Goal: Task Accomplishment & Management: Complete application form

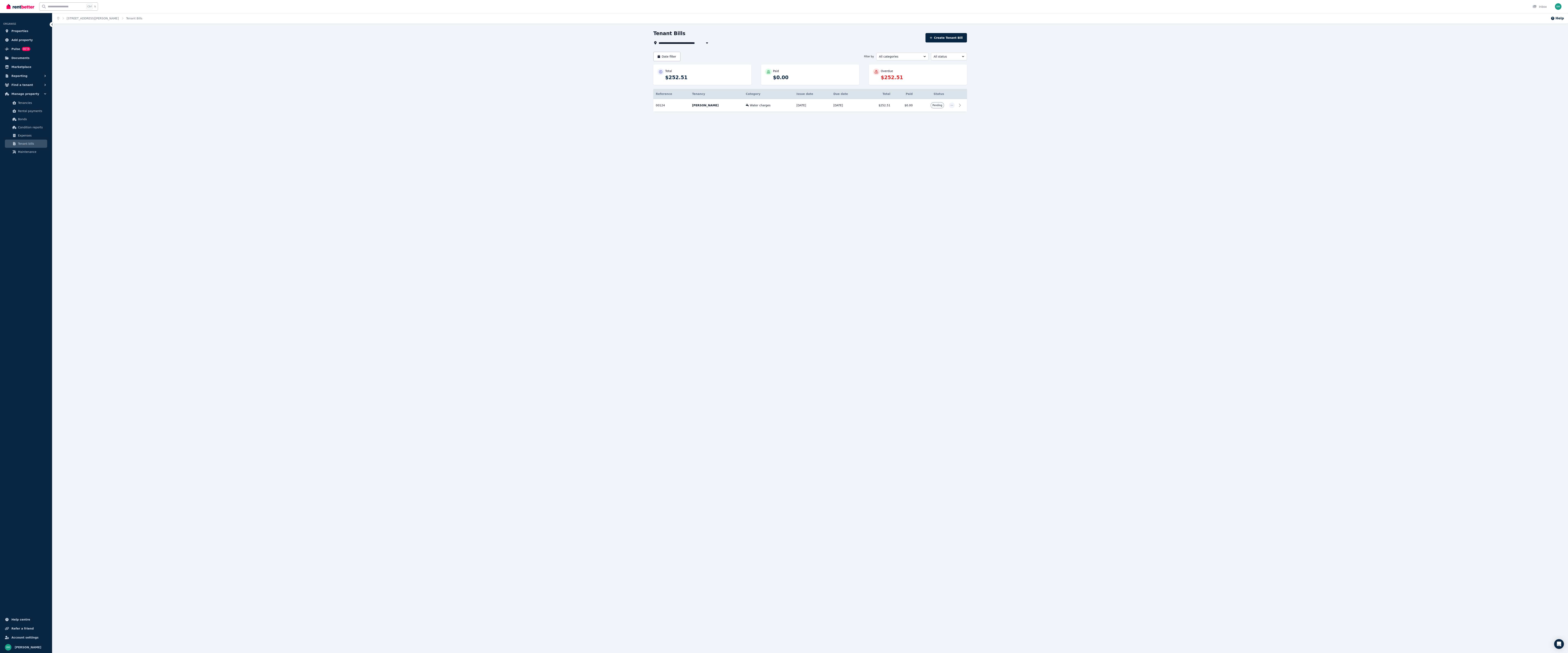
click at [1242, 23] on div "Home Unit 2/86 Arthur St, Payneham South Tenant Bills Help" at bounding box center [810, 18] width 1516 height 10
click at [712, 385] on div "**********" at bounding box center [784, 326] width 1568 height 653
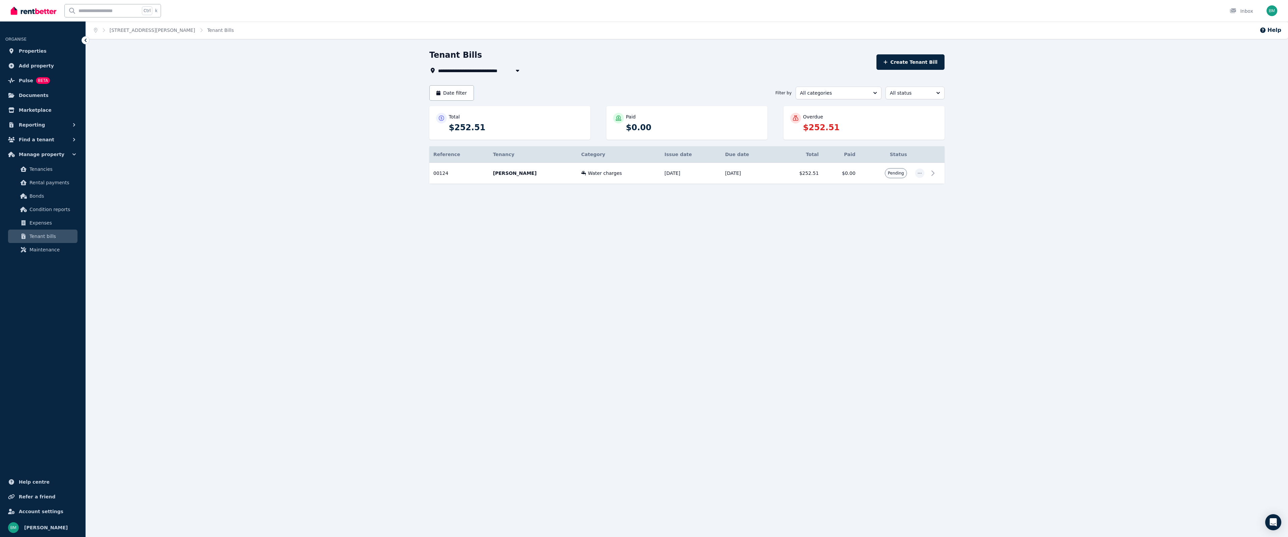
drag, startPoint x: 2575, startPoint y: 0, endPoint x: 916, endPoint y: 308, distance: 1688.0
click at [916, 308] on div "**********" at bounding box center [644, 268] width 1288 height 537
click at [34, 54] on span "Properties" at bounding box center [33, 51] width 28 height 8
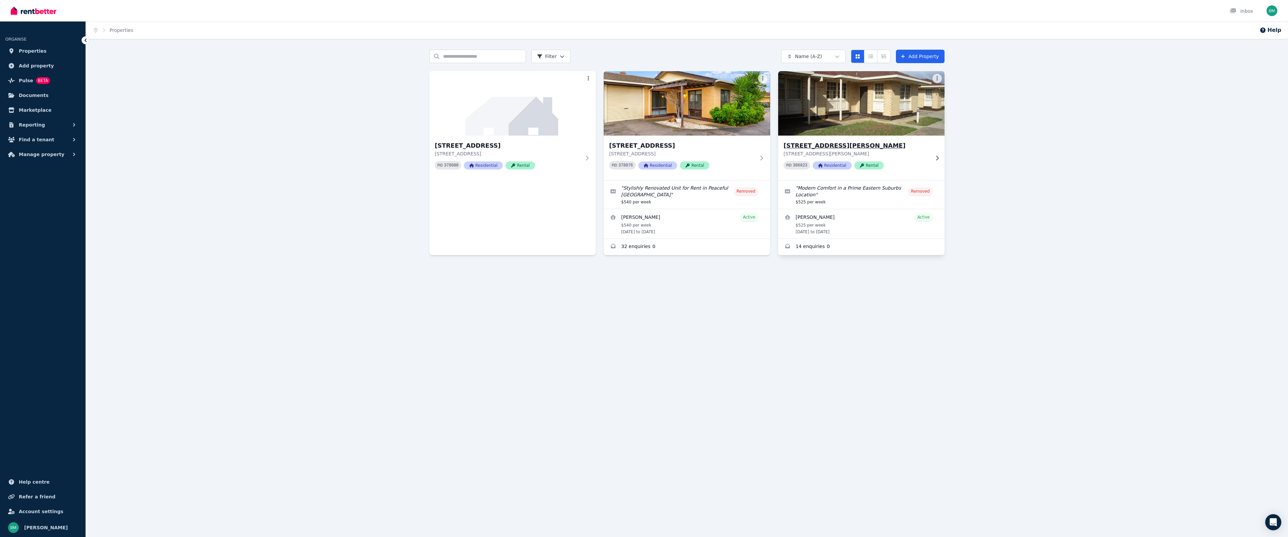
click at [834, 146] on h3 "Unit 2/86 Arthur St, Payneham South" at bounding box center [857, 145] width 146 height 9
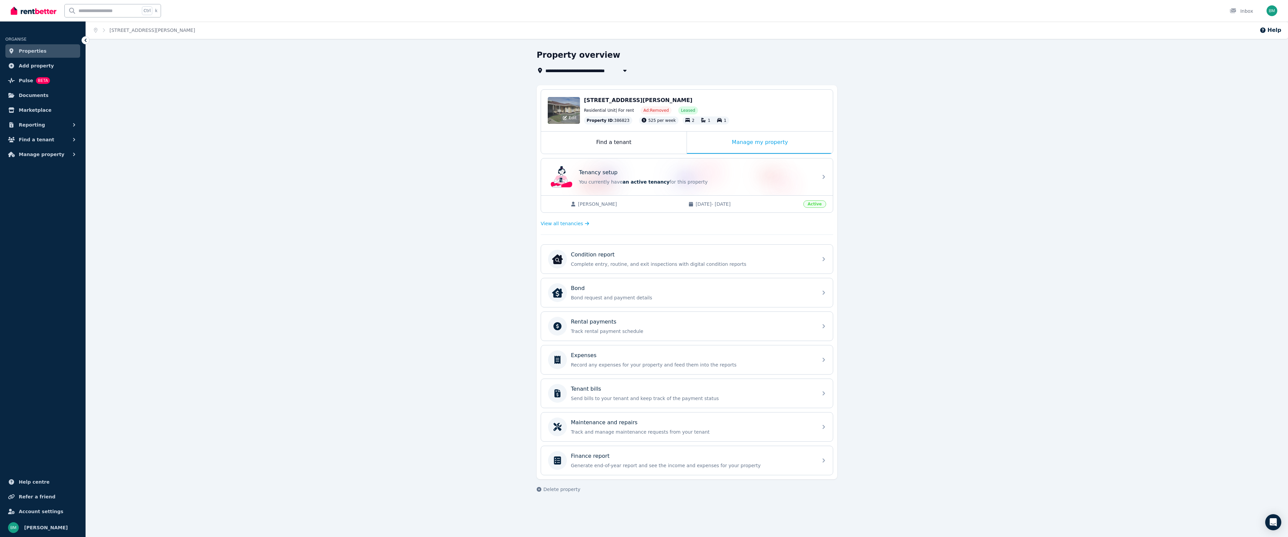
click at [555, 105] on div "Edit" at bounding box center [564, 110] width 32 height 27
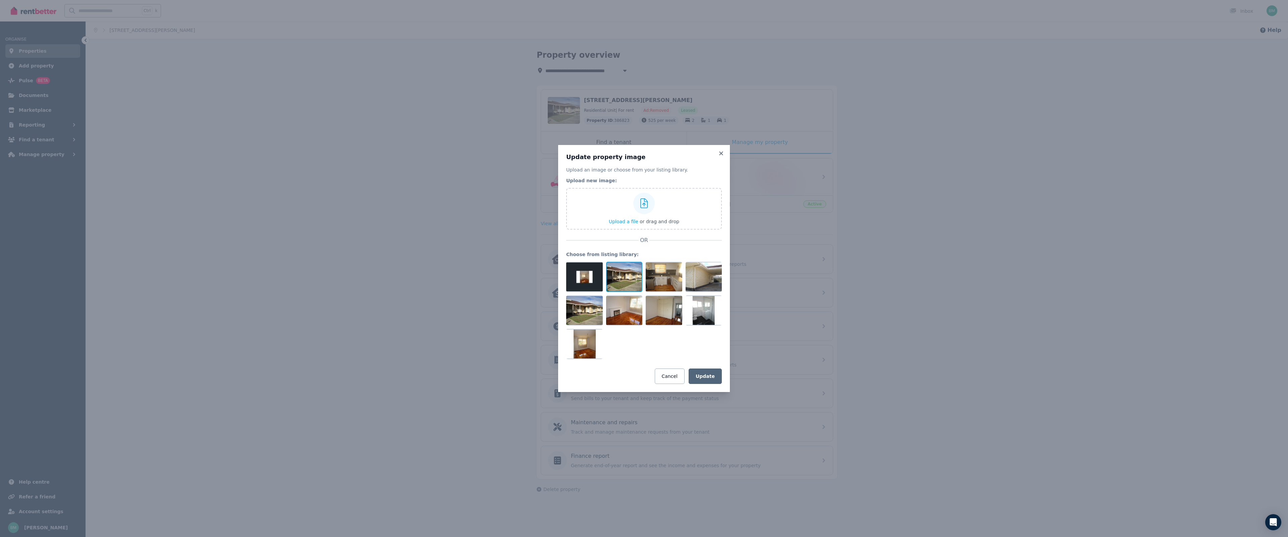
click at [623, 276] on div at bounding box center [624, 277] width 37 height 30
click at [928, 284] on div "Update property image Upload an image or choose from your listing library. Uplo…" at bounding box center [644, 268] width 1288 height 537
click at [722, 153] on icon at bounding box center [721, 153] width 4 height 4
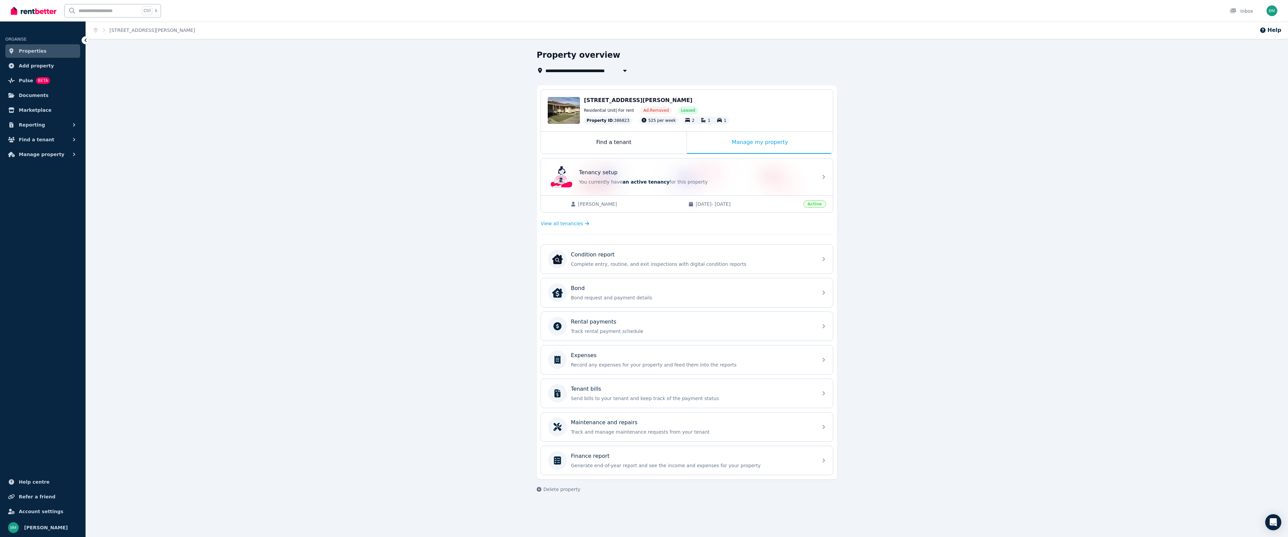
click at [658, 109] on span "Ad: Removed" at bounding box center [655, 110] width 25 height 5
click at [640, 101] on span "Unit 2/86 Arthur St, Payneham South SA 5070" at bounding box center [638, 100] width 108 height 6
click at [609, 98] on span "Unit 2/86 Arthur St, Payneham South SA 5070" at bounding box center [638, 100] width 108 height 6
click at [573, 100] on div "Edit" at bounding box center [564, 110] width 32 height 27
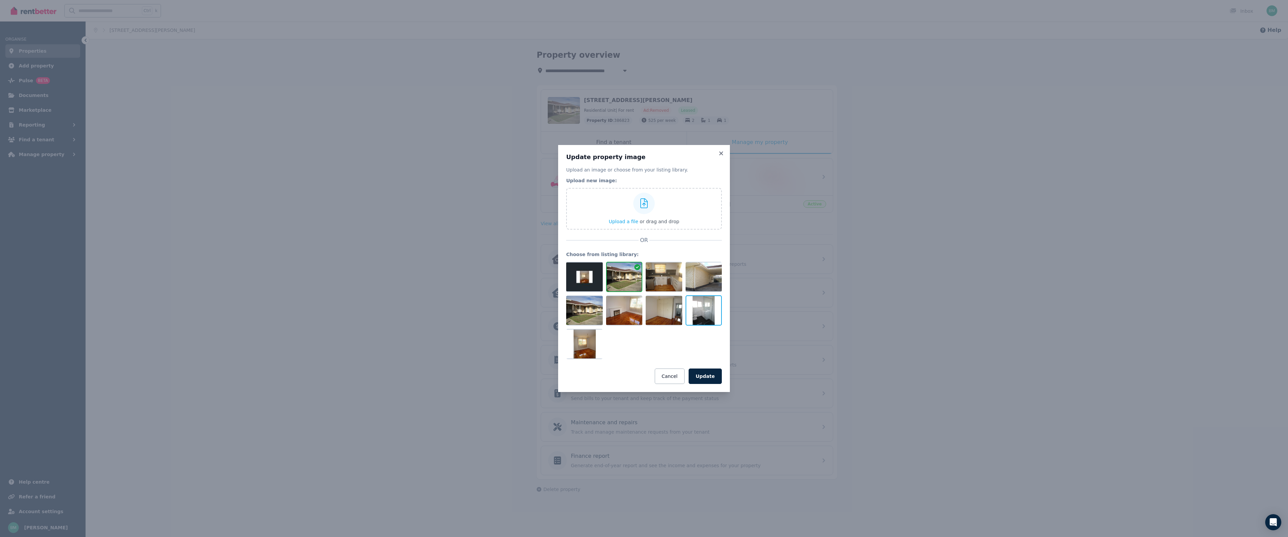
click at [704, 308] on div at bounding box center [704, 310] width 37 height 30
click at [454, 270] on div "Update property image Upload an image or choose from your listing library. Uplo…" at bounding box center [644, 268] width 1288 height 537
click at [719, 156] on icon at bounding box center [721, 153] width 7 height 6
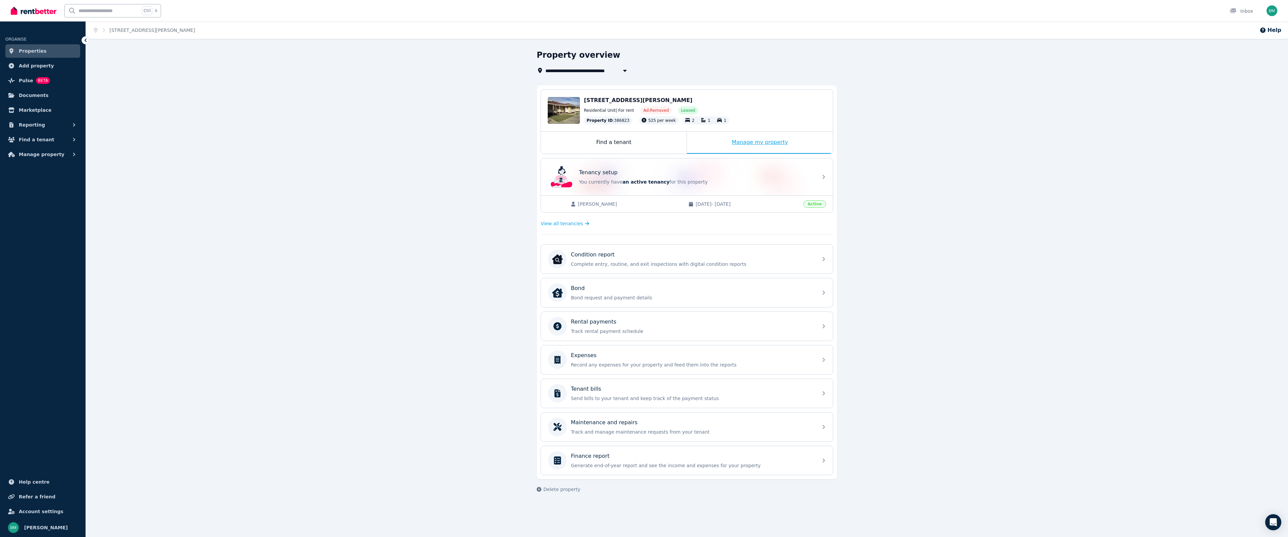
click at [721, 147] on div "Manage my property" at bounding box center [760, 142] width 146 height 22
click at [659, 143] on div "Find a tenant" at bounding box center [614, 142] width 146 height 22
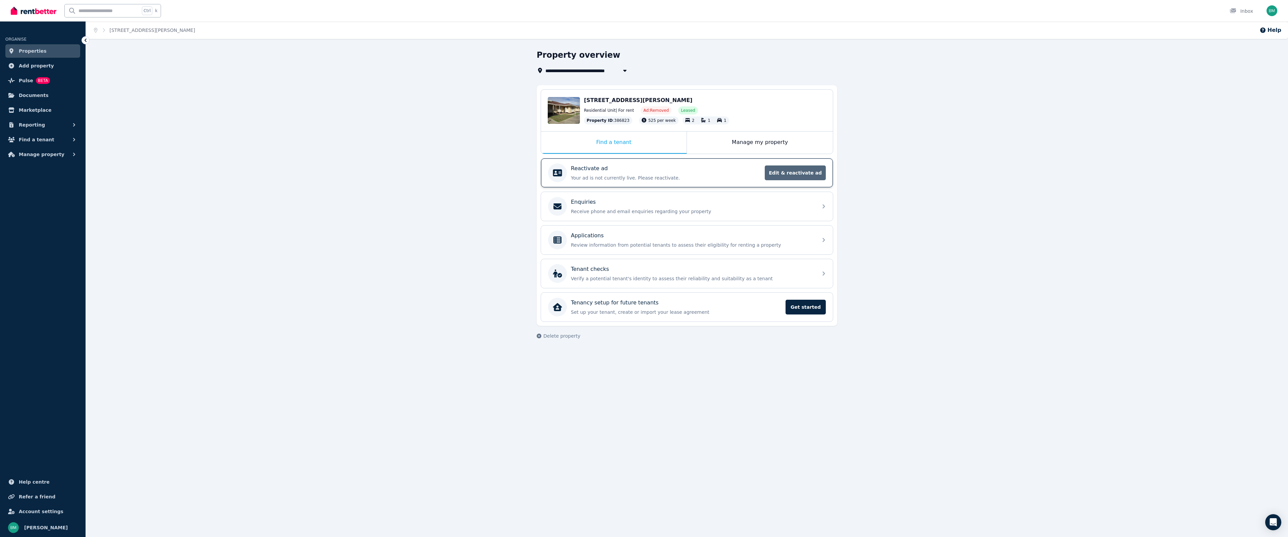
click at [798, 170] on span "Edit & reactivate ad" at bounding box center [795, 172] width 61 height 15
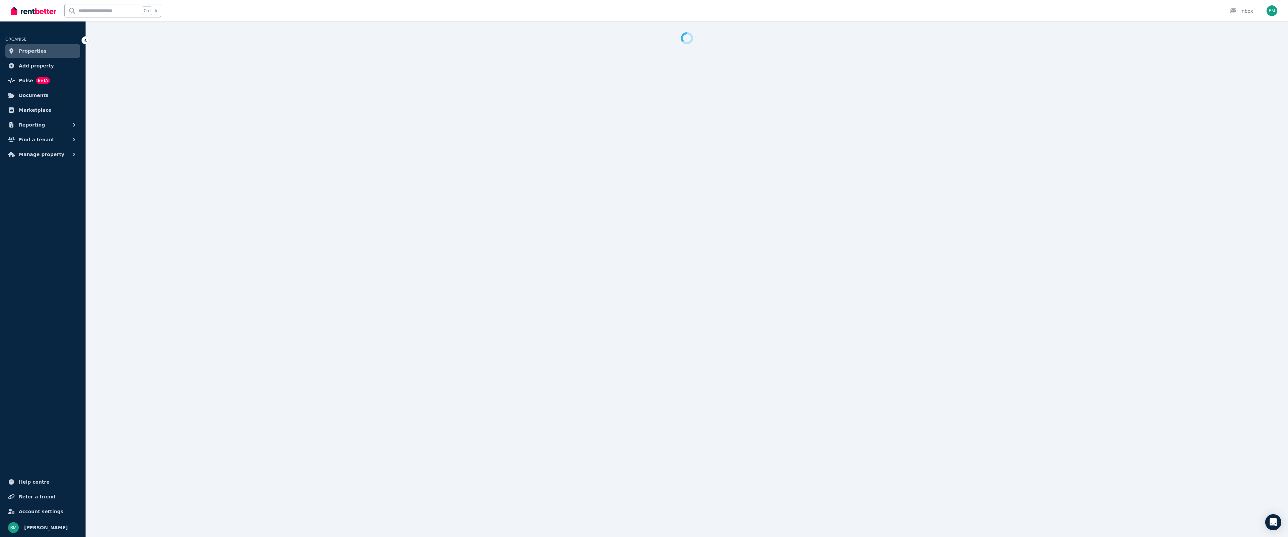
select select "**********"
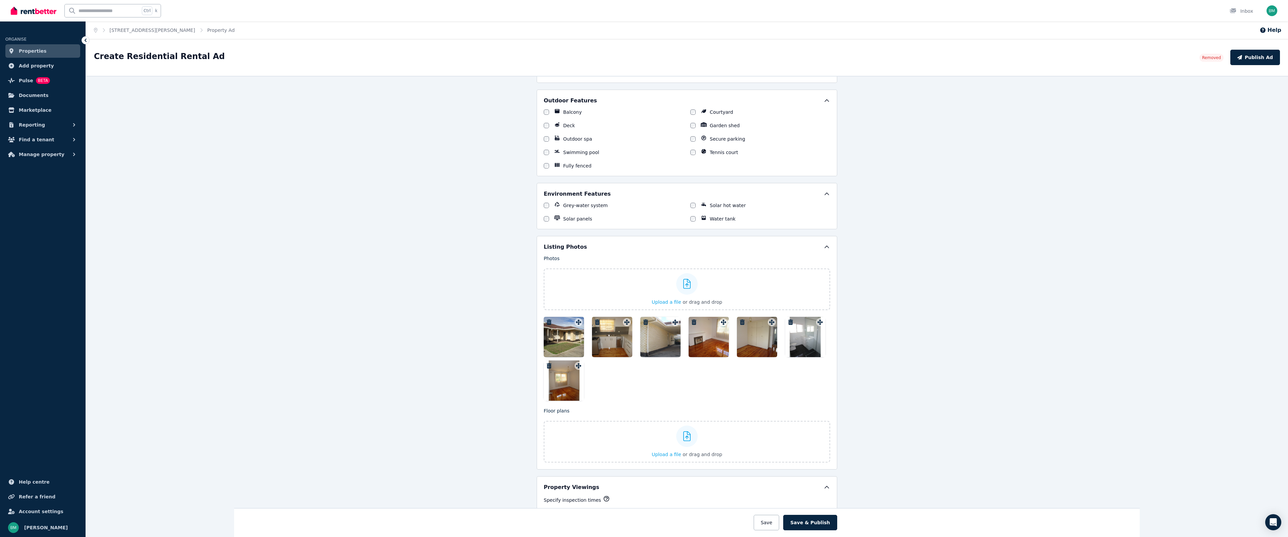
scroll to position [637, 0]
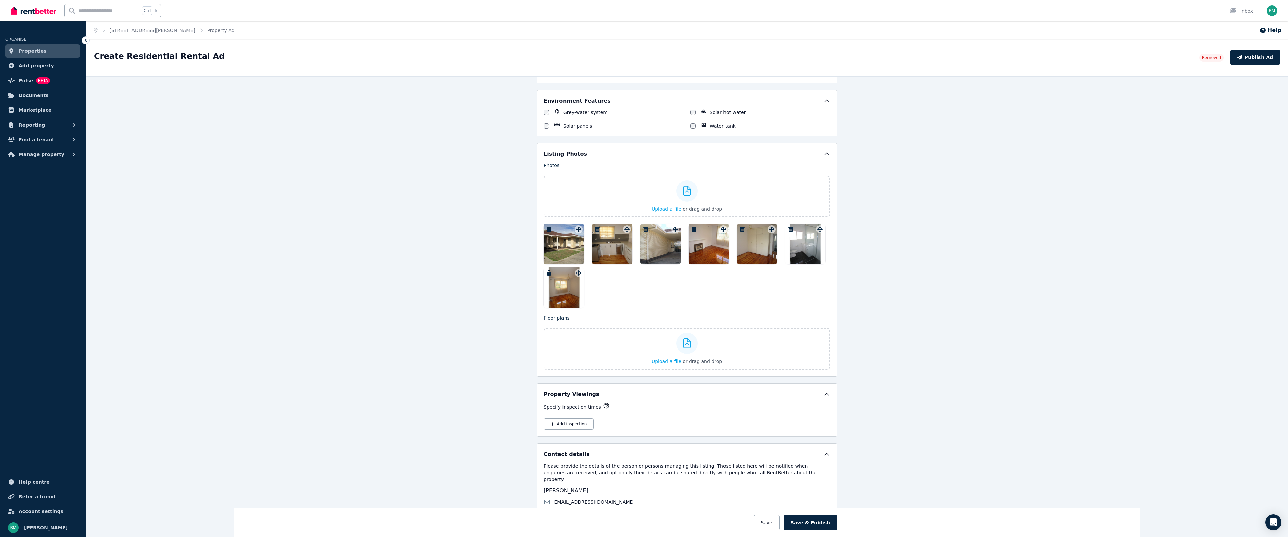
click at [569, 249] on div at bounding box center [564, 244] width 40 height 40
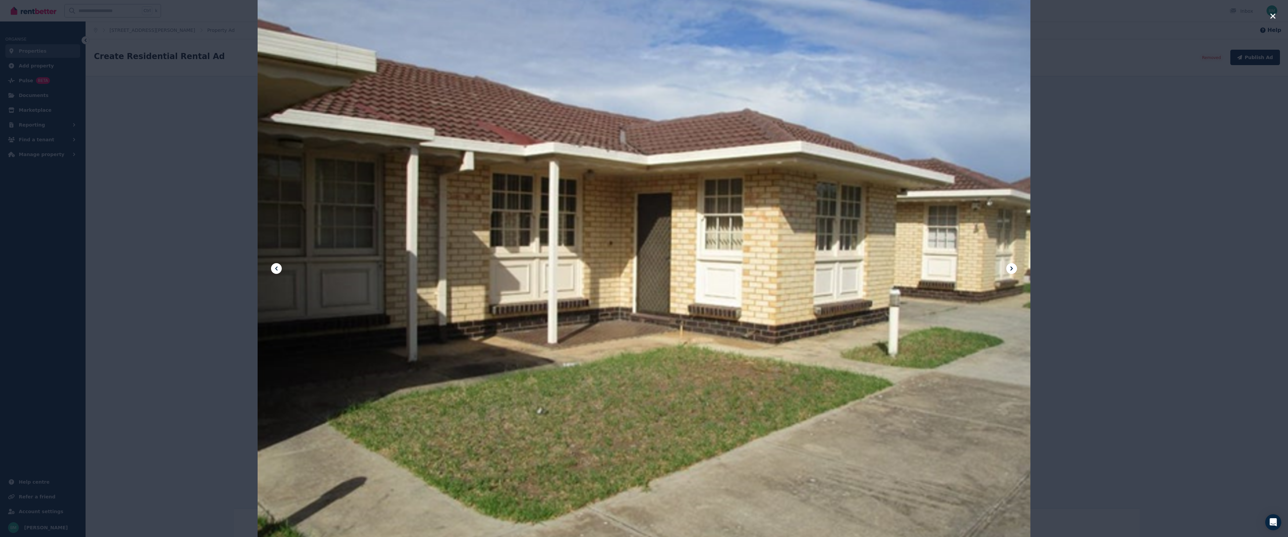
click at [700, 257] on div at bounding box center [644, 268] width 773 height 597
click at [1272, 16] on icon "button" at bounding box center [1273, 16] width 6 height 8
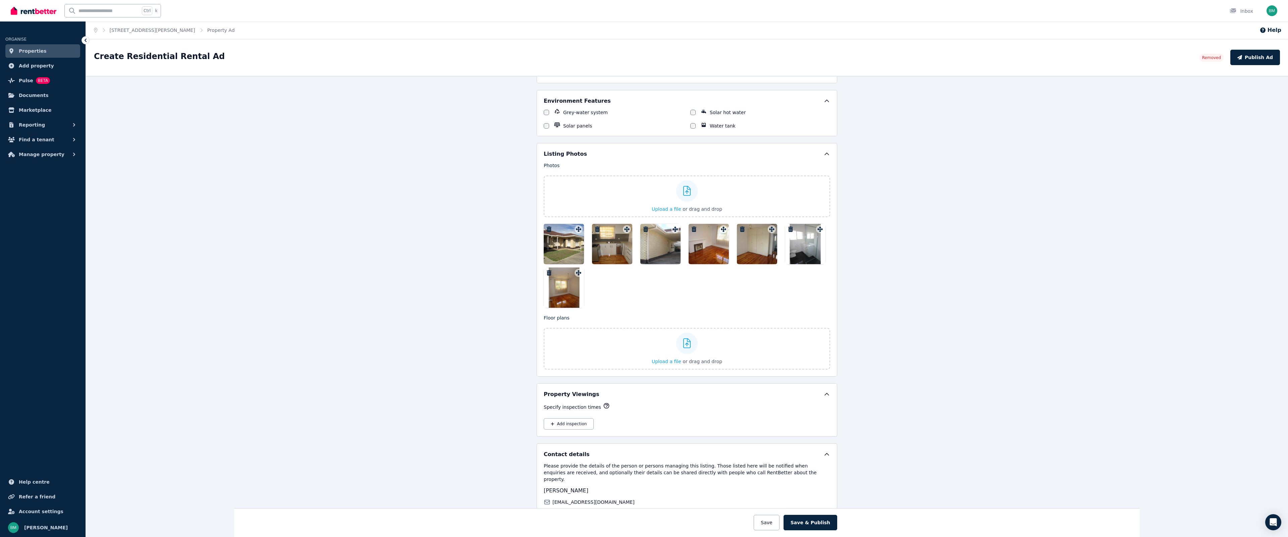
click at [606, 254] on div at bounding box center [612, 244] width 40 height 40
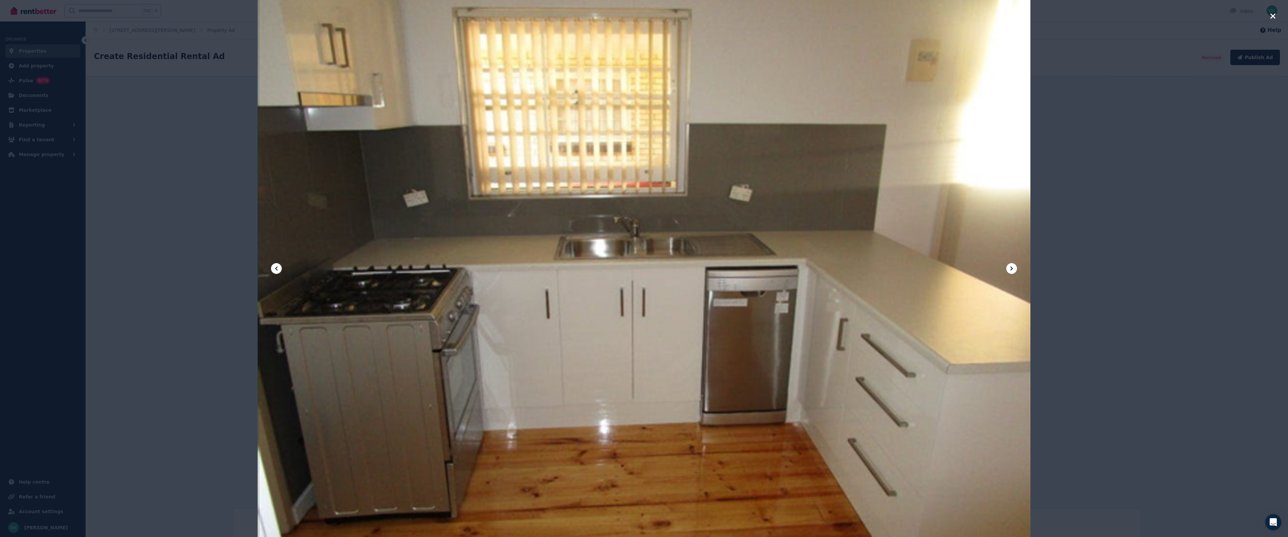
click at [1010, 271] on icon at bounding box center [1012, 268] width 8 height 8
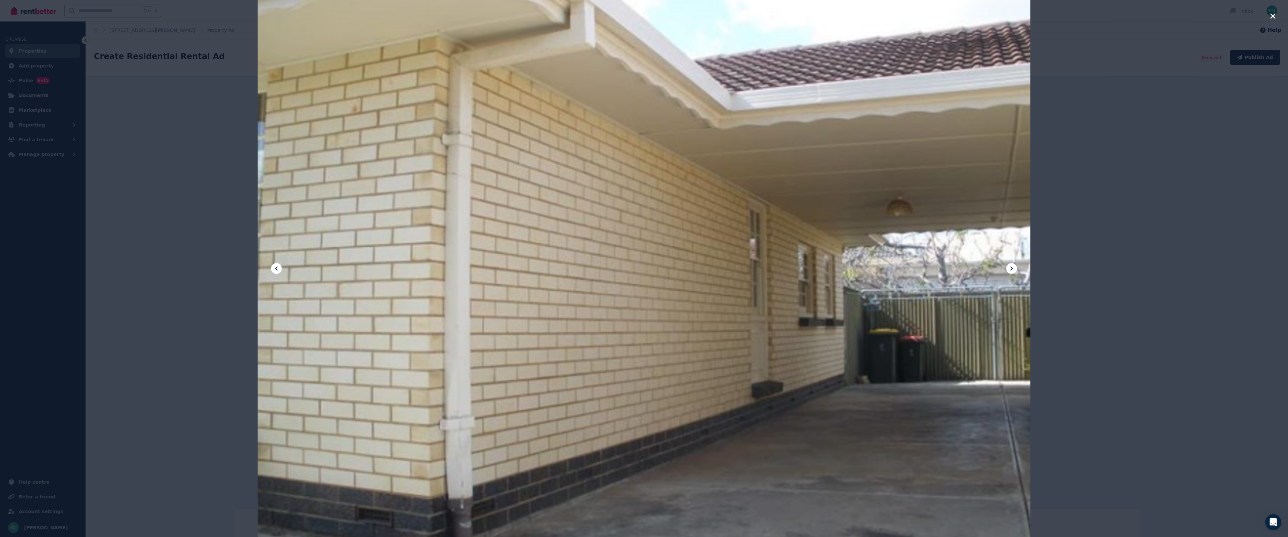
click at [1270, 15] on icon "button" at bounding box center [1273, 16] width 6 height 8
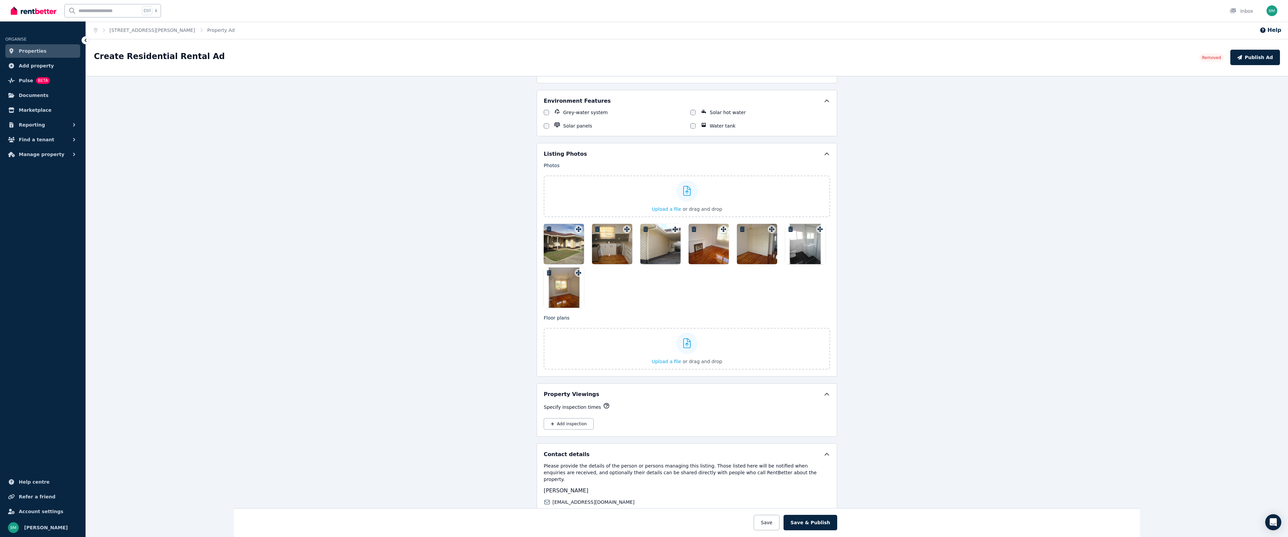
click at [702, 246] on div at bounding box center [709, 244] width 40 height 40
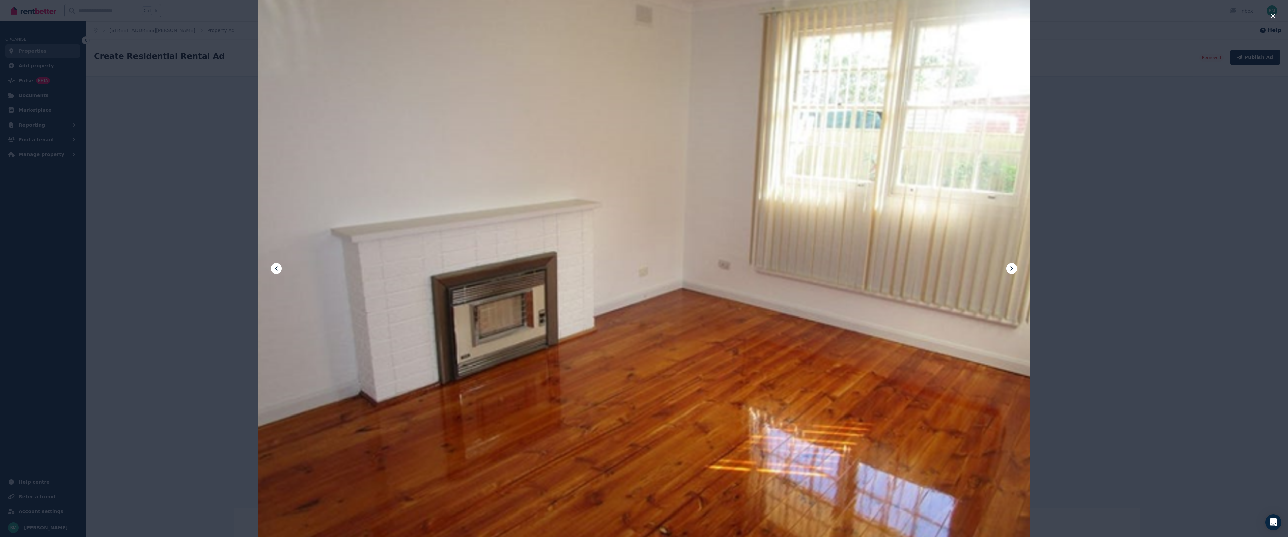
click at [1010, 273] on button at bounding box center [1011, 268] width 11 height 11
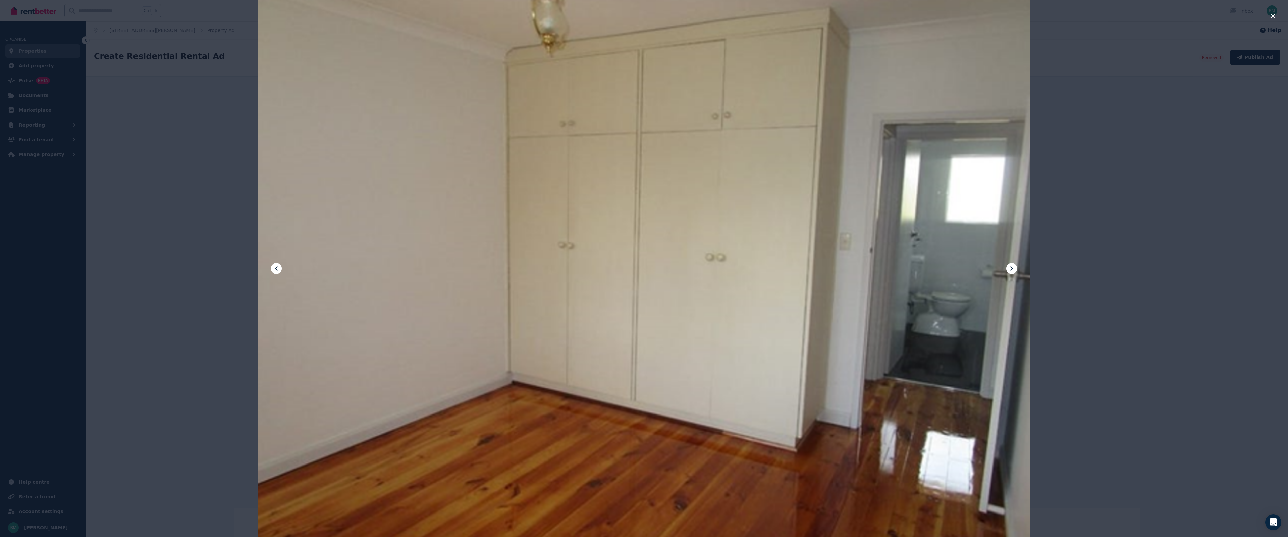
click at [1013, 266] on icon at bounding box center [1012, 268] width 8 height 8
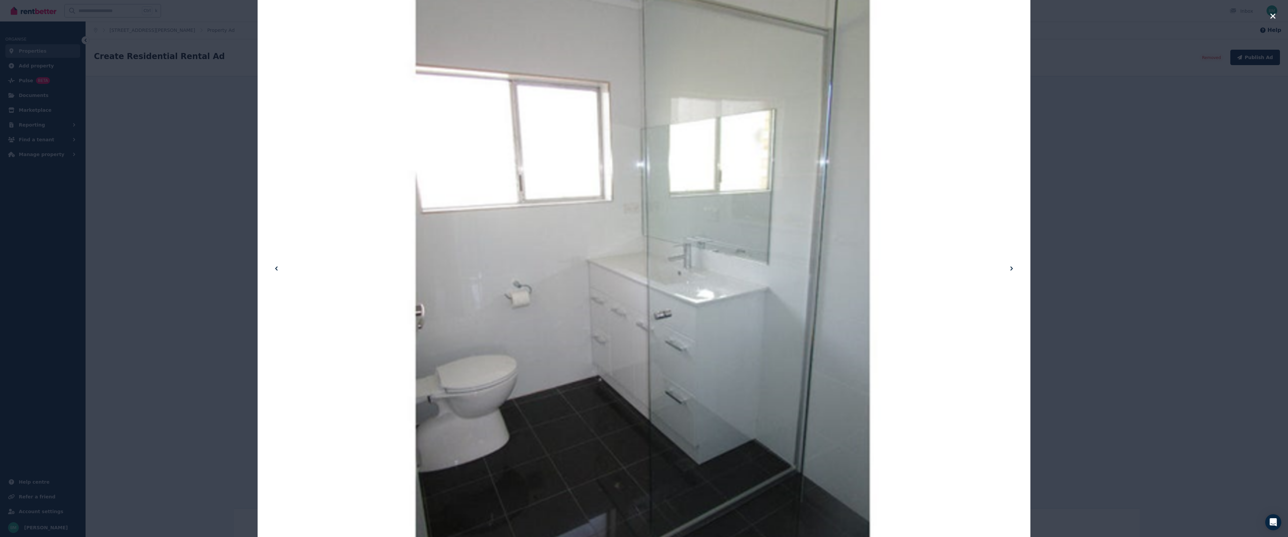
click at [1013, 270] on icon at bounding box center [1012, 268] width 8 height 8
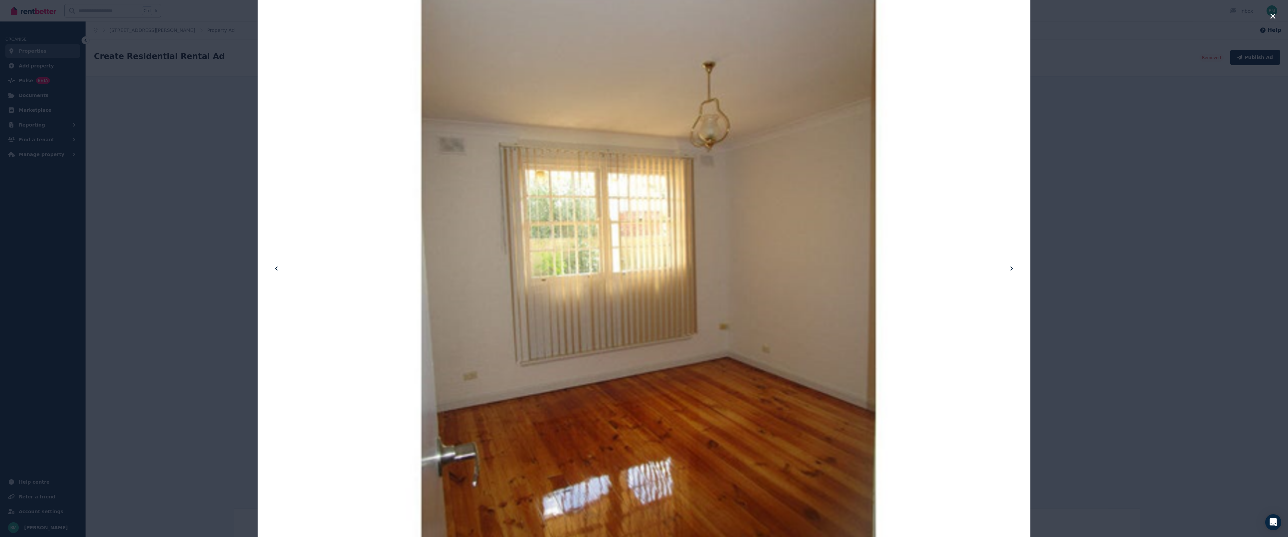
click at [1011, 266] on icon at bounding box center [1012, 268] width 8 height 8
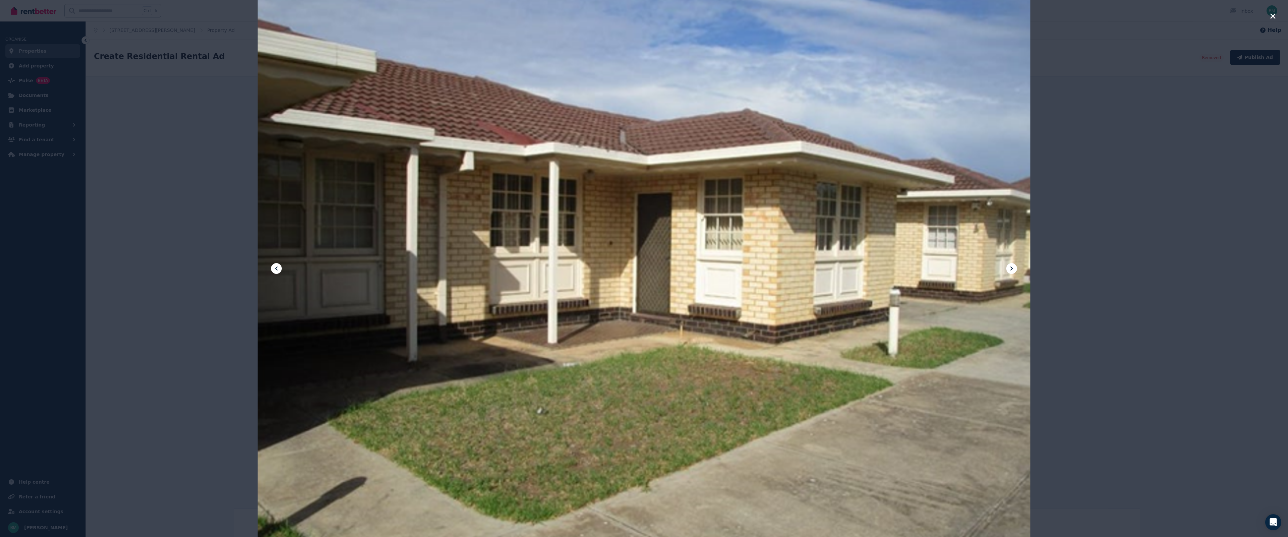
click at [1013, 272] on button at bounding box center [1011, 268] width 11 height 11
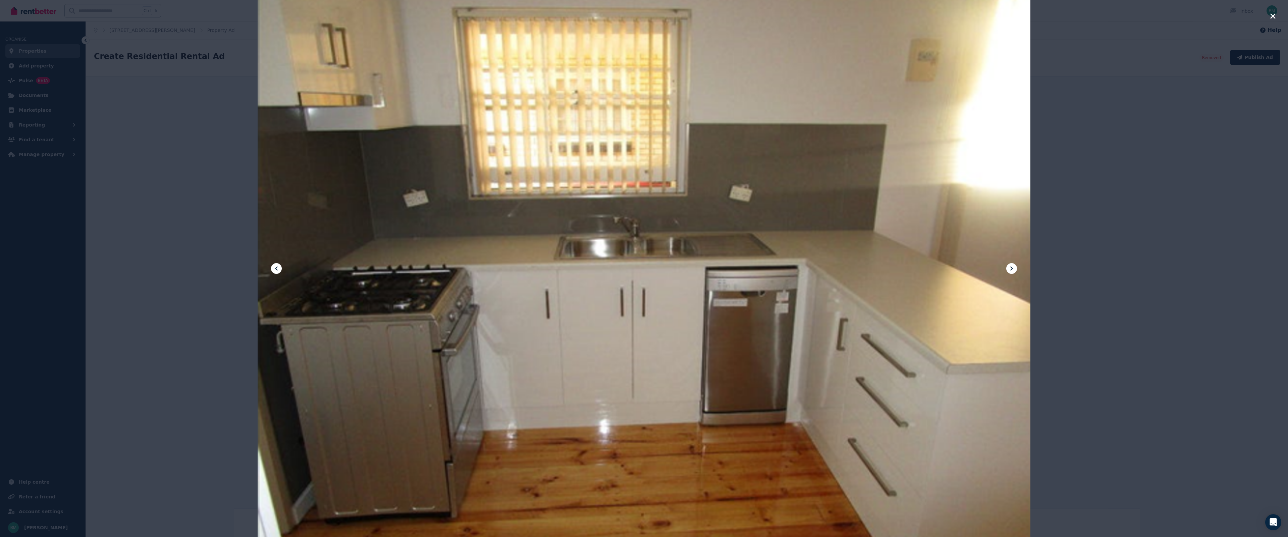
click at [278, 267] on icon at bounding box center [276, 268] width 8 height 8
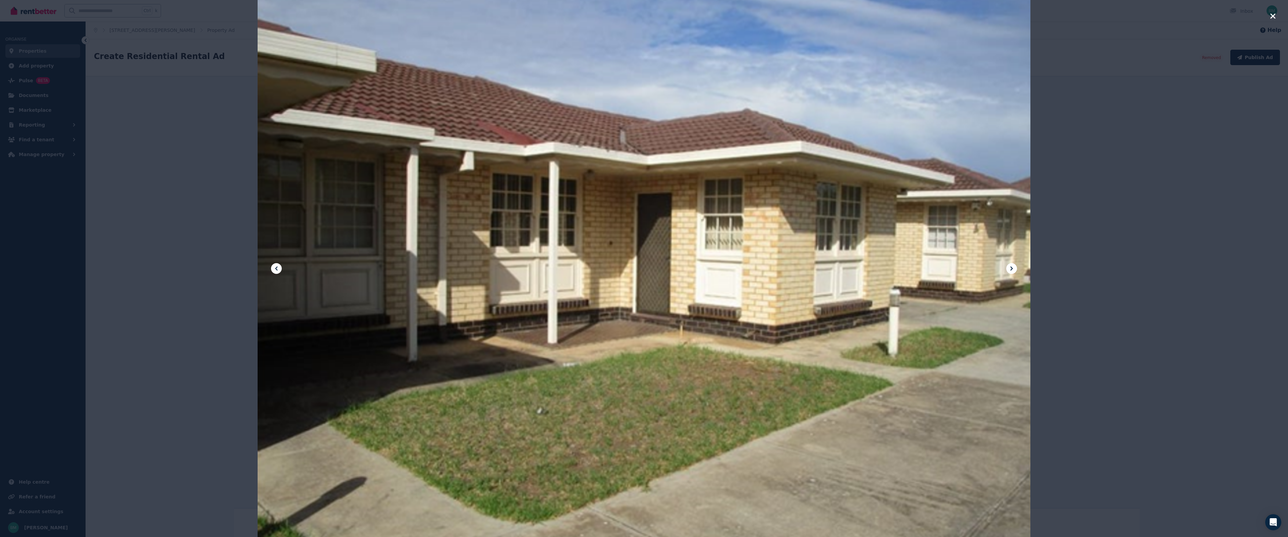
click at [1275, 17] on icon "button" at bounding box center [1273, 16] width 6 height 8
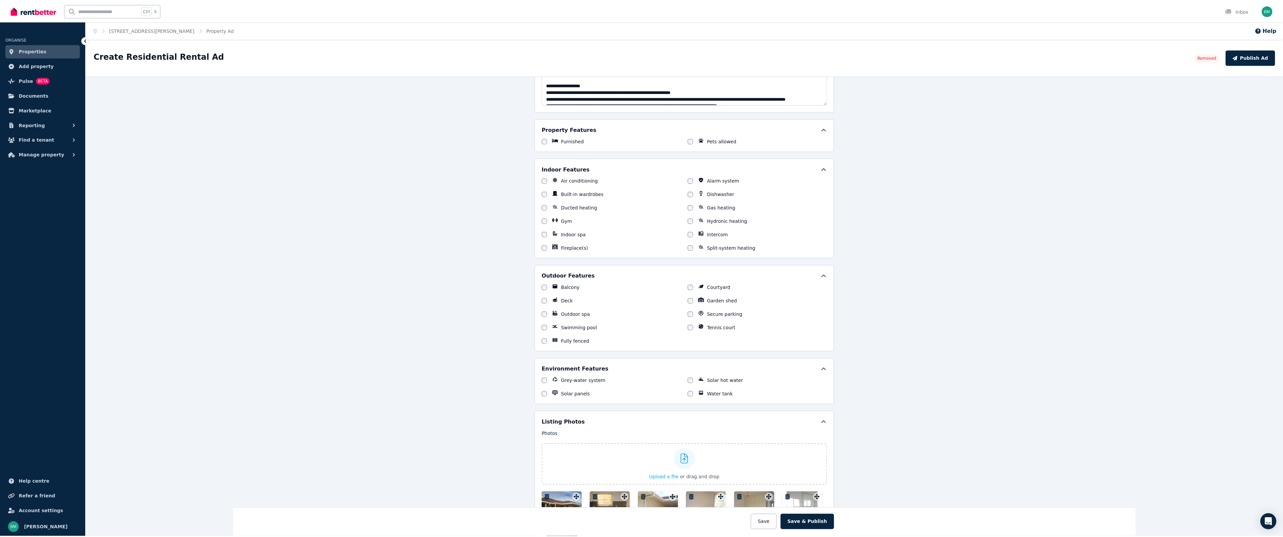
scroll to position [570, 0]
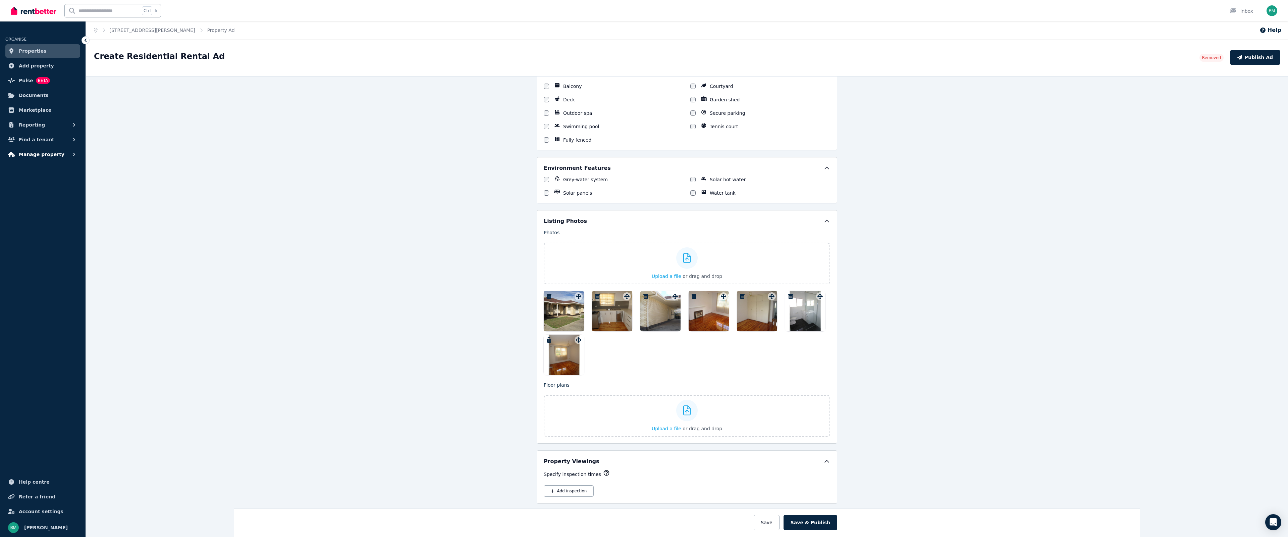
click at [29, 152] on span "Manage property" at bounding box center [42, 154] width 46 height 8
click at [56, 210] on span "Condition reports" at bounding box center [52, 209] width 45 height 8
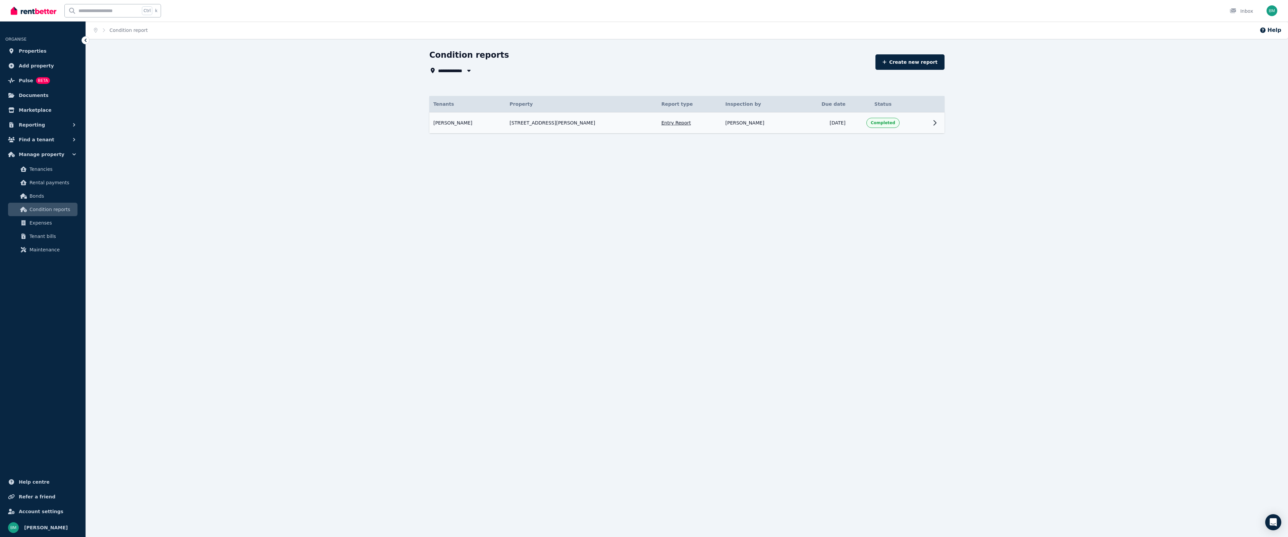
click at [929, 125] on td at bounding box center [936, 122] width 16 height 21
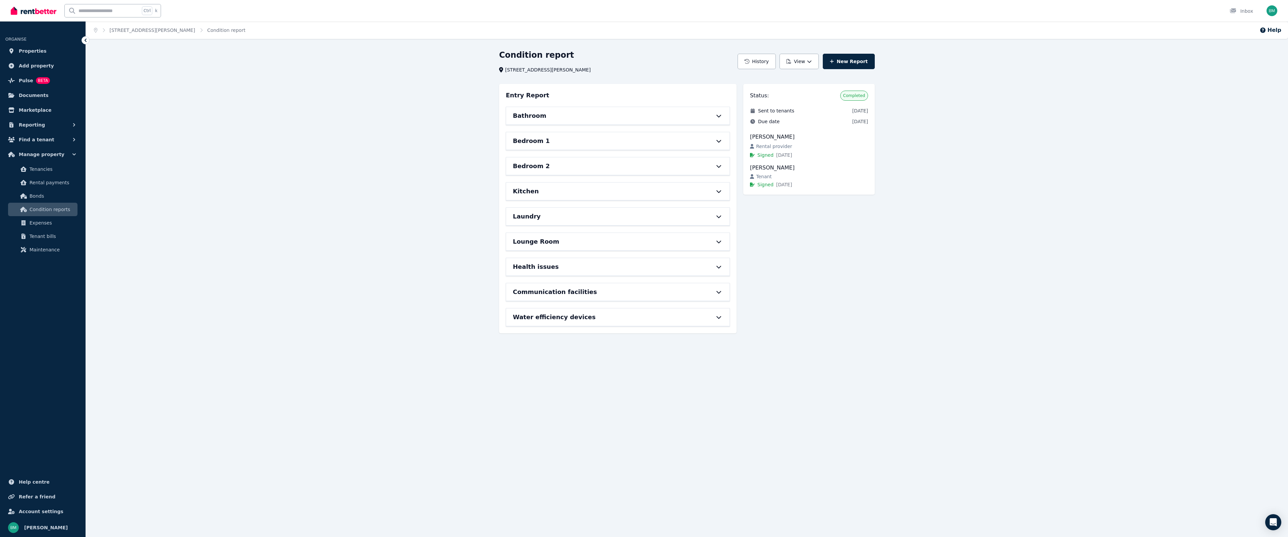
click at [573, 116] on div "Bathroom" at bounding box center [608, 115] width 191 height 9
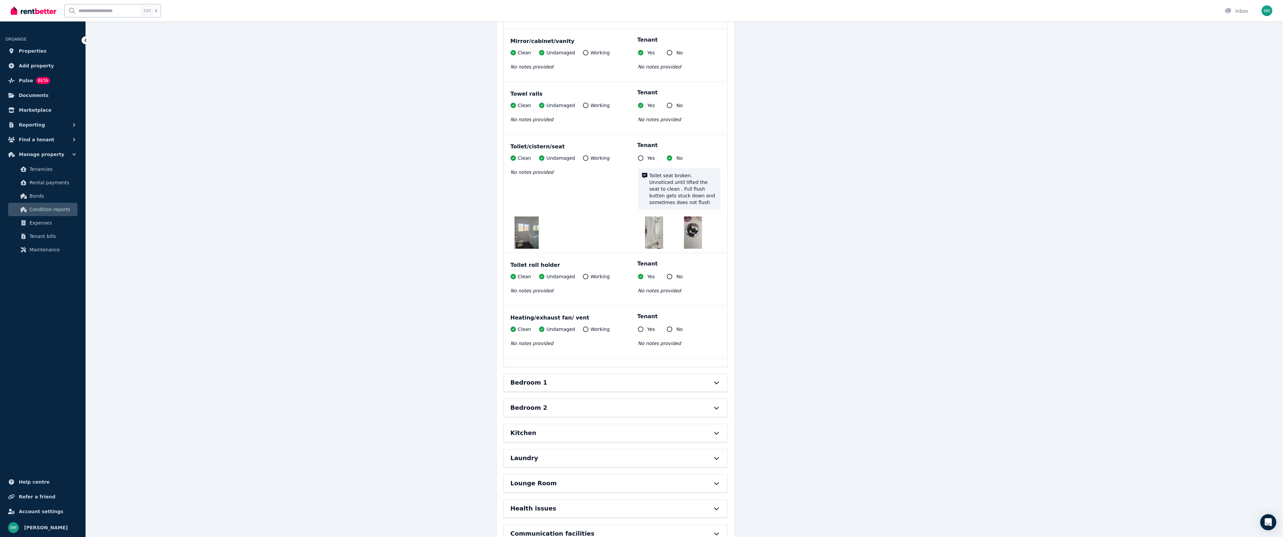
scroll to position [843, 0]
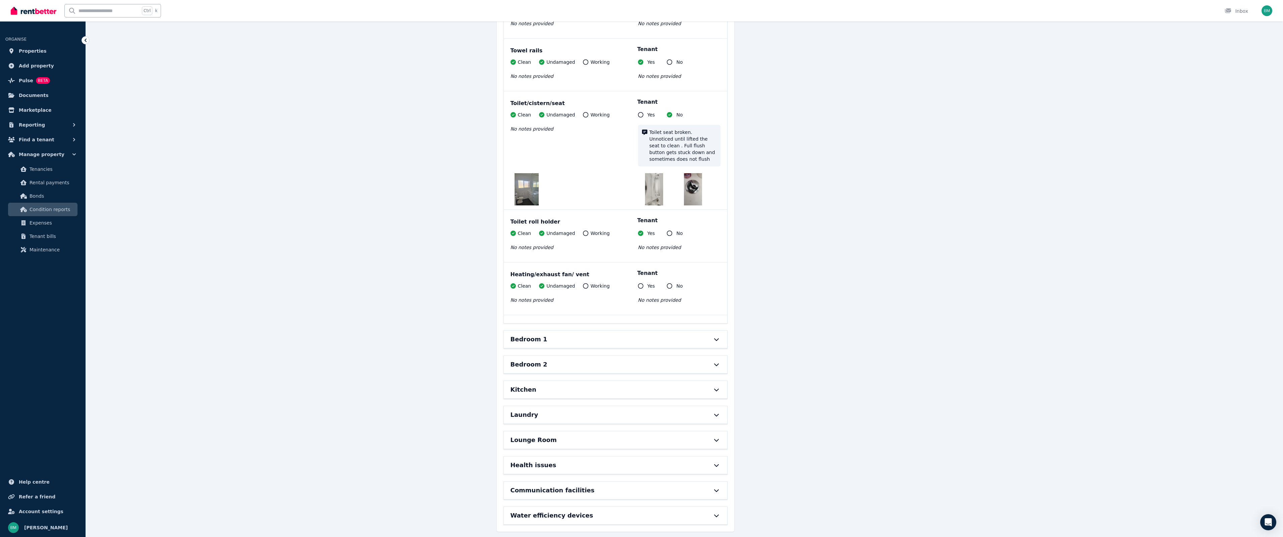
click at [612, 334] on div "Bedroom 1" at bounding box center [606, 338] width 191 height 9
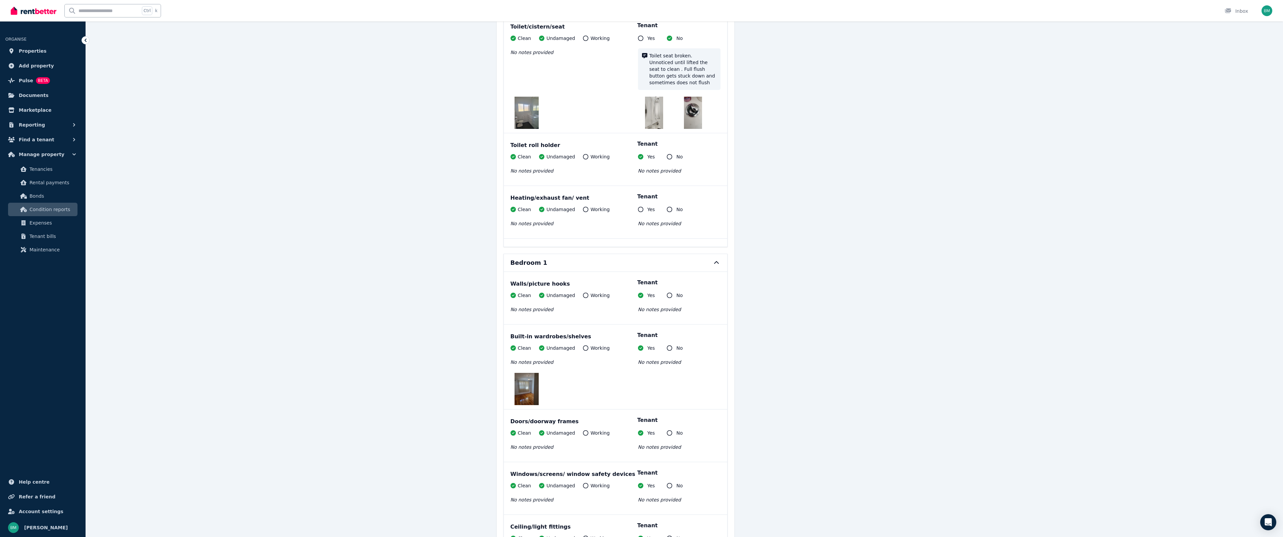
scroll to position [1077, 0]
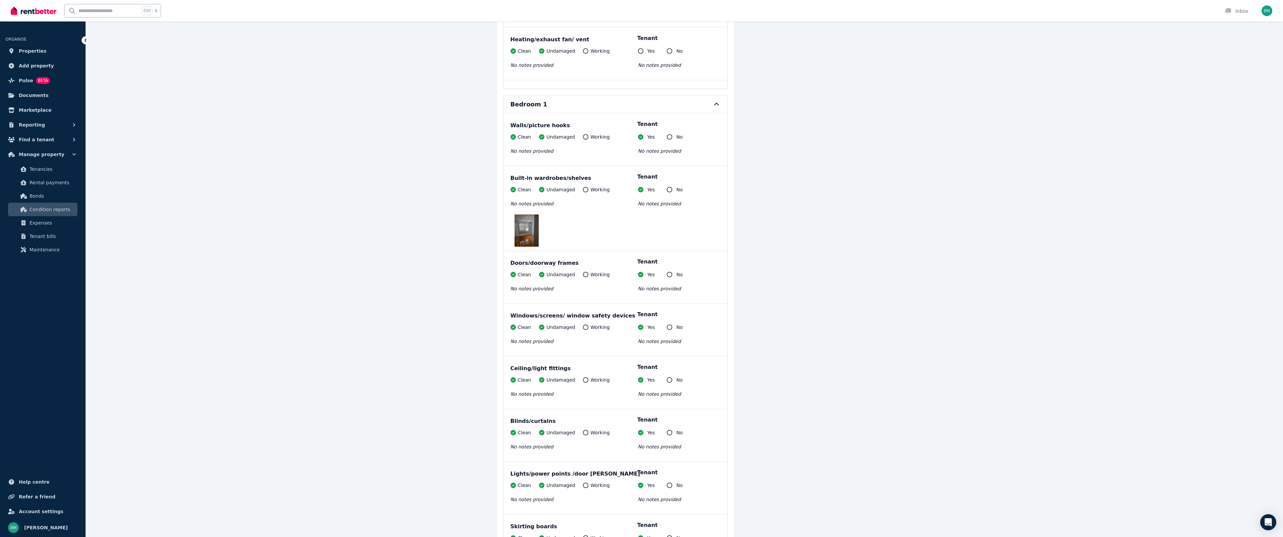
click at [525, 224] on img at bounding box center [527, 230] width 24 height 32
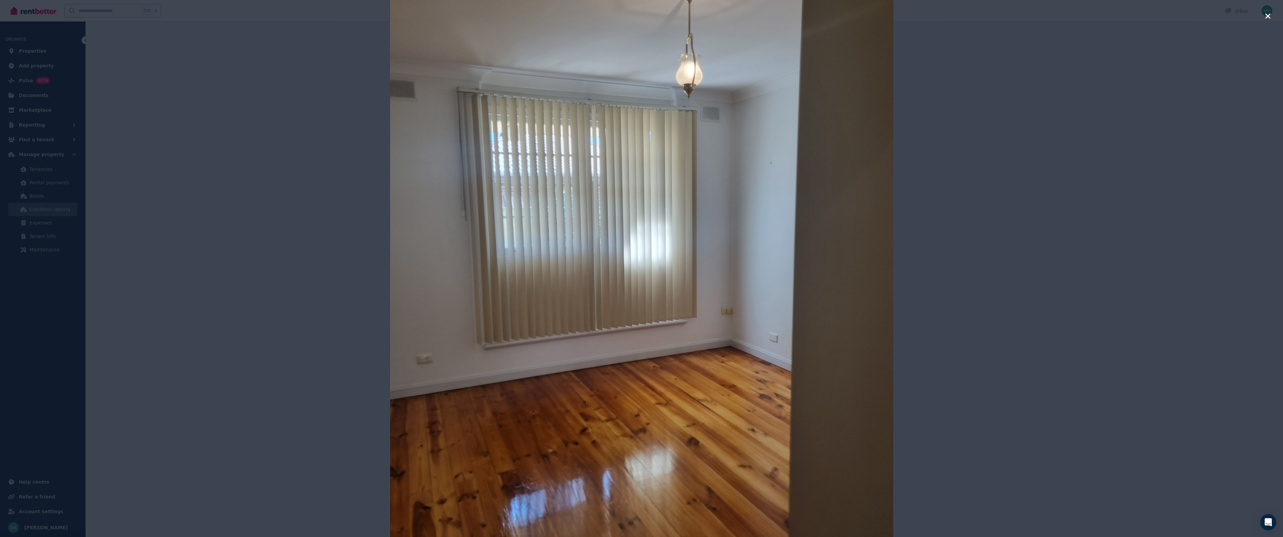
click at [858, 152] on img at bounding box center [641, 268] width 503 height 671
click at [1268, 14] on icon "button" at bounding box center [1268, 16] width 6 height 8
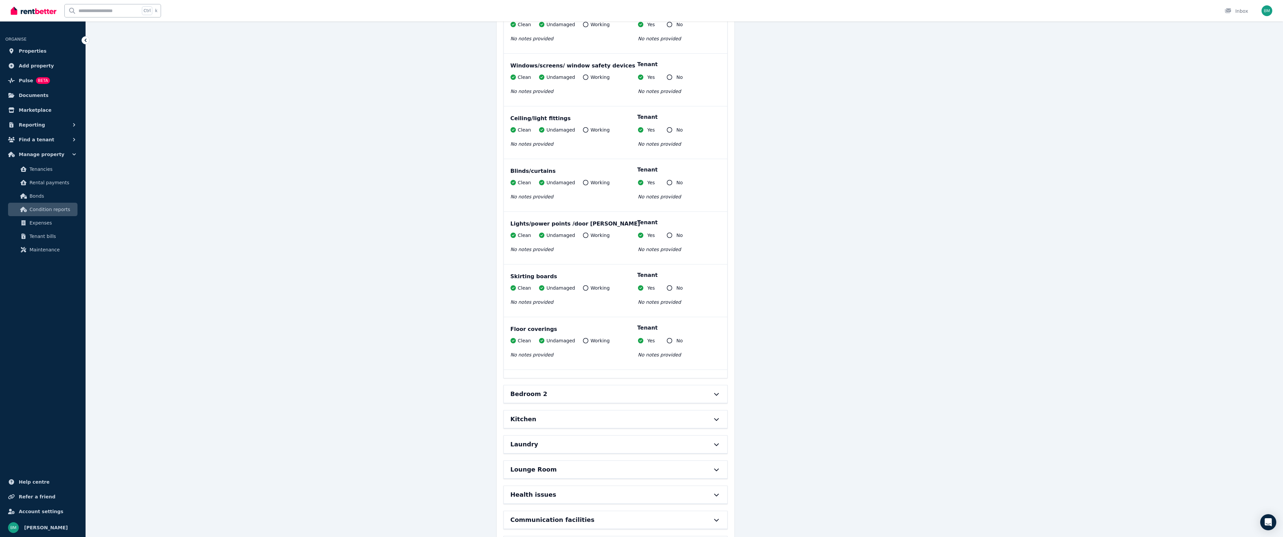
scroll to position [1357, 0]
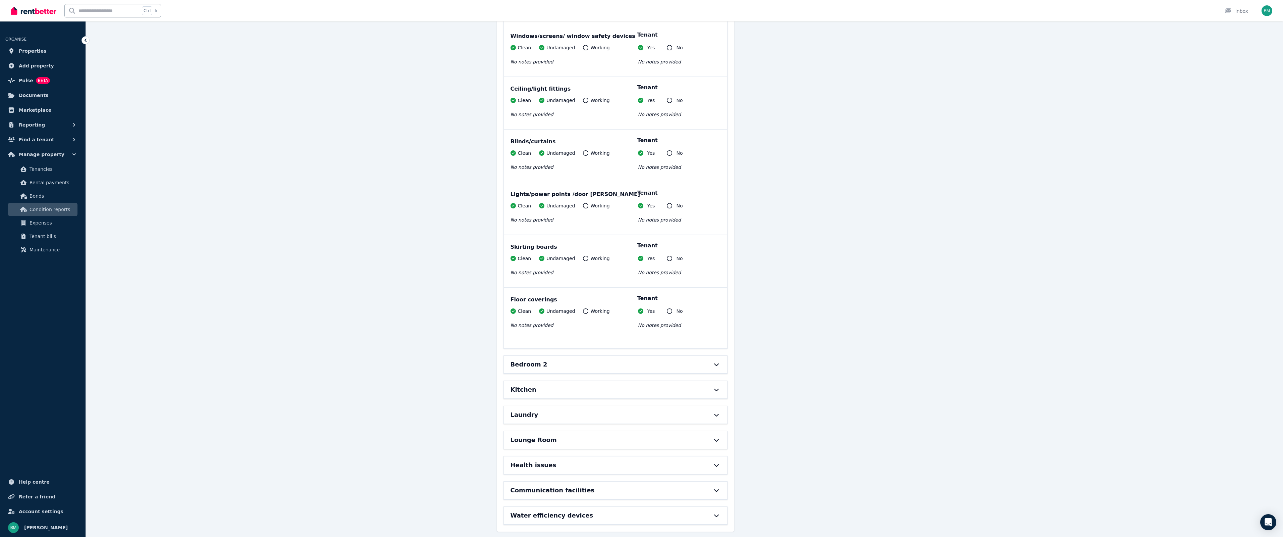
click at [562, 360] on div "Bedroom 2" at bounding box center [606, 364] width 191 height 9
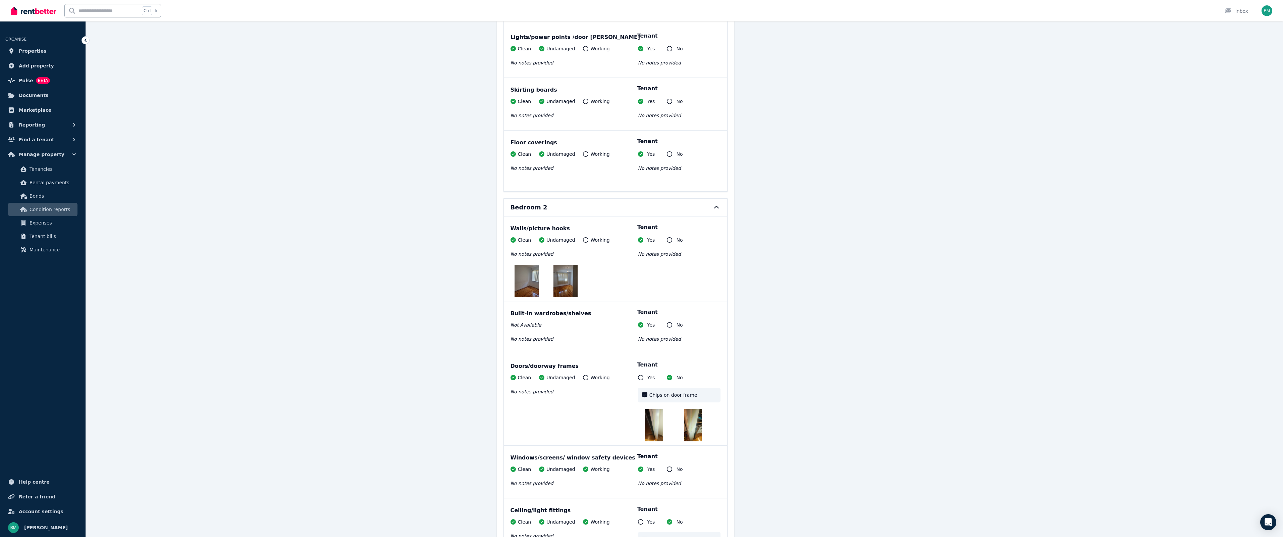
scroll to position [1524, 0]
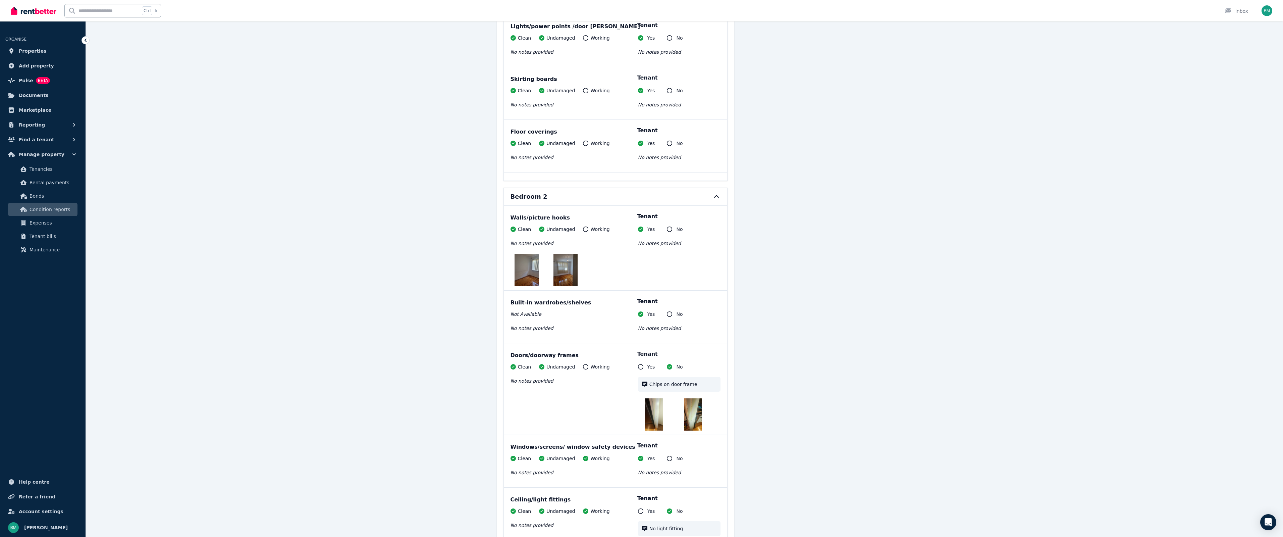
click at [529, 269] on img at bounding box center [527, 270] width 24 height 32
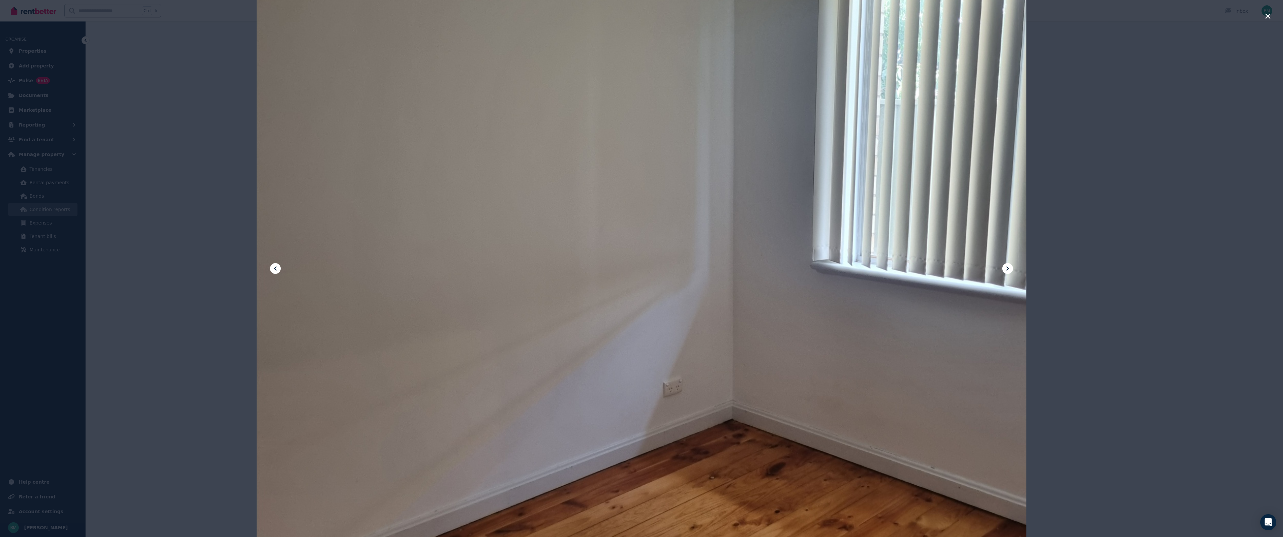
click at [1008, 267] on icon at bounding box center [1008, 268] width 8 height 8
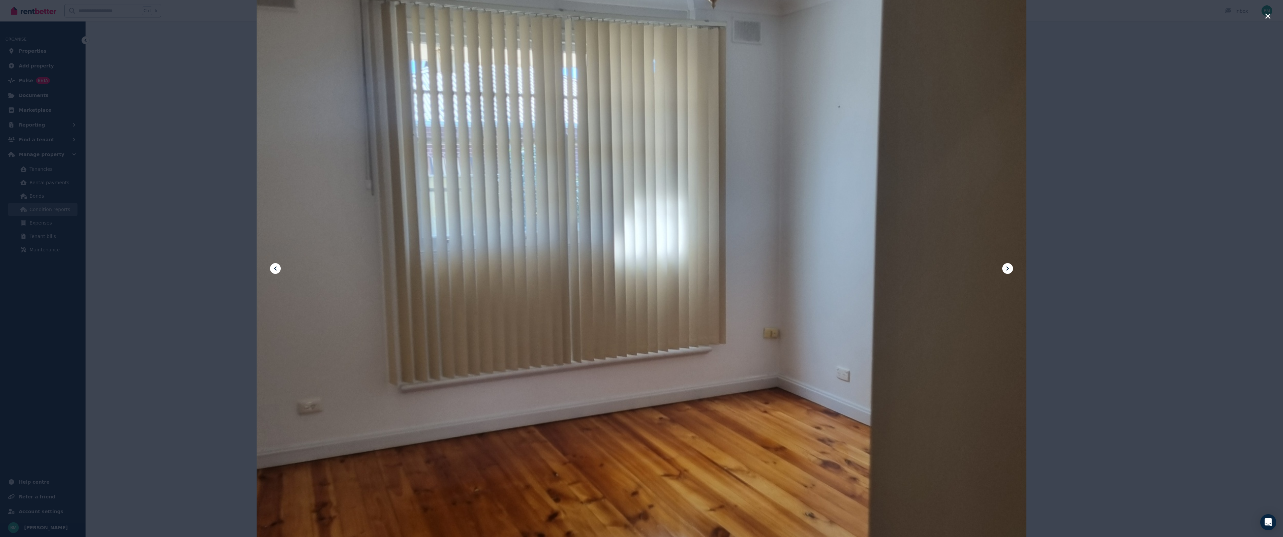
click at [1268, 15] on icon "button" at bounding box center [1268, 16] width 6 height 8
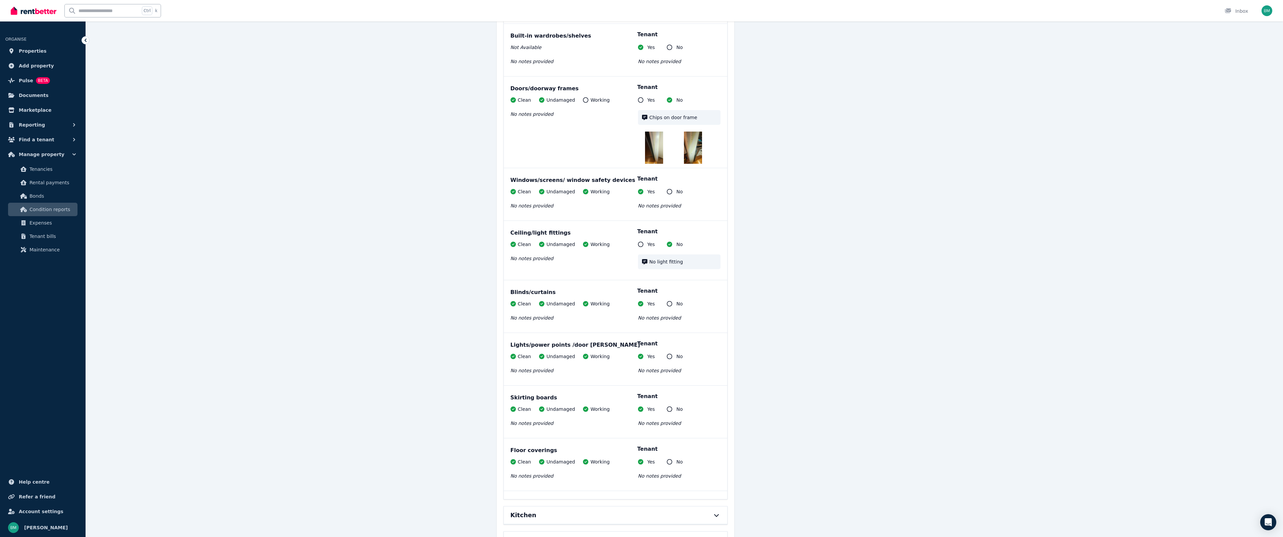
scroll to position [1917, 0]
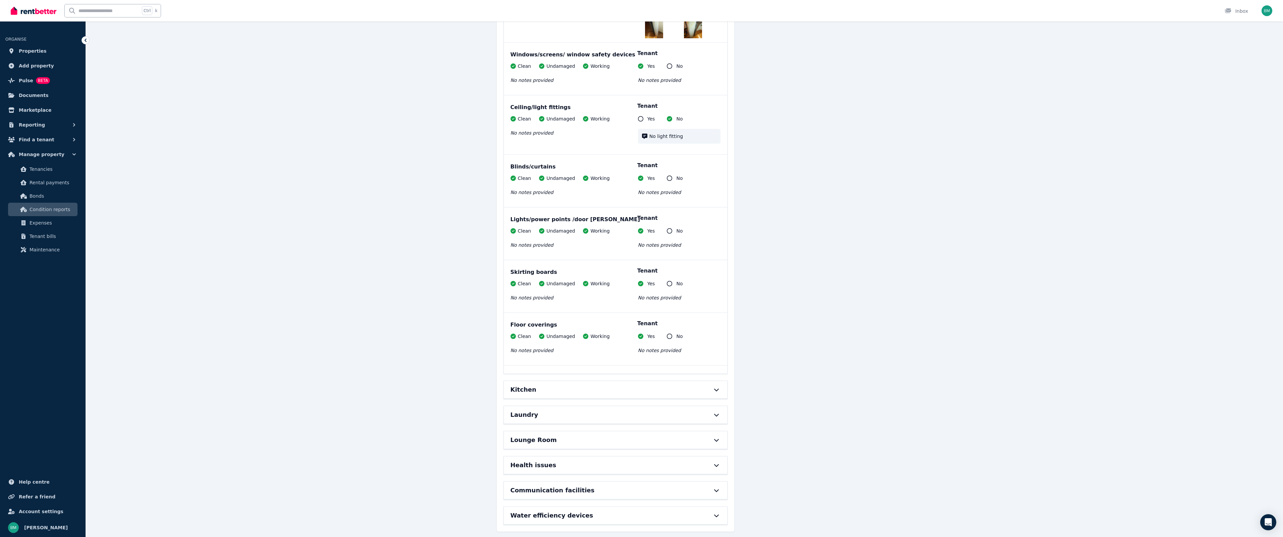
click at [566, 386] on div "Kitchen" at bounding box center [606, 389] width 191 height 9
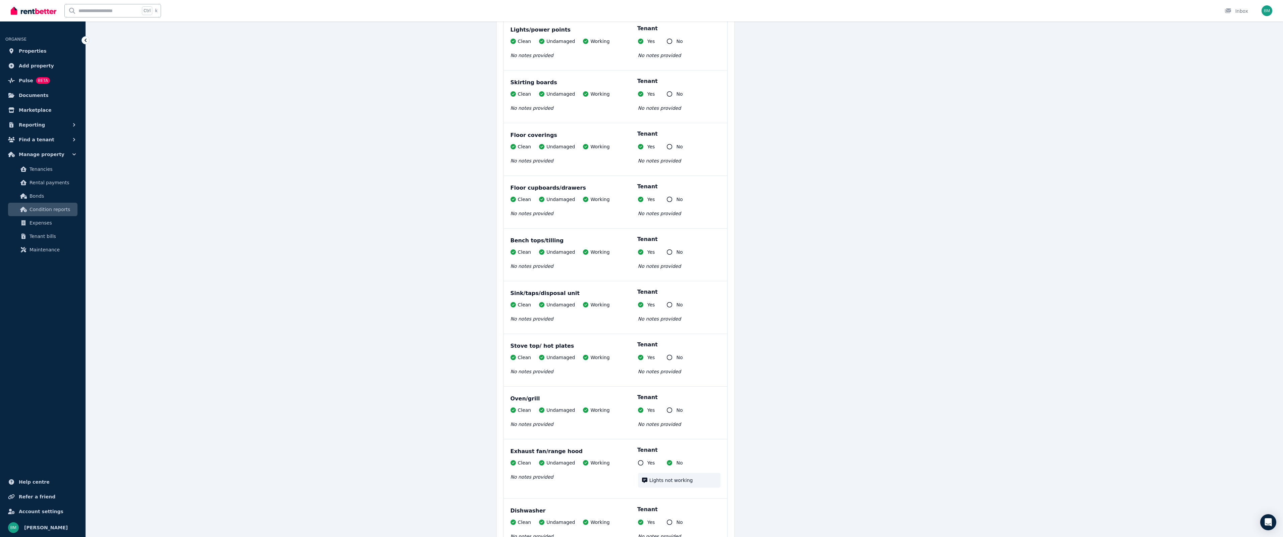
scroll to position [2741, 0]
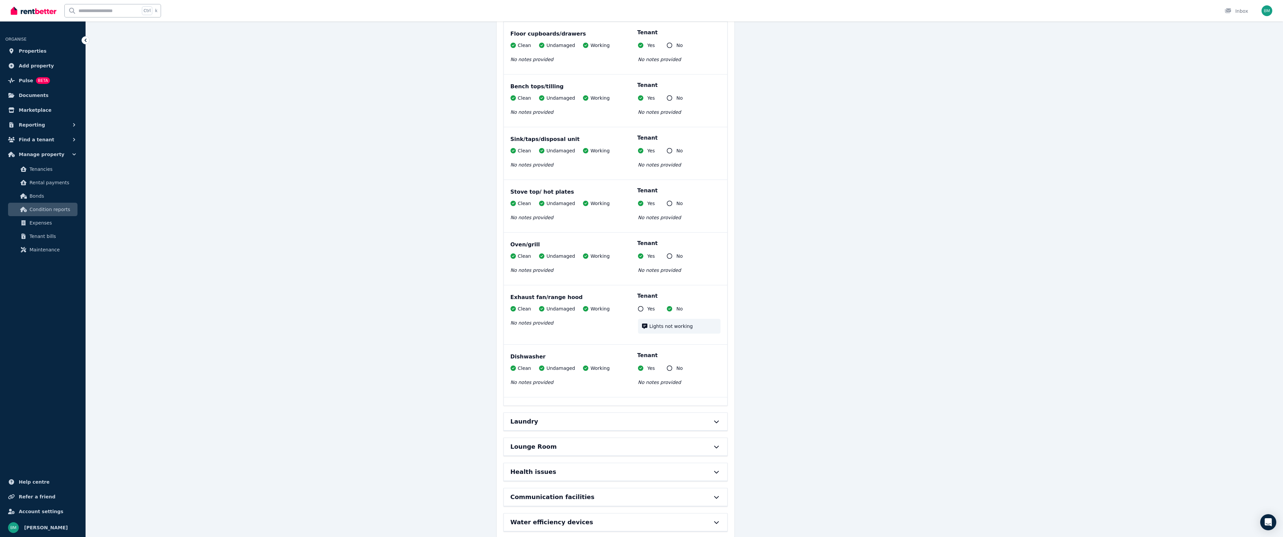
click at [565, 417] on div "Laundry" at bounding box center [606, 421] width 191 height 9
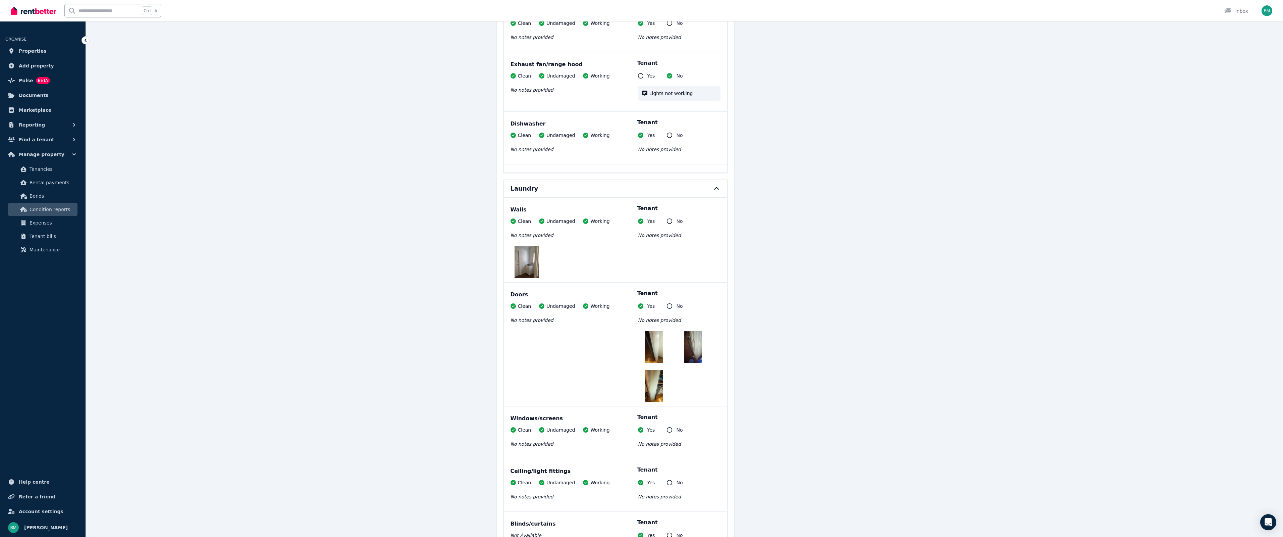
scroll to position [2976, 0]
click at [532, 250] on img at bounding box center [527, 260] width 24 height 32
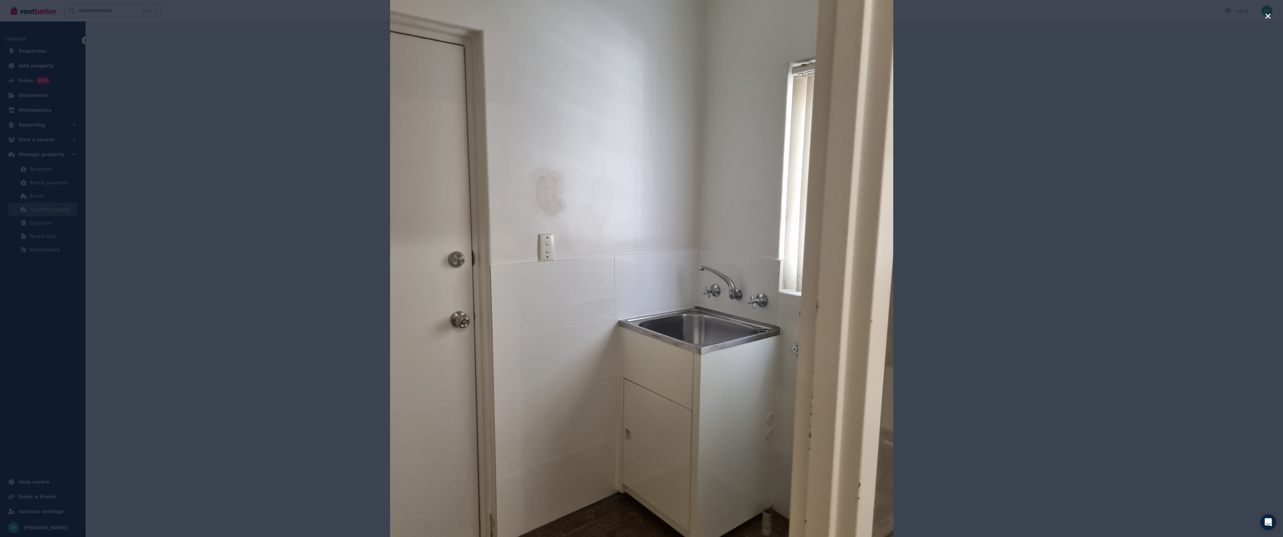
click at [1265, 13] on icon "button" at bounding box center [1268, 16] width 6 height 8
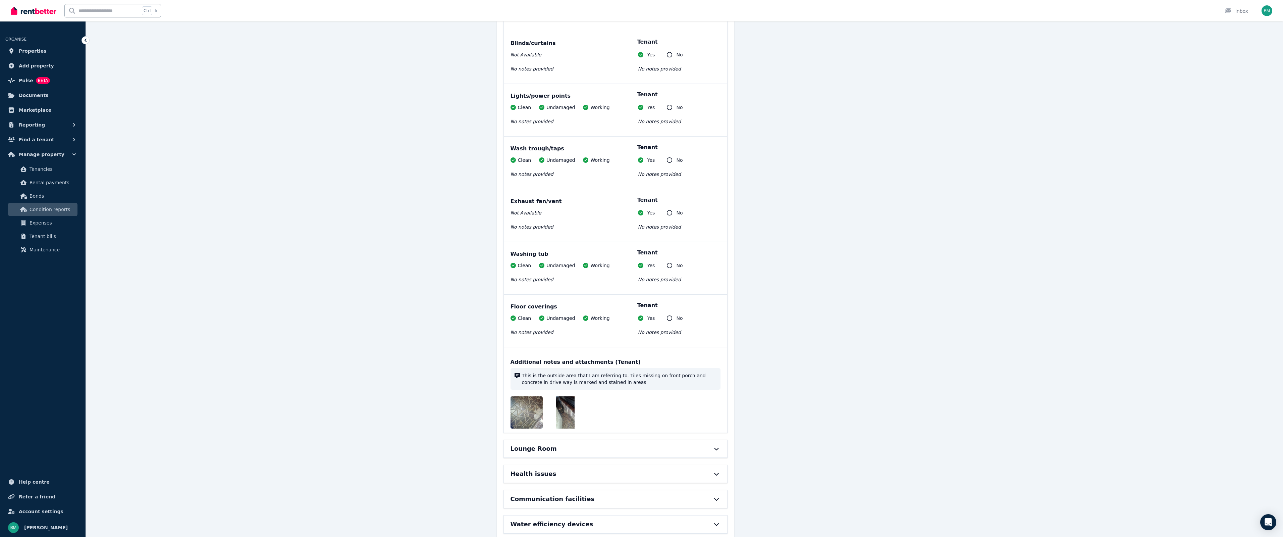
scroll to position [3456, 0]
click at [592, 442] on div "Lounge Room" at bounding box center [606, 446] width 191 height 9
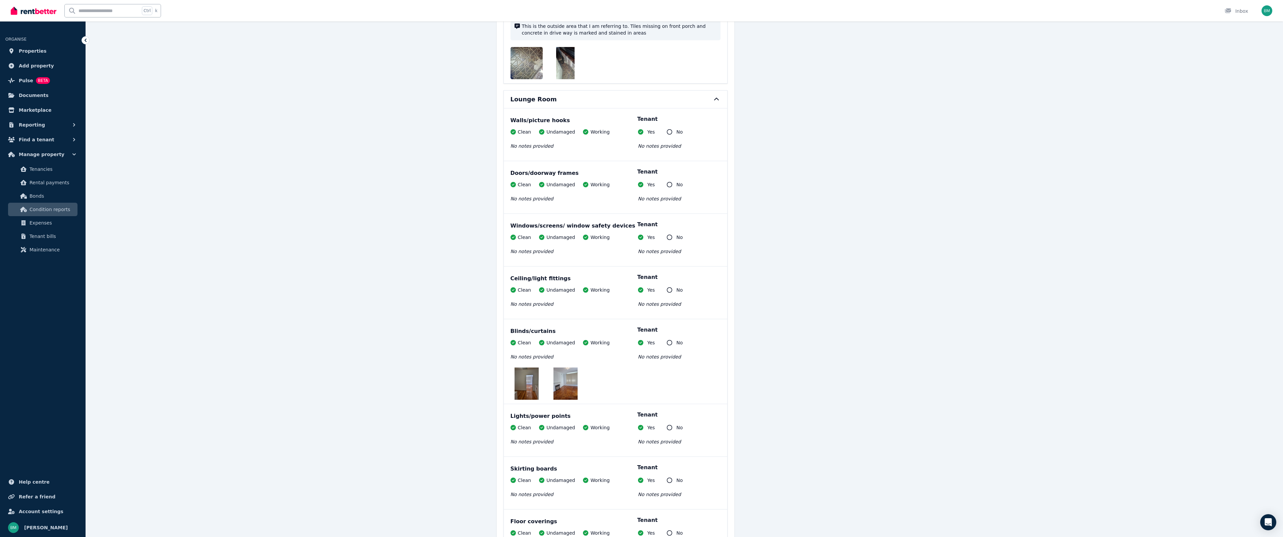
scroll to position [3859, 0]
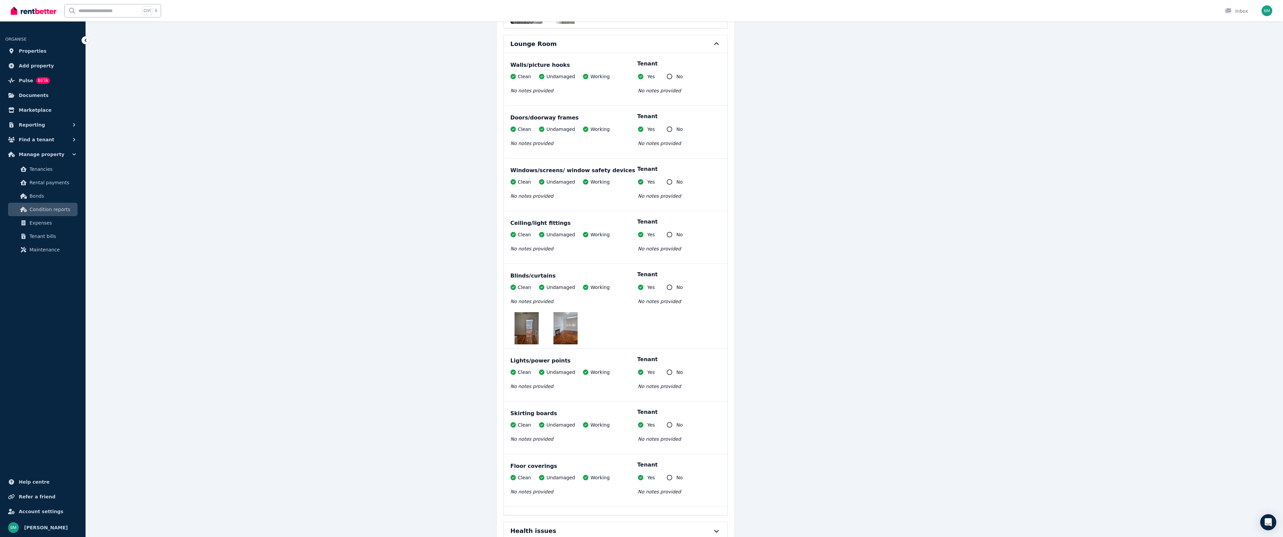
click at [525, 320] on img at bounding box center [527, 328] width 24 height 32
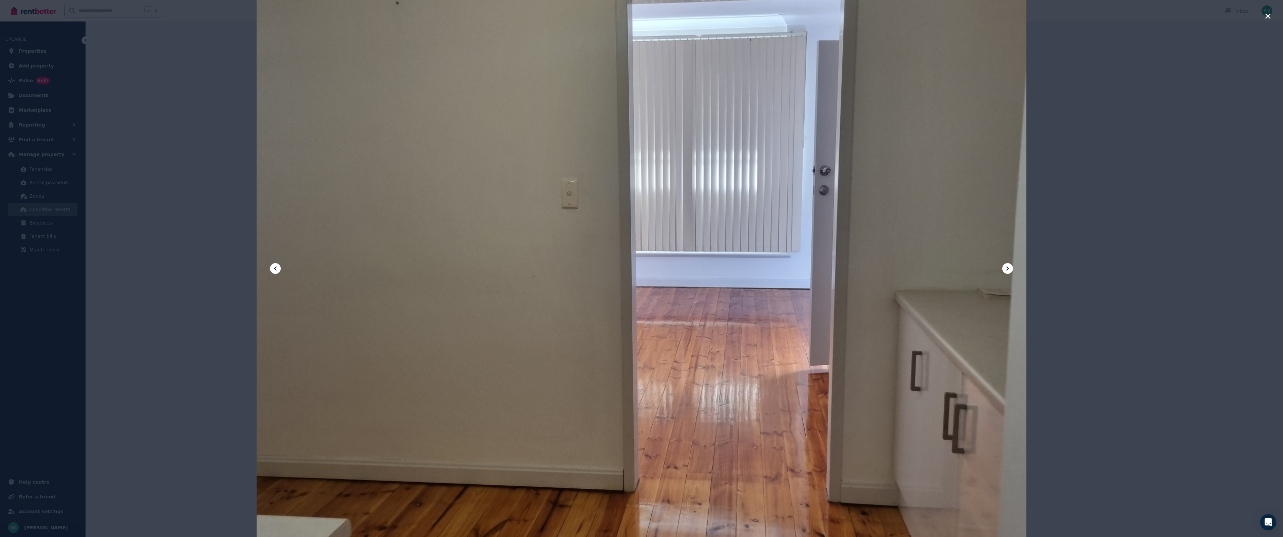
click at [1010, 270] on icon at bounding box center [1008, 268] width 8 height 8
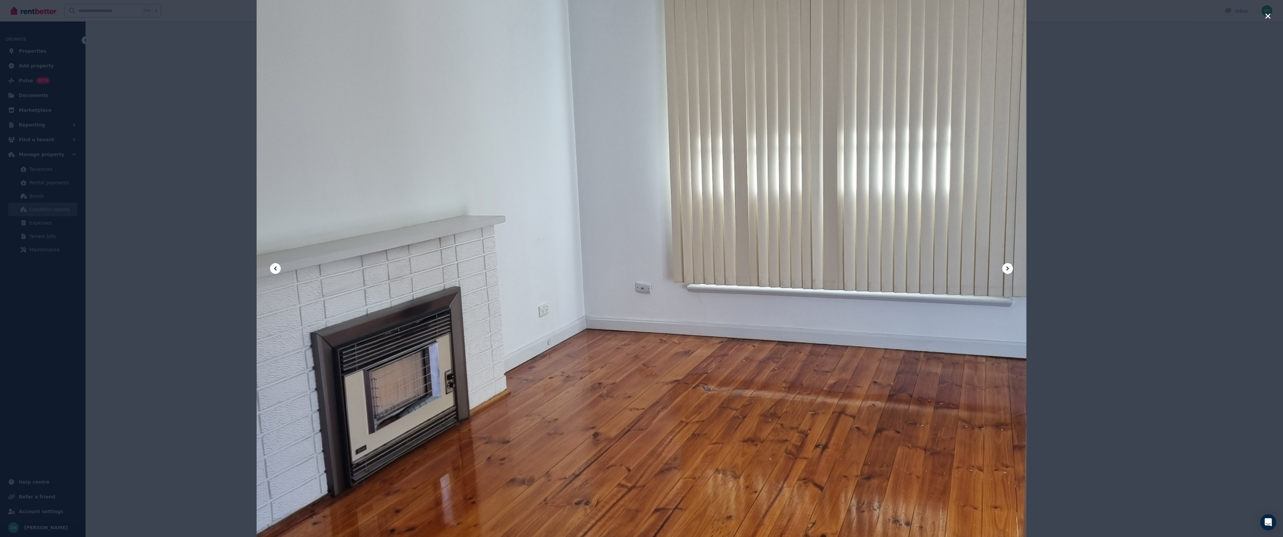
click at [1006, 266] on icon at bounding box center [1008, 268] width 8 height 8
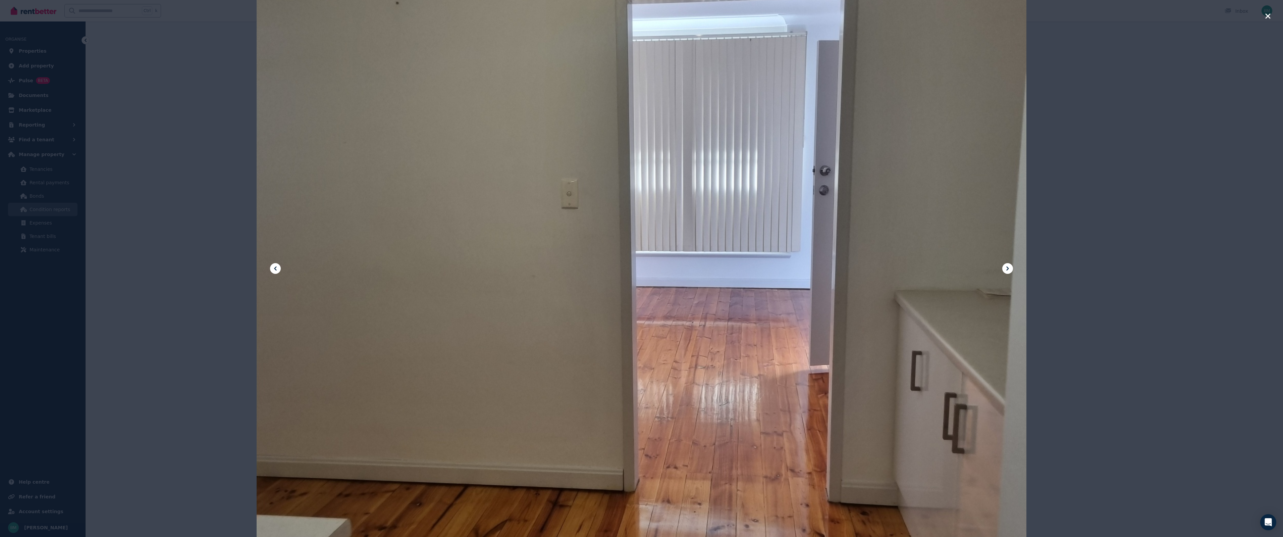
click at [1006, 266] on icon at bounding box center [1008, 268] width 8 height 8
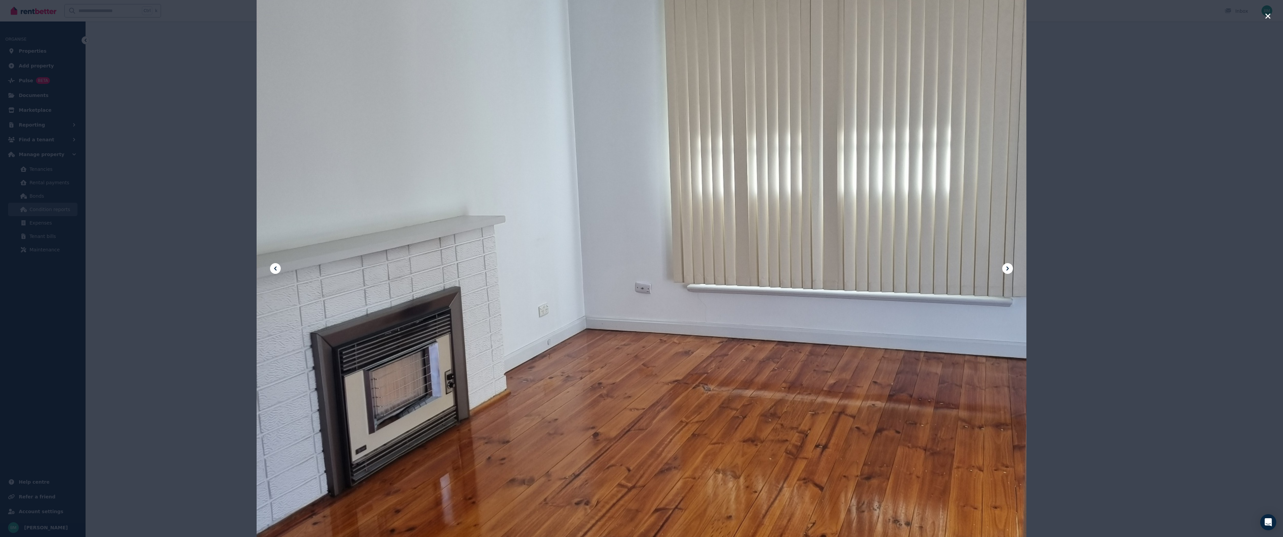
click at [1268, 18] on icon "button" at bounding box center [1268, 16] width 6 height 8
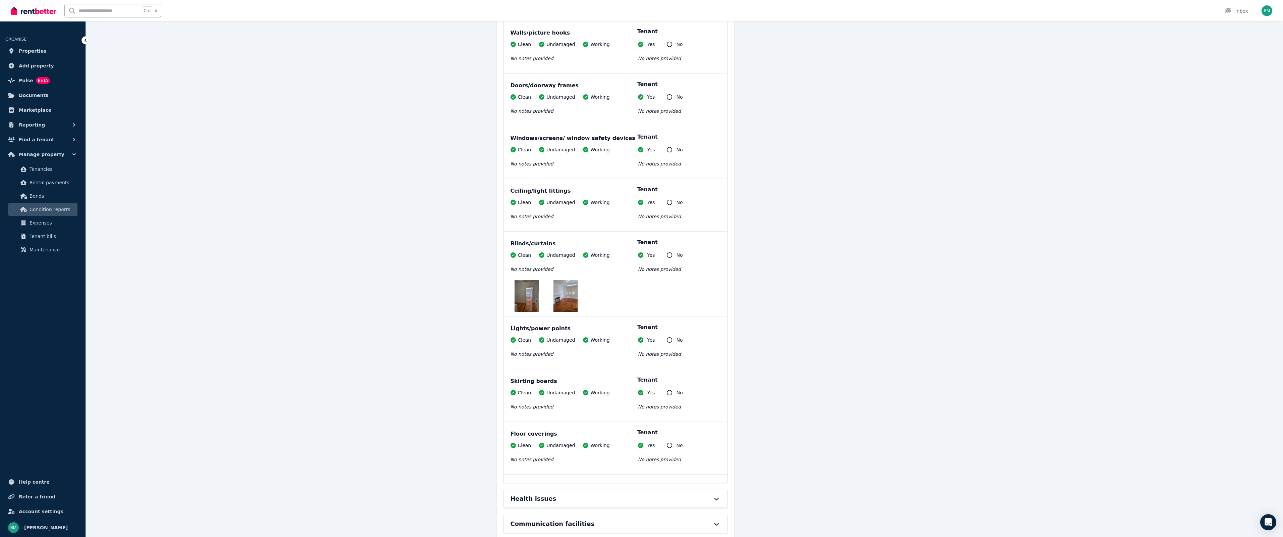
scroll to position [3918, 0]
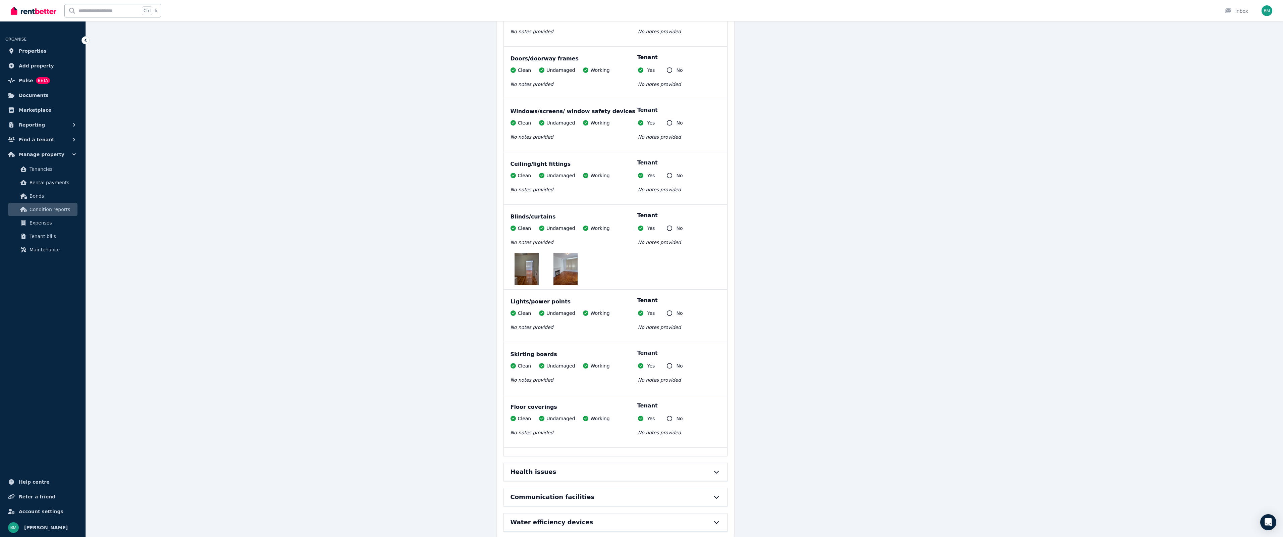
click at [564, 467] on div "Health issues" at bounding box center [606, 471] width 191 height 9
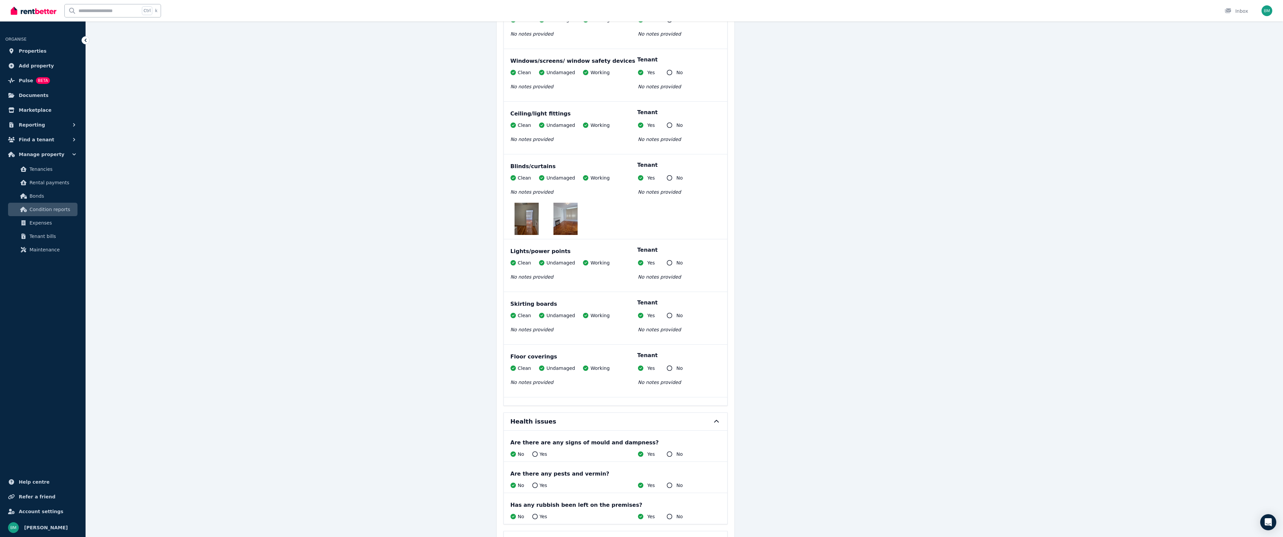
scroll to position [4011, 0]
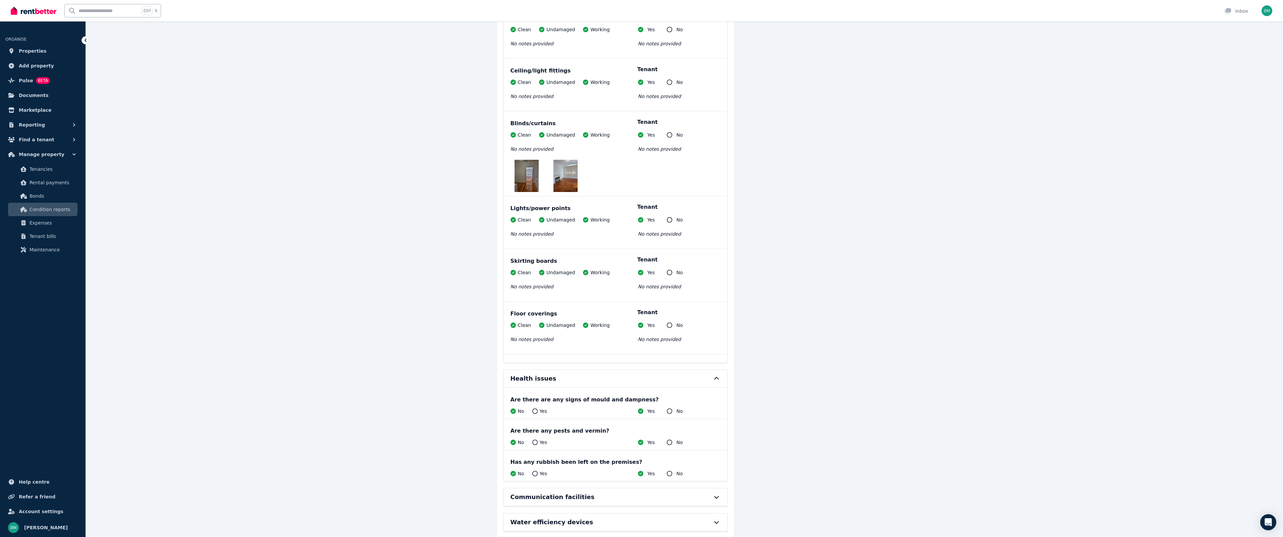
click at [562, 489] on div "Communication facilities" at bounding box center [615, 496] width 223 height 17
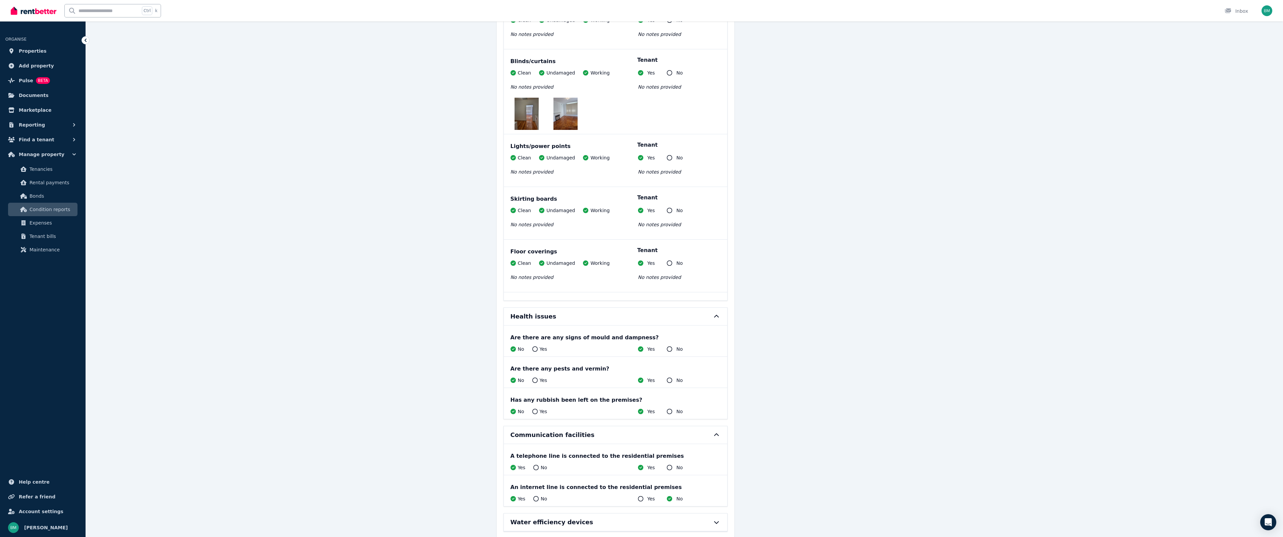
click at [534, 517] on h6 "Water efficiency devices" at bounding box center [552, 521] width 83 height 9
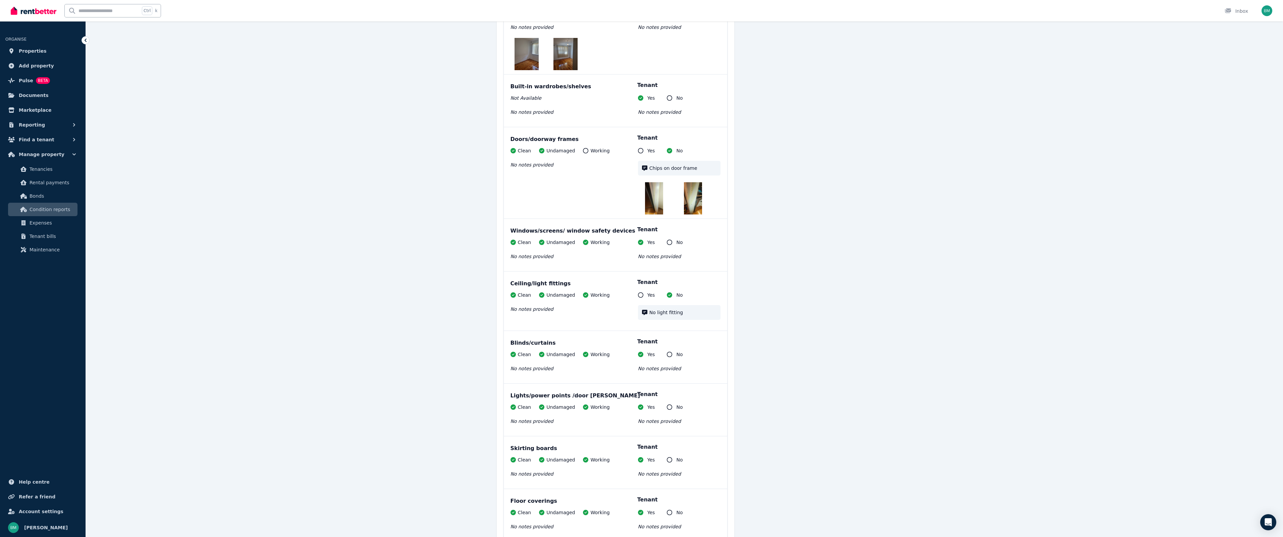
scroll to position [1590, 0]
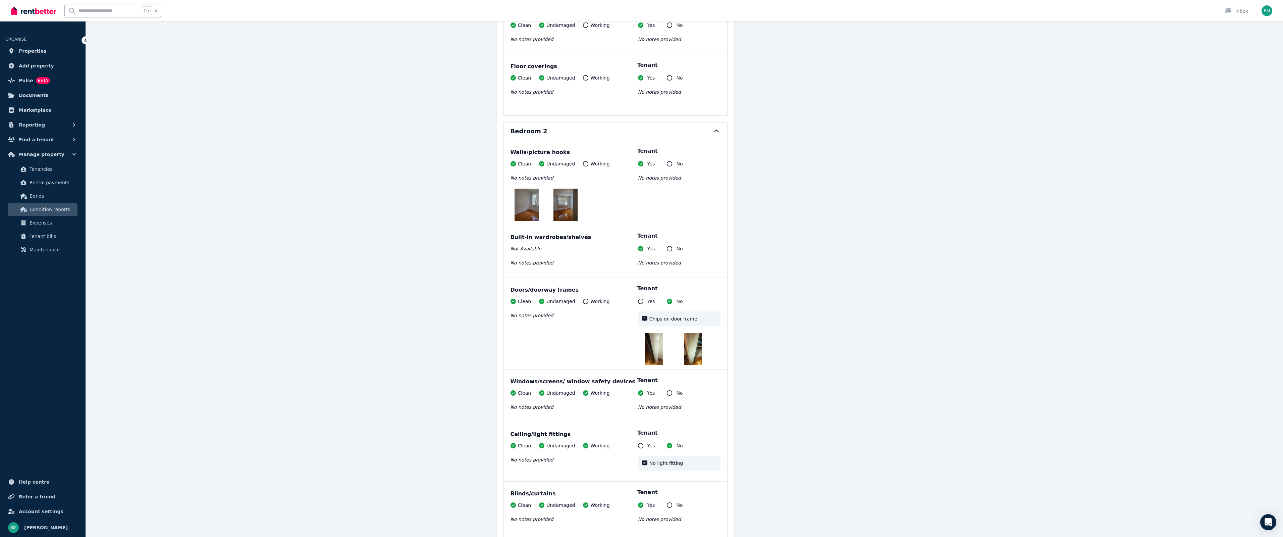
click at [670, 161] on icon at bounding box center [669, 163] width 5 height 5
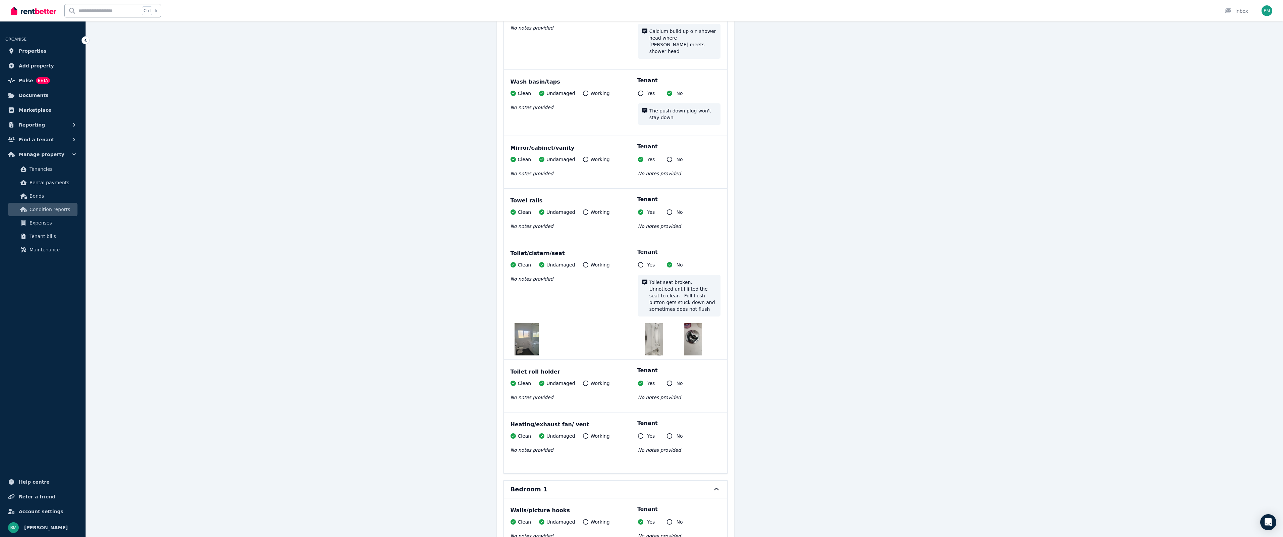
scroll to position [651, 0]
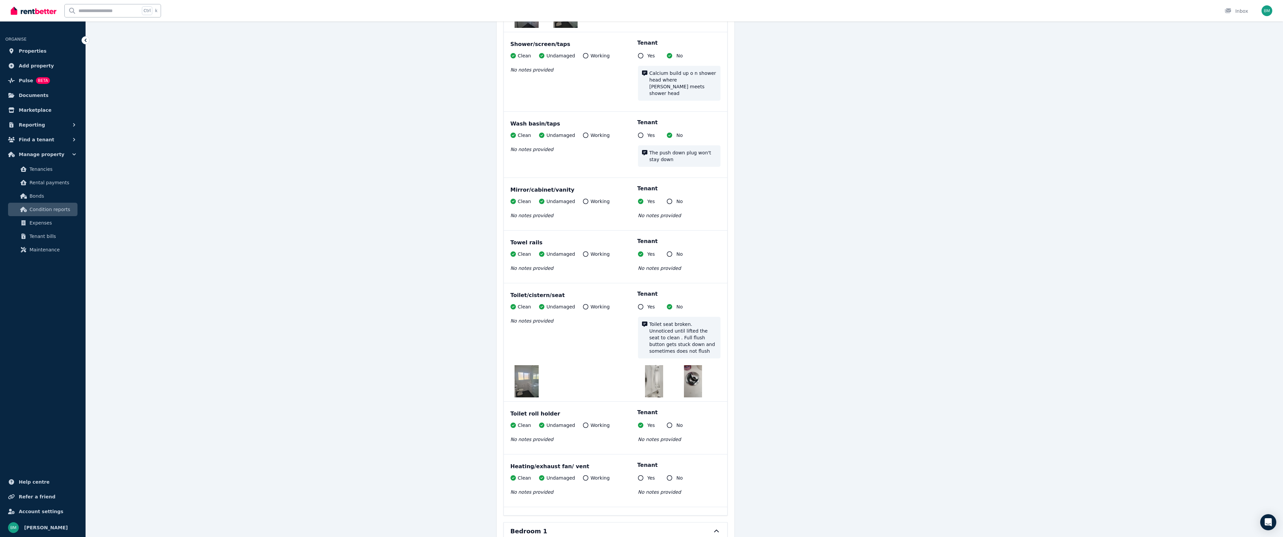
click at [518, 369] on img at bounding box center [527, 381] width 24 height 32
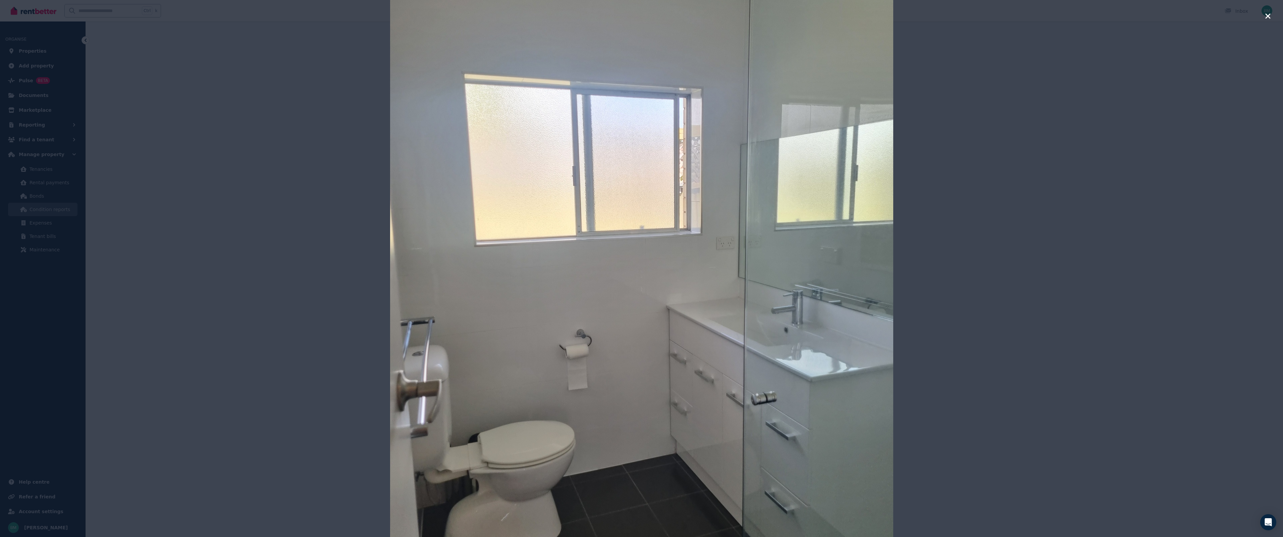
click at [694, 159] on img at bounding box center [641, 268] width 503 height 671
click at [1268, 12] on icon "button" at bounding box center [1268, 16] width 6 height 8
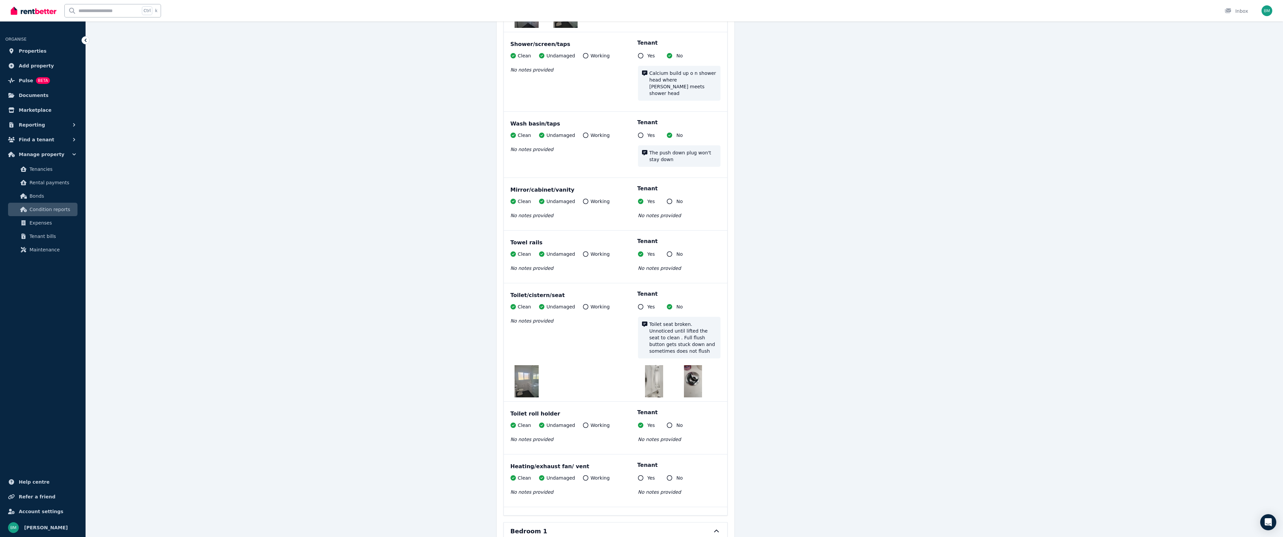
click at [656, 377] on img at bounding box center [654, 381] width 18 height 32
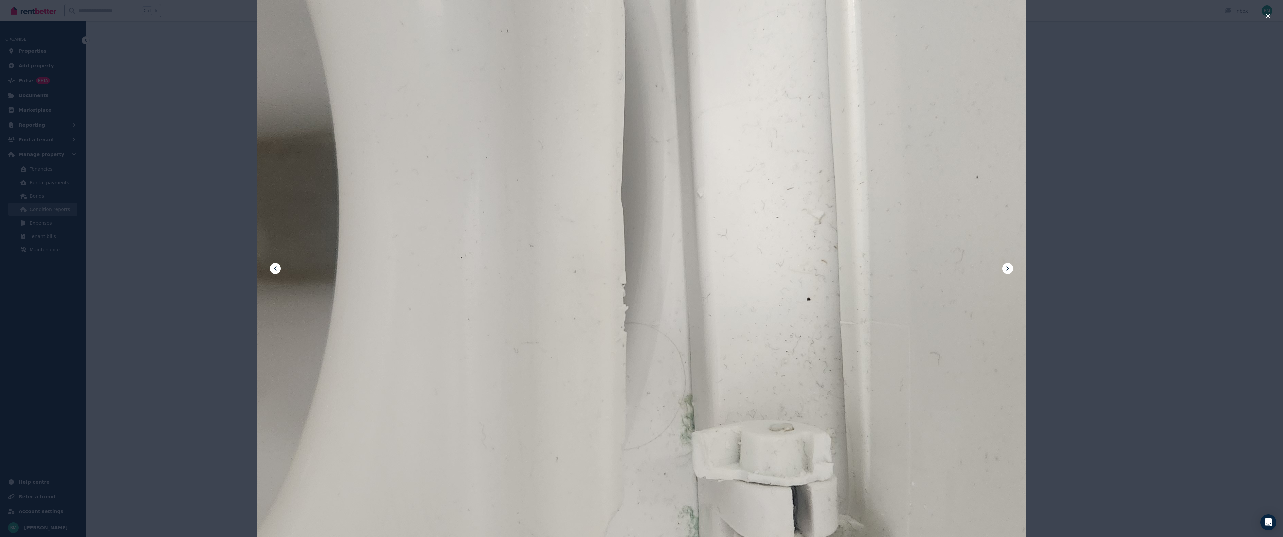
click at [1271, 18] on div at bounding box center [641, 268] width 1283 height 537
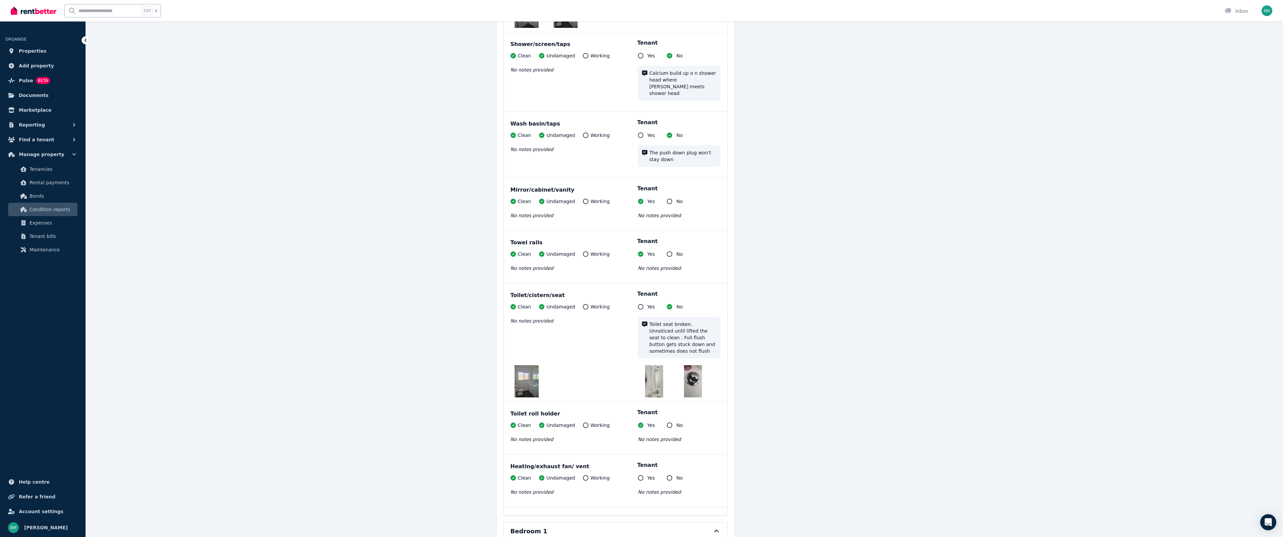
click at [696, 375] on img at bounding box center [693, 381] width 18 height 32
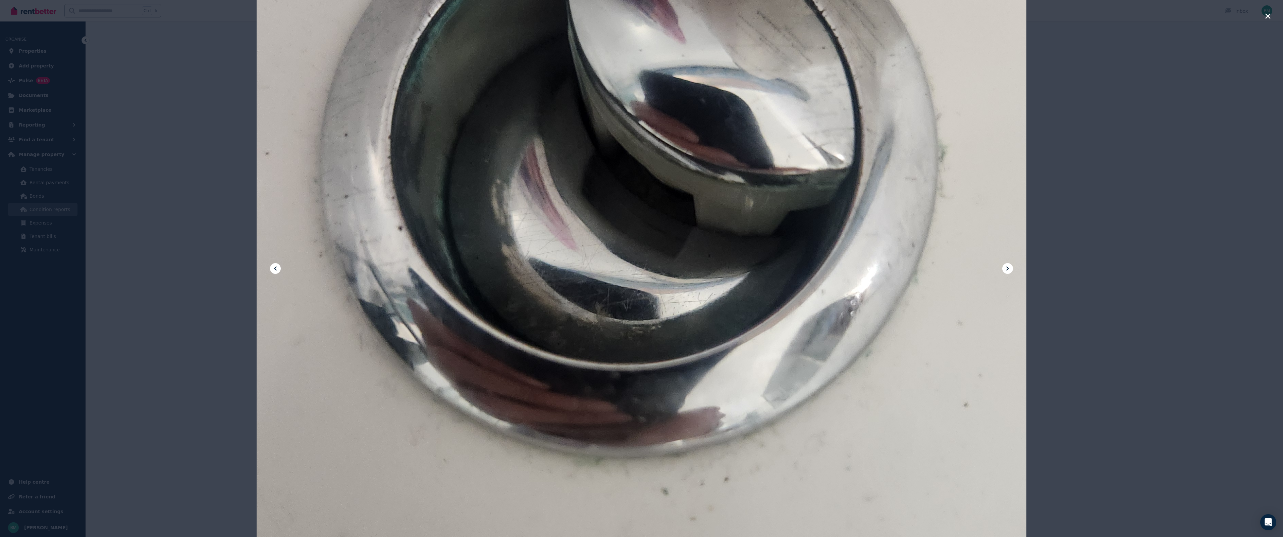
click at [1268, 13] on icon "button" at bounding box center [1268, 16] width 6 height 8
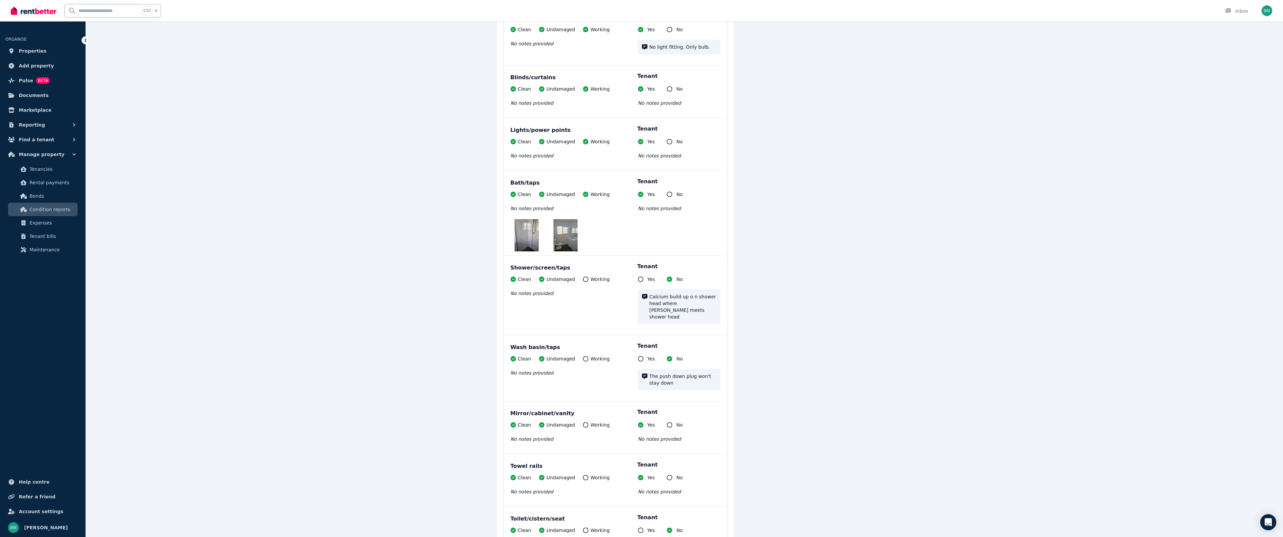
scroll to position [416, 0]
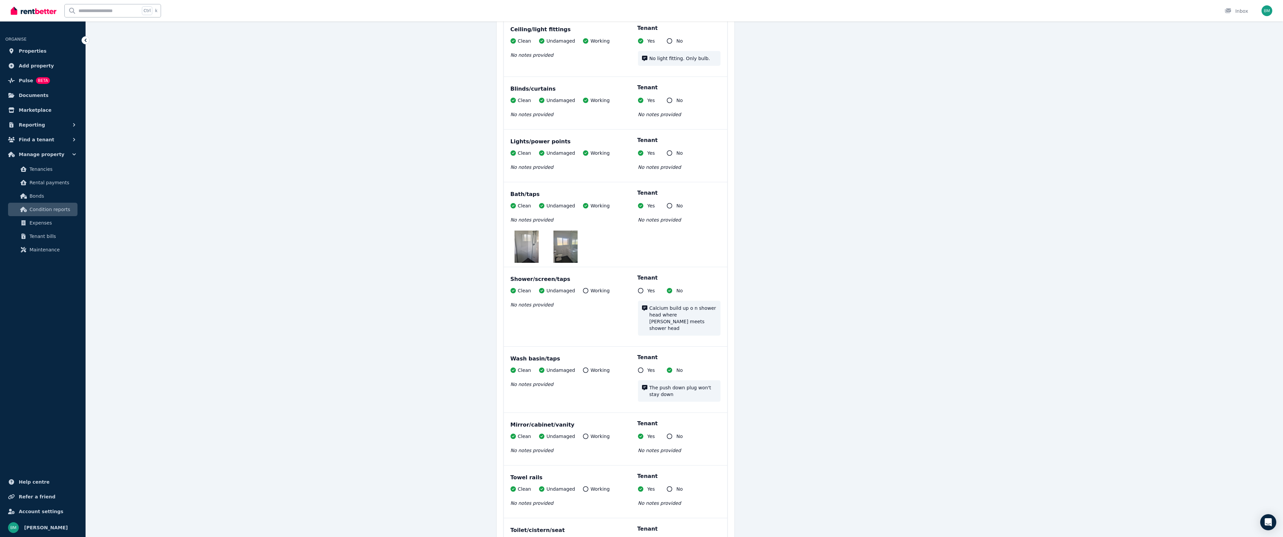
click at [526, 248] on img at bounding box center [527, 246] width 24 height 32
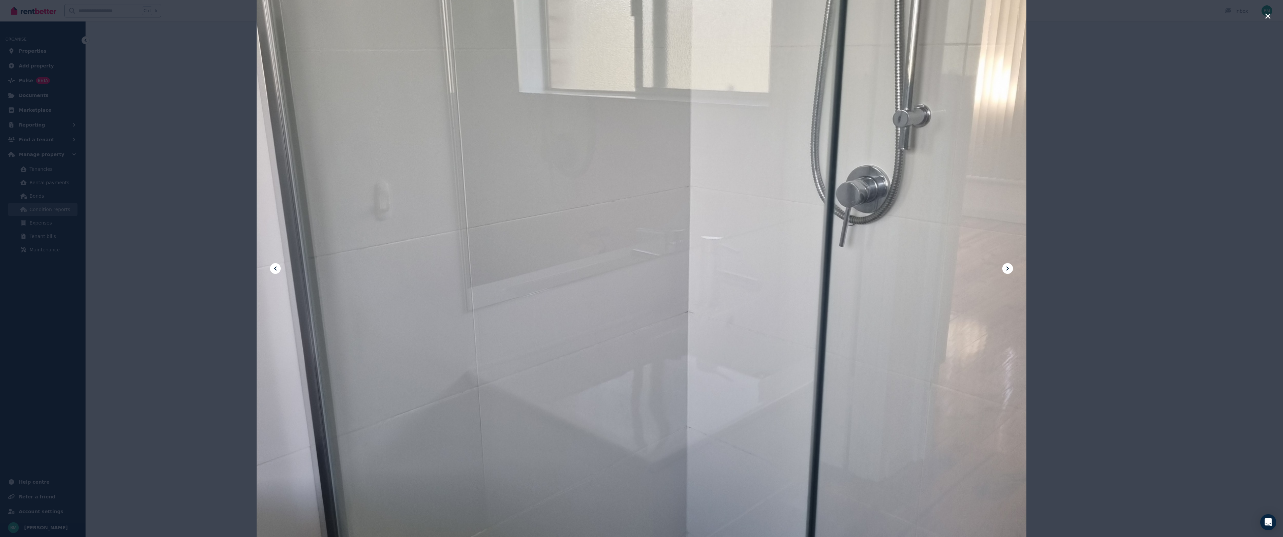
scroll to position [517, 0]
click at [1006, 267] on icon at bounding box center [1008, 268] width 8 height 8
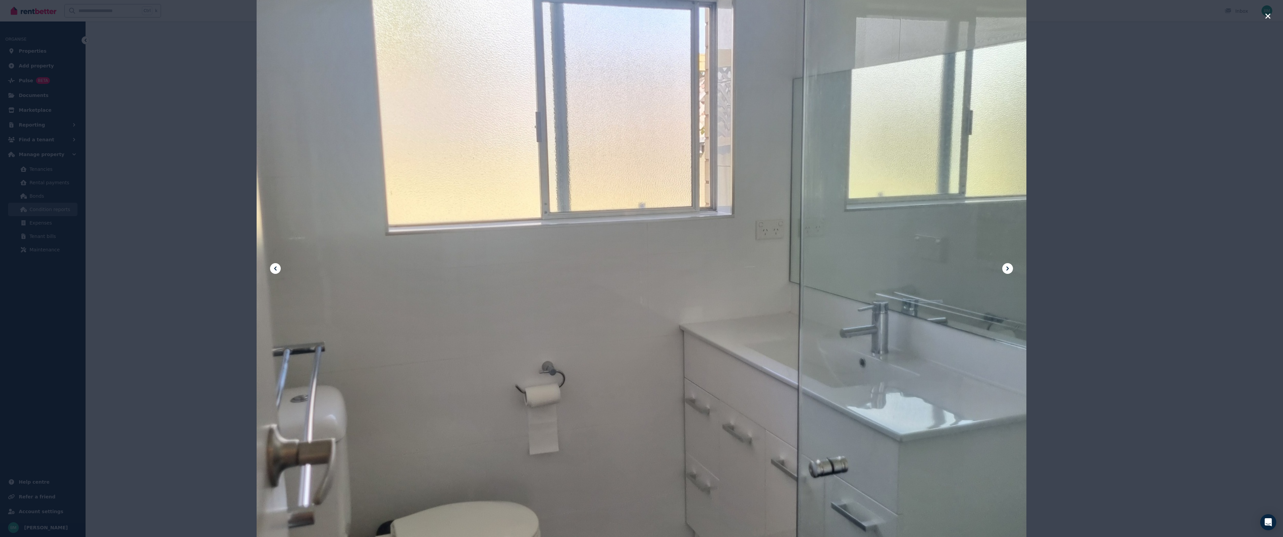
click at [270, 267] on button at bounding box center [275, 268] width 11 height 11
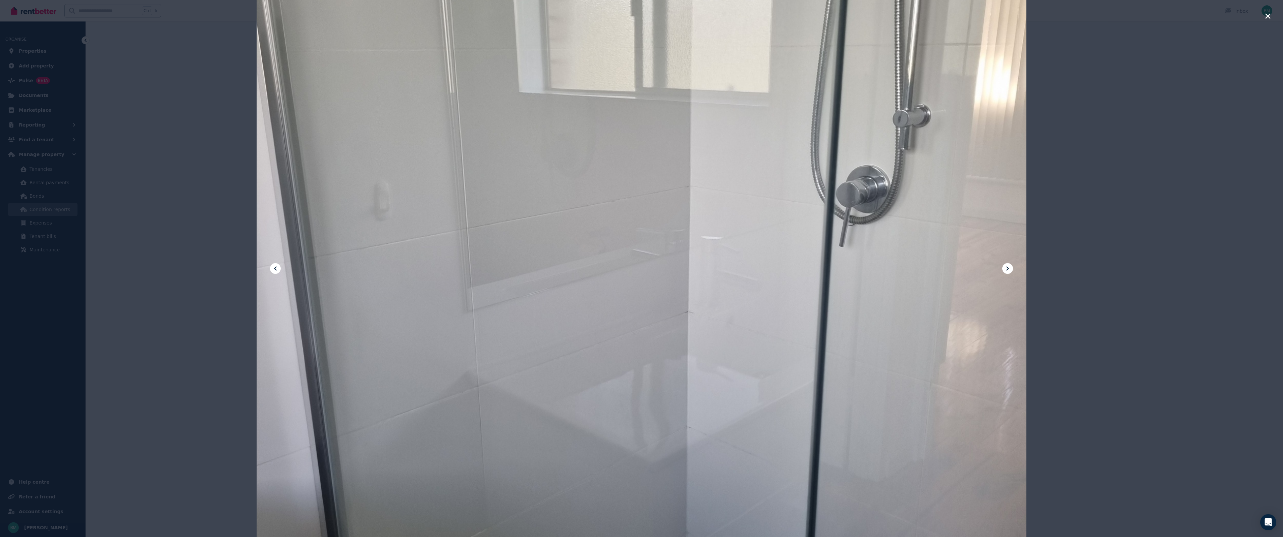
click at [1270, 15] on icon "button" at bounding box center [1268, 16] width 6 height 8
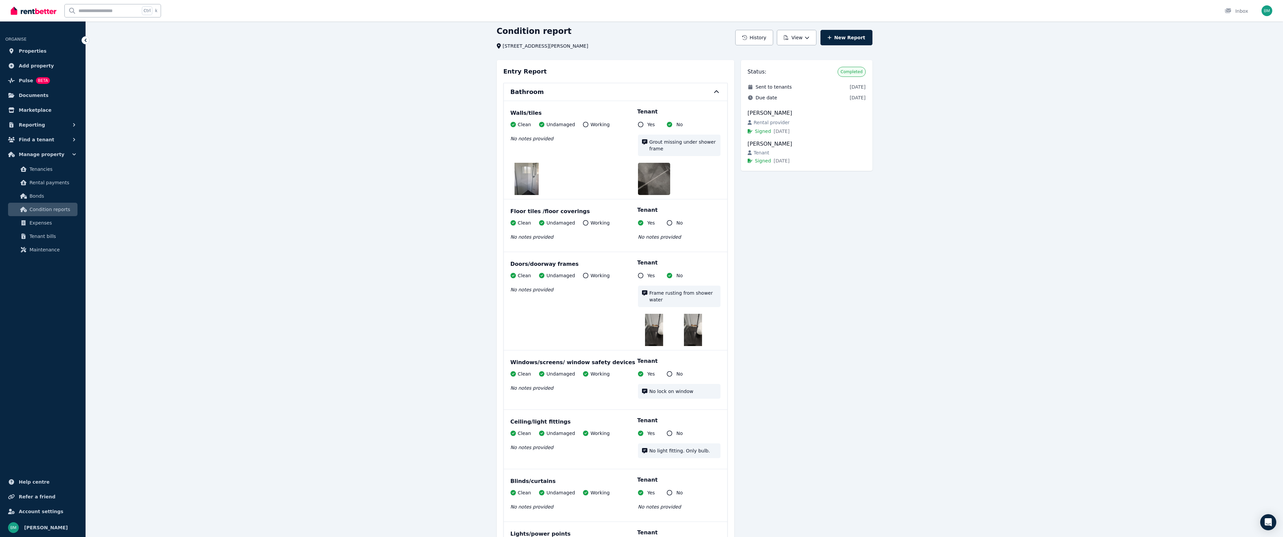
scroll to position [13, 0]
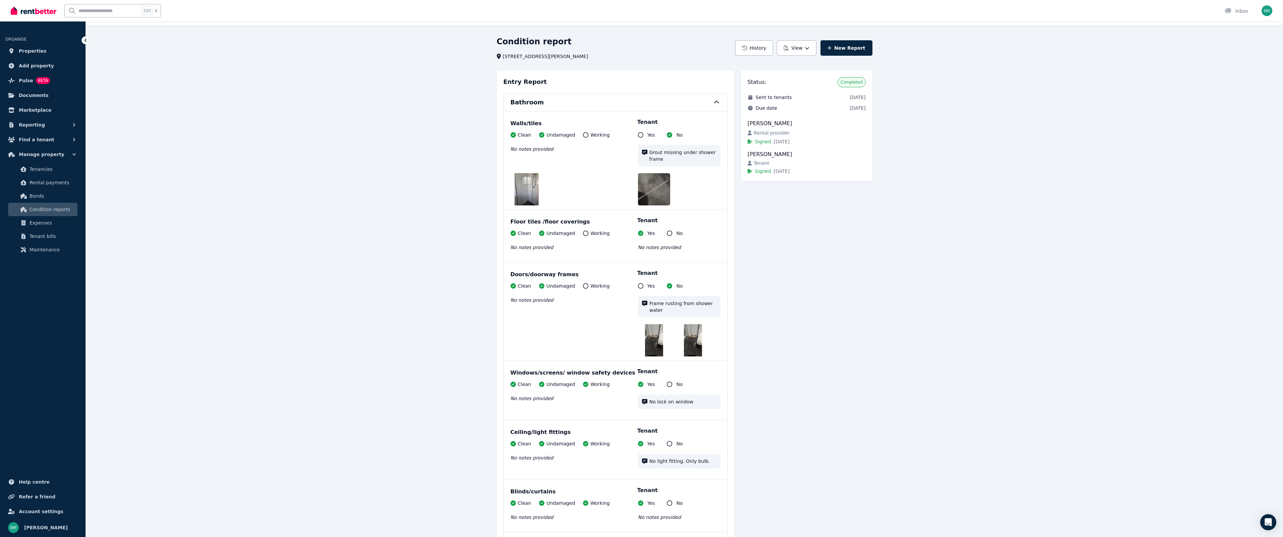
click at [694, 337] on img at bounding box center [693, 340] width 18 height 32
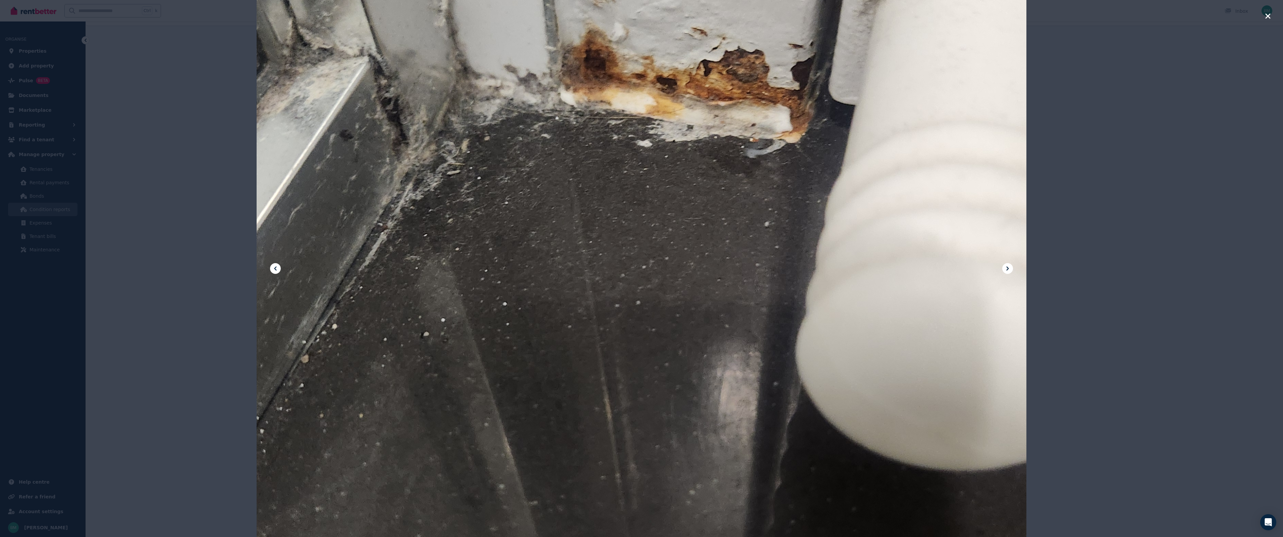
click at [1270, 15] on icon "button" at bounding box center [1268, 16] width 6 height 8
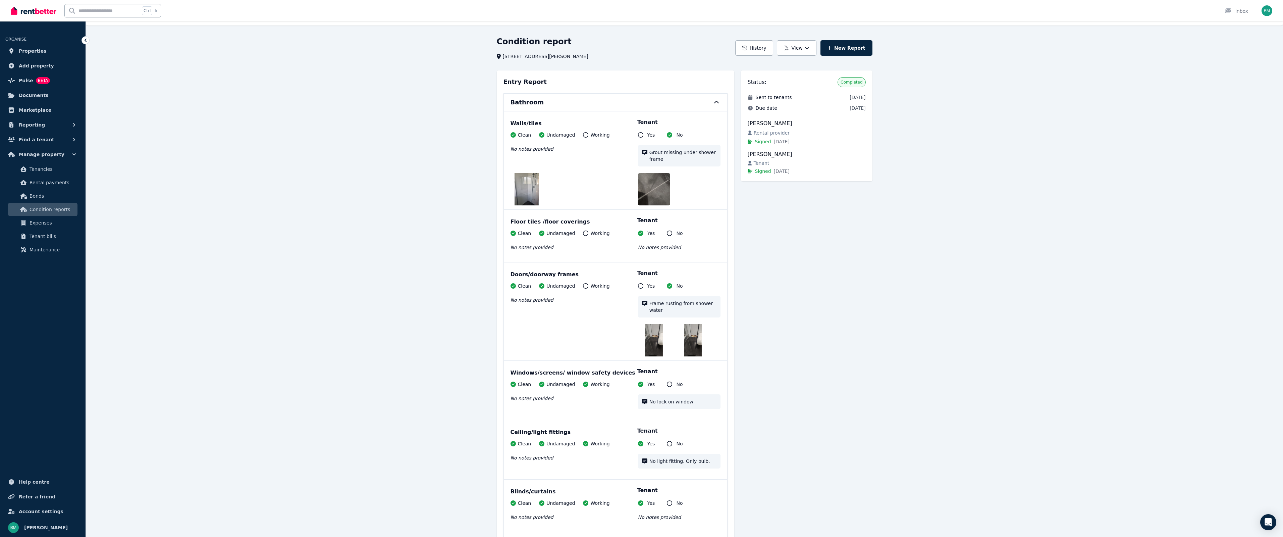
click at [518, 185] on img at bounding box center [527, 189] width 24 height 32
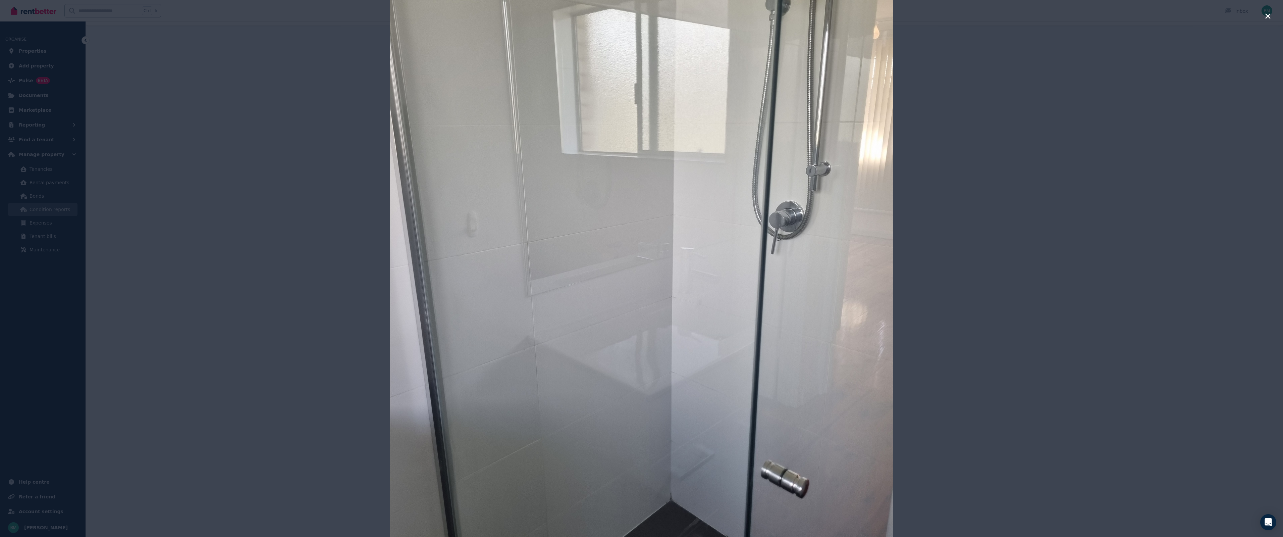
click at [1267, 13] on icon "button" at bounding box center [1268, 16] width 6 height 8
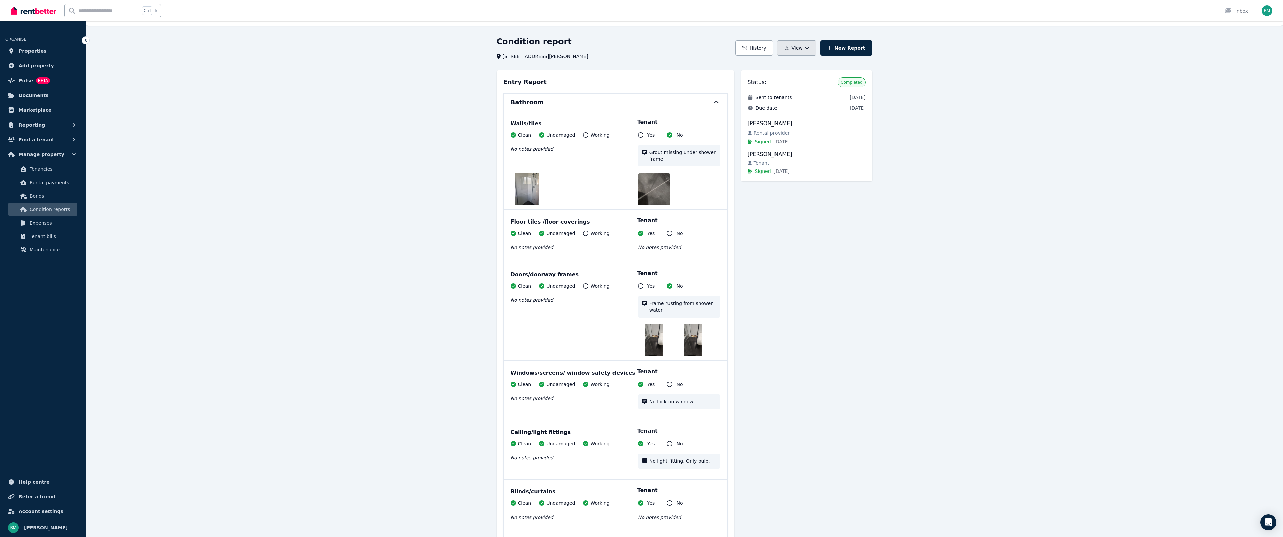
click at [808, 53] on button "View" at bounding box center [796, 47] width 39 height 15
click at [766, 51] on button "History" at bounding box center [754, 47] width 38 height 15
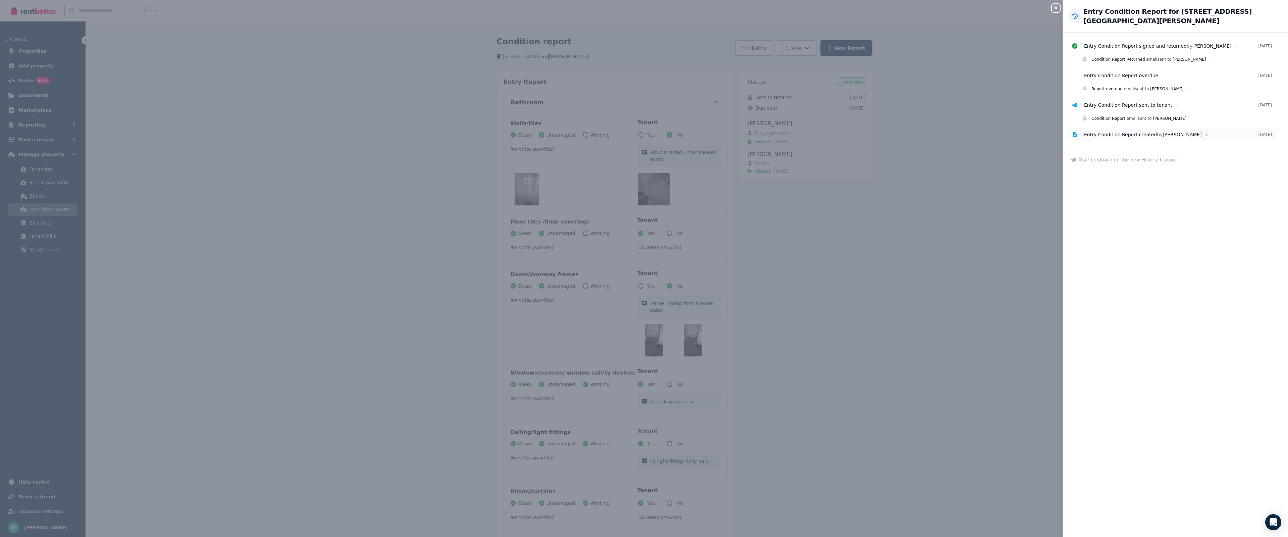
click at [1130, 133] on span "Entry Condition Report created" at bounding box center [1120, 134] width 73 height 5
click at [1075, 135] on icon at bounding box center [1075, 134] width 4 height 5
click at [1094, 103] on span "Entry Condition Report sent to tenant" at bounding box center [1128, 104] width 88 height 5
click at [1057, 7] on icon "button" at bounding box center [1055, 7] width 3 height 3
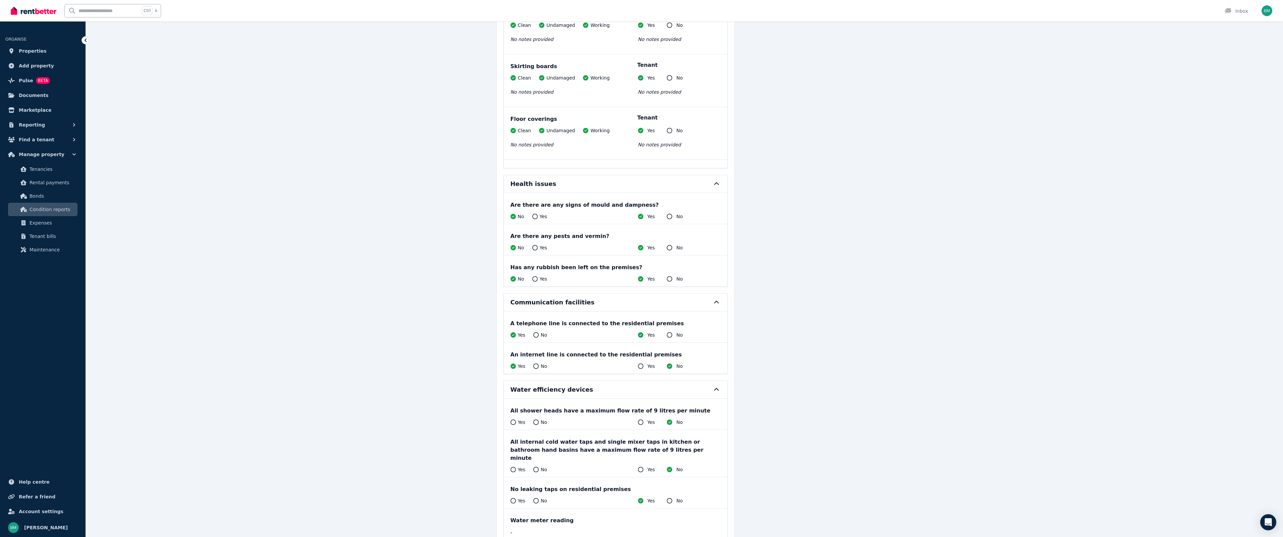
scroll to position [4240, 0]
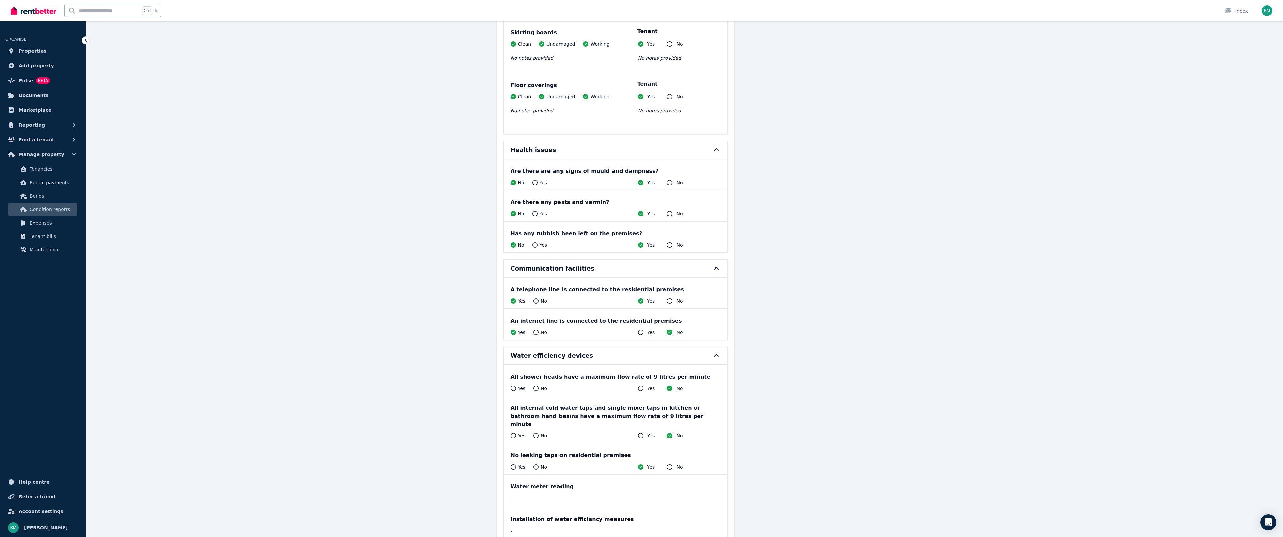
click at [1079, 7] on div "Ctrl k Inbox" at bounding box center [630, 10] width 1239 height 21
click at [1182, 21] on div "Ctrl k Inbox" at bounding box center [630, 10] width 1239 height 21
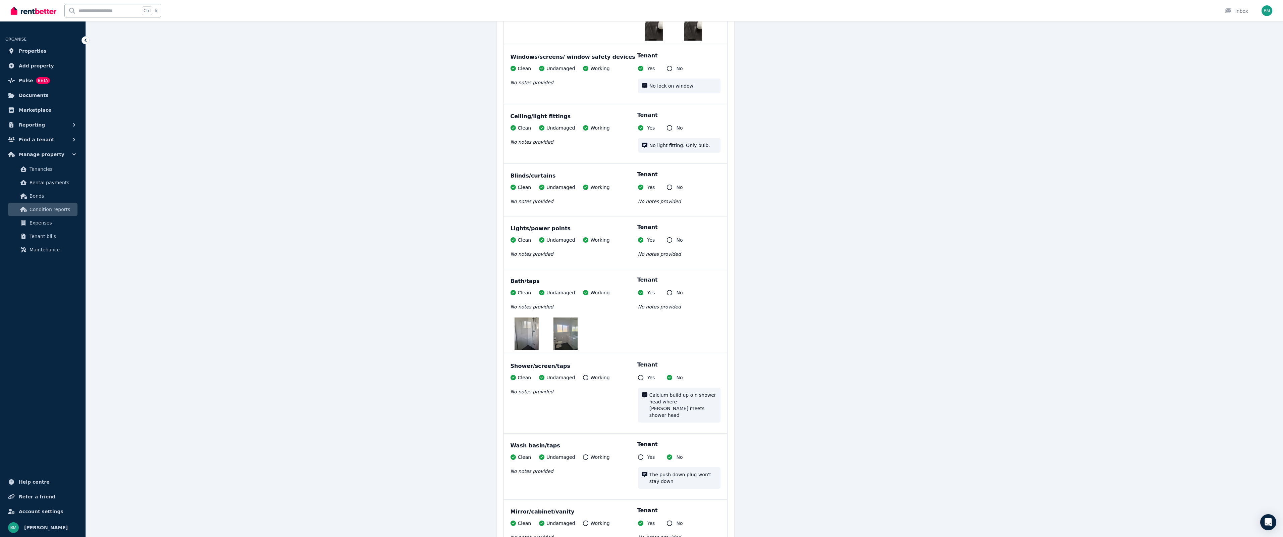
scroll to position [0, 0]
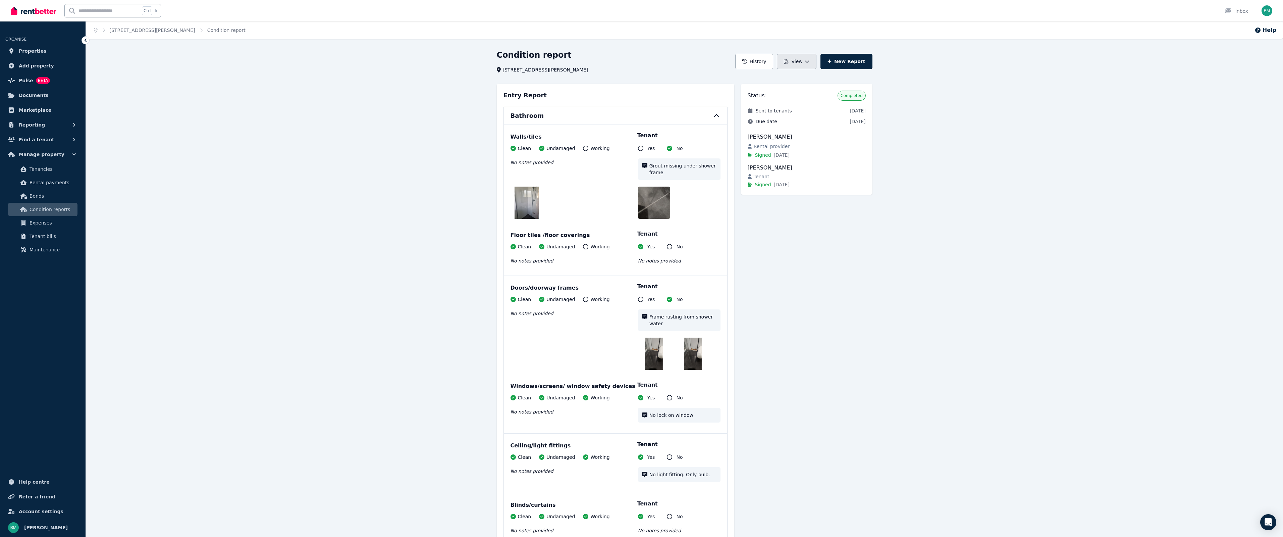
click at [807, 62] on button "View" at bounding box center [796, 61] width 39 height 15
click at [780, 90] on p "Download as PDF" at bounding box center [778, 91] width 46 height 7
click at [841, 65] on link "New Report" at bounding box center [846, 61] width 52 height 15
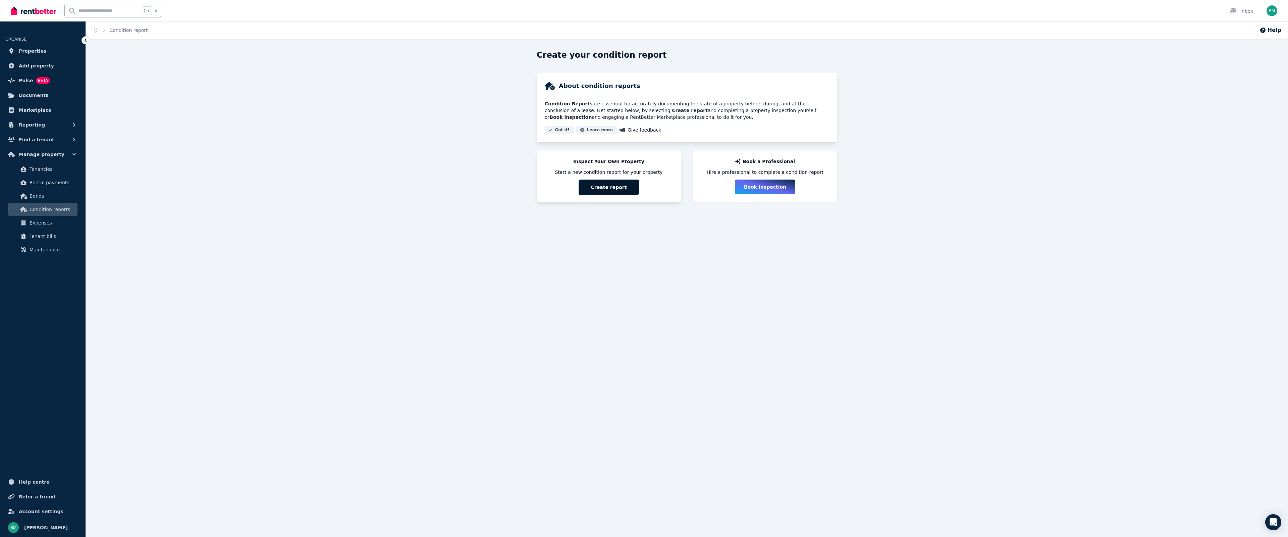
click at [616, 186] on button "Create report" at bounding box center [609, 186] width 60 height 15
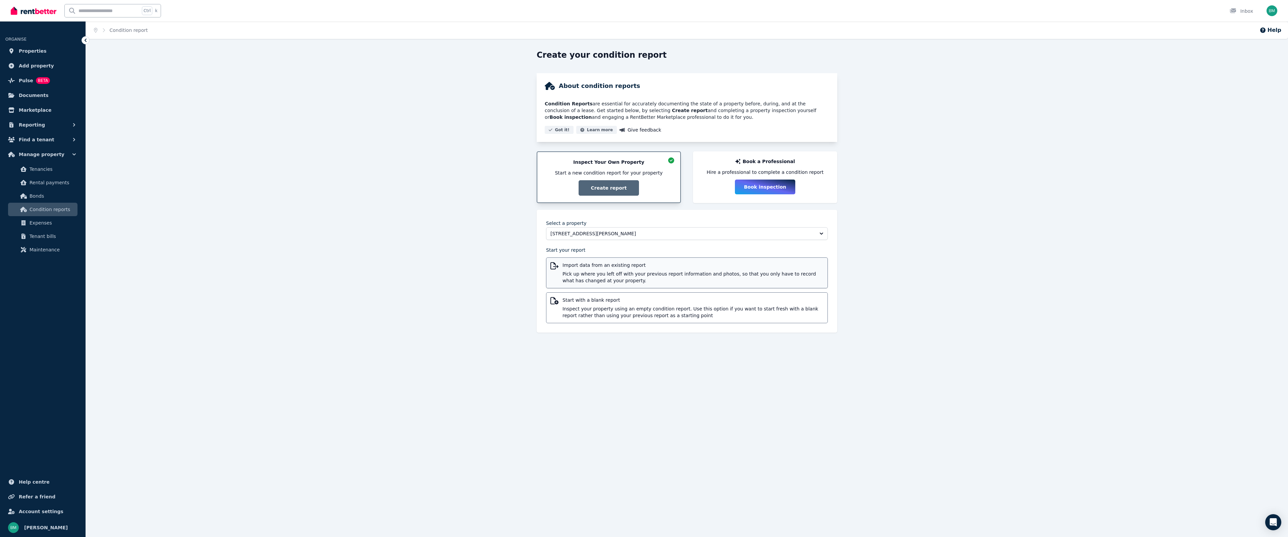
click at [624, 274] on span "Pick up where you left off with your previous report information and photos, so…" at bounding box center [692, 276] width 261 height 13
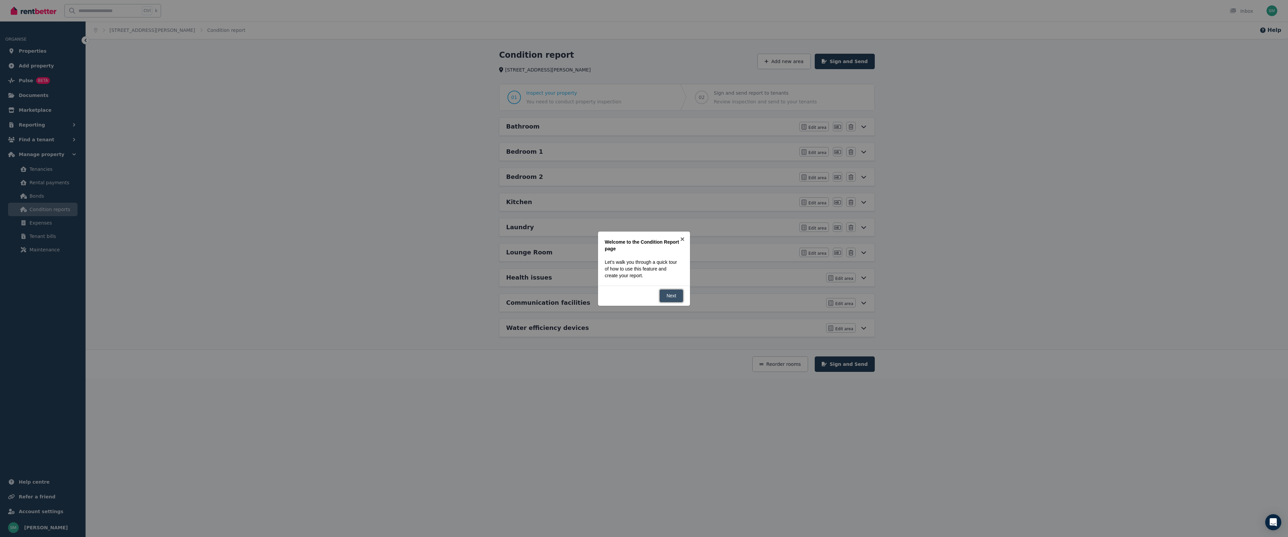
click at [673, 294] on link "Next" at bounding box center [671, 295] width 24 height 13
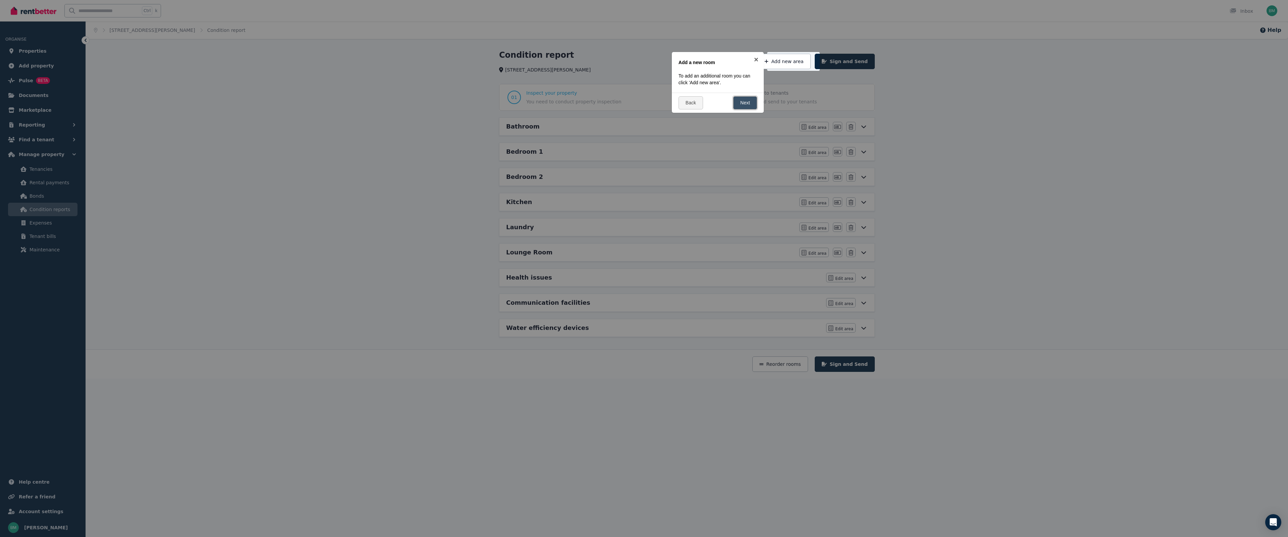
click at [749, 101] on link "Next" at bounding box center [745, 102] width 24 height 13
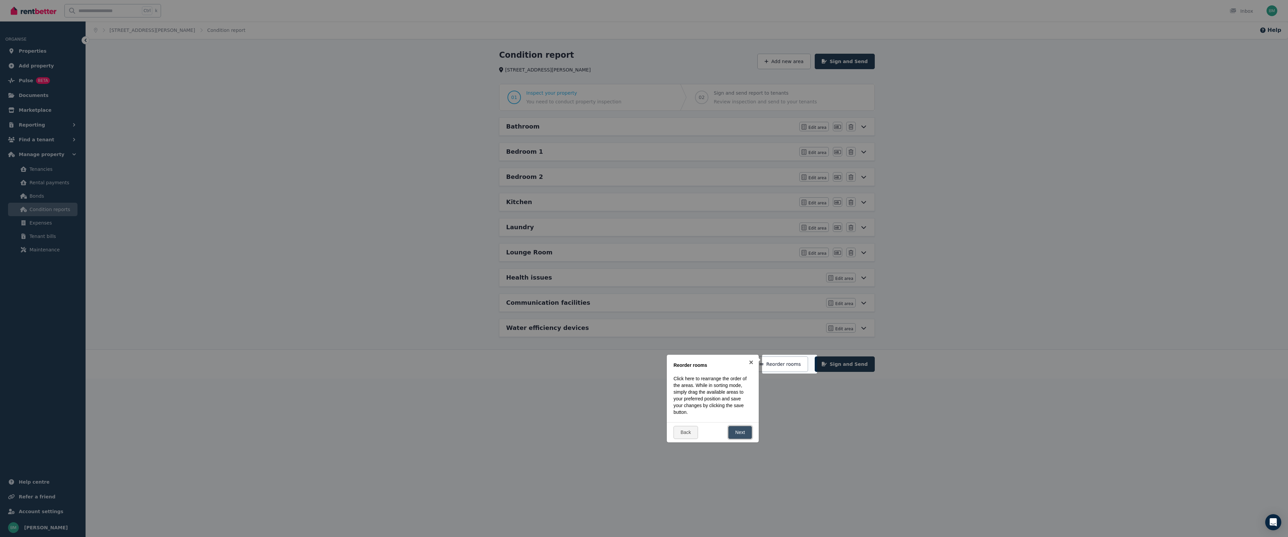
click at [734, 431] on link "Next" at bounding box center [740, 432] width 24 height 13
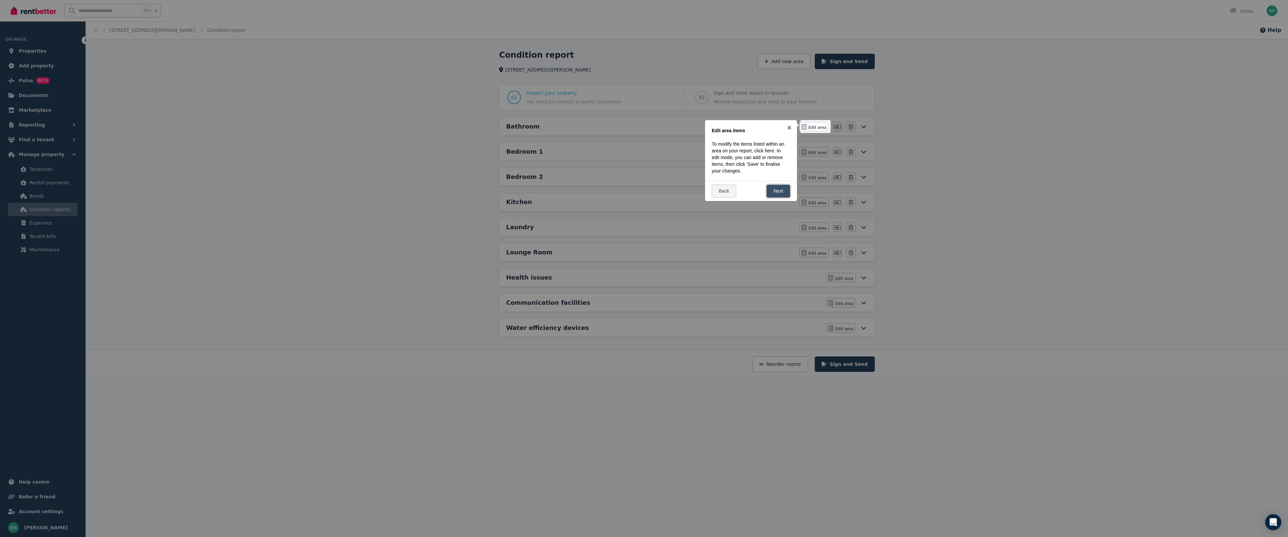
click at [771, 185] on link "Next" at bounding box center [778, 190] width 24 height 13
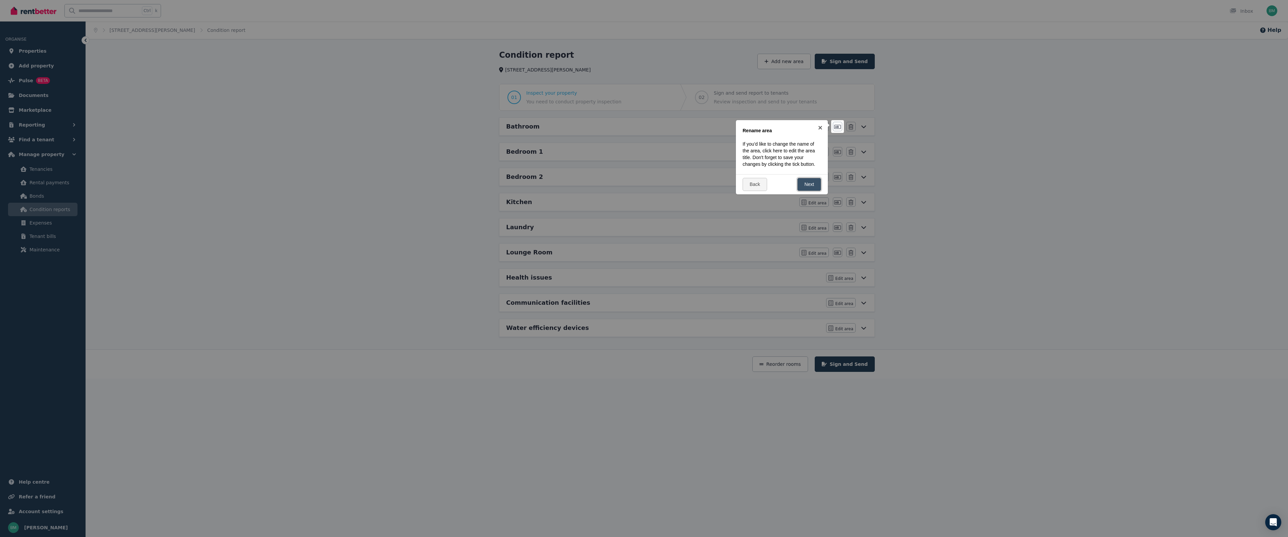
click at [801, 183] on link "Next" at bounding box center [809, 184] width 24 height 13
click at [815, 169] on link "Dismiss" at bounding box center [819, 170] width 31 height 13
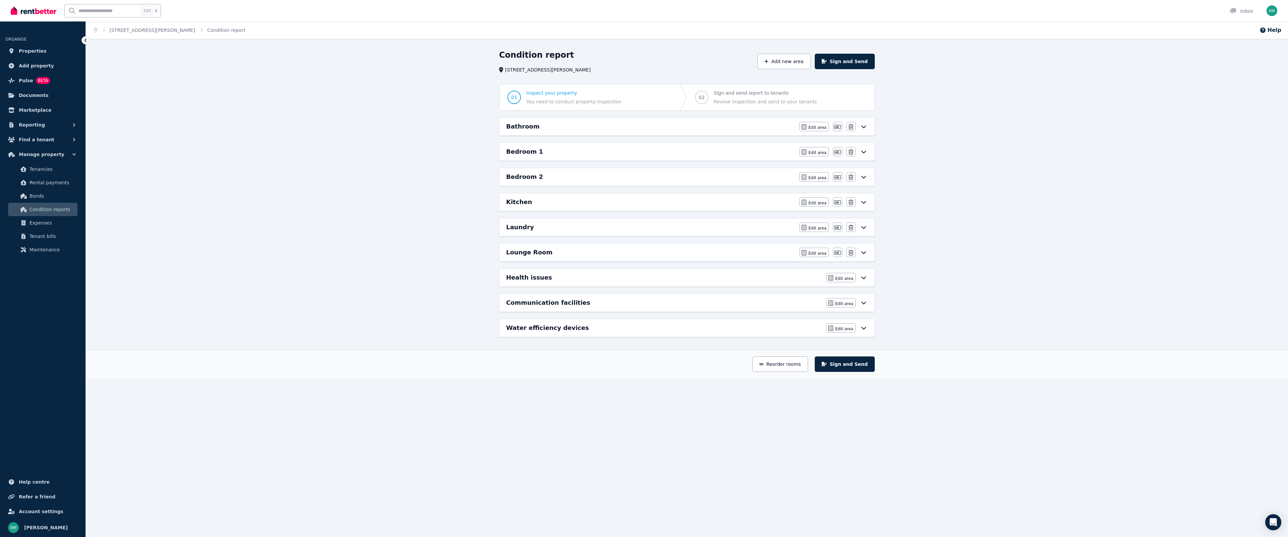
click at [526, 123] on h6 "Bathroom" at bounding box center [523, 126] width 34 height 9
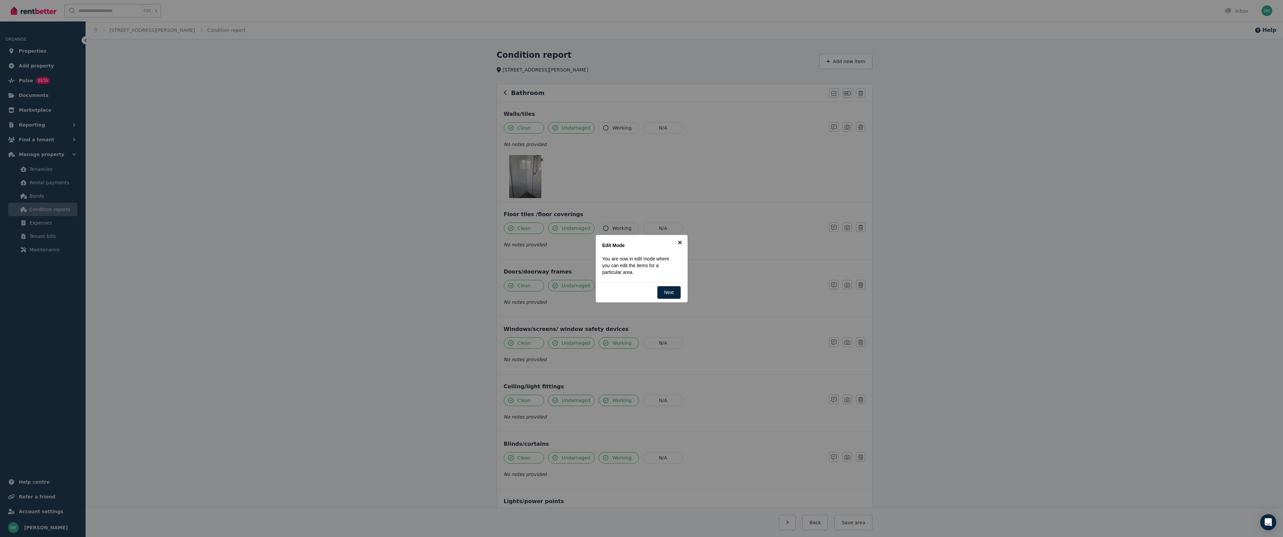
click at [681, 240] on link "×" at bounding box center [680, 242] width 15 height 15
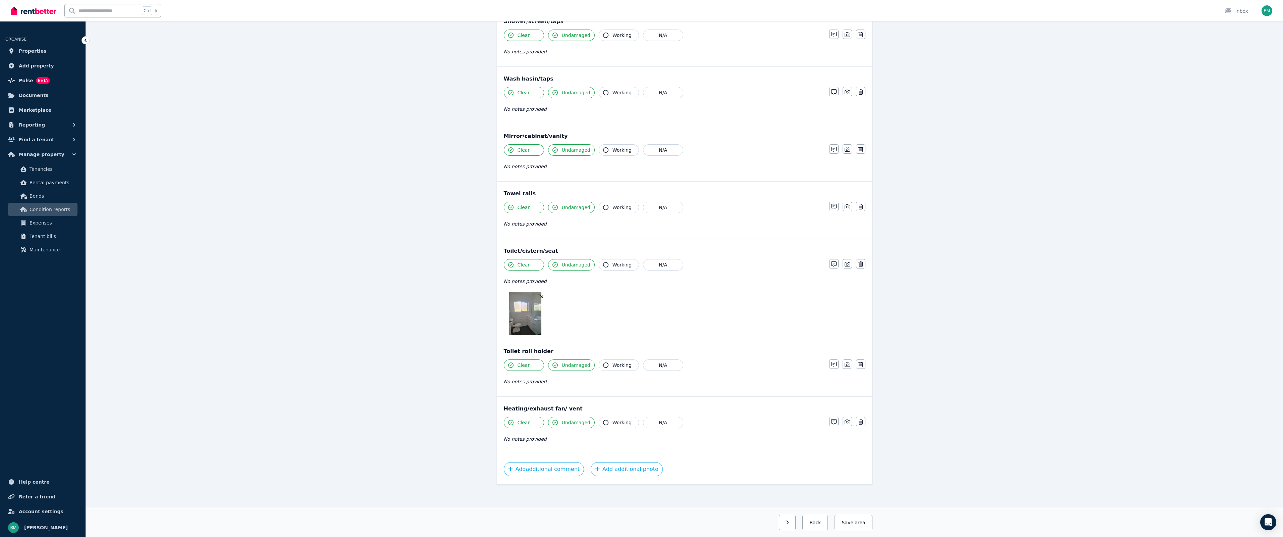
scroll to position [638, 0]
click at [810, 522] on button "Back" at bounding box center [814, 522] width 25 height 15
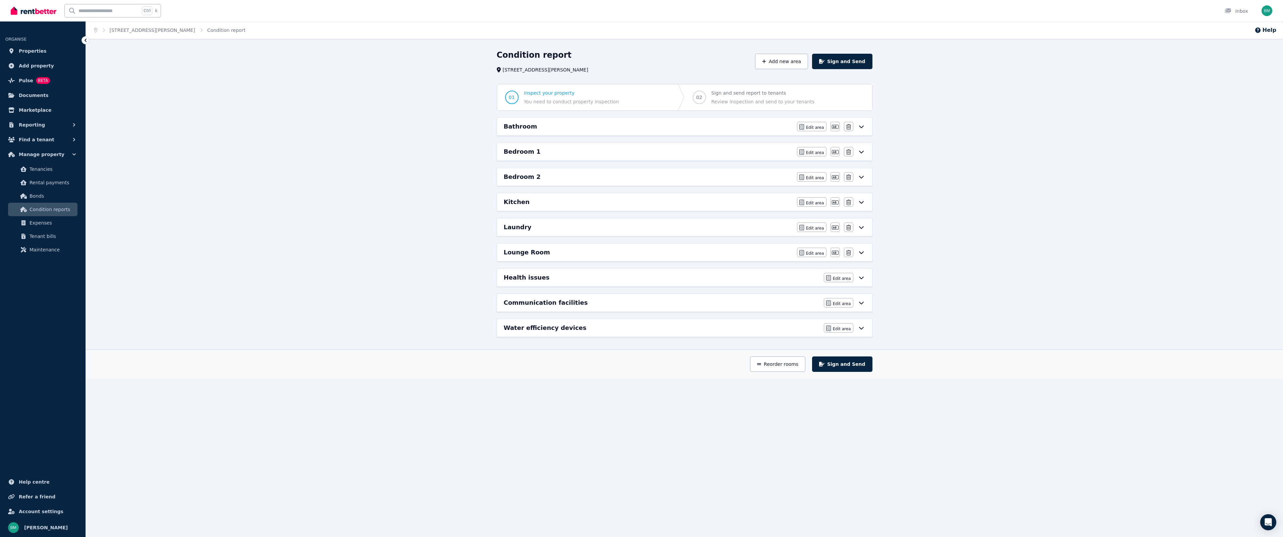
scroll to position [0, 0]
click at [535, 155] on h6 "Bedroom 1" at bounding box center [524, 151] width 37 height 9
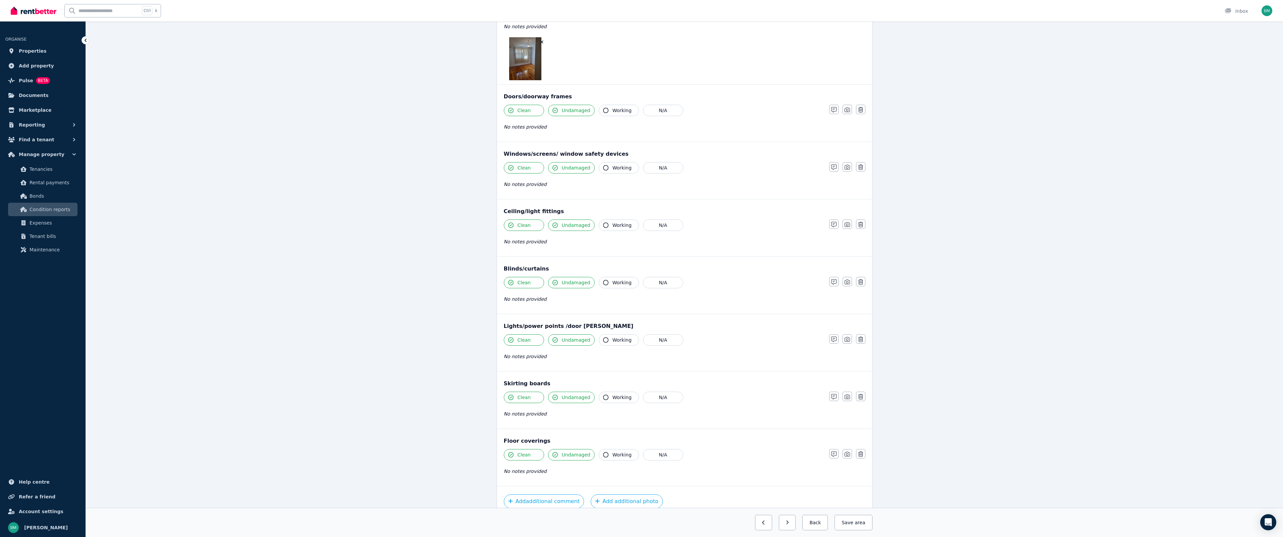
scroll to position [208, 0]
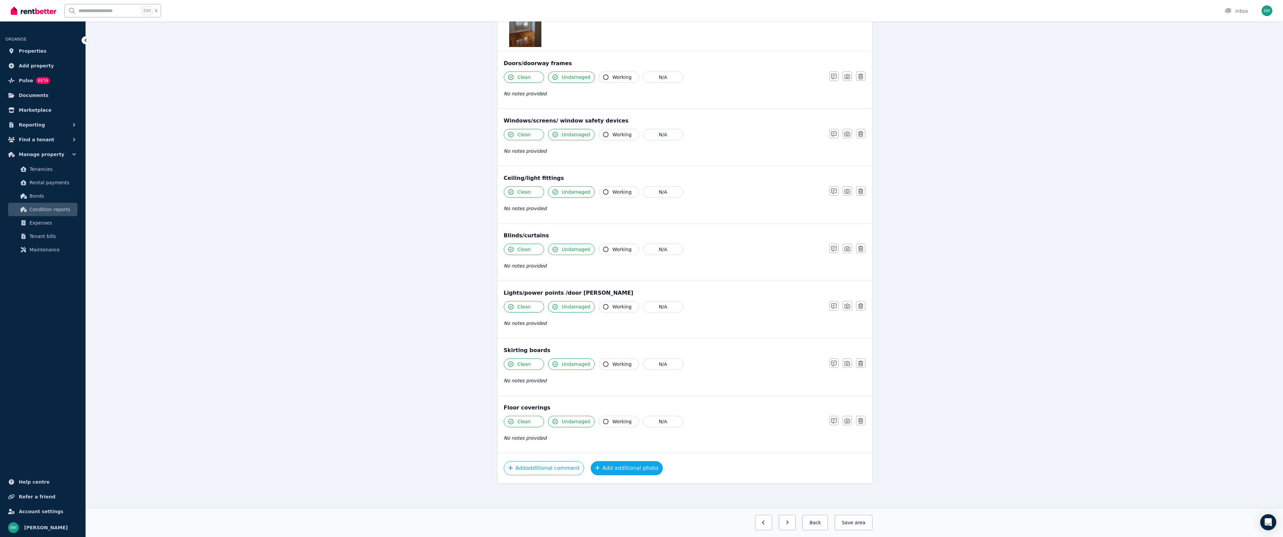
click at [605, 468] on button "Add additional photo" at bounding box center [627, 468] width 72 height 14
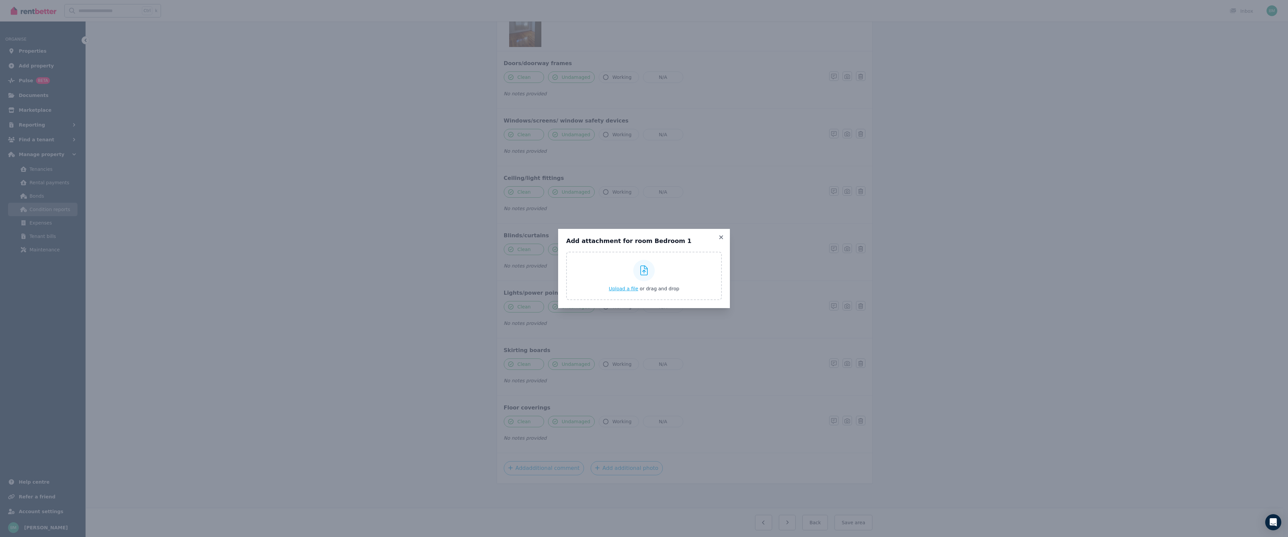
click at [629, 290] on span "Upload a file" at bounding box center [624, 288] width 30 height 5
click at [721, 229] on div "Add attachment for room Bedroom 1 Upload a file or drag and drop Uploaded " bed…" at bounding box center [644, 268] width 172 height 79
click at [722, 235] on icon at bounding box center [721, 237] width 7 height 6
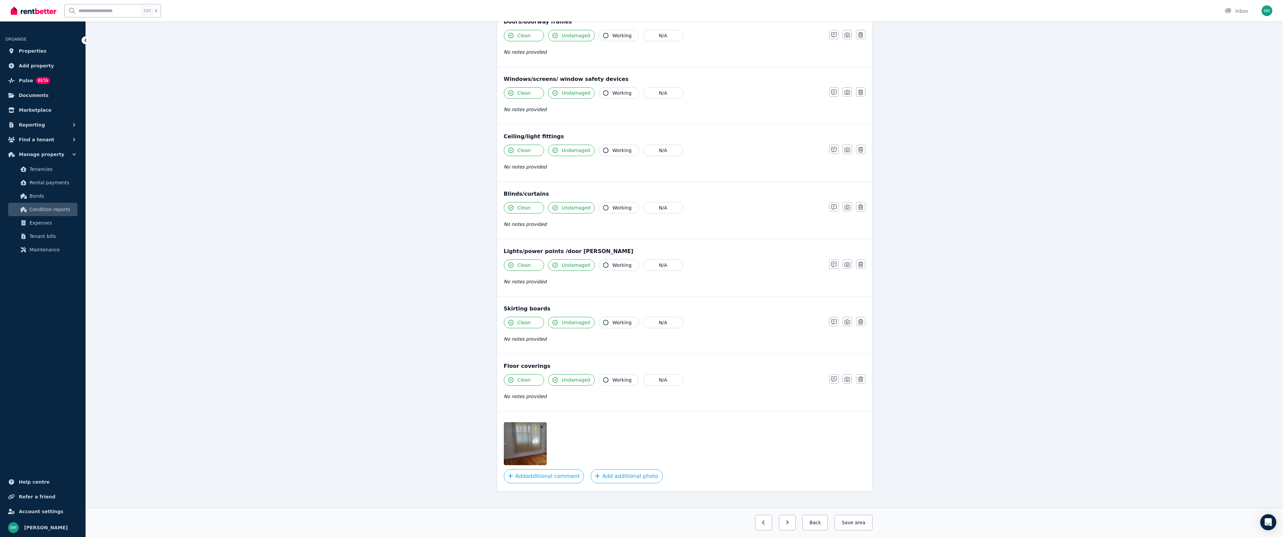
scroll to position [258, 0]
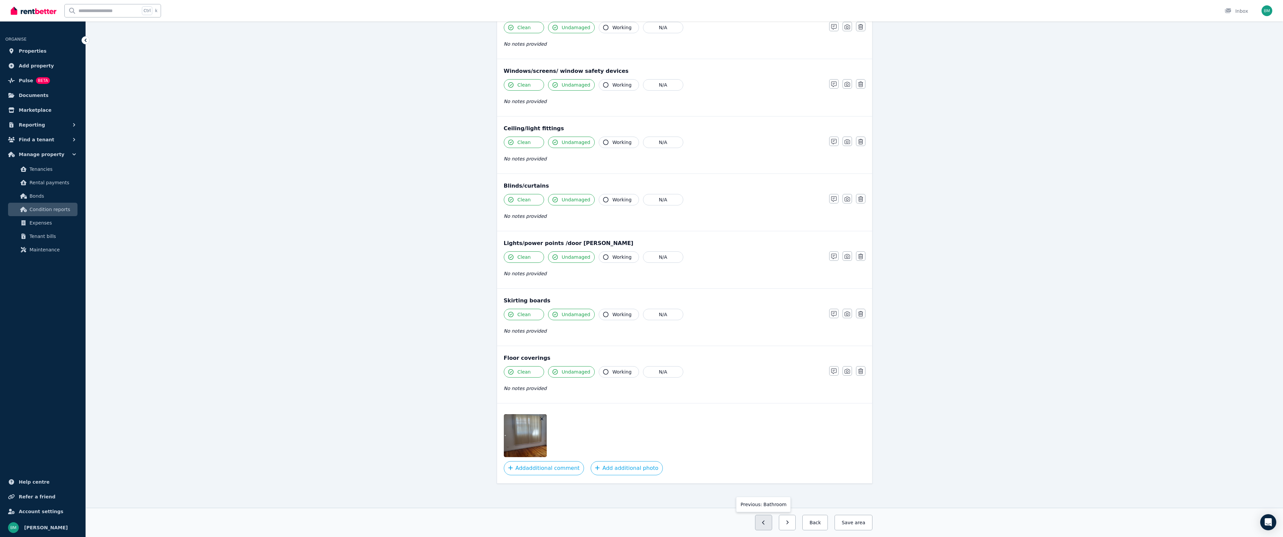
click at [764, 520] on icon "button" at bounding box center [763, 522] width 2 height 4
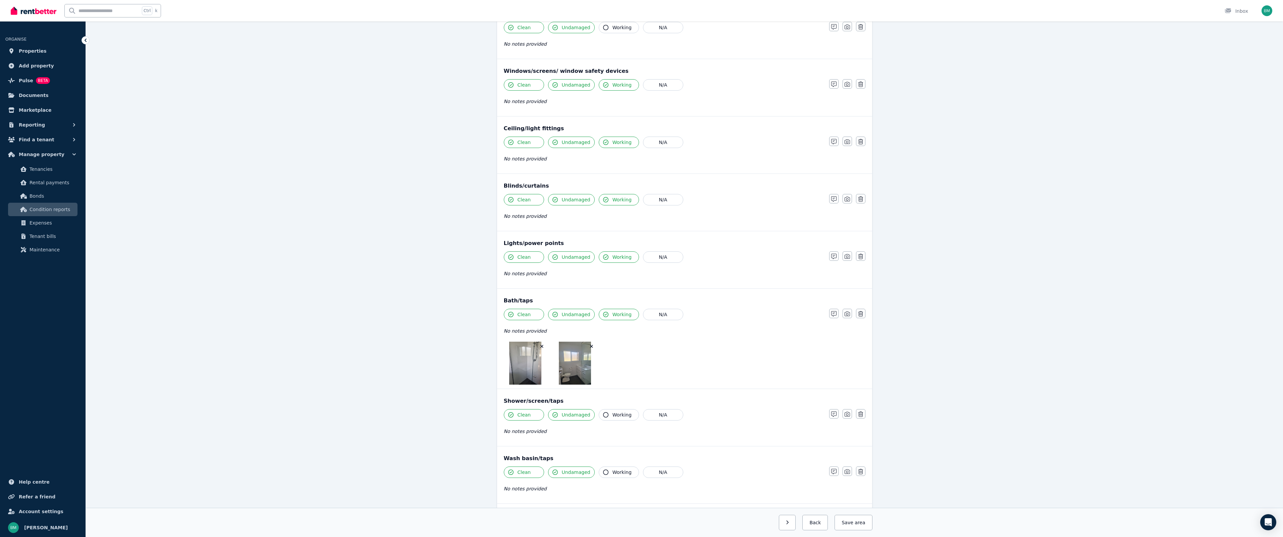
scroll to position [638, 0]
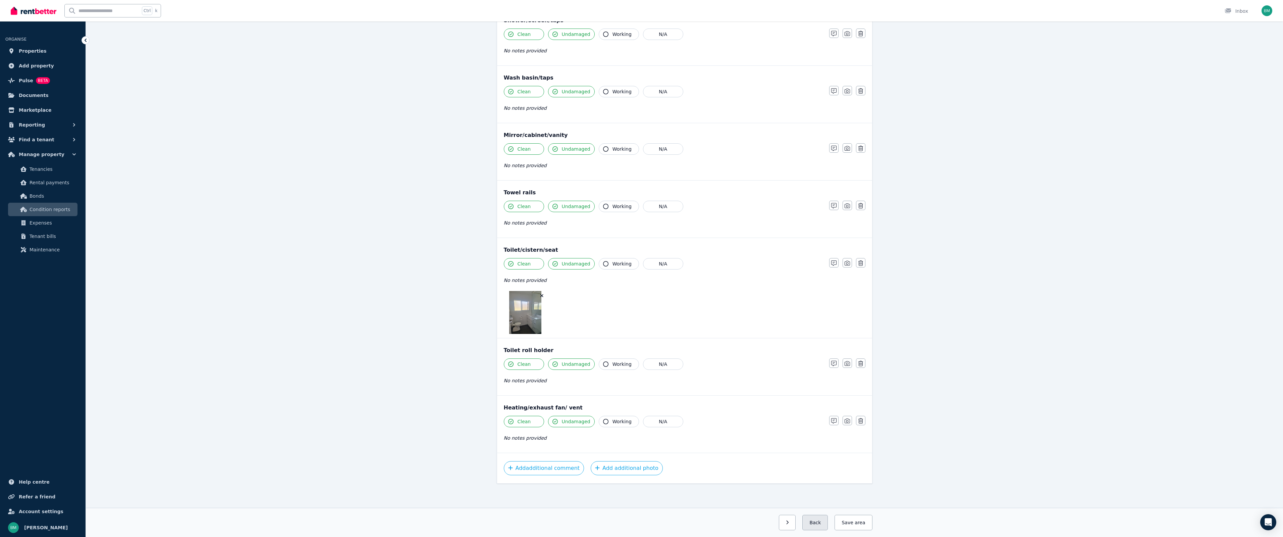
click at [821, 526] on button "Back" at bounding box center [814, 522] width 25 height 15
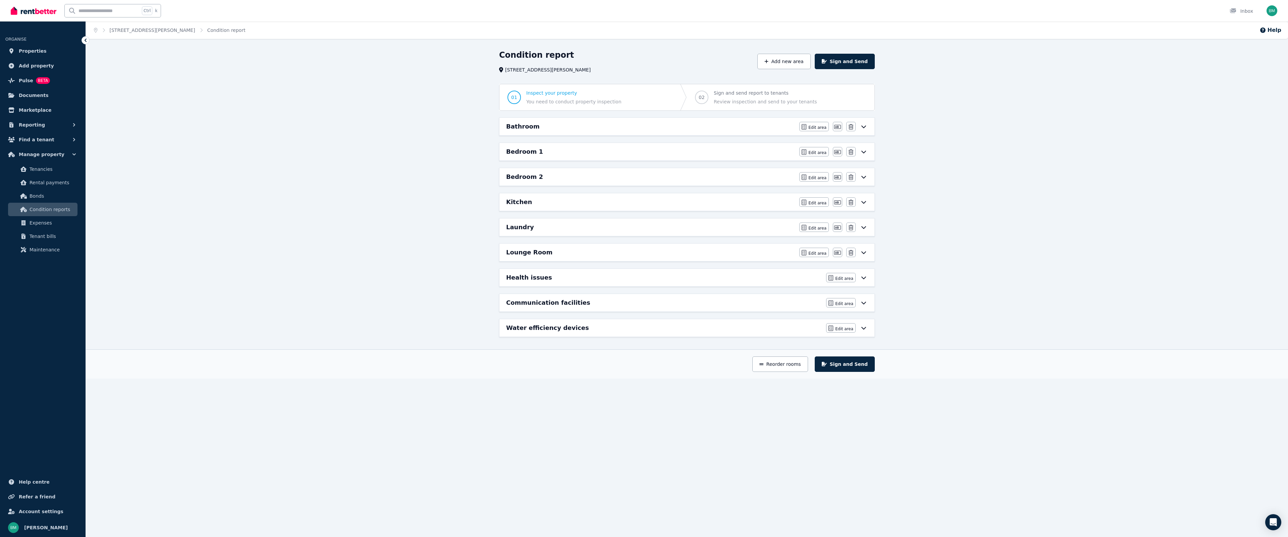
click at [522, 175] on h6 "Bedroom 2" at bounding box center [524, 176] width 37 height 9
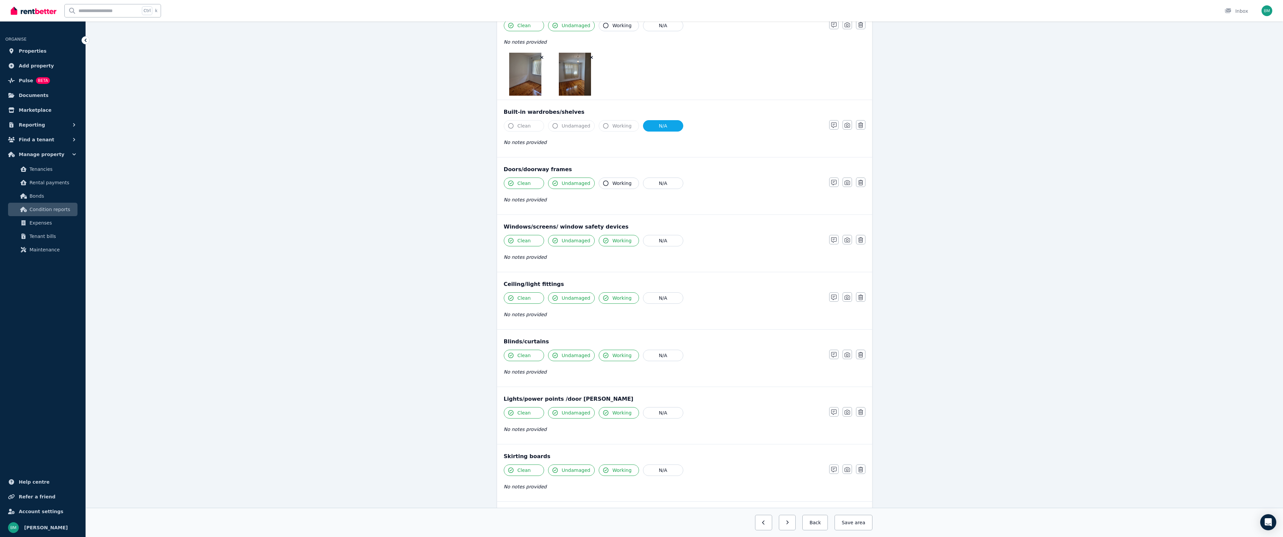
scroll to position [208, 0]
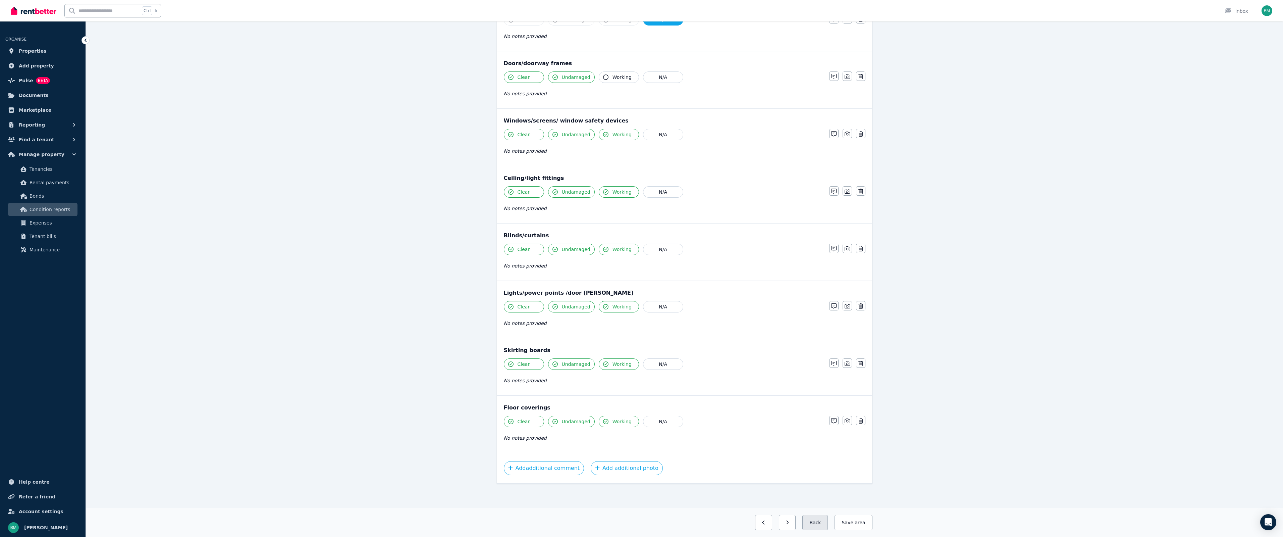
click at [812, 524] on button "Back" at bounding box center [814, 522] width 25 height 15
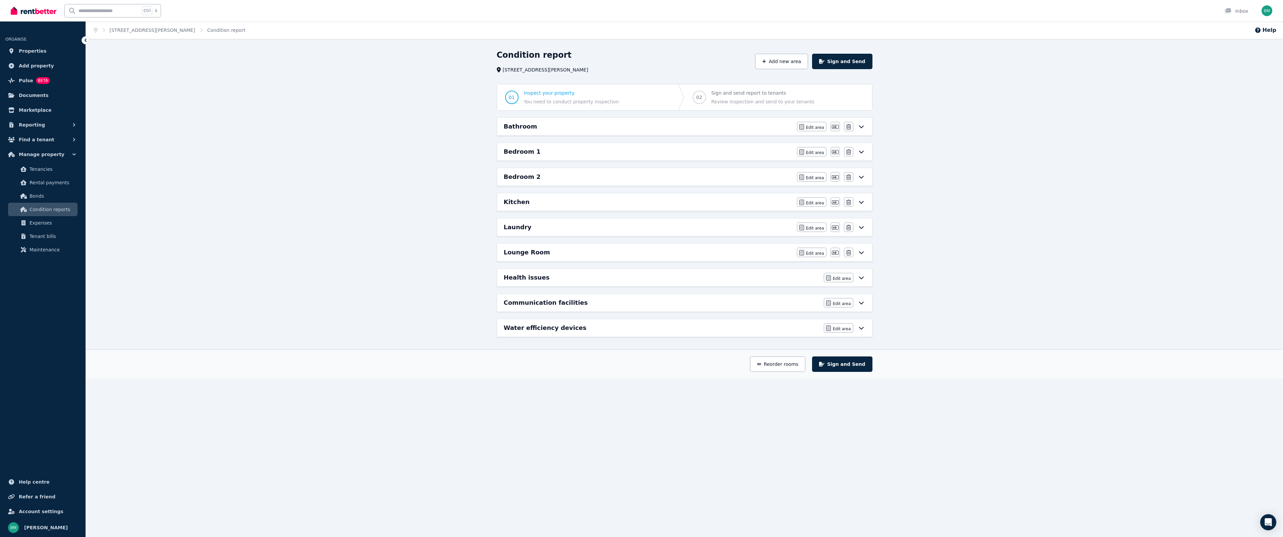
scroll to position [0, 0]
click at [565, 151] on div "Bedroom 1" at bounding box center [650, 151] width 289 height 9
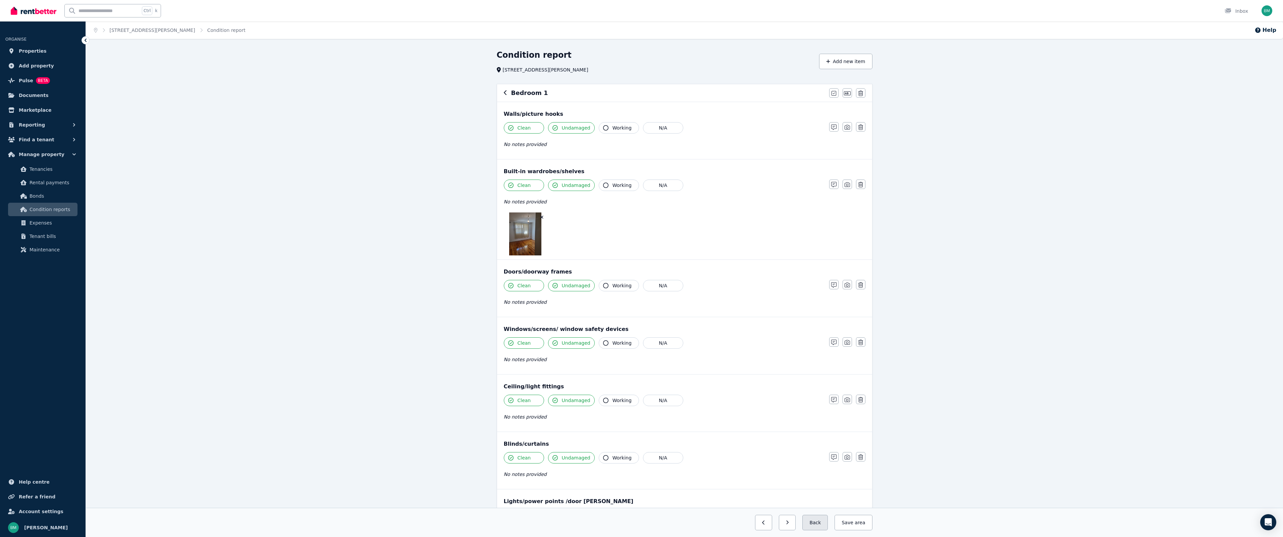
click at [827, 523] on button "Back" at bounding box center [814, 522] width 25 height 15
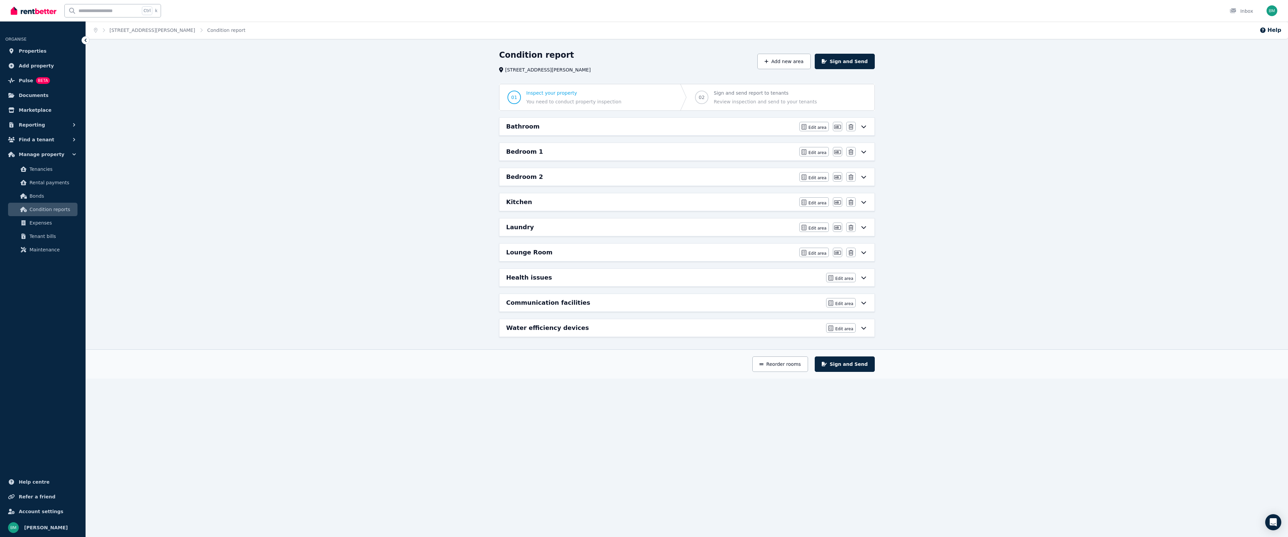
click at [523, 199] on h6 "Kitchen" at bounding box center [519, 201] width 26 height 9
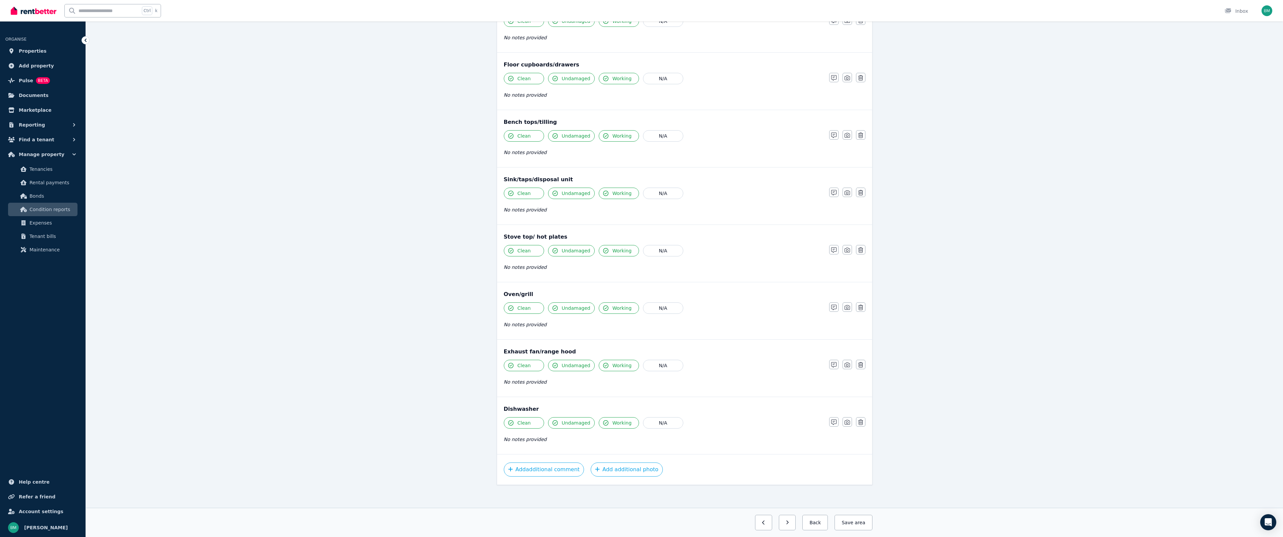
scroll to position [509, 0]
click at [554, 466] on button "Add additional comment" at bounding box center [544, 468] width 80 height 14
click at [554, 466] on div "Add note Additional note for room Kitchen Cancel Save" at bounding box center [644, 268] width 1288 height 537
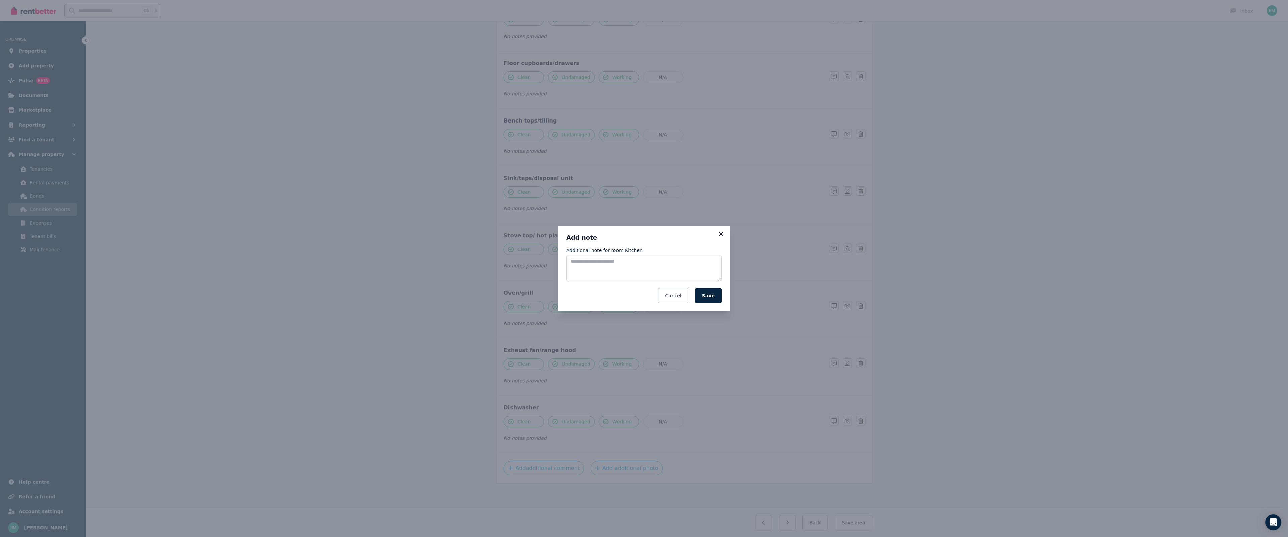
click at [721, 232] on icon at bounding box center [721, 234] width 7 height 6
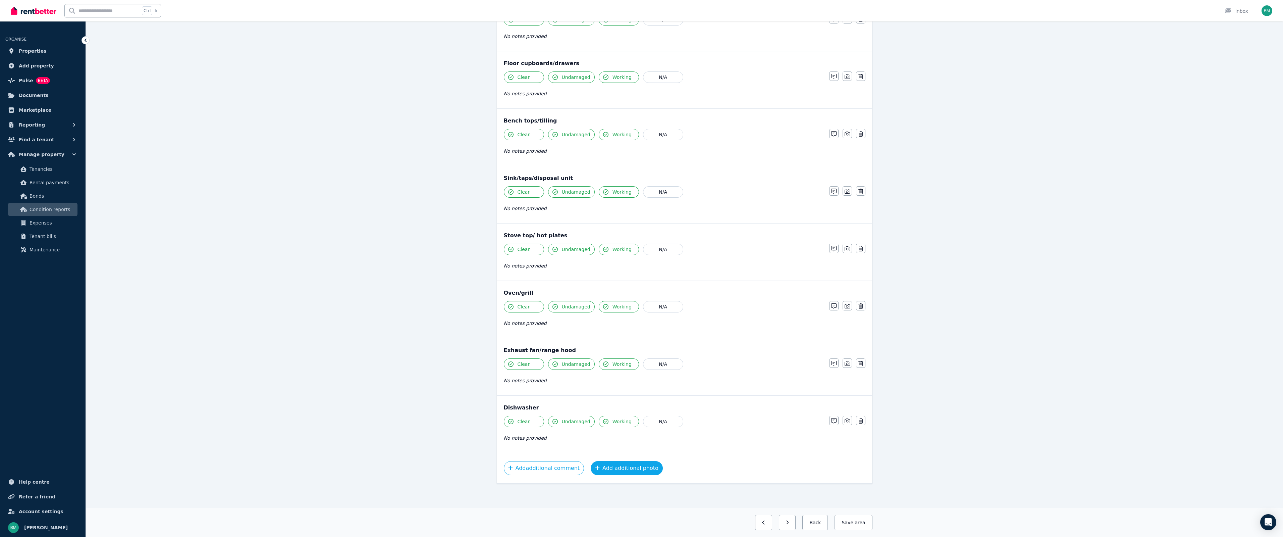
click at [632, 464] on button "Add additional photo" at bounding box center [627, 468] width 72 height 14
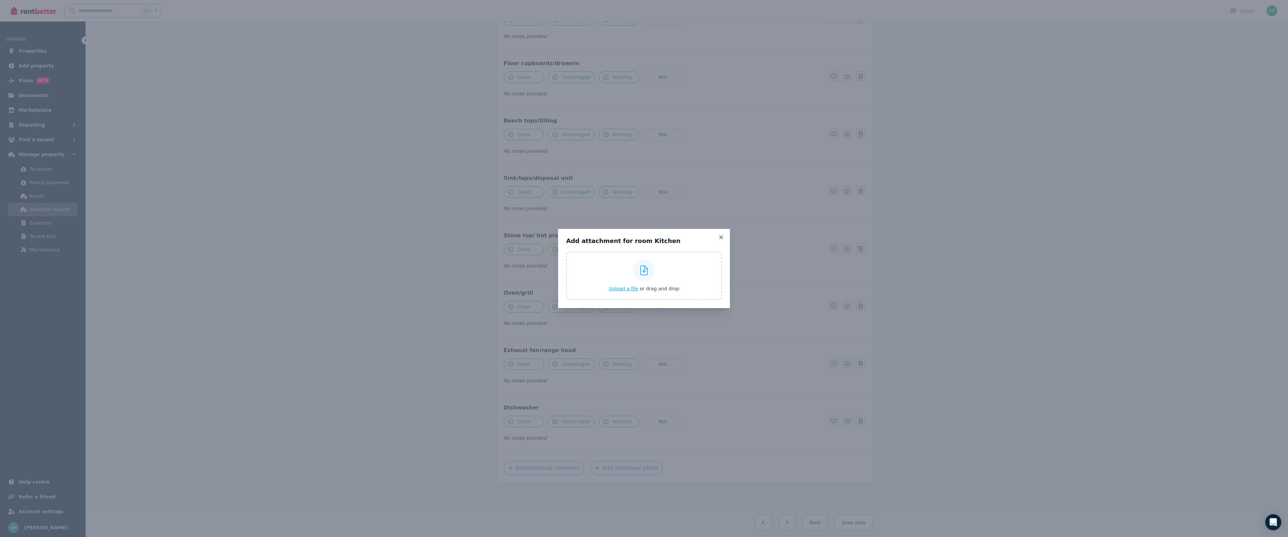
click at [612, 287] on label "Upload a file or drag and drop" at bounding box center [644, 276] width 156 height 48
click at [0, 0] on input "Upload a file or drag and drop" at bounding box center [0, 0] width 0 height 0
click at [331, 172] on div "Add attachment for room Kitchen Upload a file or drag and drop" at bounding box center [644, 268] width 1288 height 537
click at [1206, 7] on div "Add attachment for room Kitchen Upload a file or drag and drop" at bounding box center [644, 268] width 1288 height 537
click at [724, 236] on icon at bounding box center [721, 237] width 7 height 6
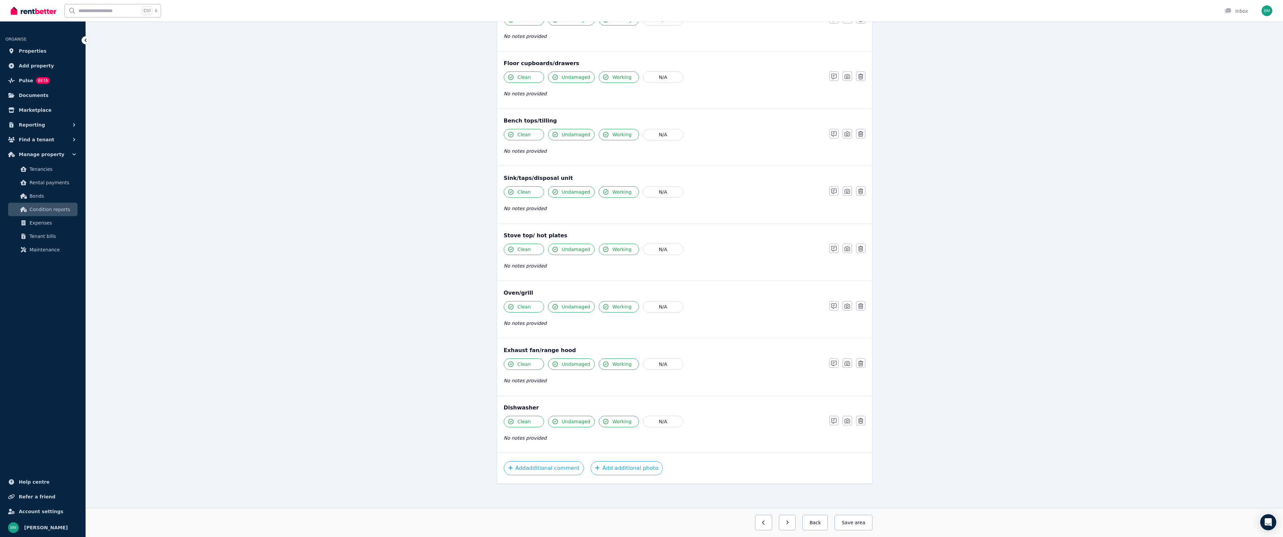
click at [1174, 14] on div "Ctrl k Inbox" at bounding box center [630, 10] width 1239 height 21
click at [772, 520] on button "button" at bounding box center [763, 522] width 17 height 15
click at [765, 519] on button "button" at bounding box center [763, 522] width 17 height 15
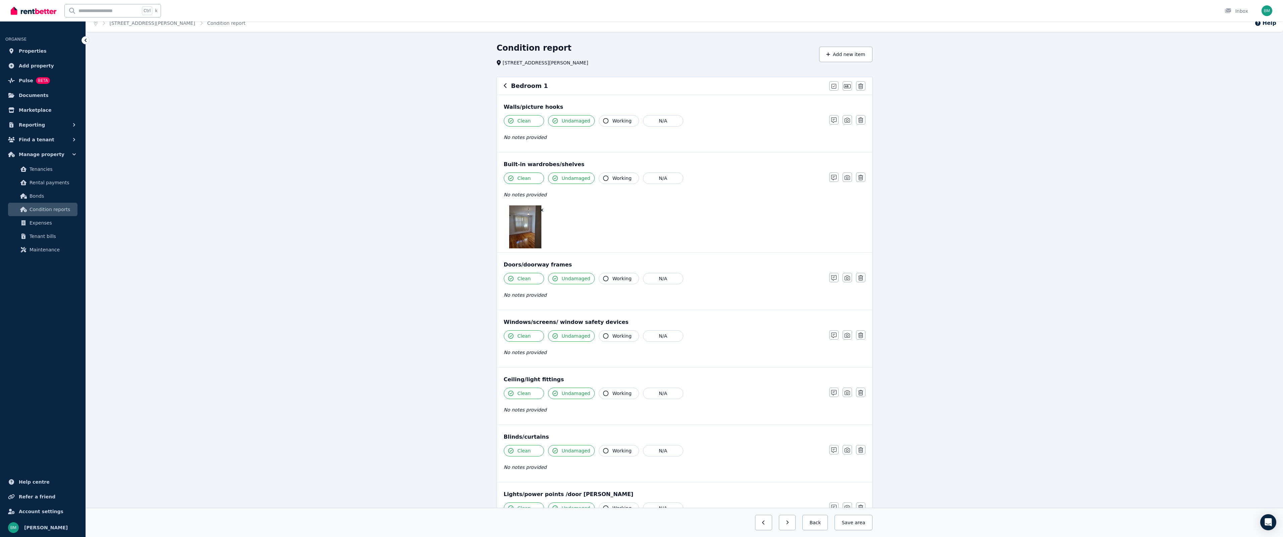
scroll to position [0, 0]
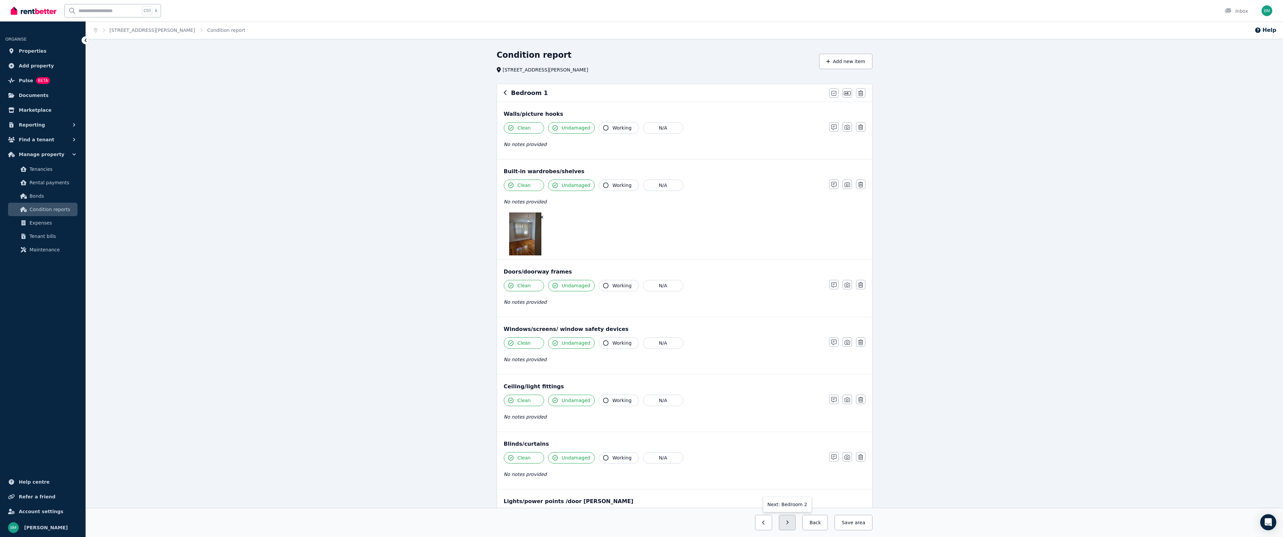
click at [789, 520] on icon "button" at bounding box center [787, 522] width 3 height 5
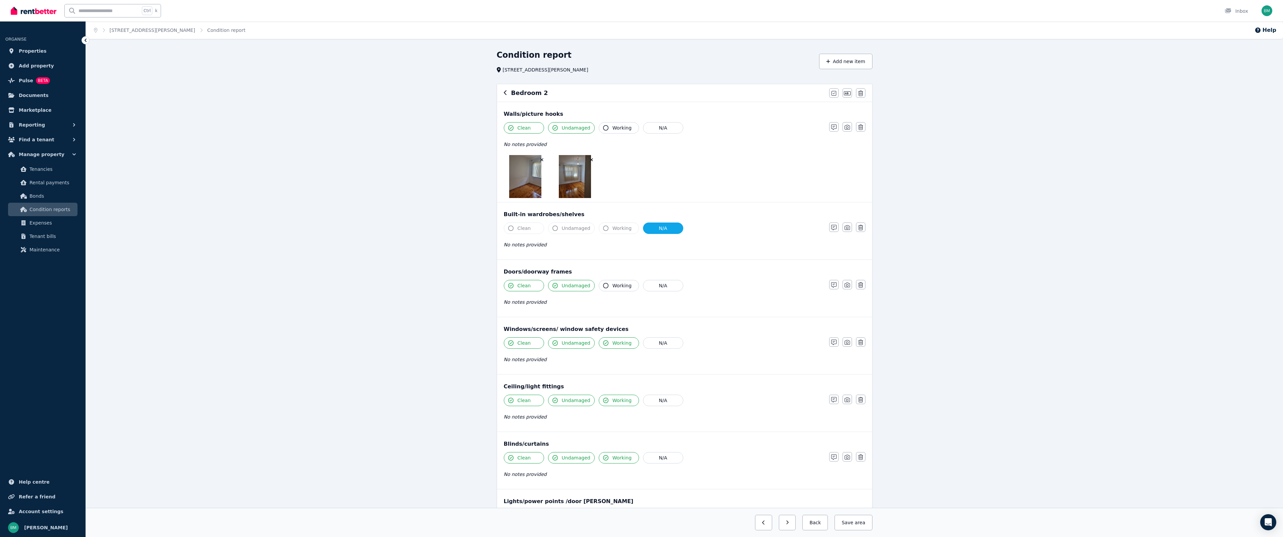
click at [789, 520] on icon "button" at bounding box center [787, 522] width 3 height 5
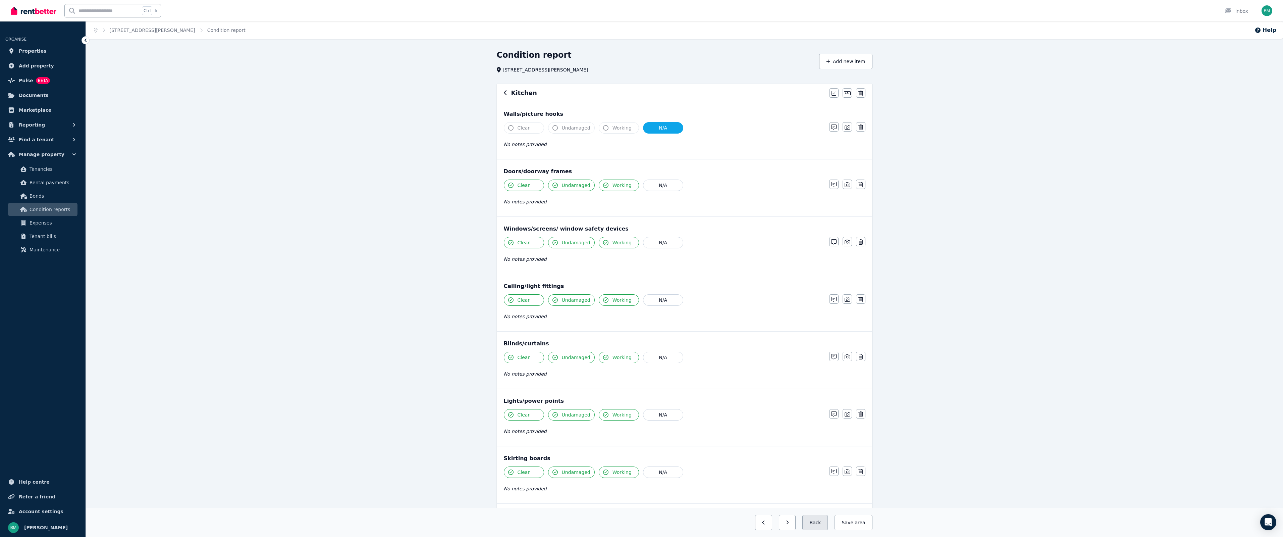
click at [821, 527] on button "Back" at bounding box center [814, 522] width 25 height 15
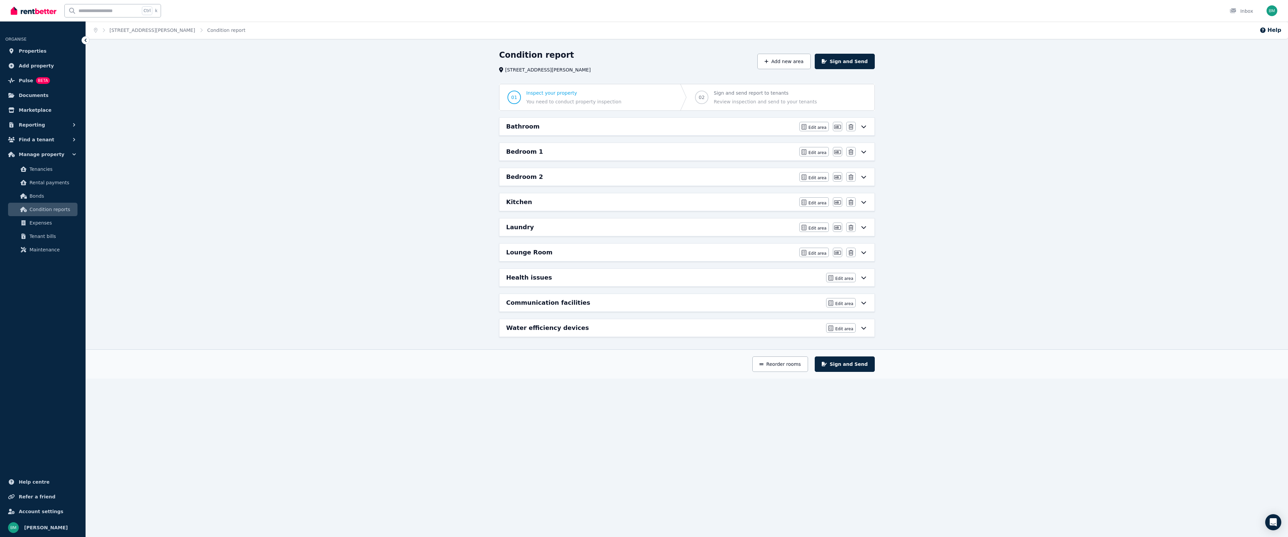
click at [549, 227] on div "Laundry" at bounding box center [650, 226] width 289 height 9
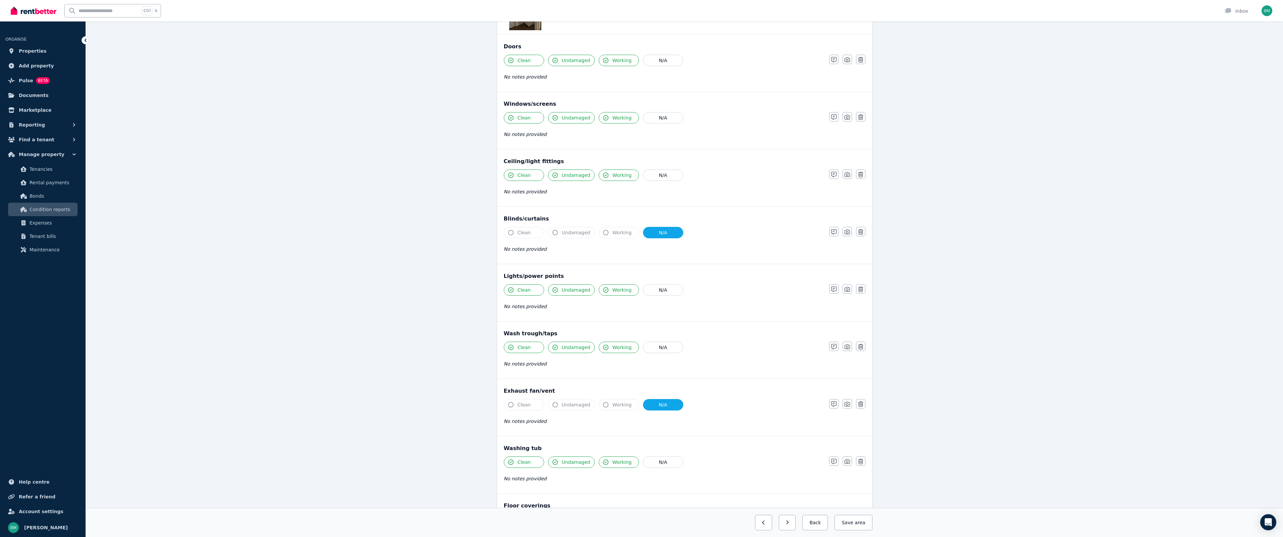
scroll to position [266, 0]
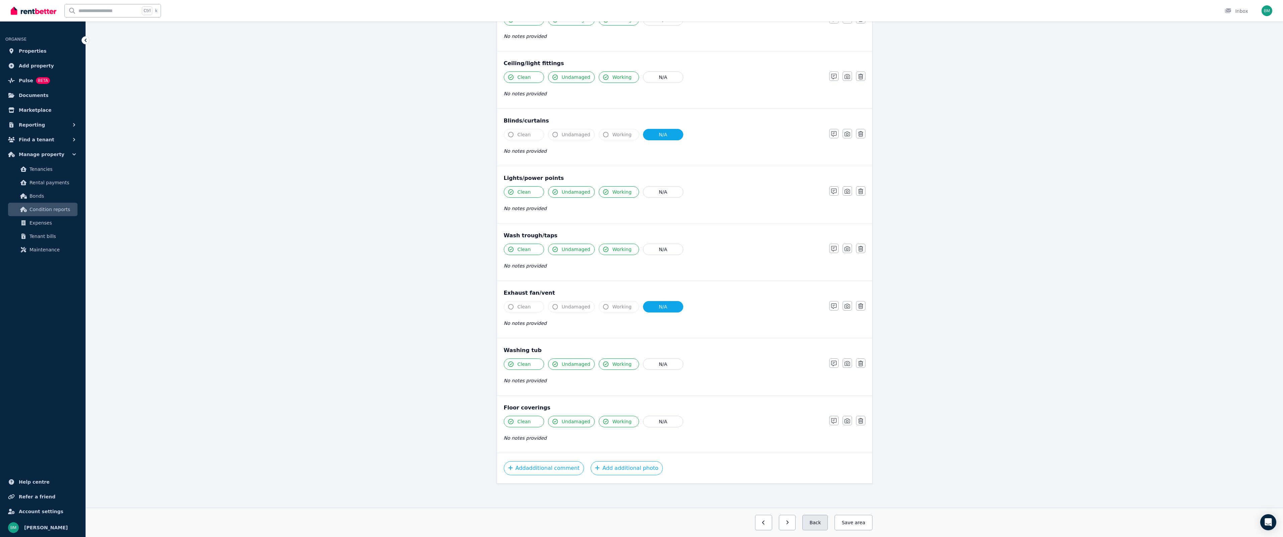
click at [812, 518] on button "Back" at bounding box center [814, 522] width 25 height 15
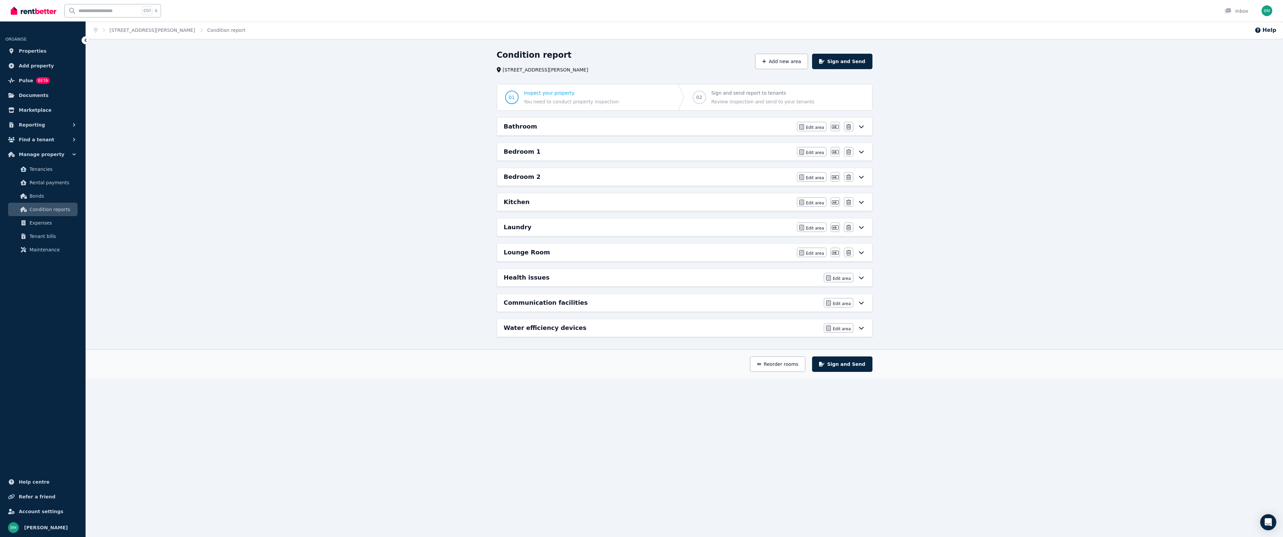
scroll to position [0, 0]
click at [542, 253] on h6 "Lounge Room" at bounding box center [529, 252] width 46 height 9
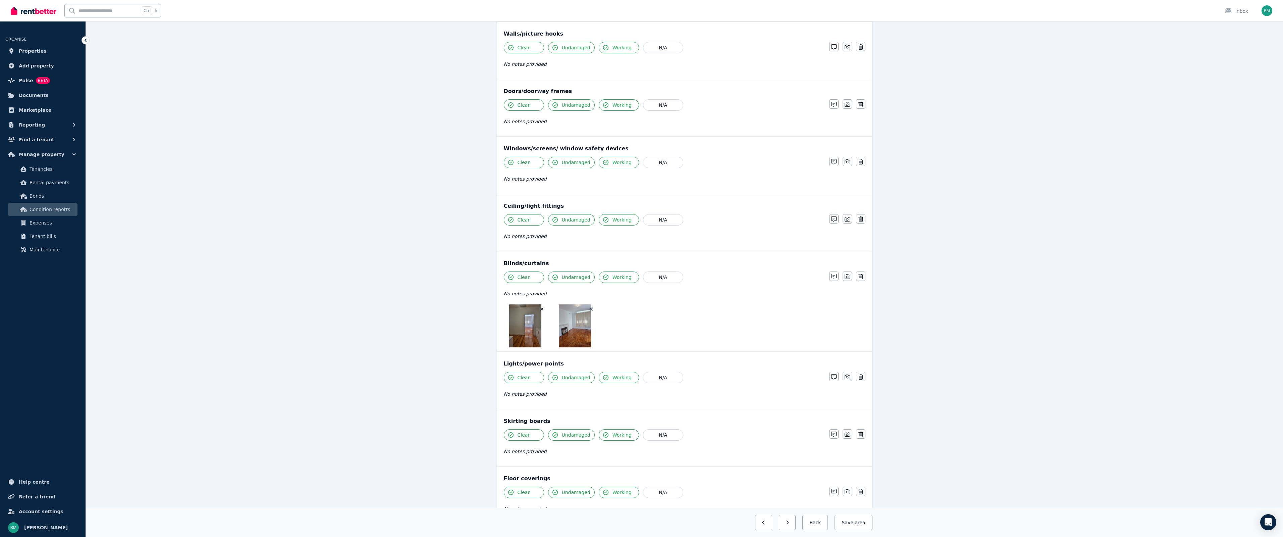
scroll to position [151, 0]
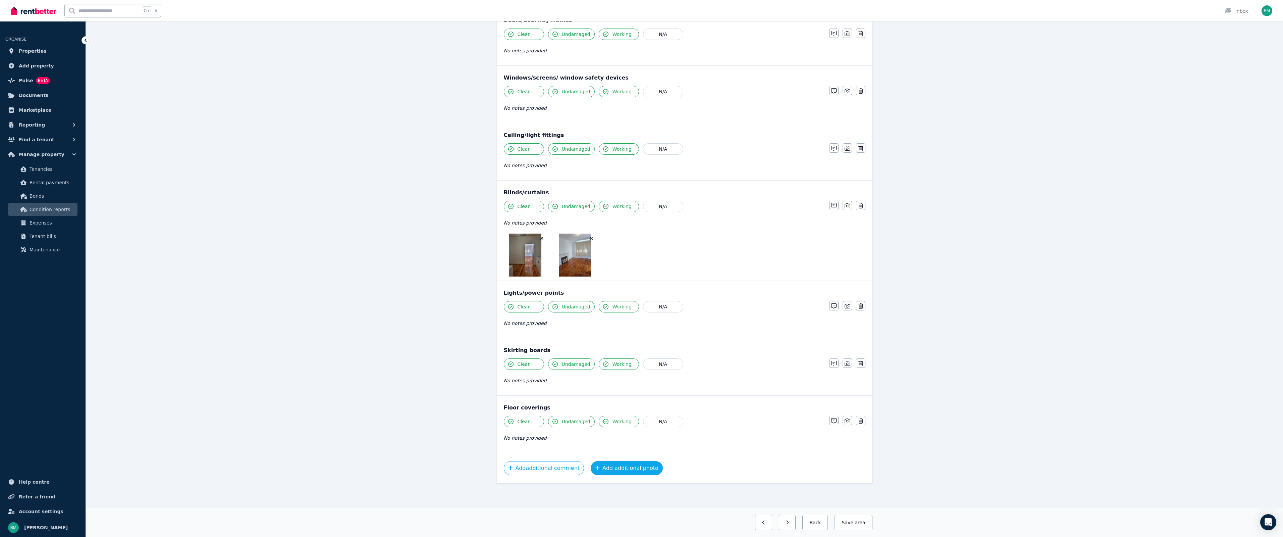
click at [610, 469] on button "Add additional photo" at bounding box center [627, 468] width 72 height 14
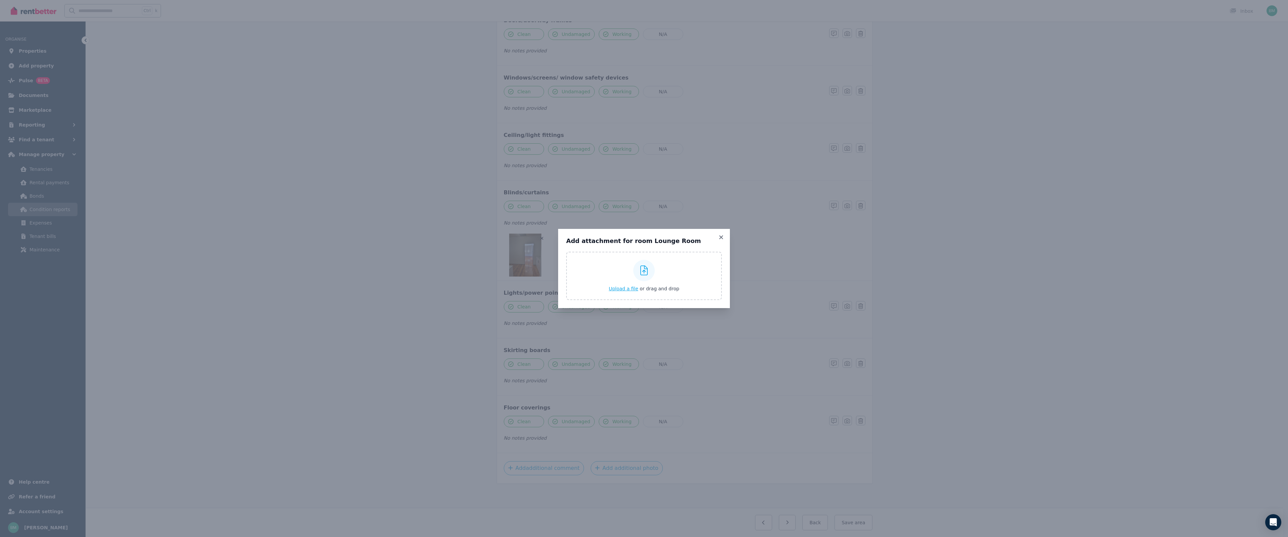
click at [625, 286] on span "Upload a file" at bounding box center [624, 288] width 30 height 5
click at [720, 227] on div "Add attachment for room Lounge Room Upload a file or drag and drop Uploaded " u…" at bounding box center [644, 268] width 1288 height 537
click at [717, 237] on h3 "Add attachment for room Lounge Room" at bounding box center [644, 241] width 156 height 8
click at [719, 237] on icon at bounding box center [721, 237] width 7 height 6
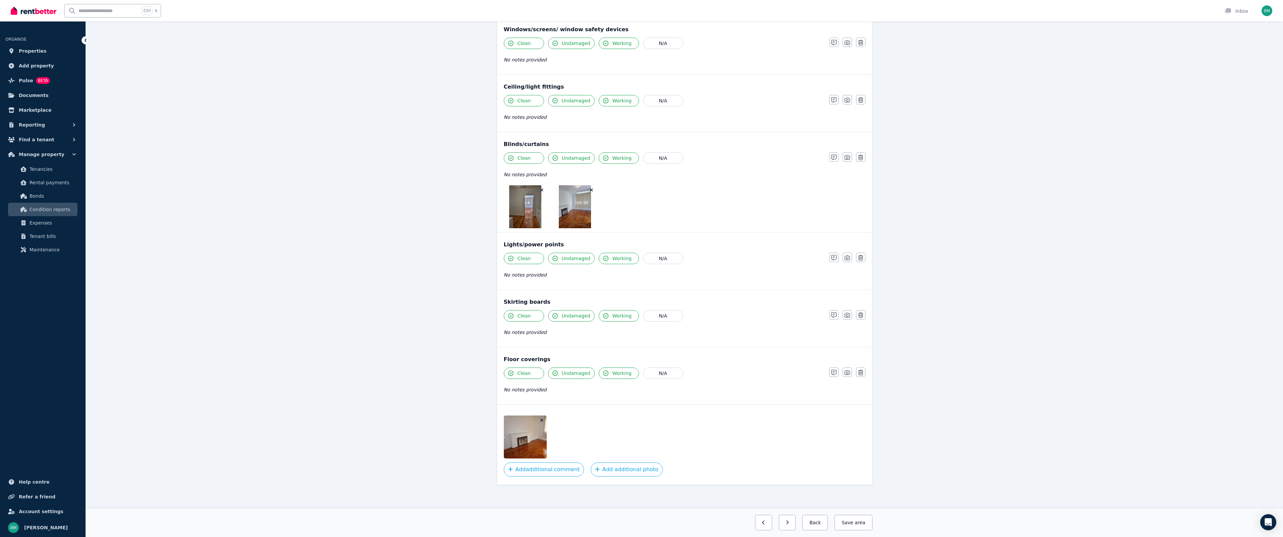
scroll to position [201, 0]
click at [627, 472] on button "Add additional photo" at bounding box center [627, 468] width 72 height 14
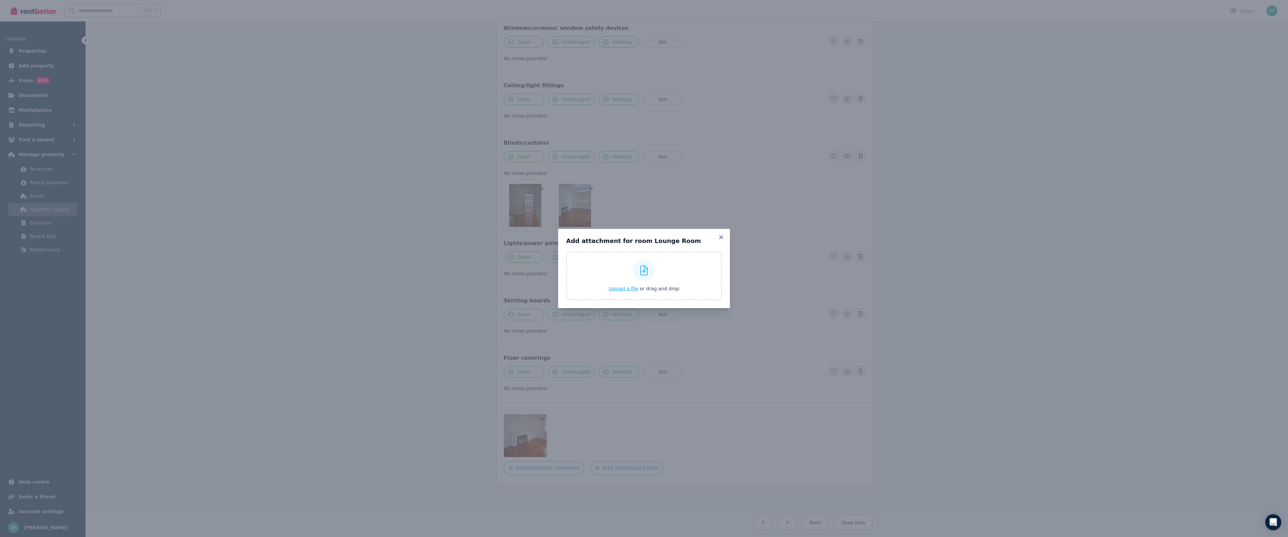
click at [637, 291] on span "Upload a file" at bounding box center [624, 288] width 30 height 5
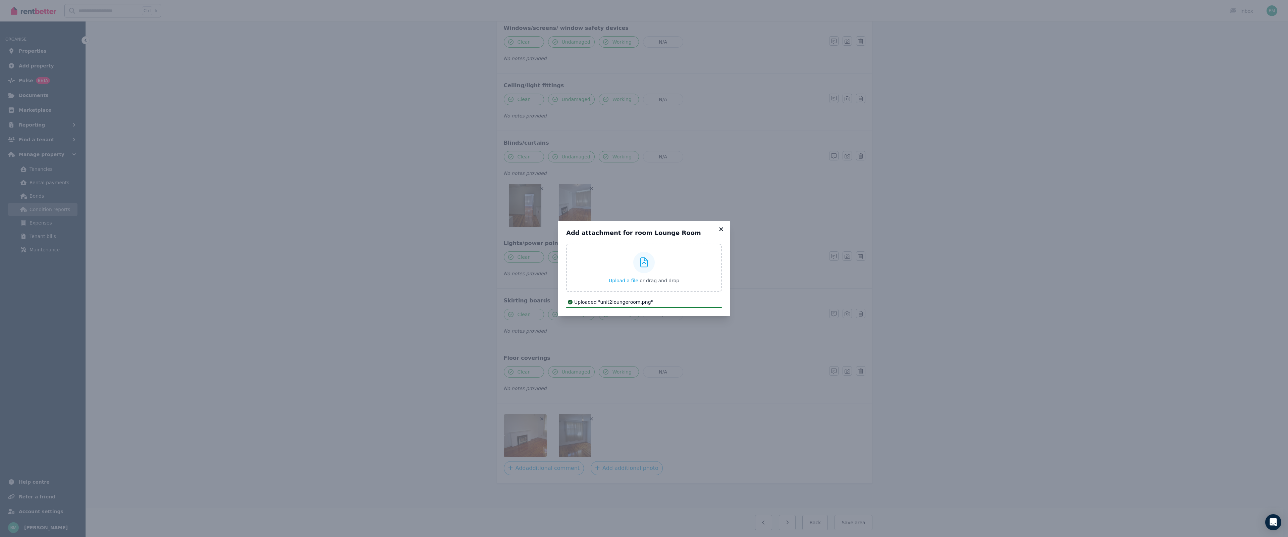
click at [721, 228] on icon at bounding box center [721, 229] width 4 height 4
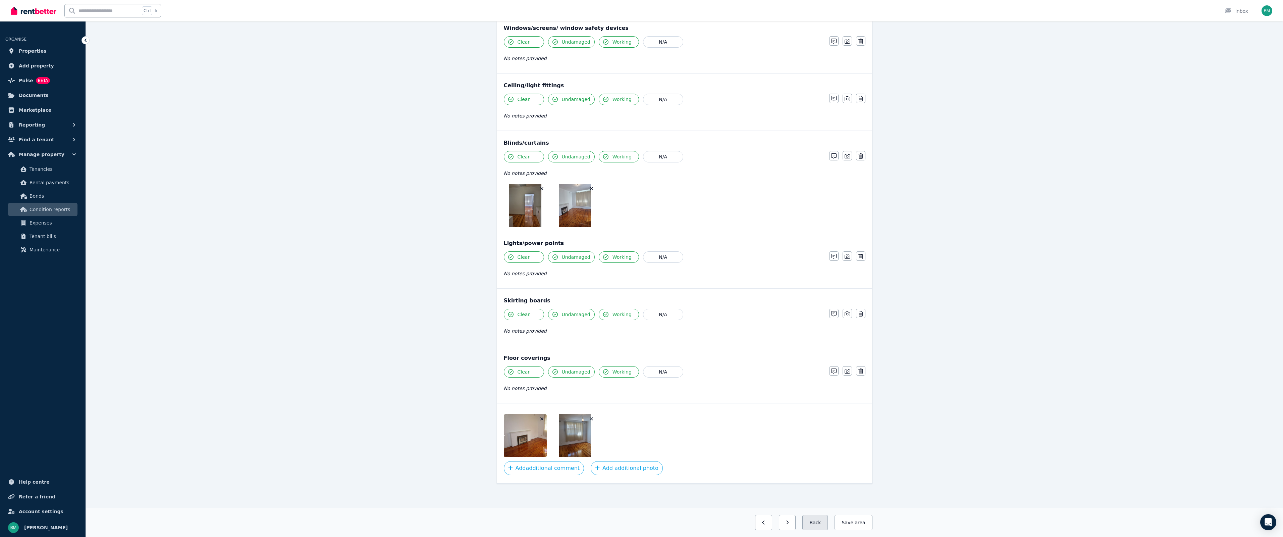
click at [826, 525] on button "Back" at bounding box center [814, 522] width 25 height 15
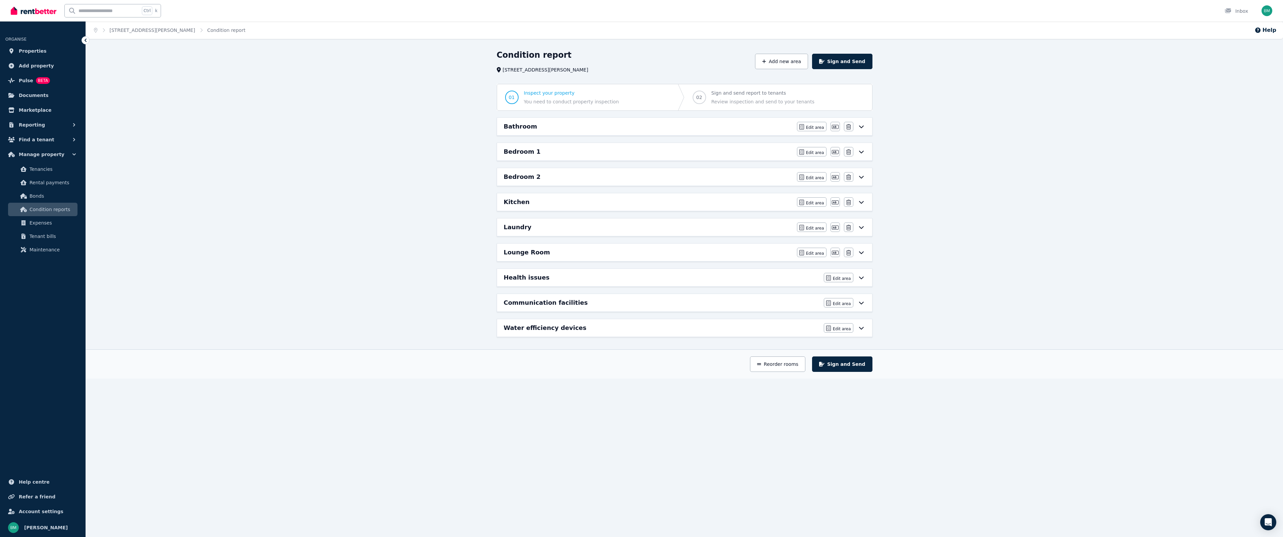
scroll to position [0, 0]
click at [592, 305] on div "Communication facilities" at bounding box center [664, 302] width 316 height 9
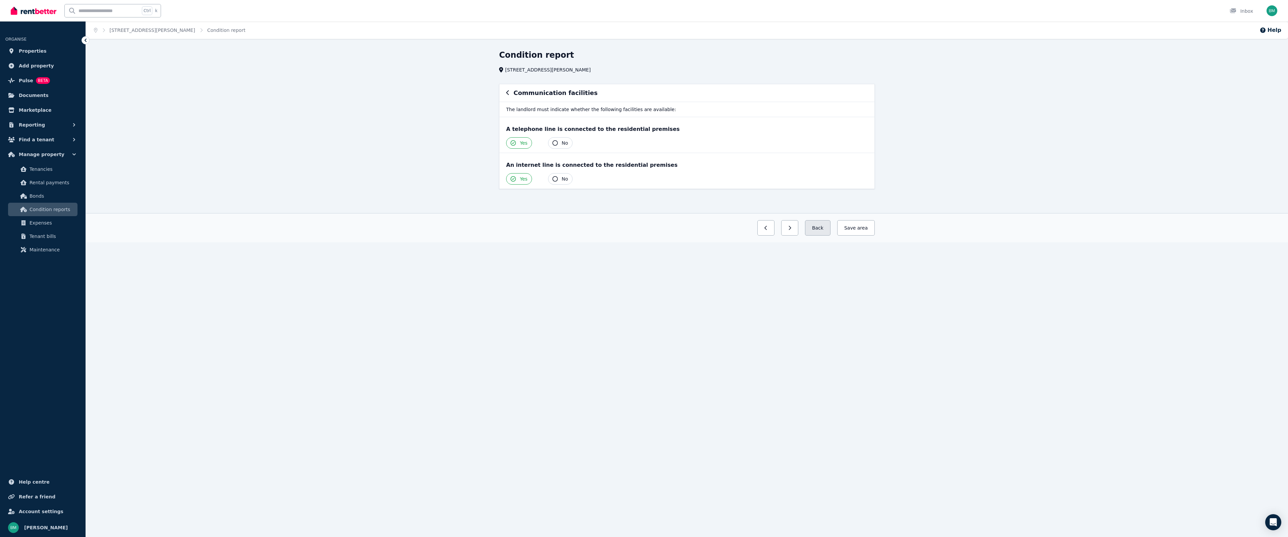
click at [825, 230] on button "Back" at bounding box center [817, 227] width 25 height 15
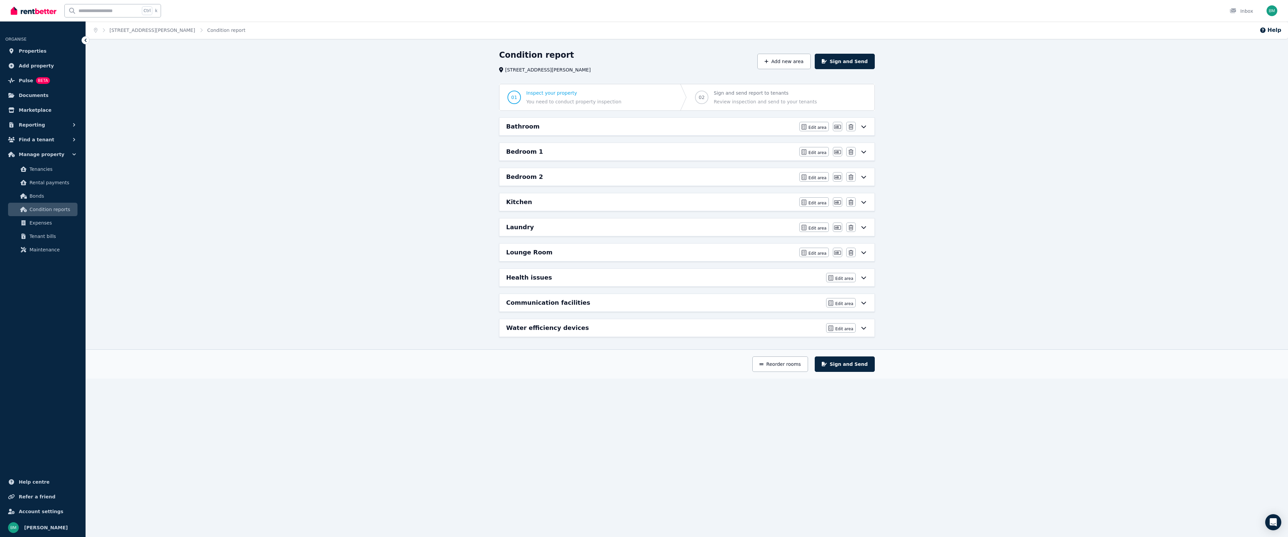
click at [602, 323] on div "Water efficiency devices Edit area Edit area" at bounding box center [686, 327] width 375 height 17
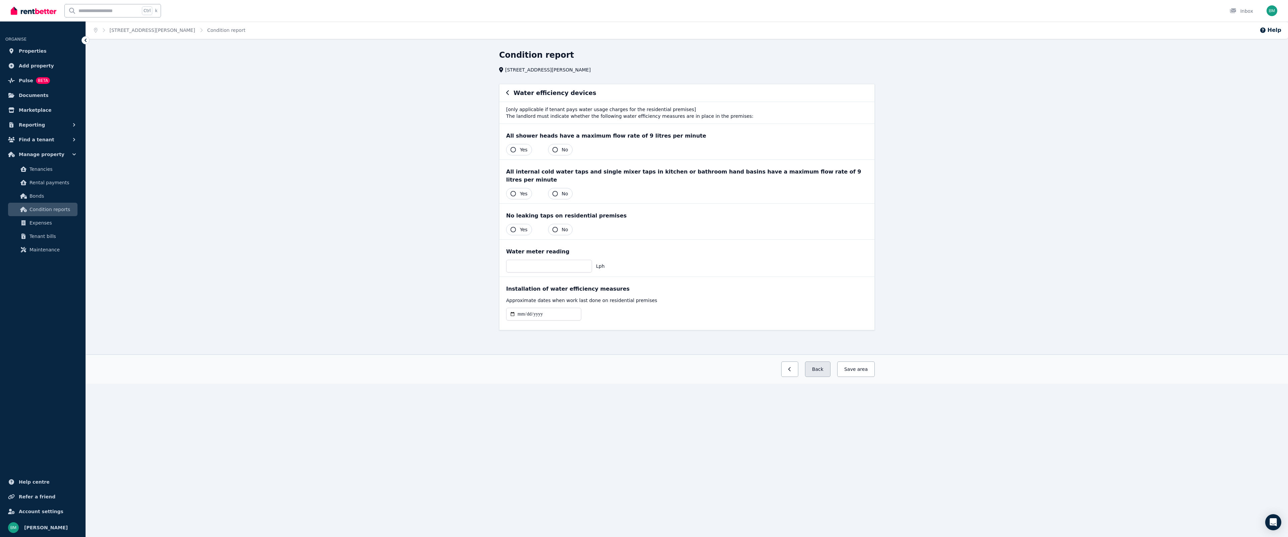
click at [825, 361] on button "Back" at bounding box center [817, 368] width 25 height 15
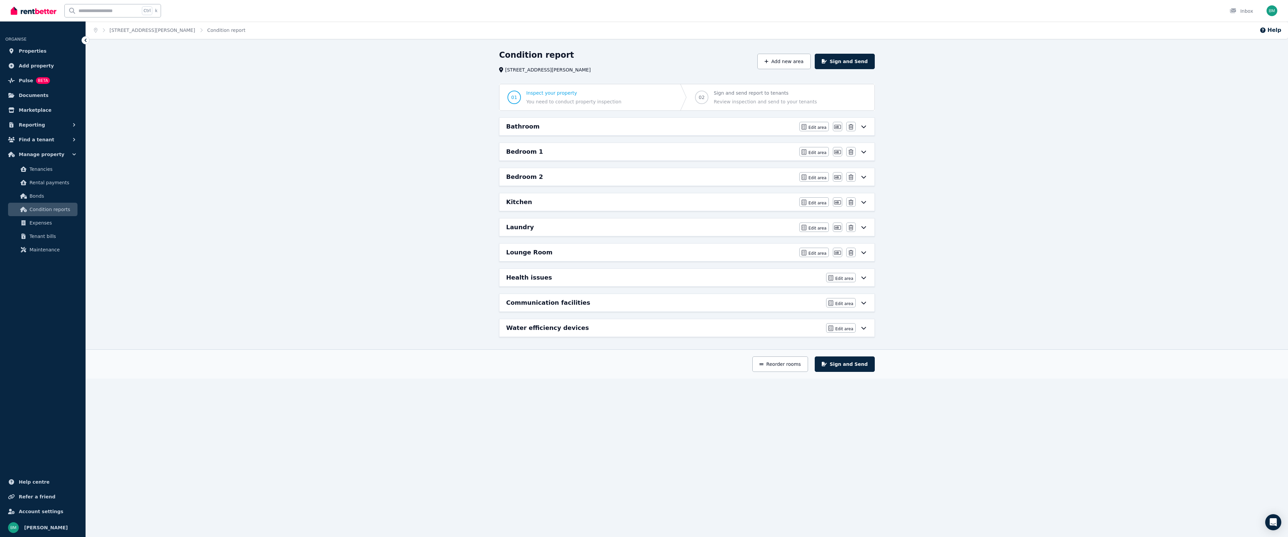
click at [543, 251] on h6 "Lounge Room" at bounding box center [529, 252] width 46 height 9
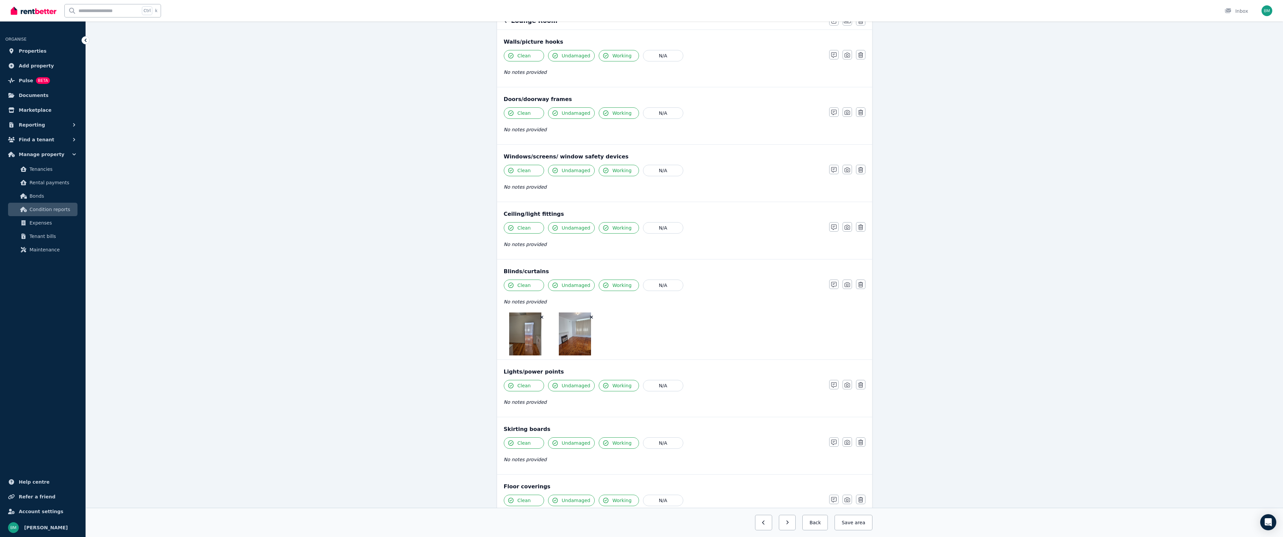
scroll to position [201, 0]
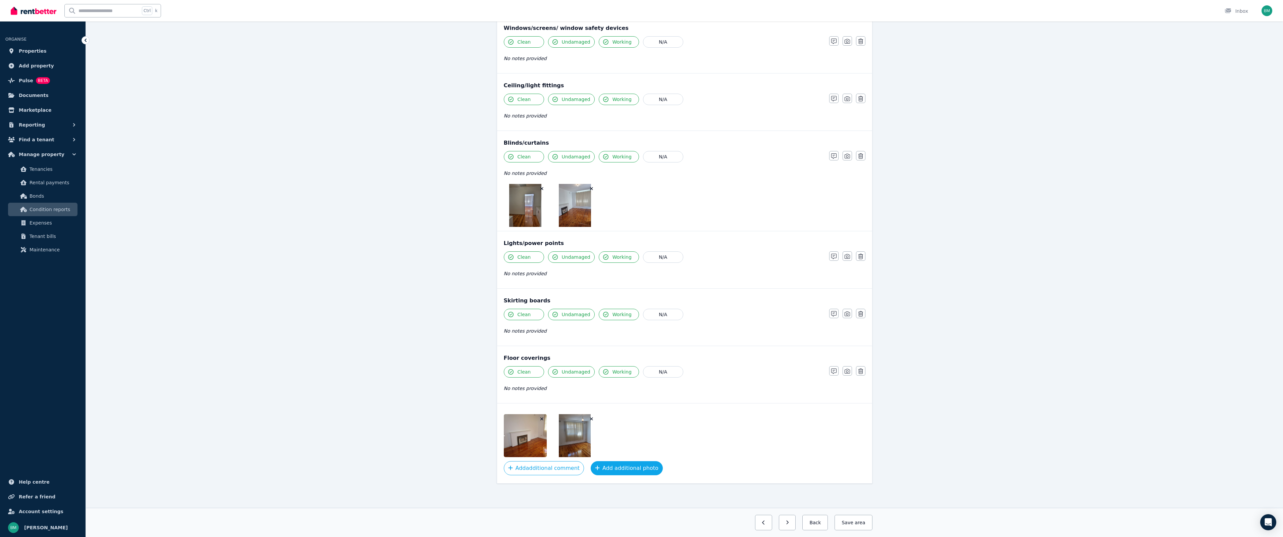
click at [600, 467] on button "Add additional photo" at bounding box center [627, 468] width 72 height 14
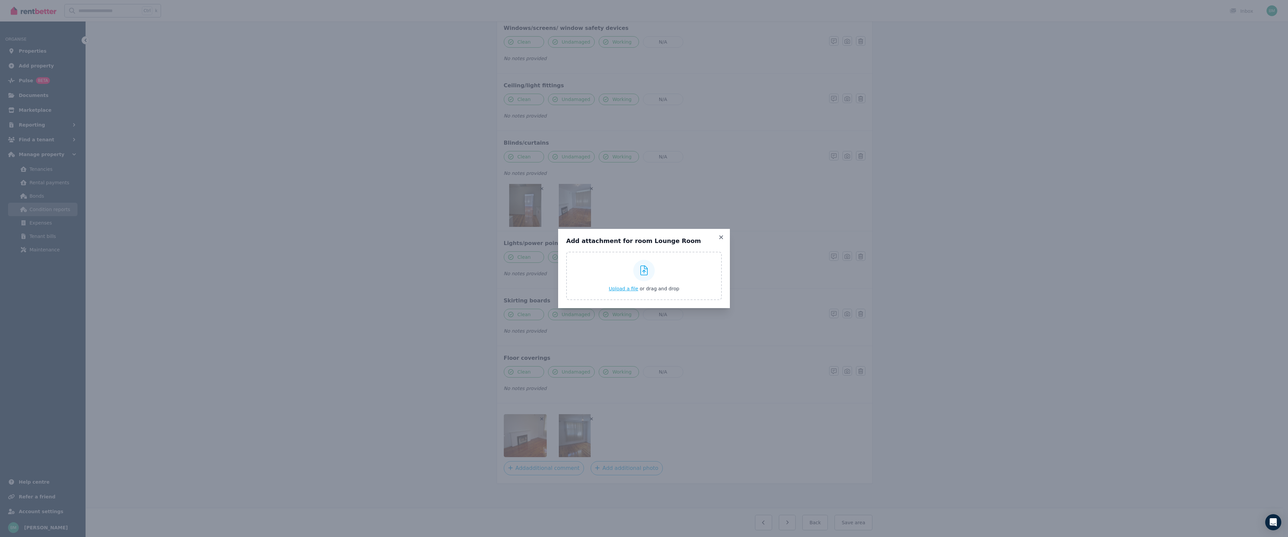
click at [618, 285] on div "Upload a file or drag and drop" at bounding box center [644, 276] width 70 height 40
click at [0, 0] on input "Upload a file or drag and drop" at bounding box center [0, 0] width 0 height 0
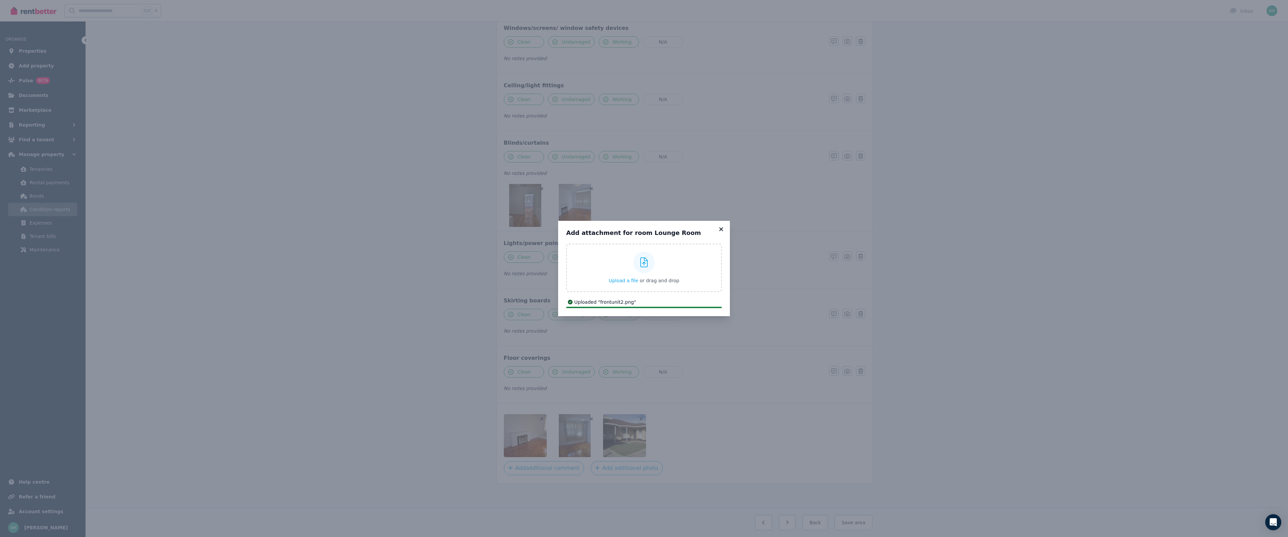
click at [720, 228] on icon at bounding box center [721, 229] width 4 height 4
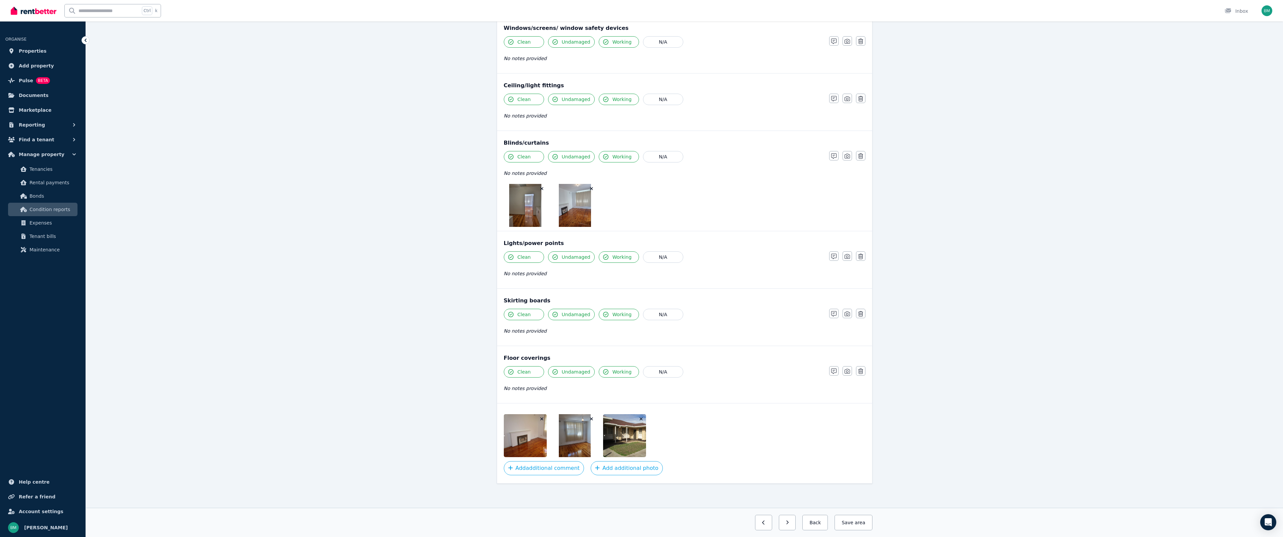
click at [638, 450] on img at bounding box center [634, 435] width 62 height 43
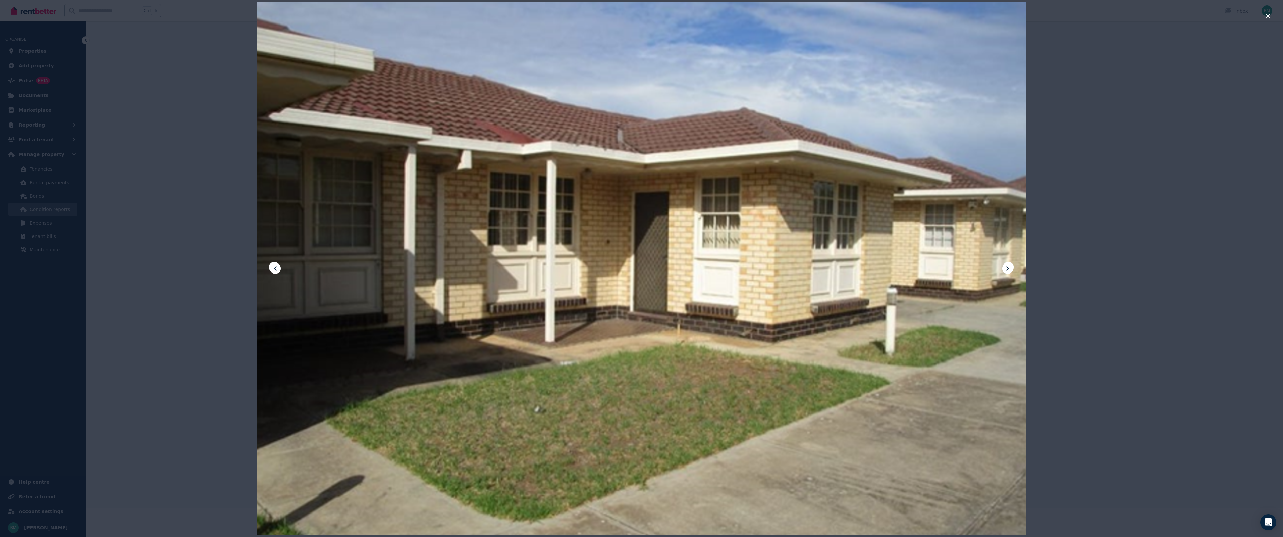
click at [1265, 16] on icon "button" at bounding box center [1268, 16] width 6 height 8
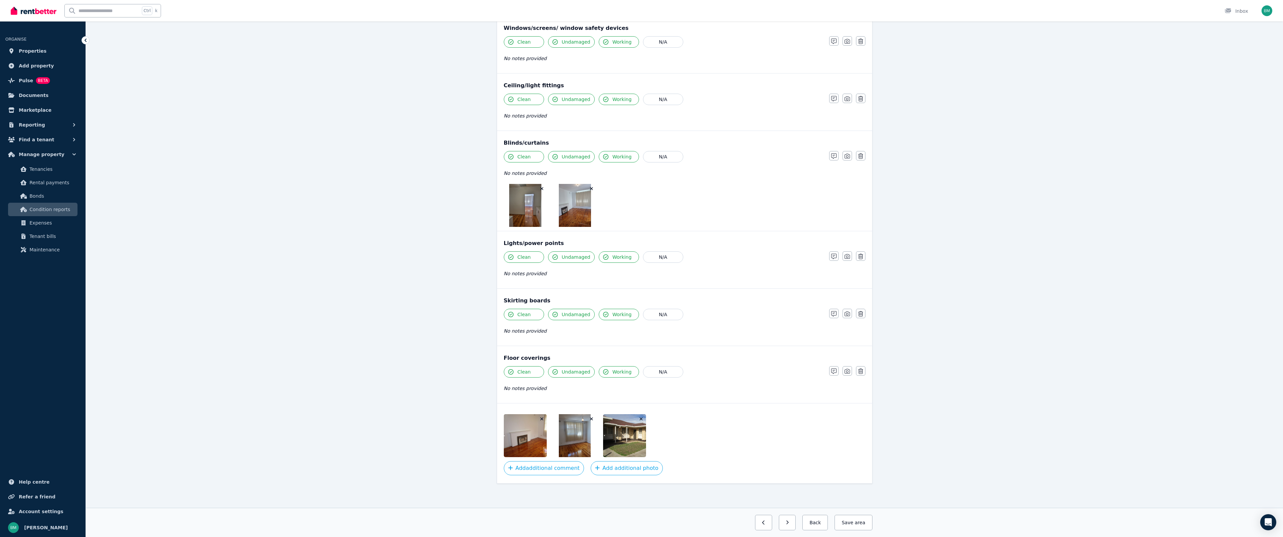
click at [570, 438] on img at bounding box center [575, 435] width 32 height 43
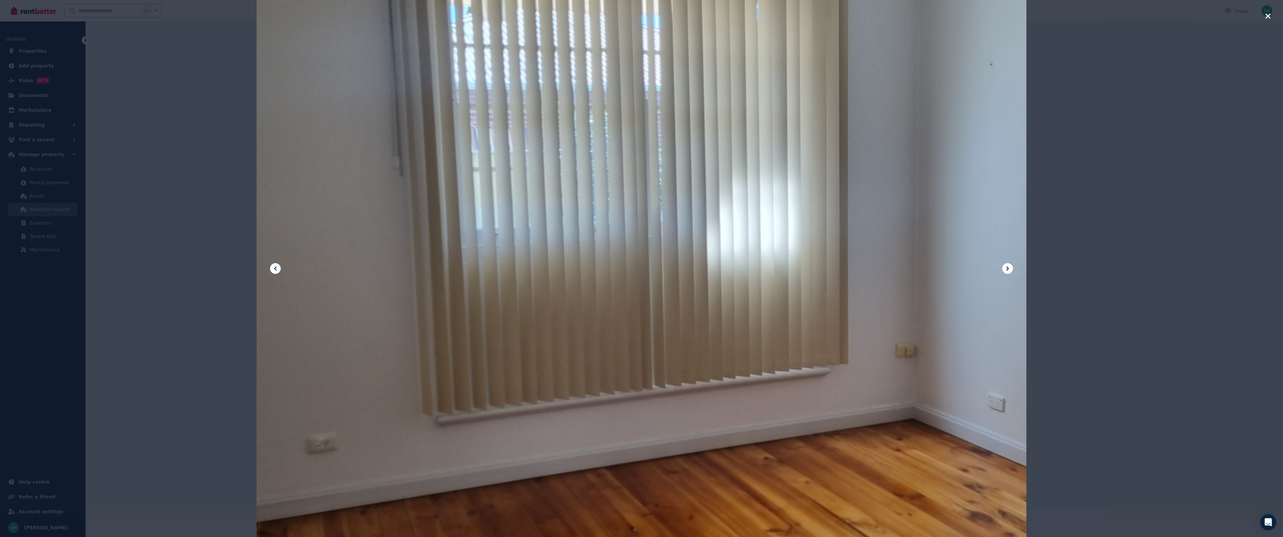
click at [1271, 15] on div at bounding box center [641, 268] width 1283 height 537
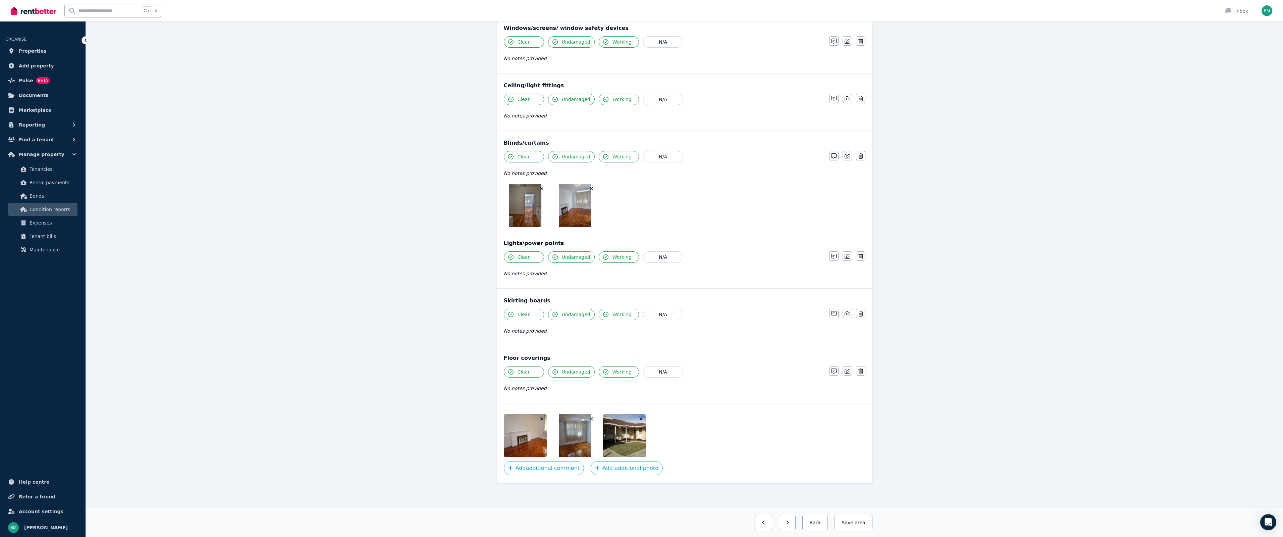
click at [521, 443] on img at bounding box center [535, 435] width 62 height 43
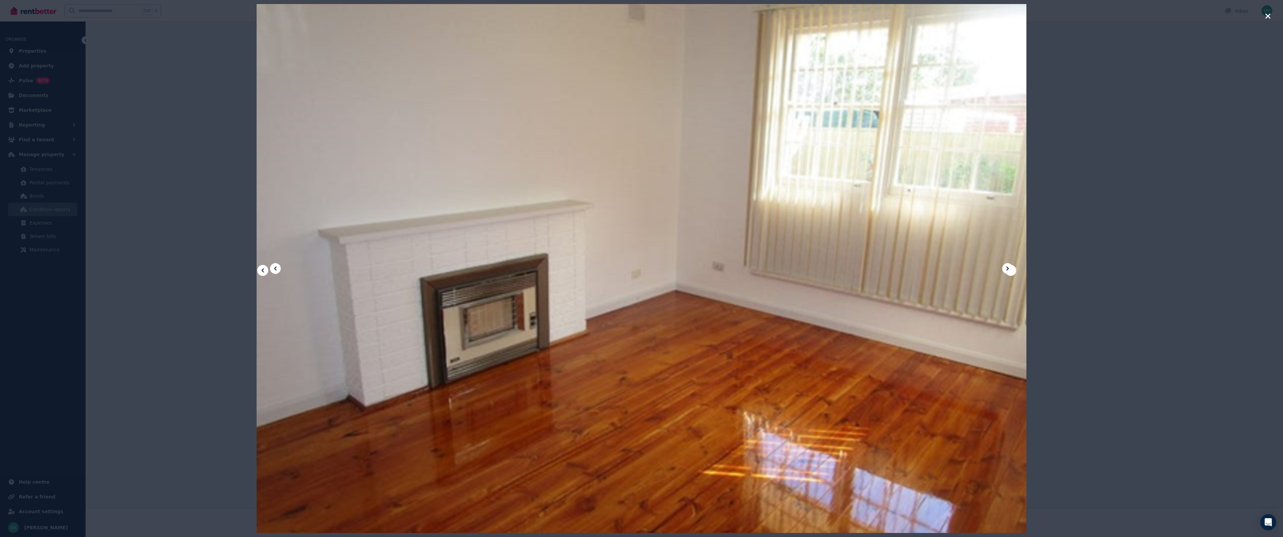
click at [1268, 15] on icon "button" at bounding box center [1268, 16] width 6 height 8
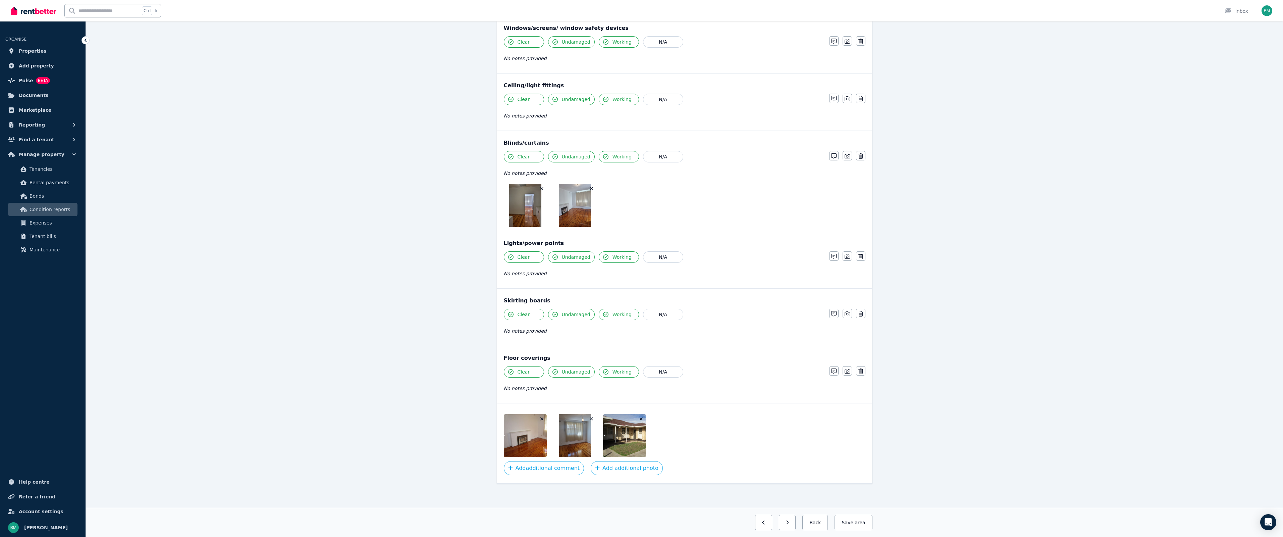
click at [561, 211] on img at bounding box center [575, 205] width 32 height 43
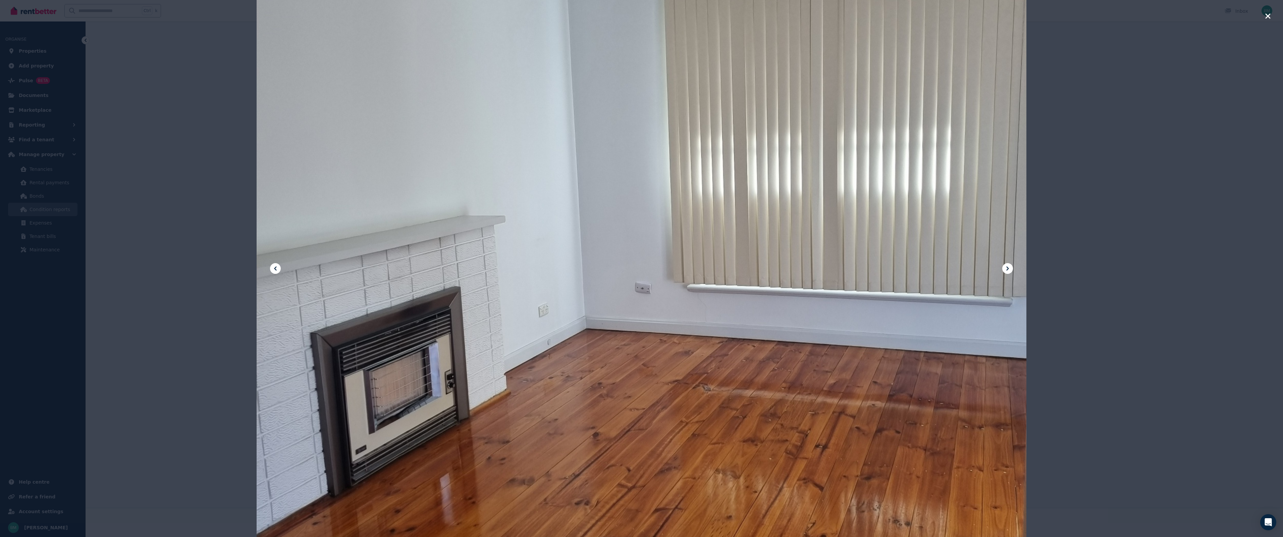
click at [1268, 13] on icon "button" at bounding box center [1268, 16] width 6 height 8
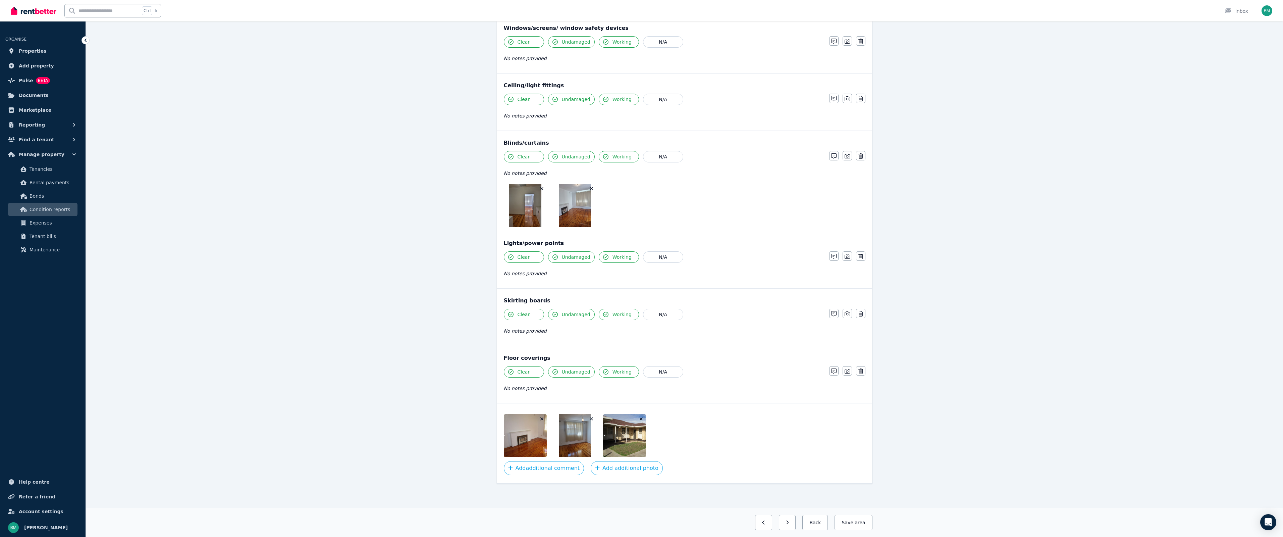
click at [529, 194] on img at bounding box center [525, 205] width 32 height 43
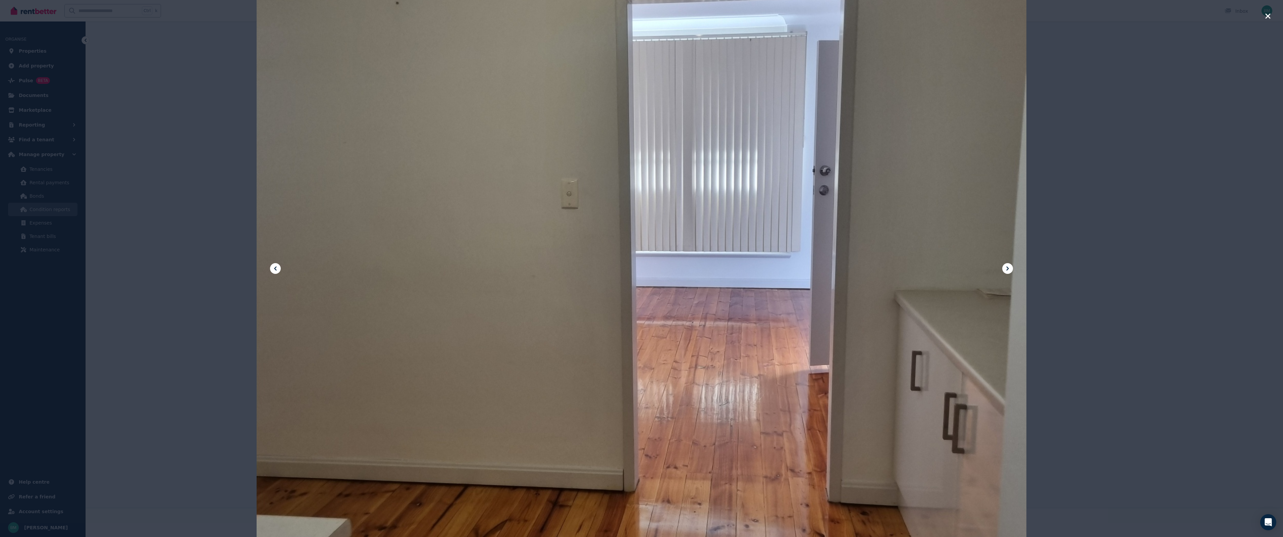
click at [1268, 14] on icon "button" at bounding box center [1268, 16] width 6 height 8
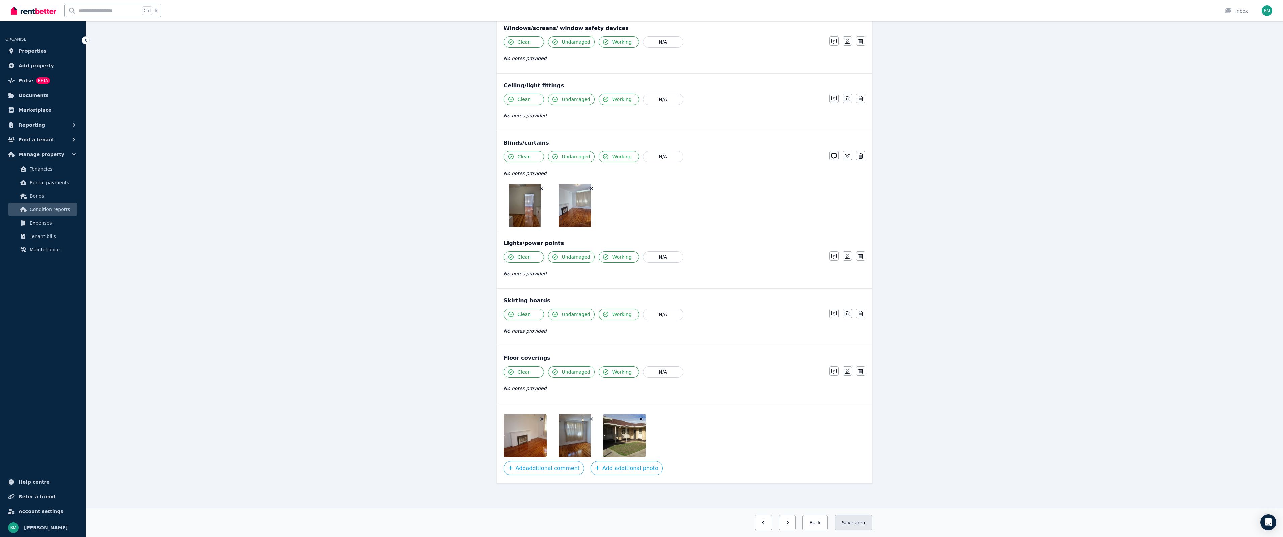
click at [846, 519] on button "Save area" at bounding box center [854, 522] width 38 height 15
click at [820, 521] on button "Back" at bounding box center [812, 522] width 31 height 15
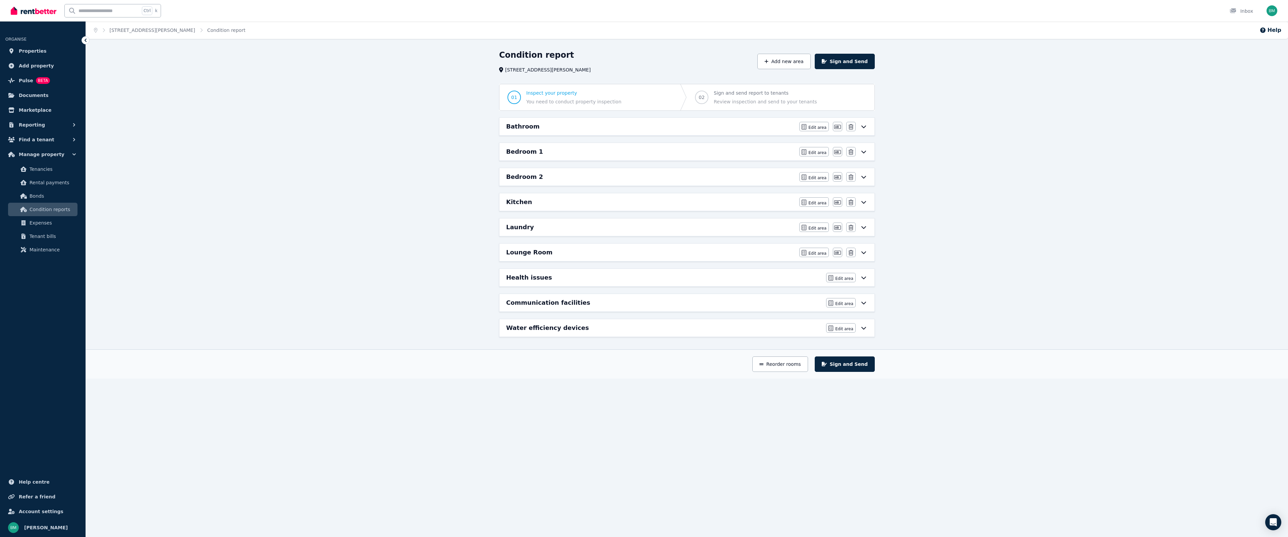
click at [655, 118] on div "Bathroom Edit area Edit area Edit name Delete" at bounding box center [686, 126] width 375 height 17
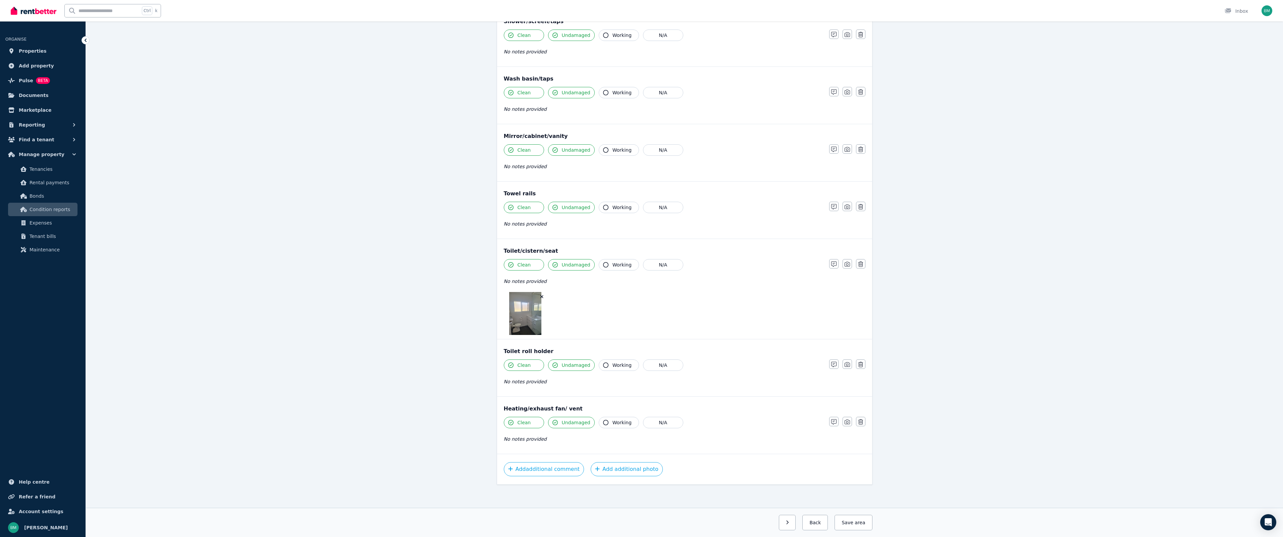
scroll to position [638, 0]
click at [852, 519] on button "Save area" at bounding box center [854, 522] width 38 height 15
click at [822, 519] on button "Back" at bounding box center [812, 522] width 31 height 15
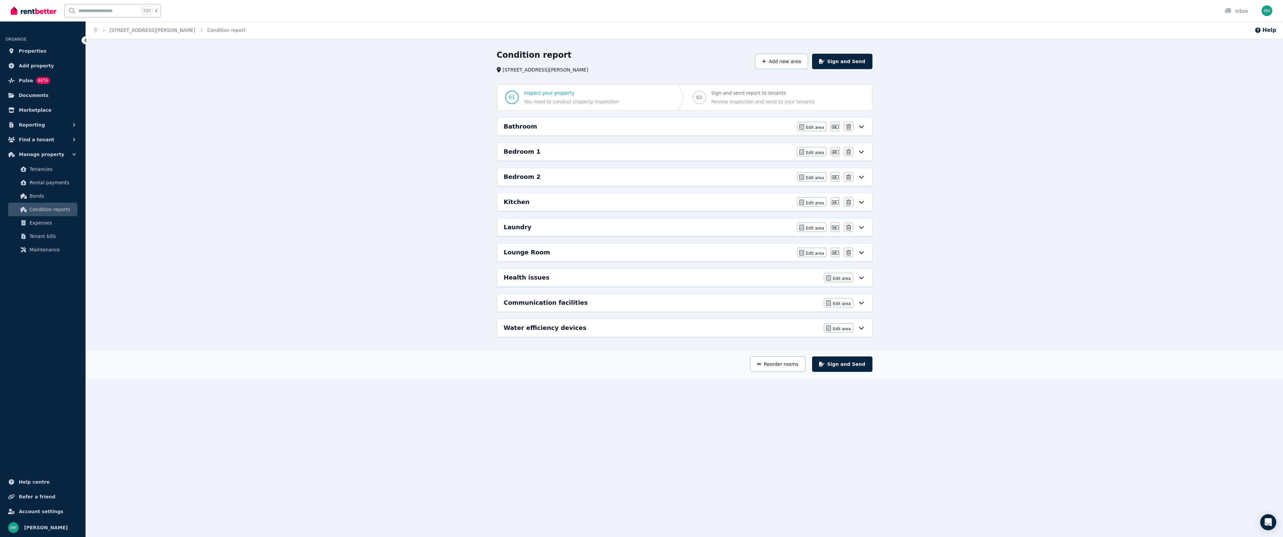
scroll to position [0, 0]
click at [660, 150] on div "Bedroom 1" at bounding box center [650, 151] width 289 height 9
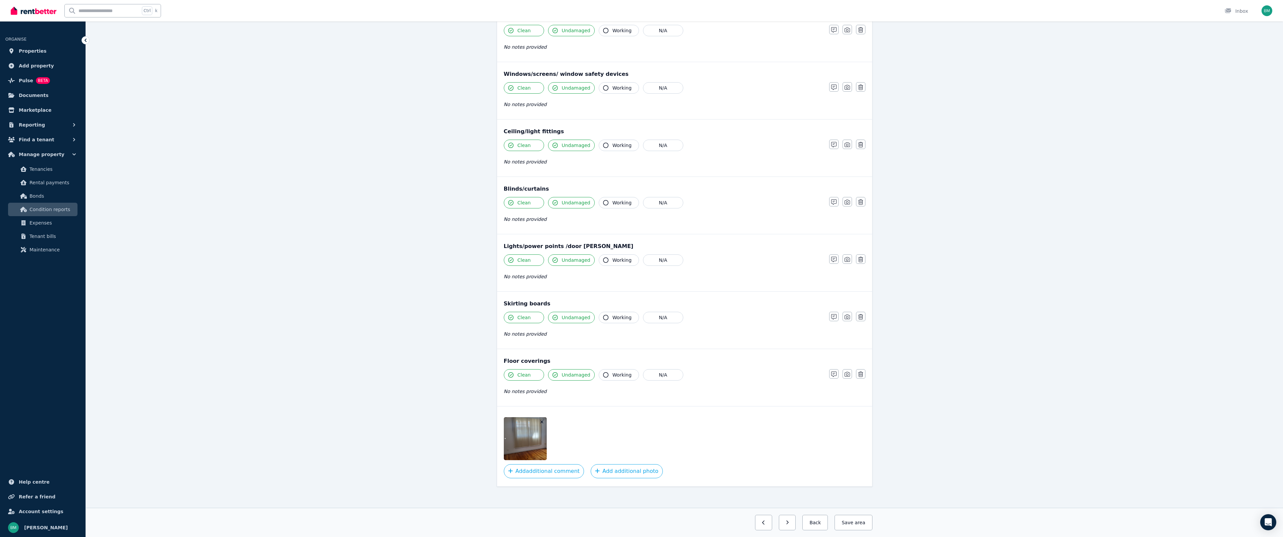
scroll to position [258, 0]
click at [844, 526] on button "Save area" at bounding box center [854, 522] width 38 height 15
click at [826, 519] on button "Back" at bounding box center [812, 522] width 31 height 15
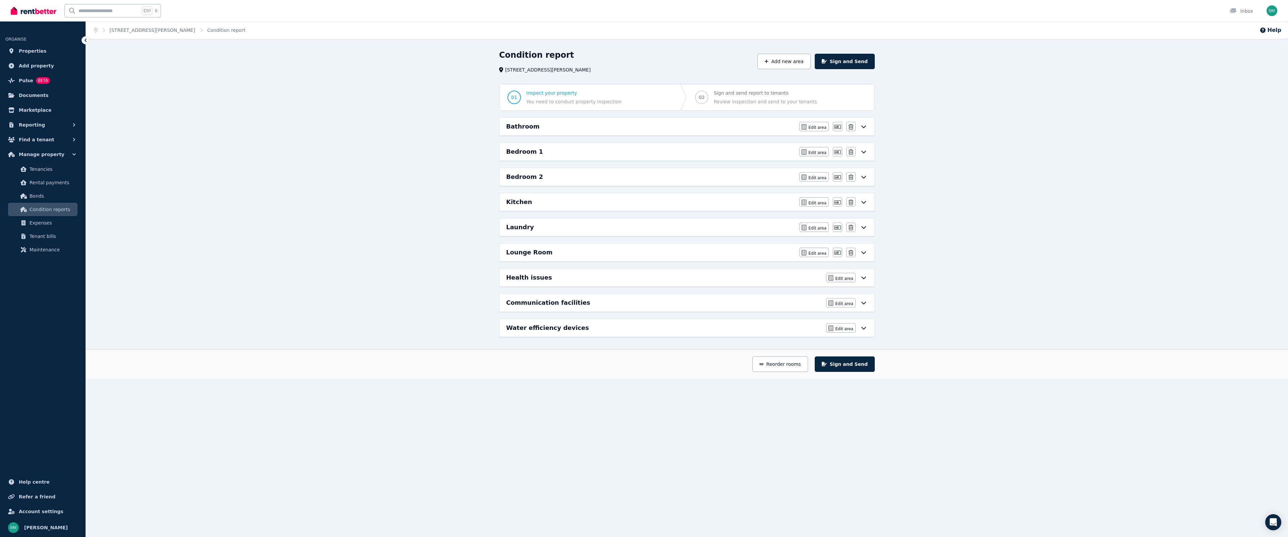
click at [571, 200] on div "Kitchen" at bounding box center [650, 201] width 289 height 9
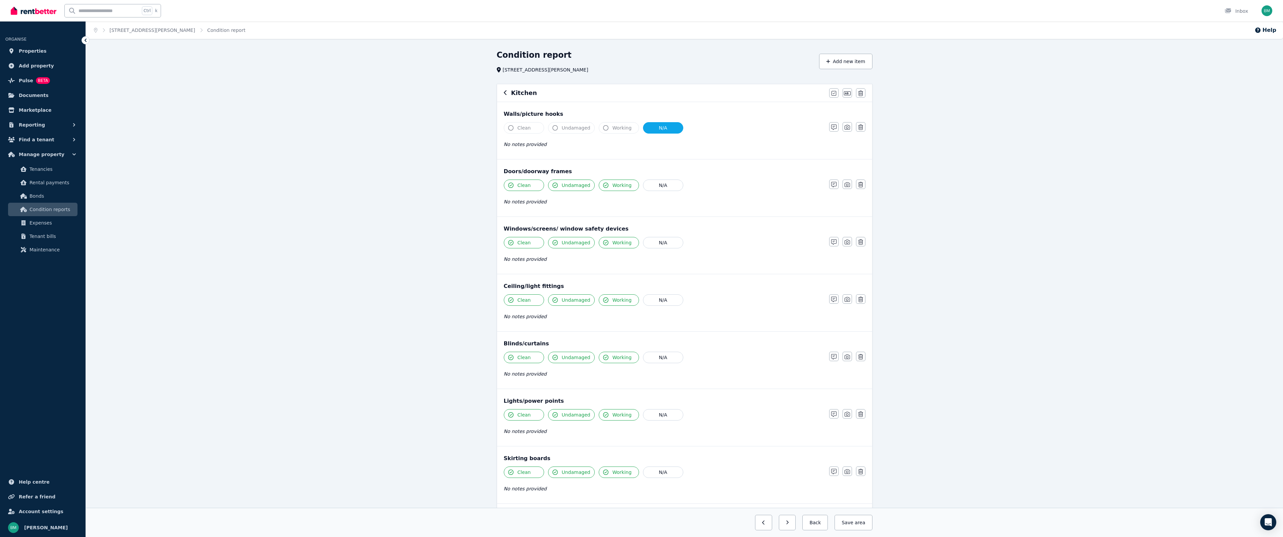
click at [195, 16] on div "Ctrl k Inbox" at bounding box center [630, 10] width 1239 height 21
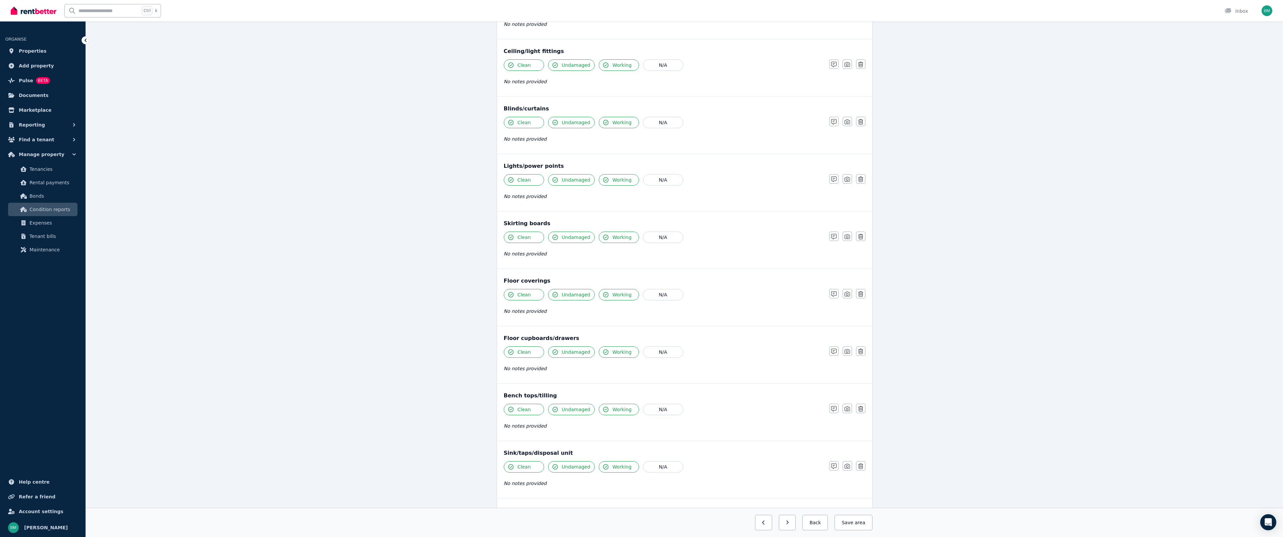
scroll to position [509, 0]
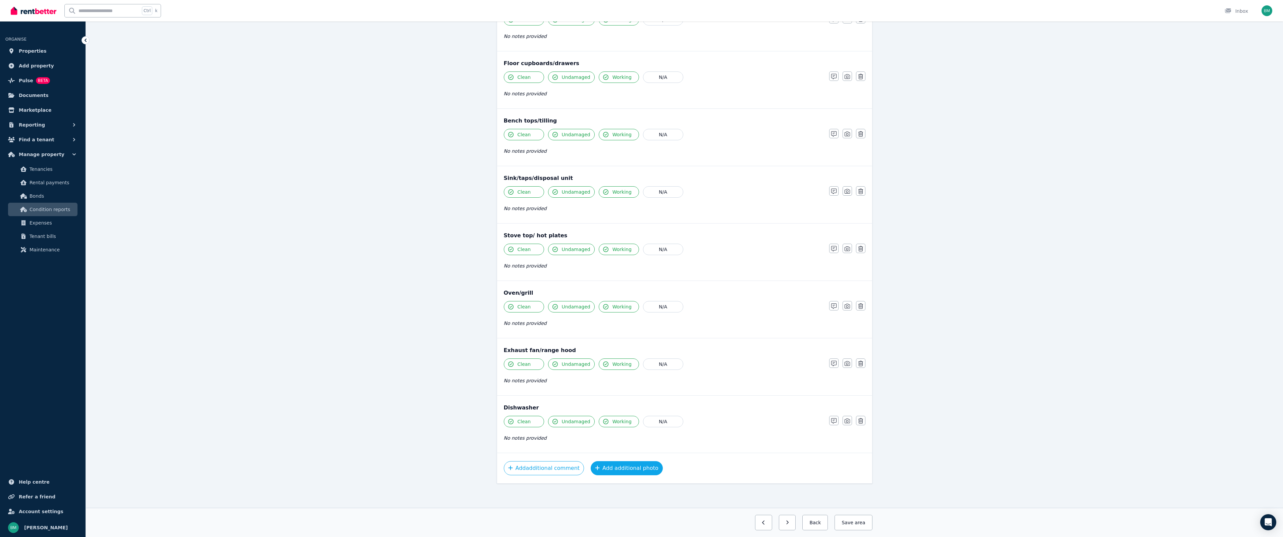
click at [595, 470] on icon "button" at bounding box center [597, 467] width 5 height 5
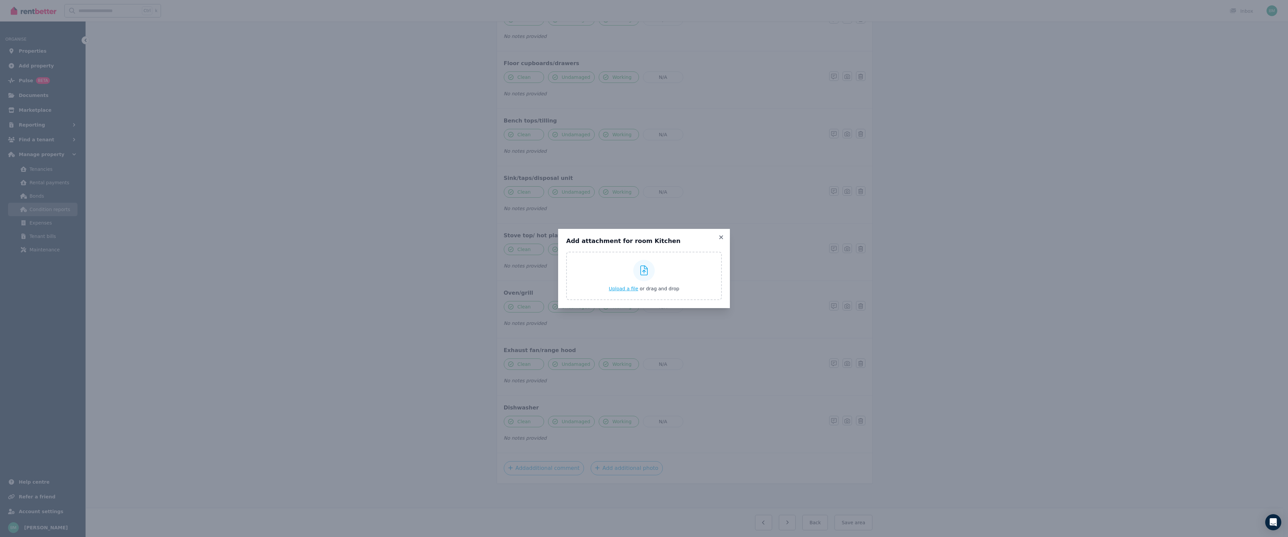
click at [622, 290] on span "Upload a file" at bounding box center [624, 288] width 30 height 5
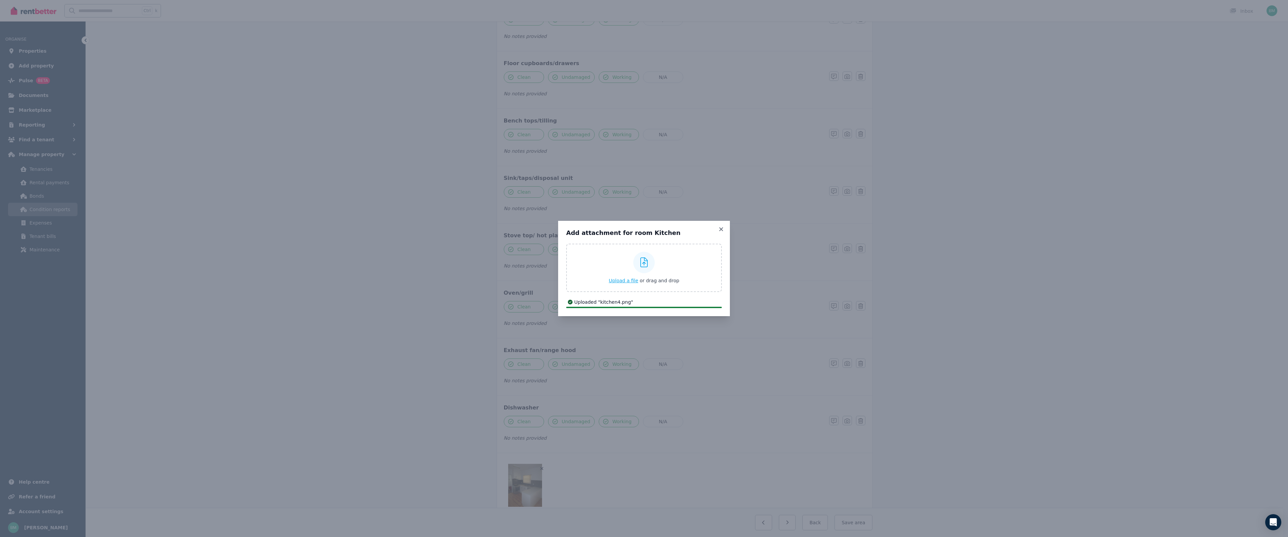
click at [626, 281] on span "Upload a file" at bounding box center [624, 280] width 30 height 5
click at [627, 279] on span "Upload a file" at bounding box center [624, 278] width 30 height 5
click at [628, 281] on span "Upload a file" at bounding box center [624, 280] width 30 height 5
click at [624, 280] on span "Upload a file" at bounding box center [624, 280] width 30 height 5
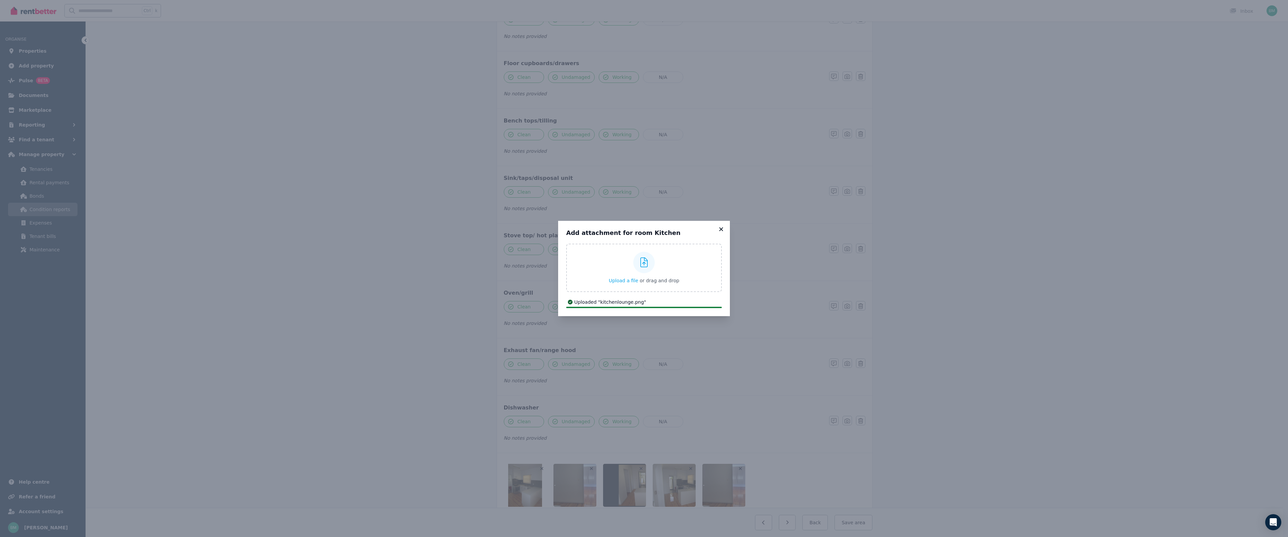
click at [722, 228] on icon at bounding box center [721, 229] width 4 height 4
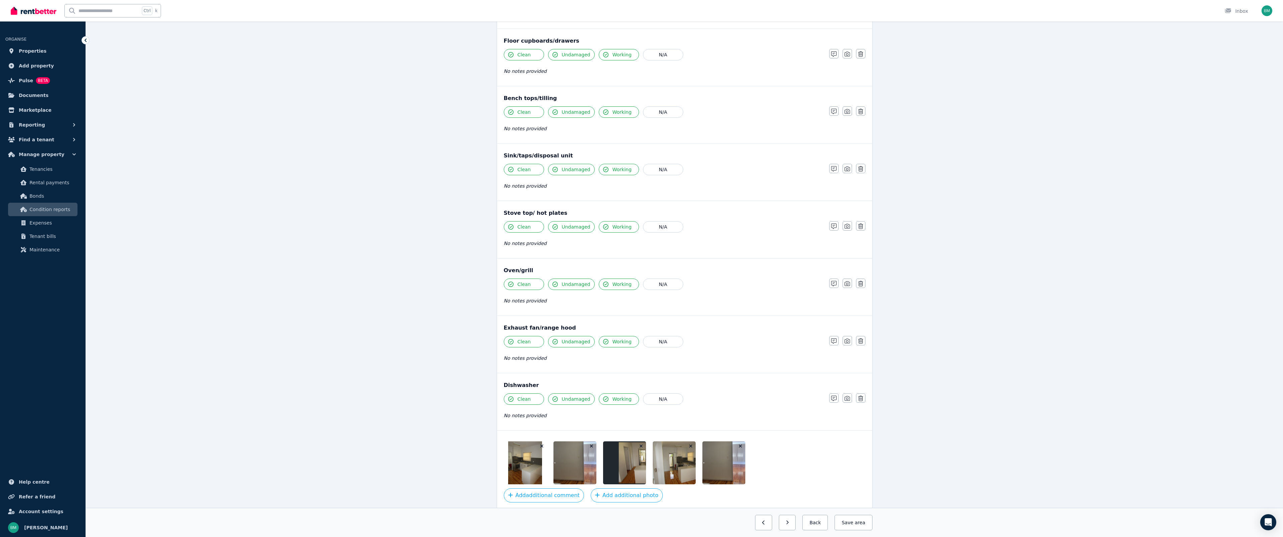
scroll to position [559, 0]
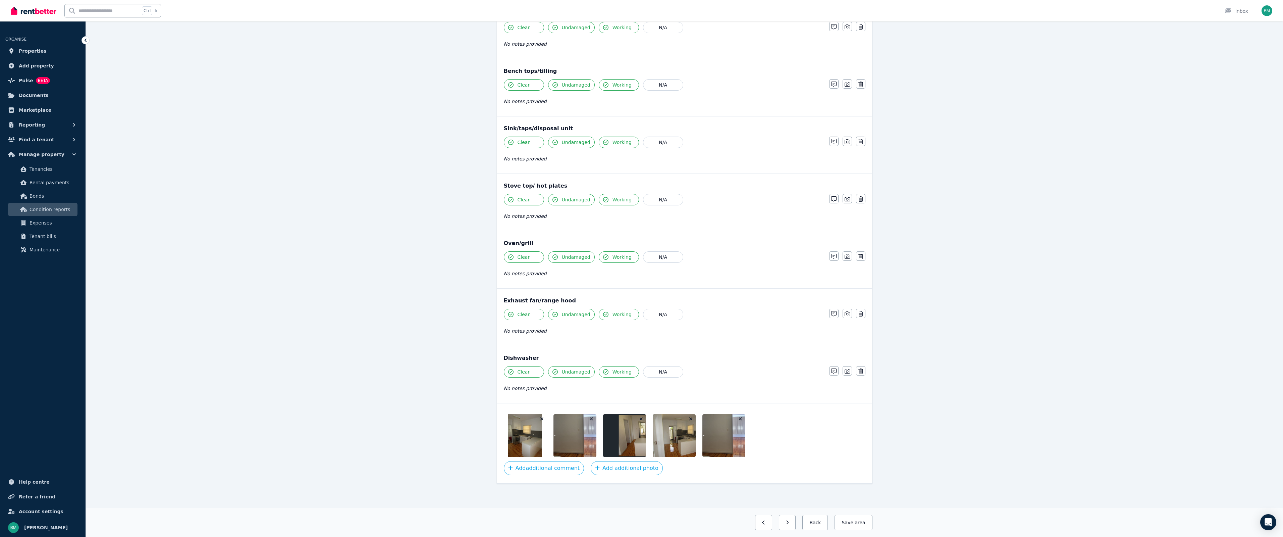
click at [530, 434] on img at bounding box center [525, 435] width 34 height 43
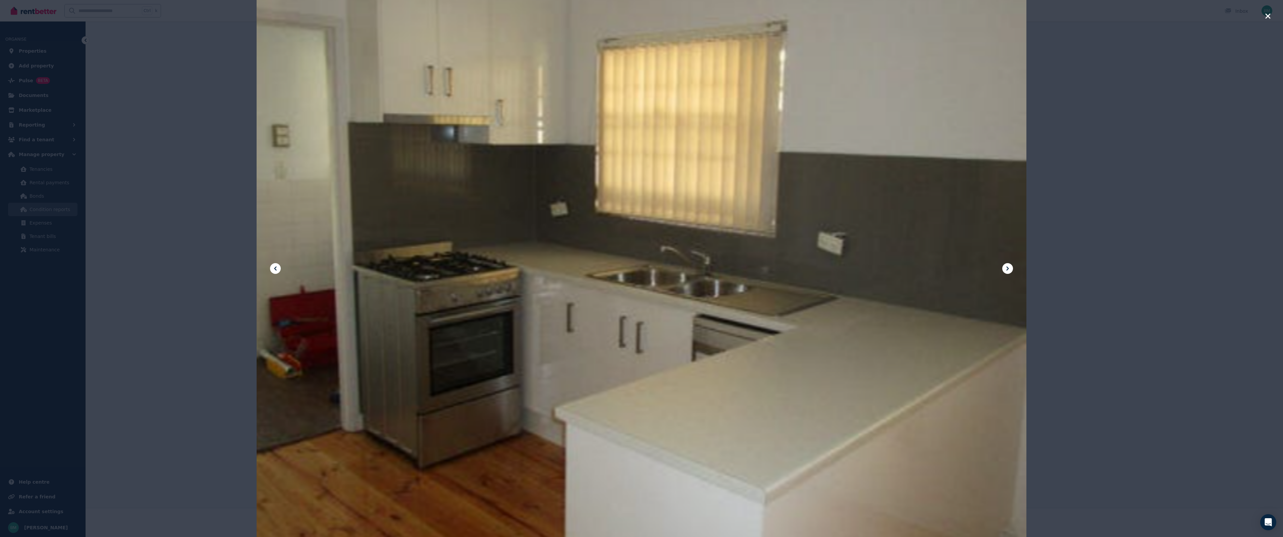
click at [1007, 272] on icon at bounding box center [1008, 268] width 8 height 8
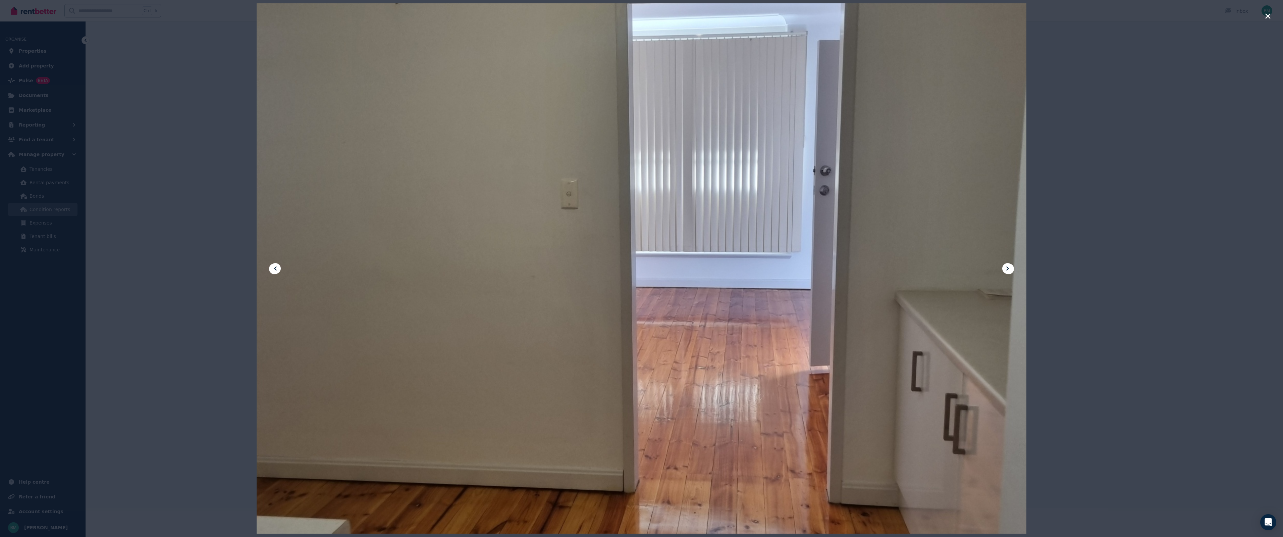
click at [1007, 272] on icon at bounding box center [1008, 268] width 8 height 8
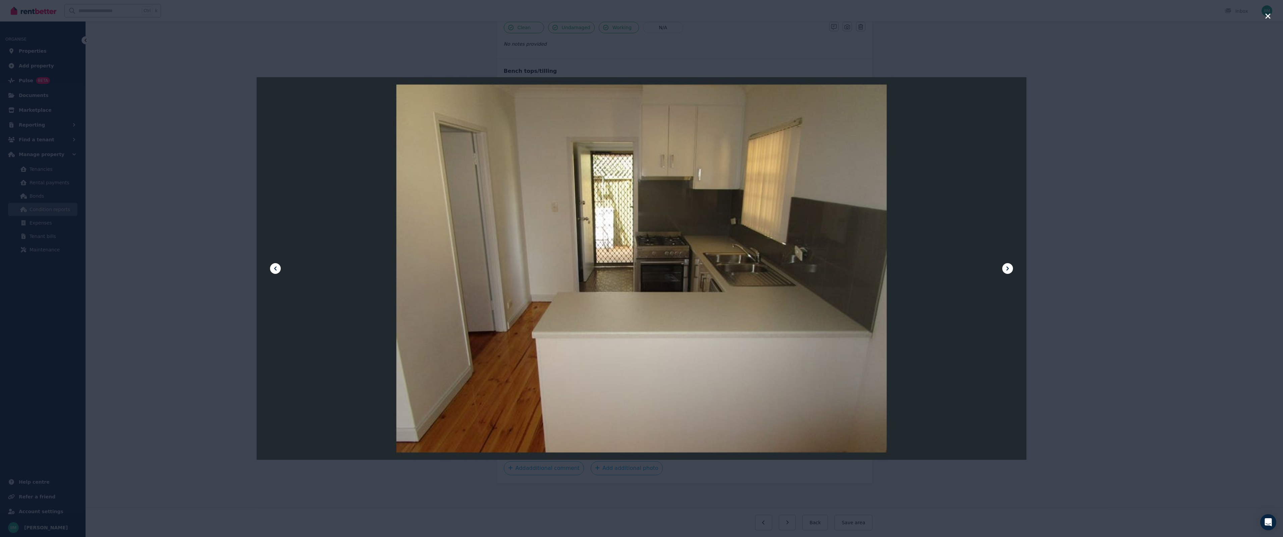
click at [1007, 272] on icon at bounding box center [1008, 268] width 8 height 8
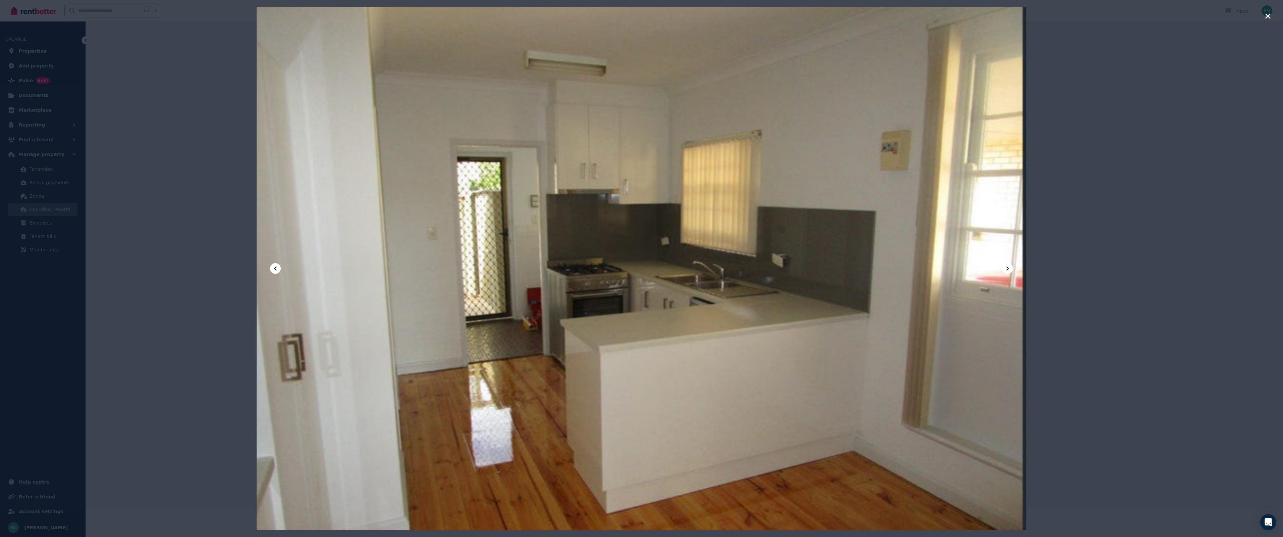
click at [1007, 272] on icon at bounding box center [1008, 268] width 8 height 8
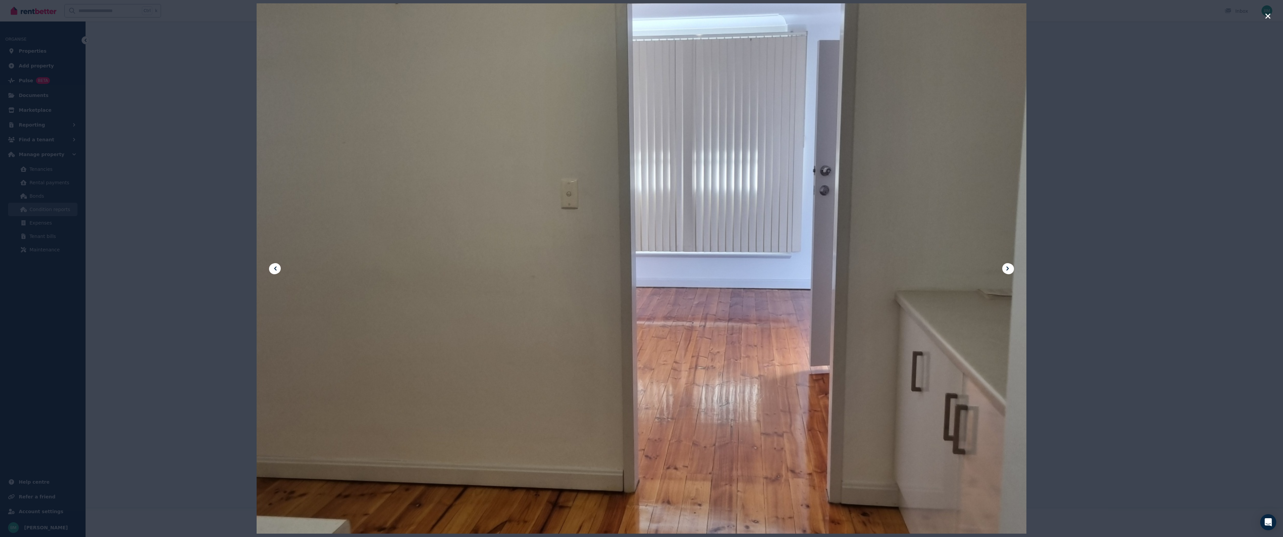
click at [1007, 272] on icon at bounding box center [1008, 268] width 8 height 8
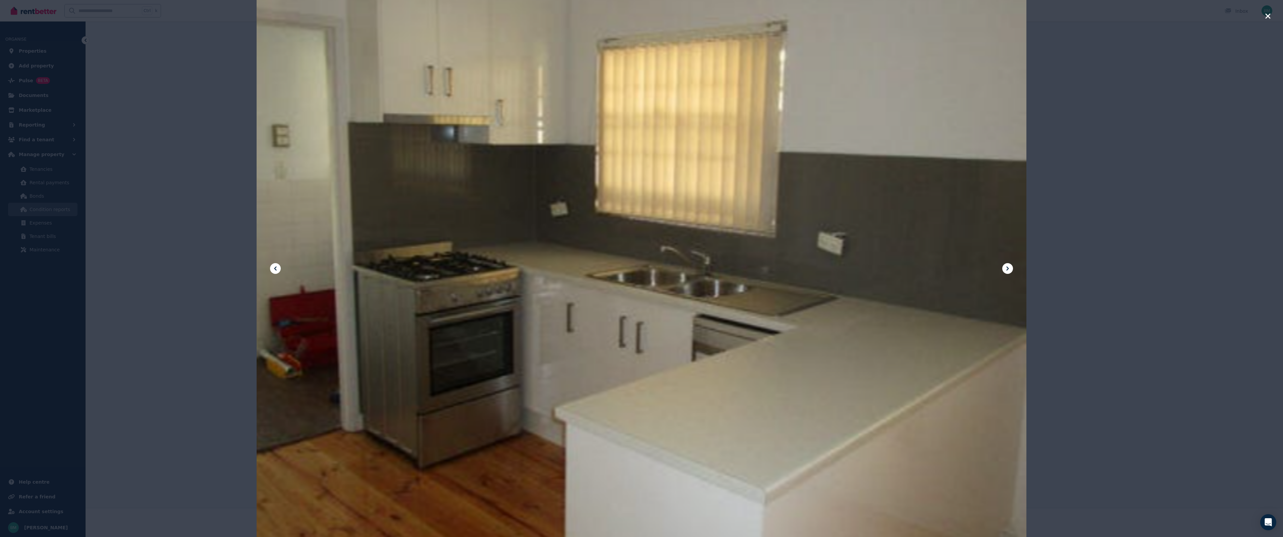
click at [1264, 15] on div at bounding box center [641, 268] width 1283 height 537
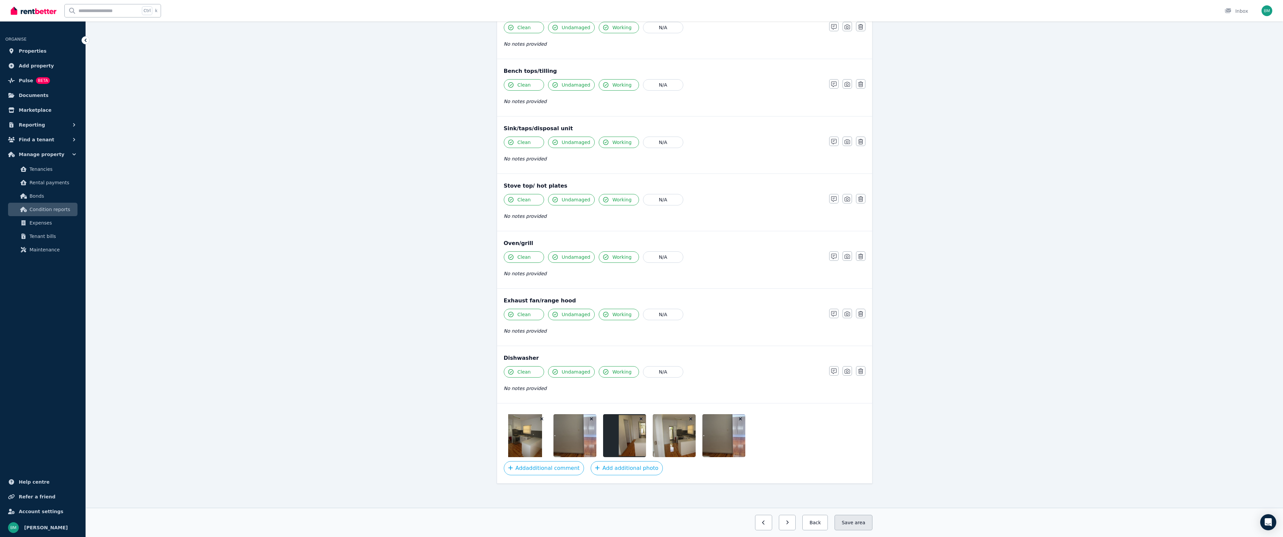
click at [846, 523] on button "Save area" at bounding box center [854, 522] width 38 height 15
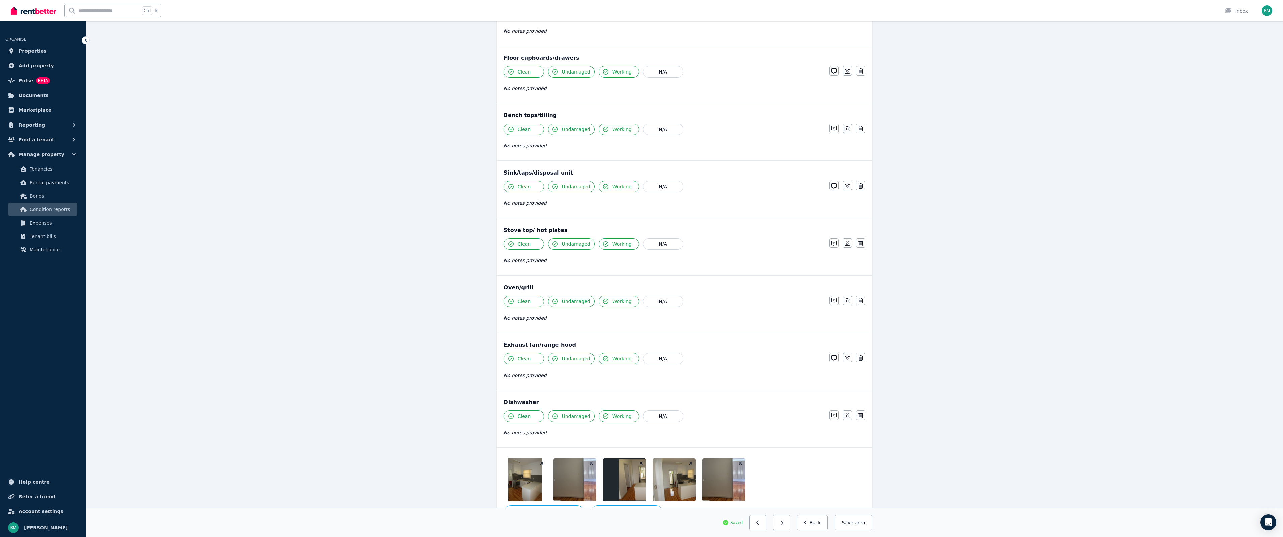
scroll to position [459, 0]
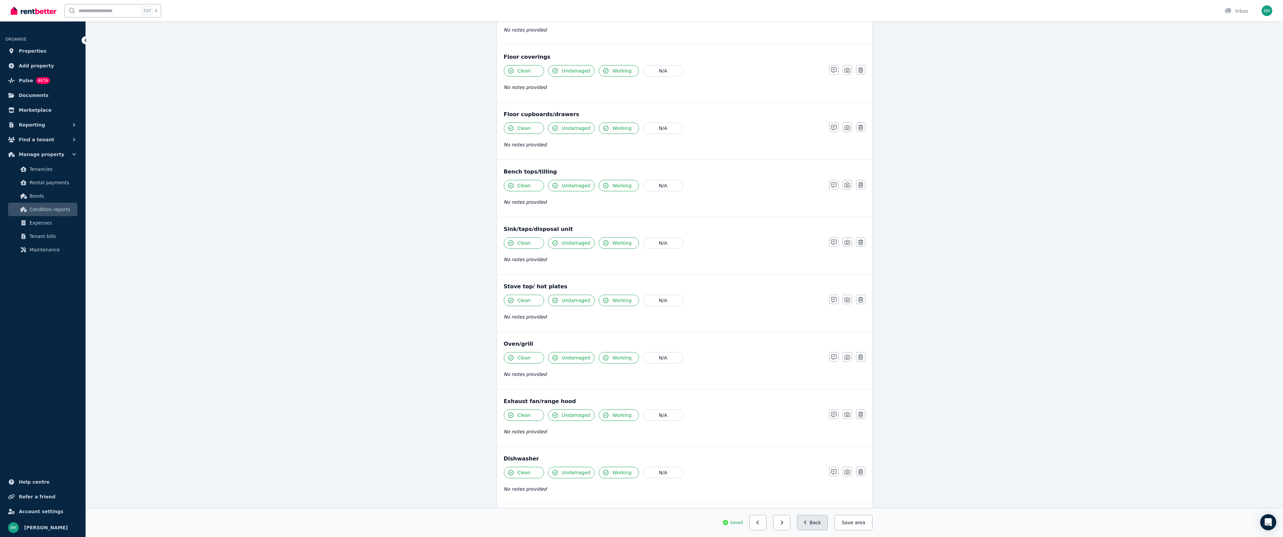
click at [811, 530] on button "Back" at bounding box center [812, 522] width 31 height 15
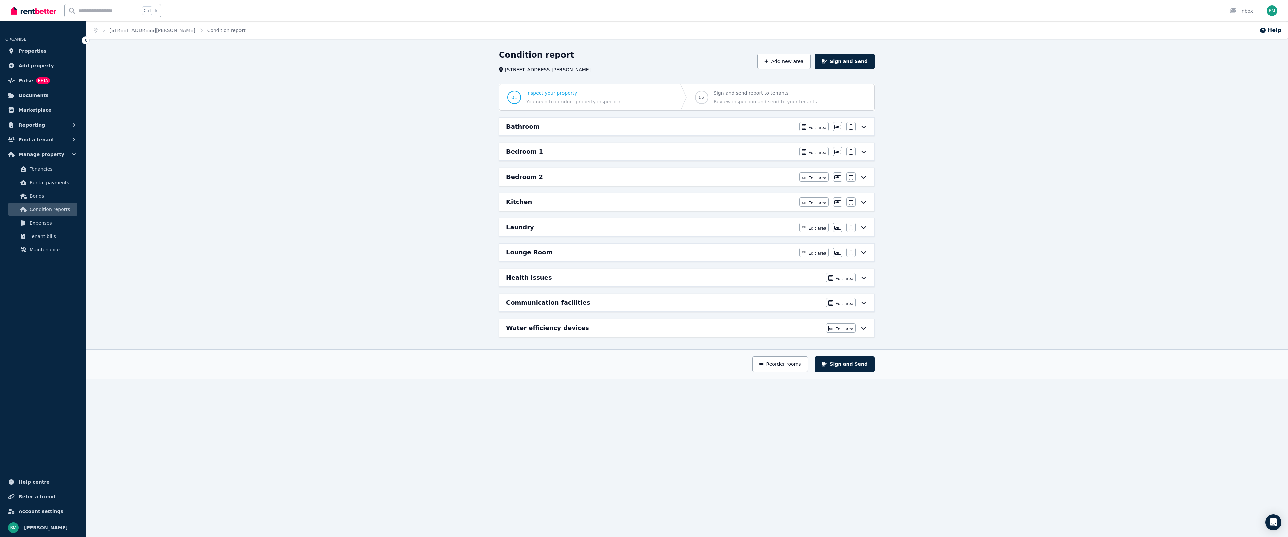
click at [544, 249] on h6 "Lounge Room" at bounding box center [529, 252] width 46 height 9
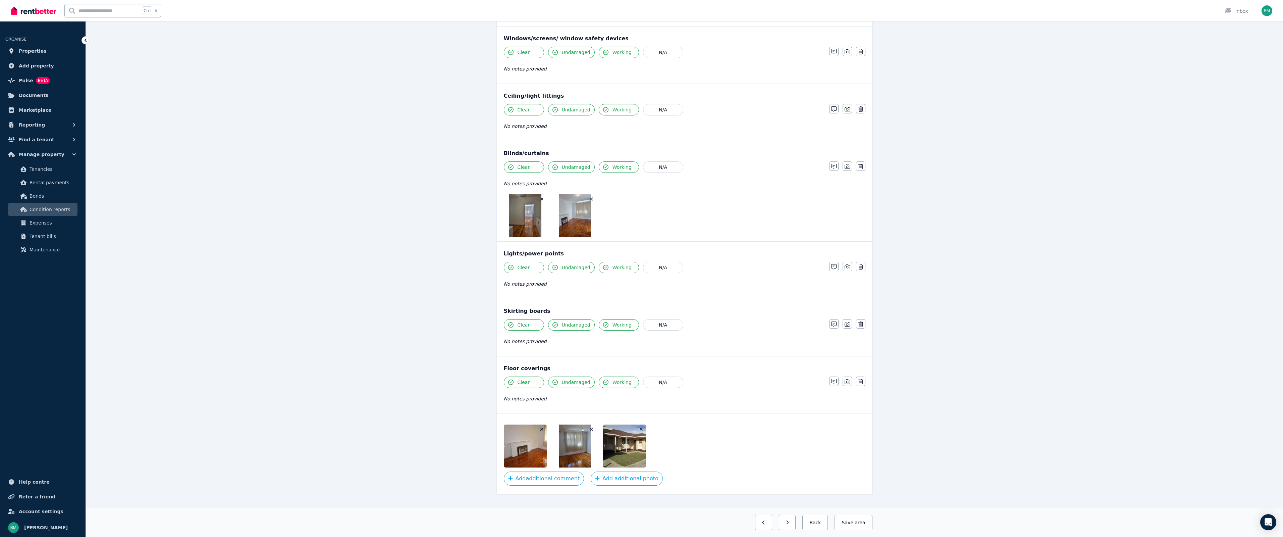
scroll to position [201, 0]
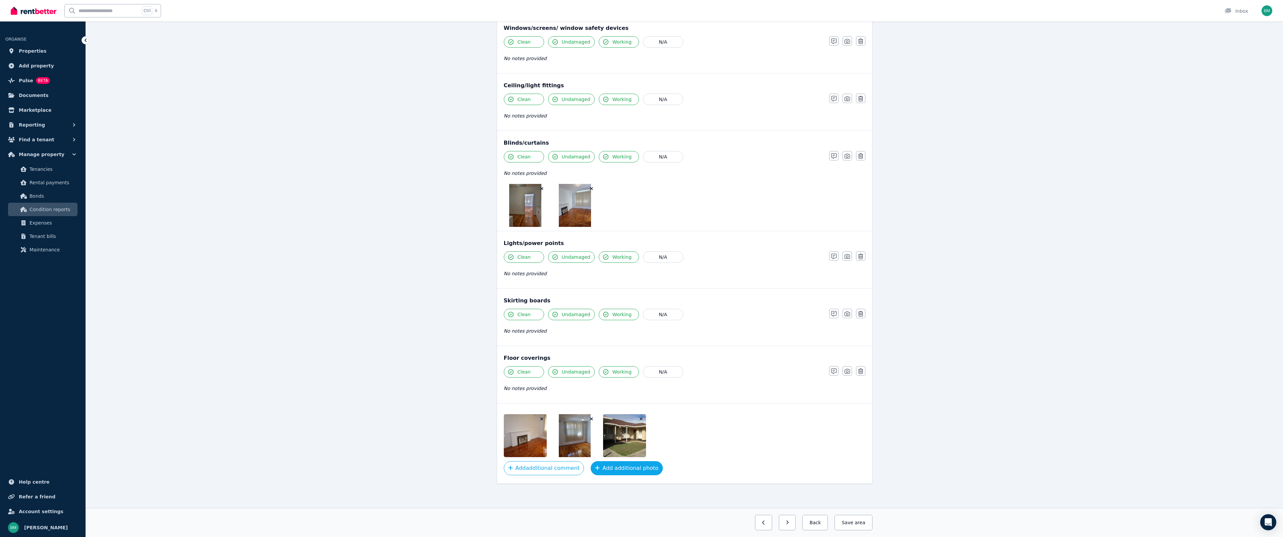
click at [596, 469] on button "Add additional photo" at bounding box center [627, 468] width 72 height 14
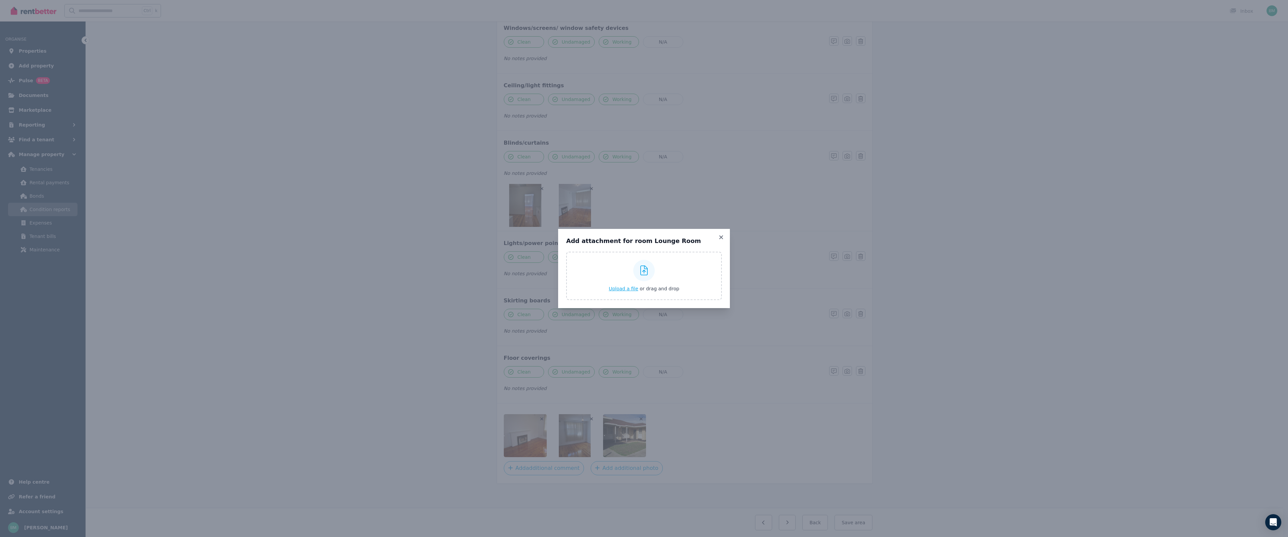
click at [629, 289] on span "Upload a file" at bounding box center [624, 288] width 30 height 5
click at [624, 291] on span "Upload a file" at bounding box center [624, 288] width 30 height 5
click at [720, 238] on icon at bounding box center [721, 237] width 4 height 4
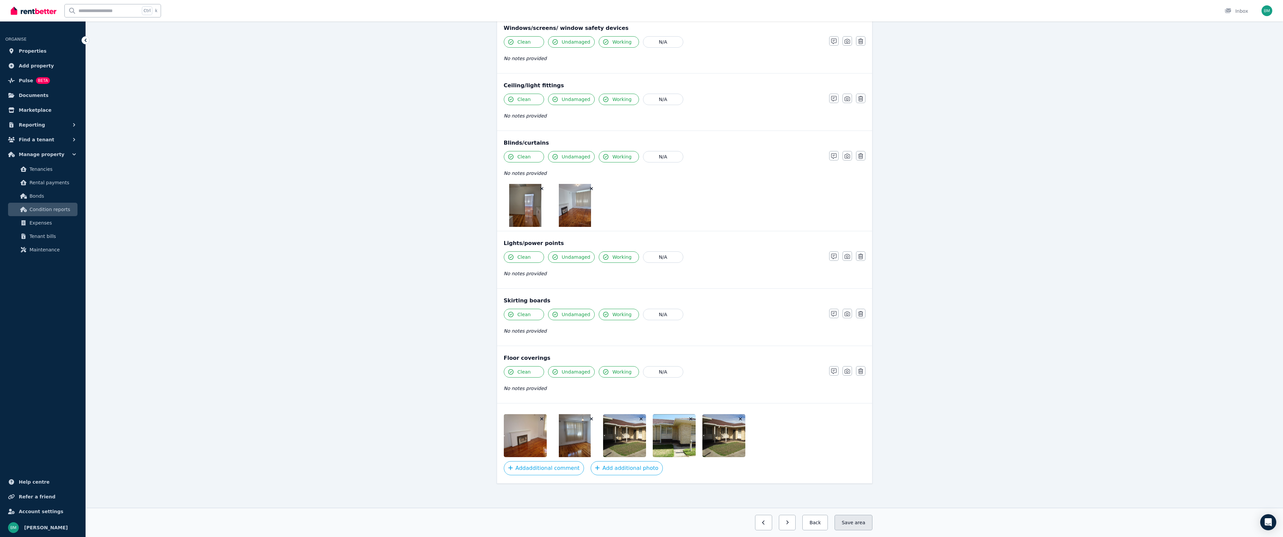
click at [853, 518] on button "Save area" at bounding box center [854, 522] width 38 height 15
click at [857, 516] on button "Save area" at bounding box center [854, 522] width 38 height 15
click at [806, 522] on icon "button" at bounding box center [805, 522] width 2 height 4
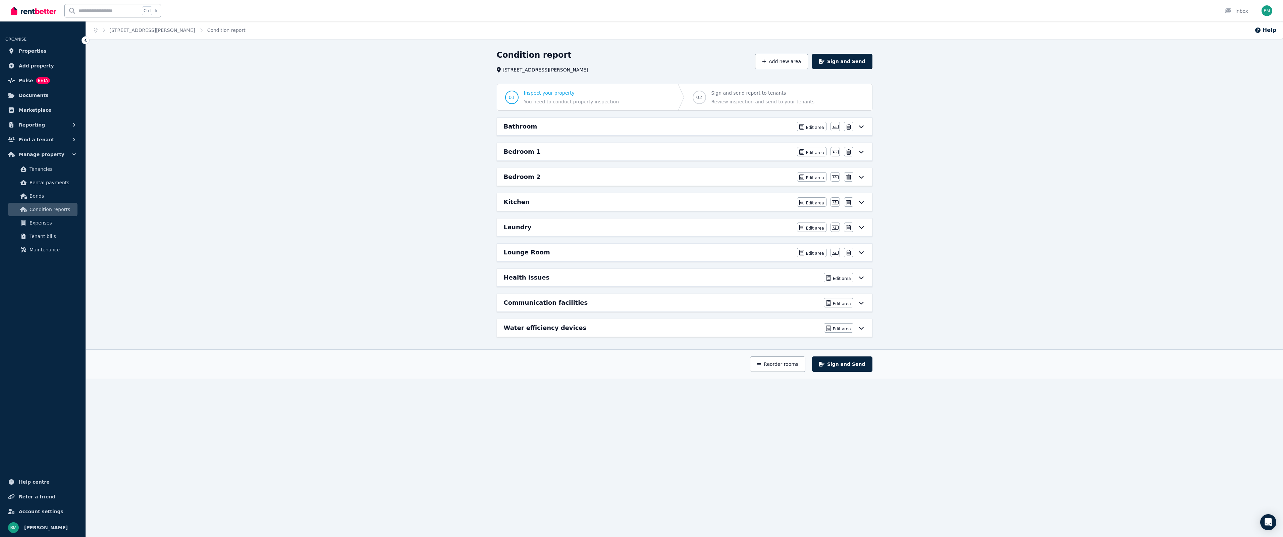
scroll to position [0, 0]
click at [519, 206] on h6 "Kitchen" at bounding box center [519, 201] width 26 height 9
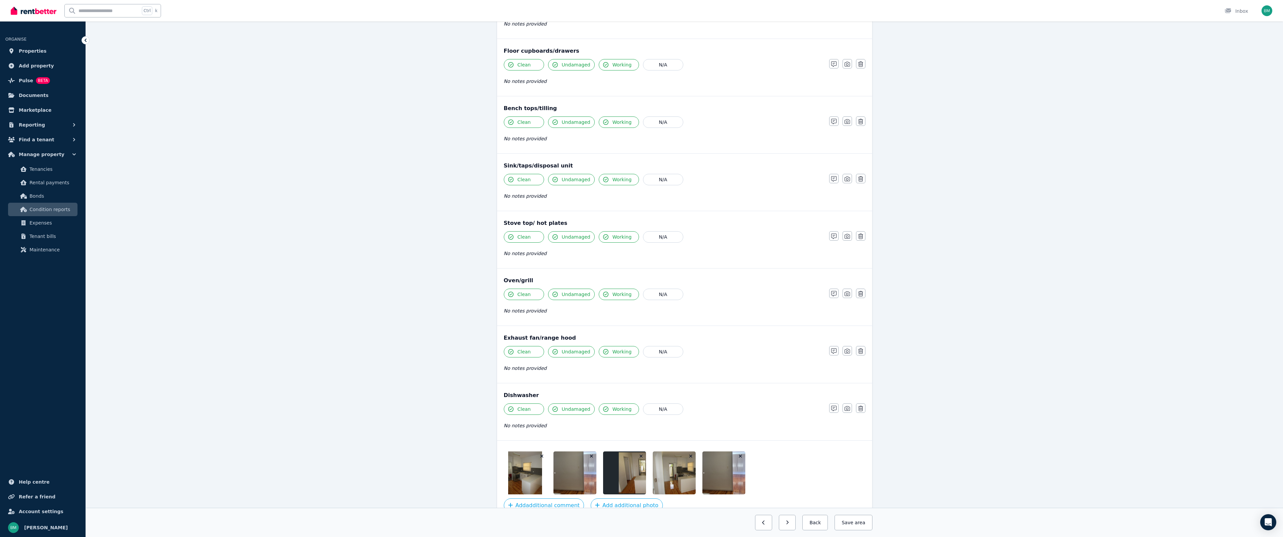
scroll to position [559, 0]
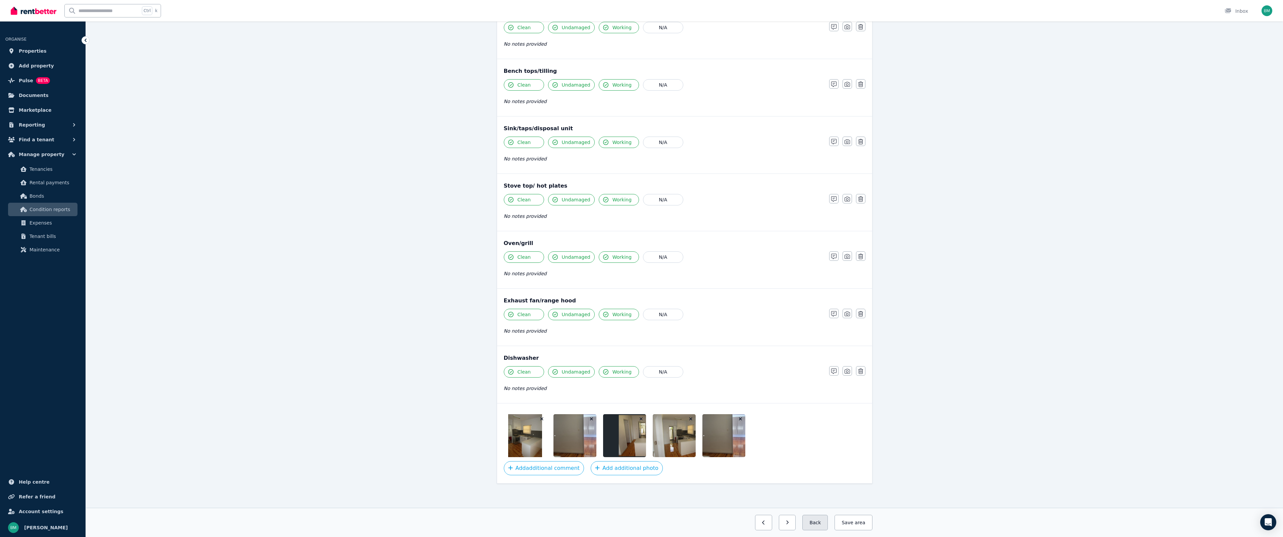
click at [817, 520] on button "Back" at bounding box center [814, 522] width 25 height 15
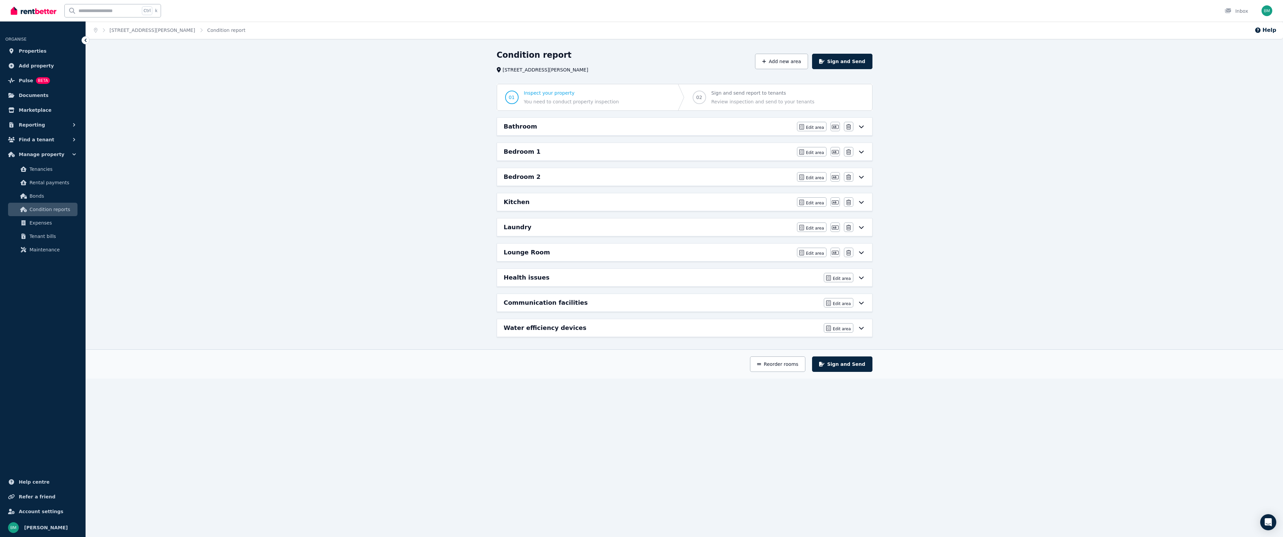
scroll to position [0, 0]
click at [547, 234] on div "Laundry Edit area Edit area Edit name Delete" at bounding box center [686, 226] width 375 height 17
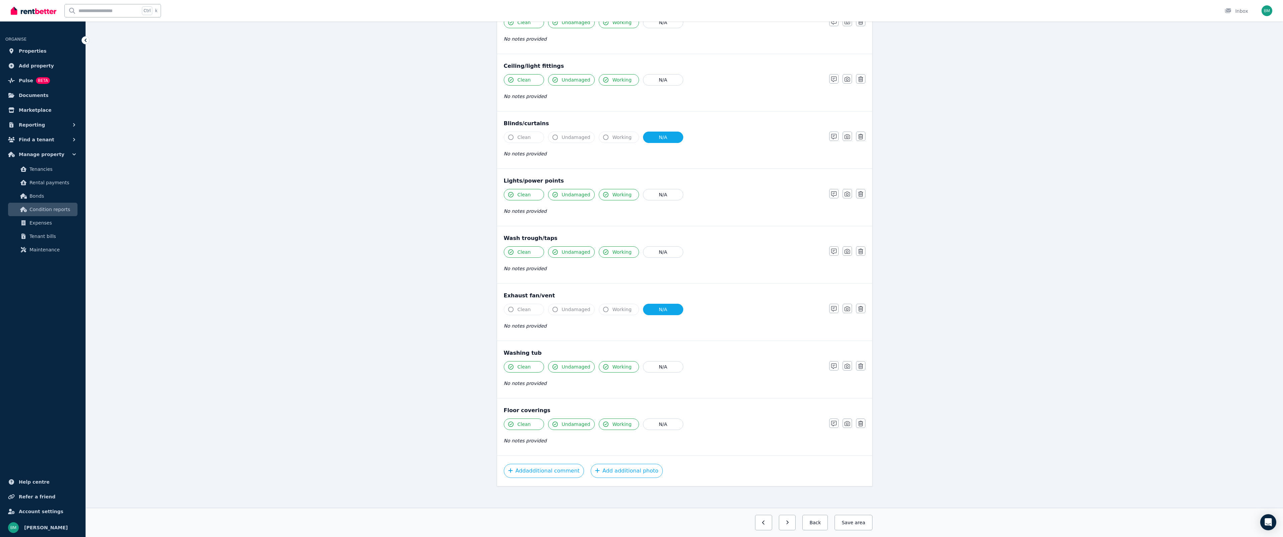
scroll to position [266, 0]
click at [821, 525] on button "Back" at bounding box center [814, 522] width 25 height 15
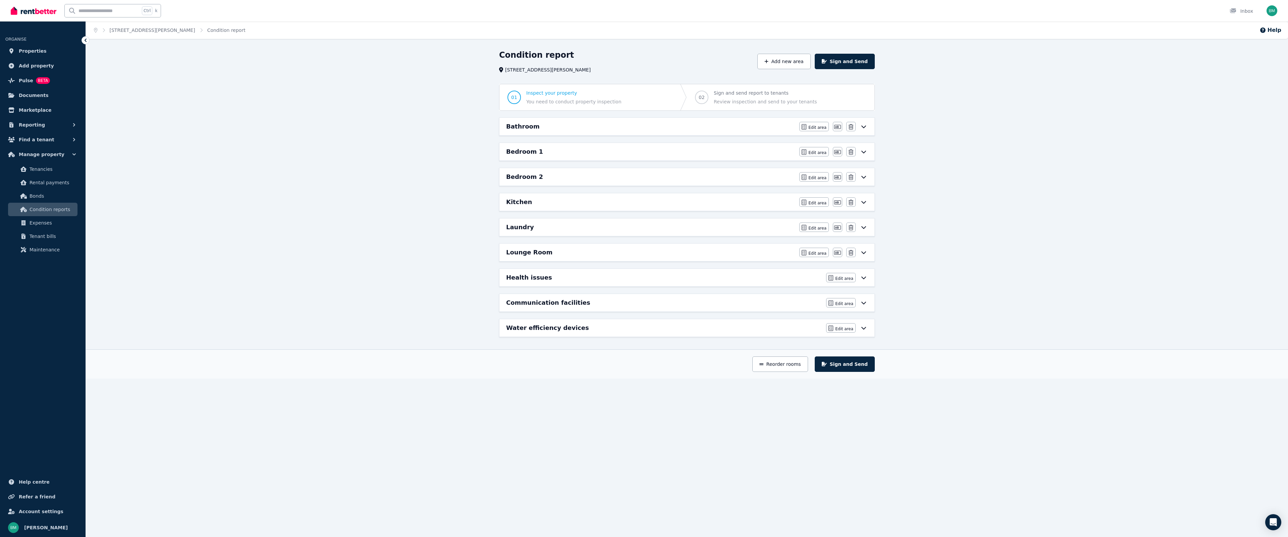
click at [534, 256] on h6 "Lounge Room" at bounding box center [529, 252] width 46 height 9
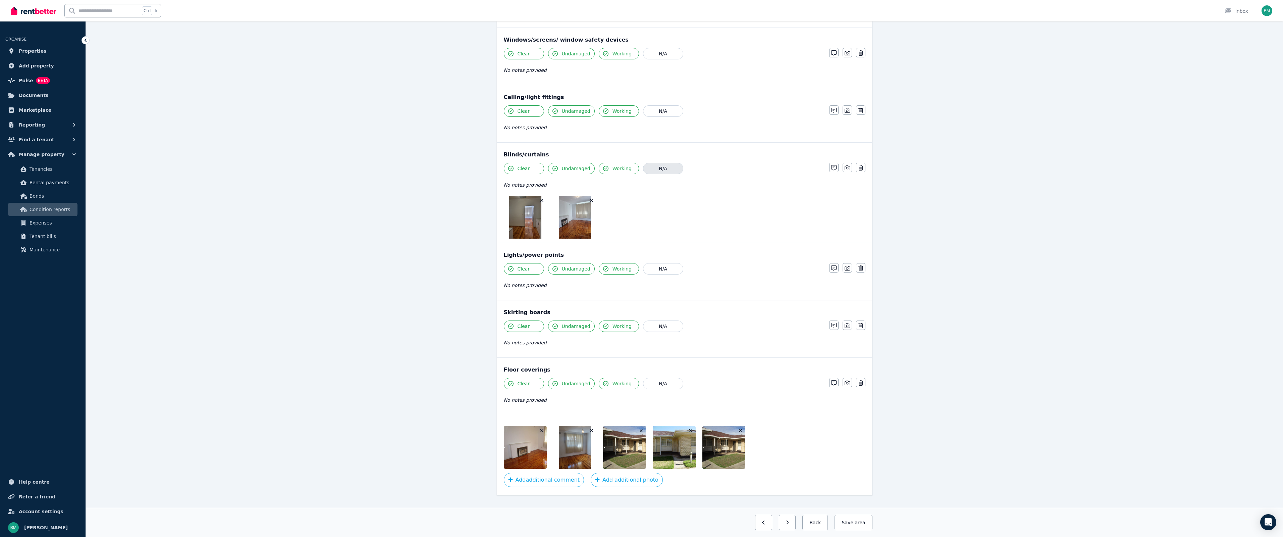
scroll to position [201, 0]
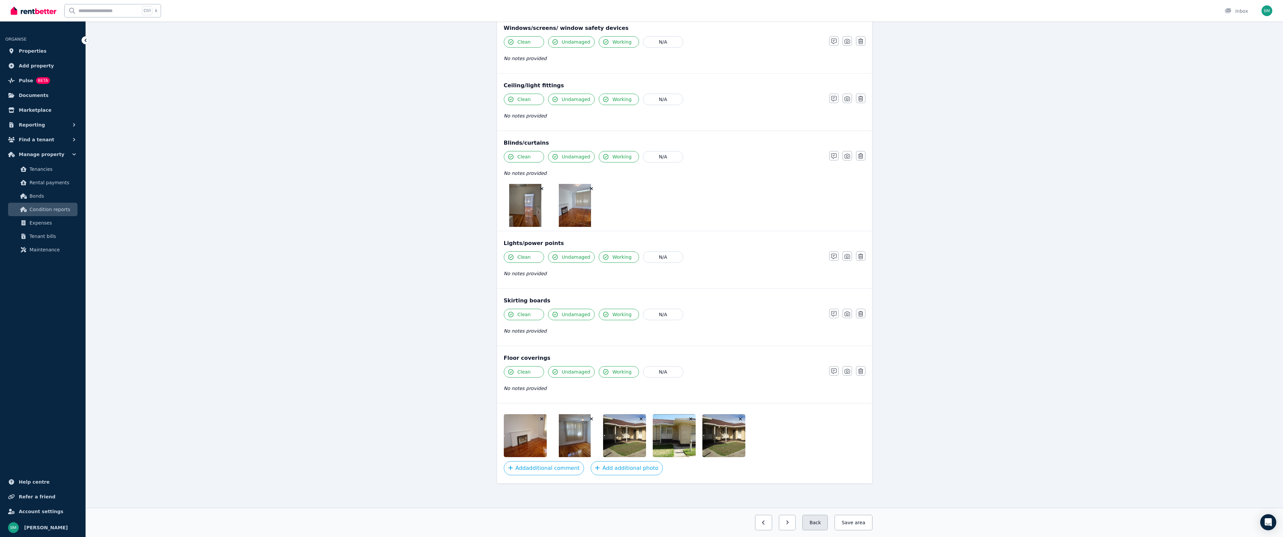
click at [823, 522] on button "Back" at bounding box center [814, 522] width 25 height 15
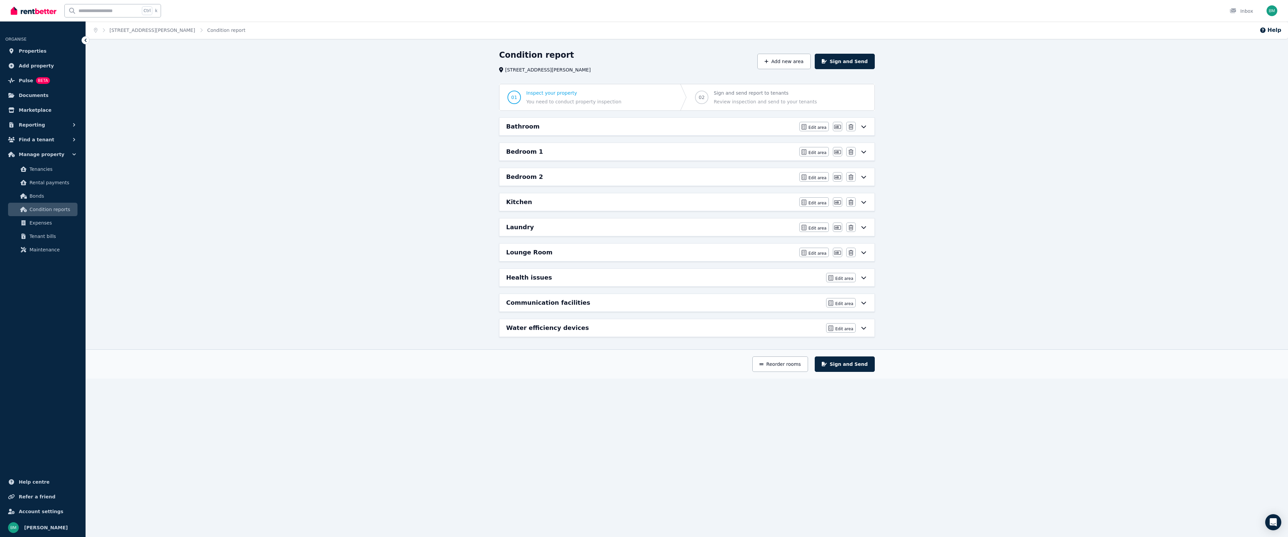
click at [542, 128] on div "Bathroom" at bounding box center [650, 126] width 289 height 9
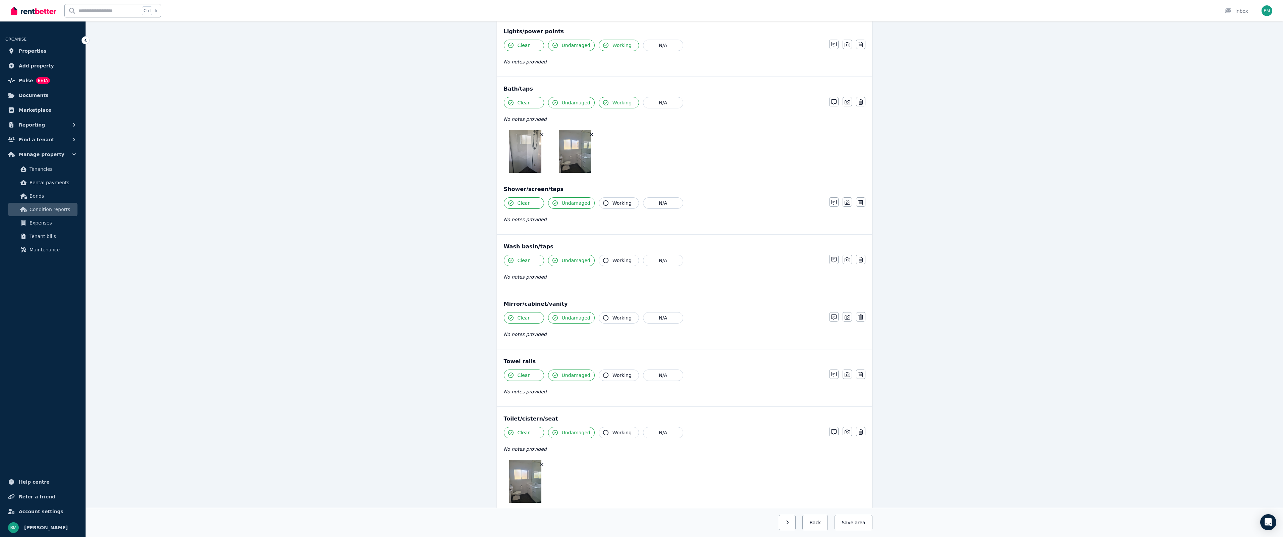
scroll to position [638, 0]
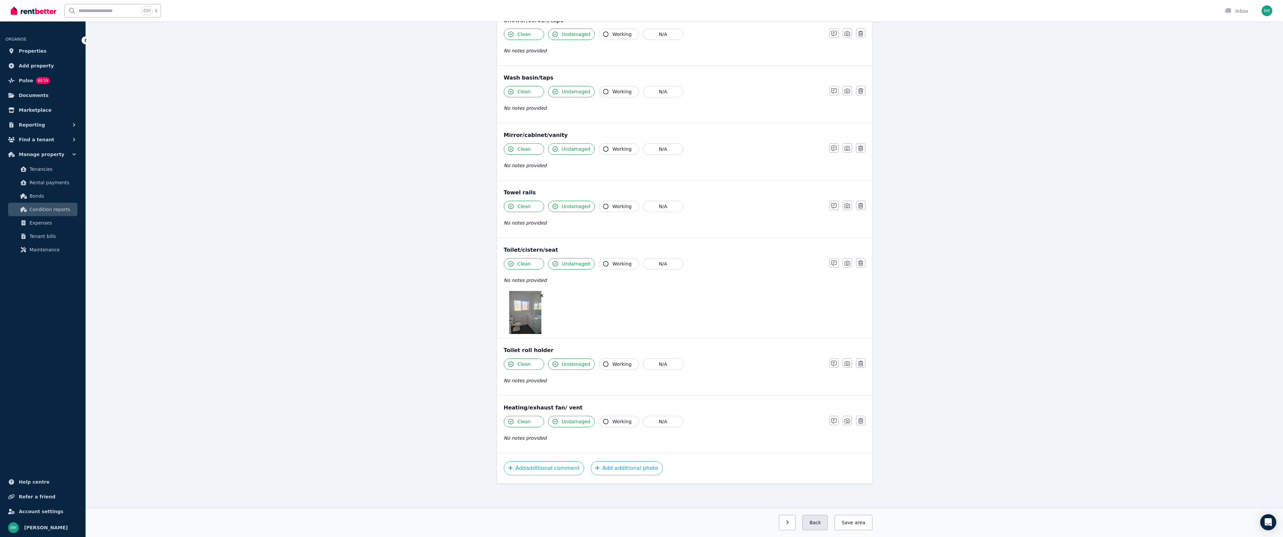
click at [824, 526] on button "Back" at bounding box center [814, 522] width 25 height 15
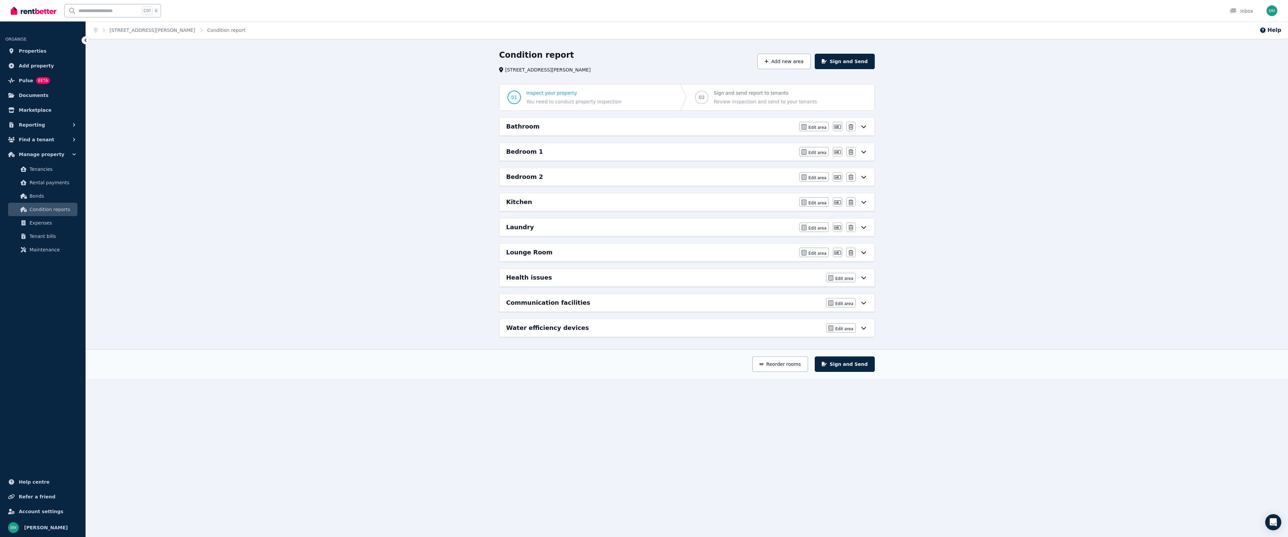
click at [537, 146] on div "Bedroom 1 Edit area Edit area Edit name Delete" at bounding box center [686, 151] width 375 height 17
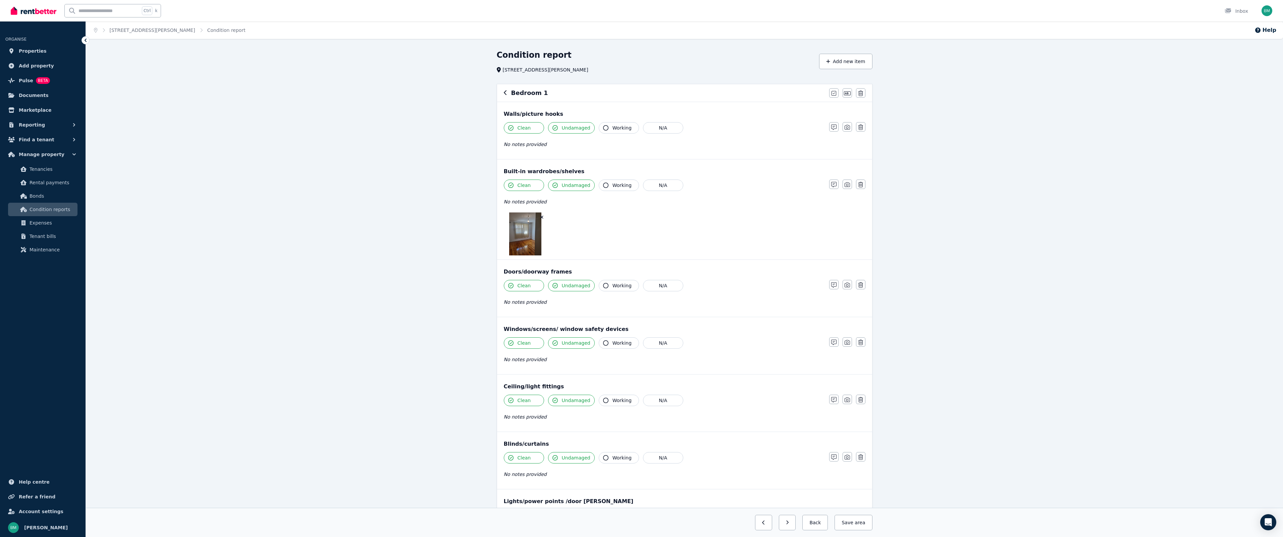
scroll to position [258, 0]
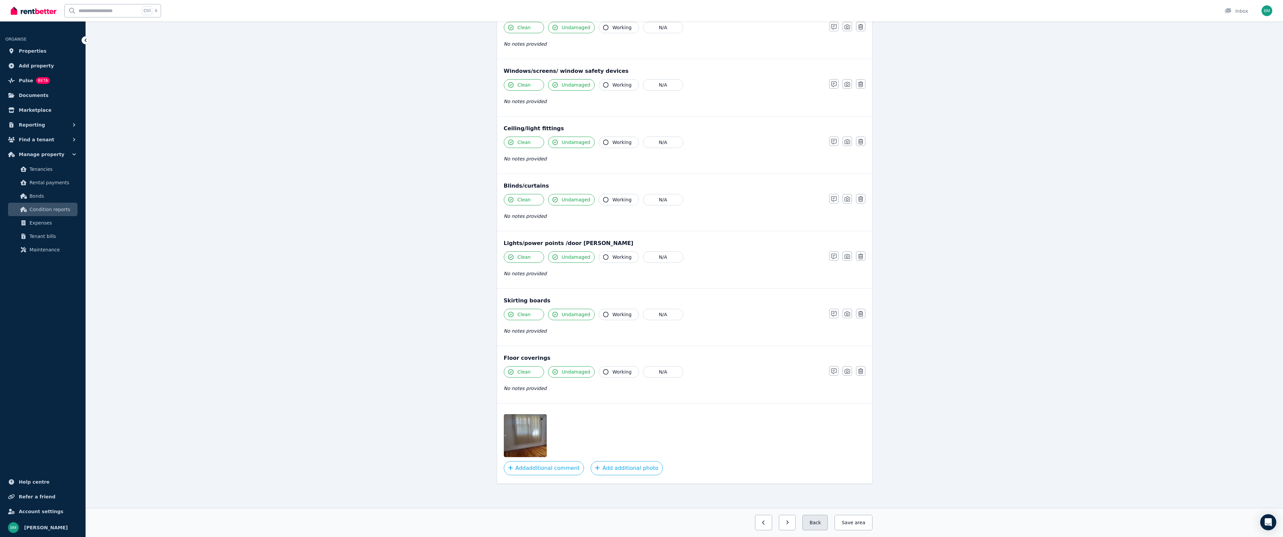
click at [815, 526] on button "Back" at bounding box center [814, 522] width 25 height 15
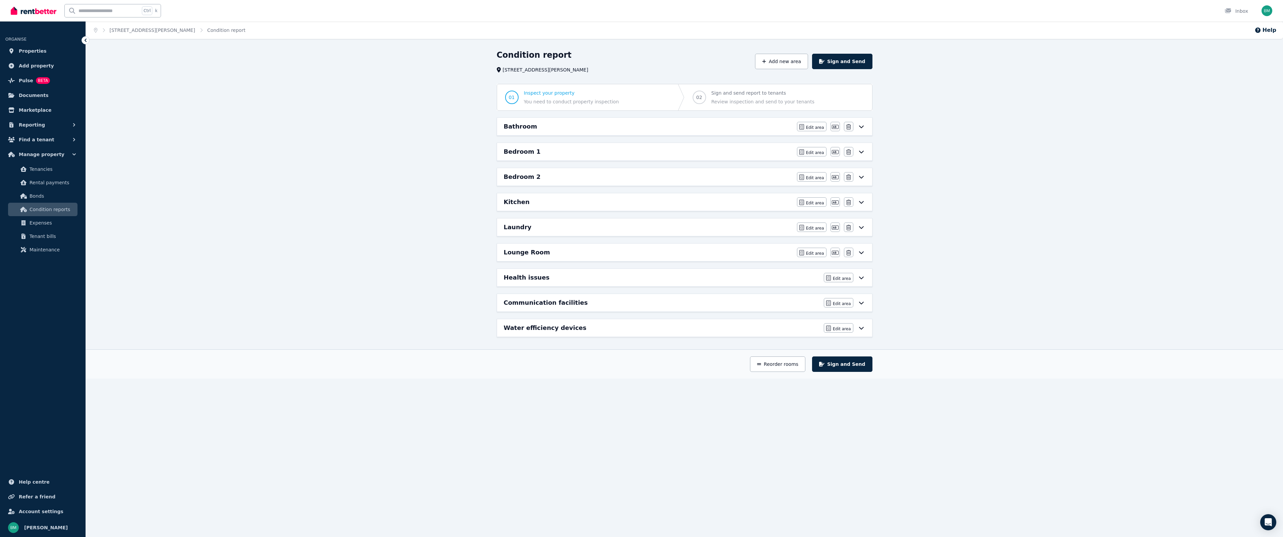
scroll to position [0, 0]
click at [534, 202] on div "Kitchen" at bounding box center [650, 201] width 289 height 9
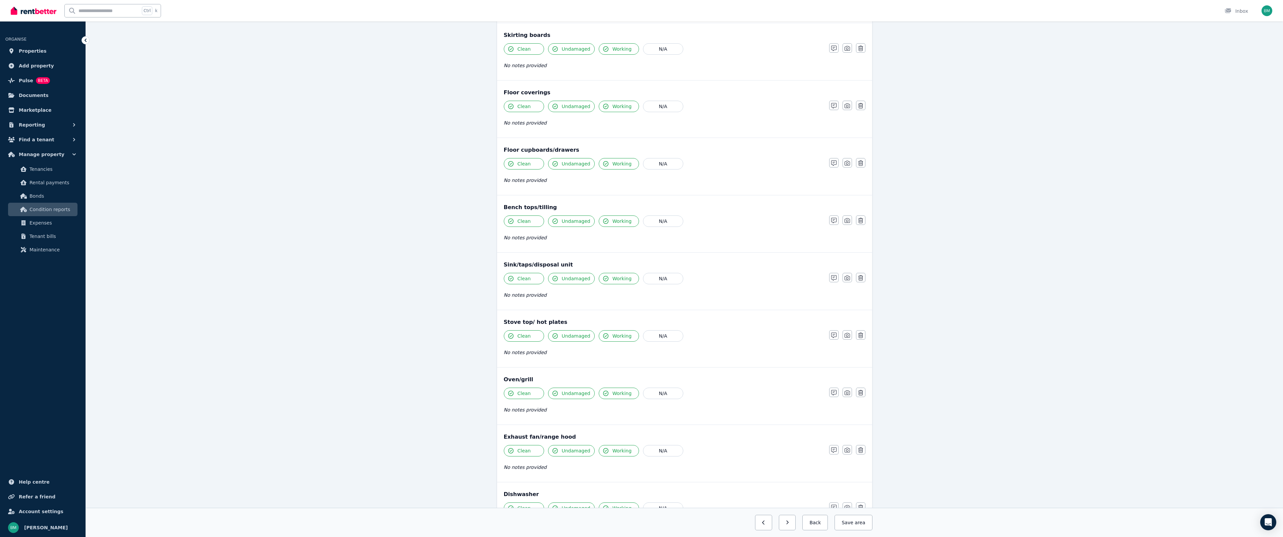
scroll to position [559, 0]
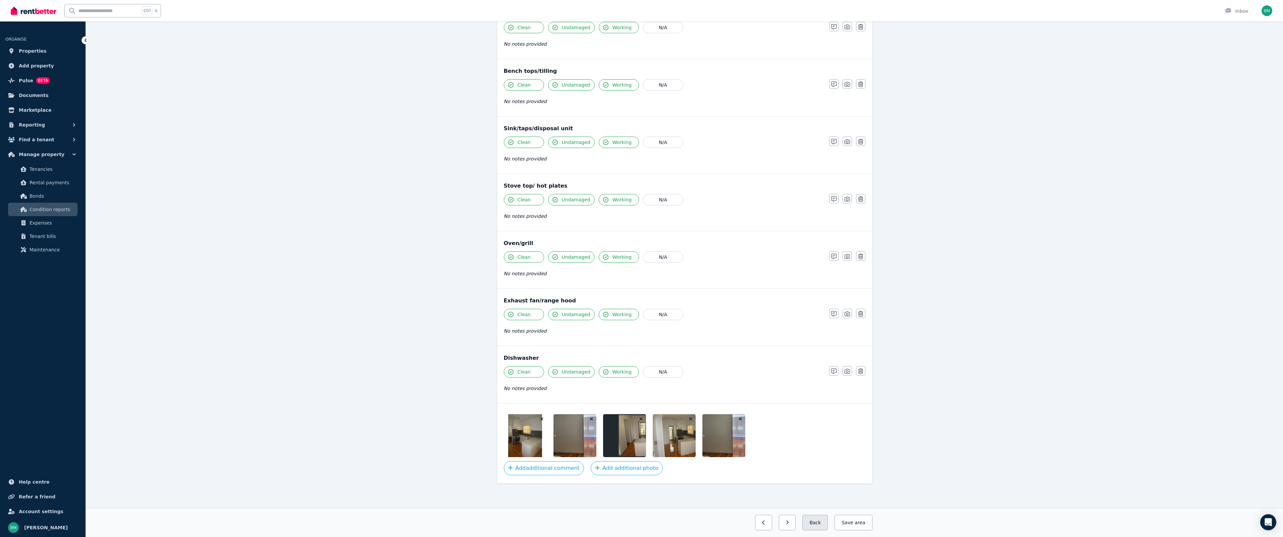
click at [818, 520] on button "Back" at bounding box center [814, 522] width 25 height 15
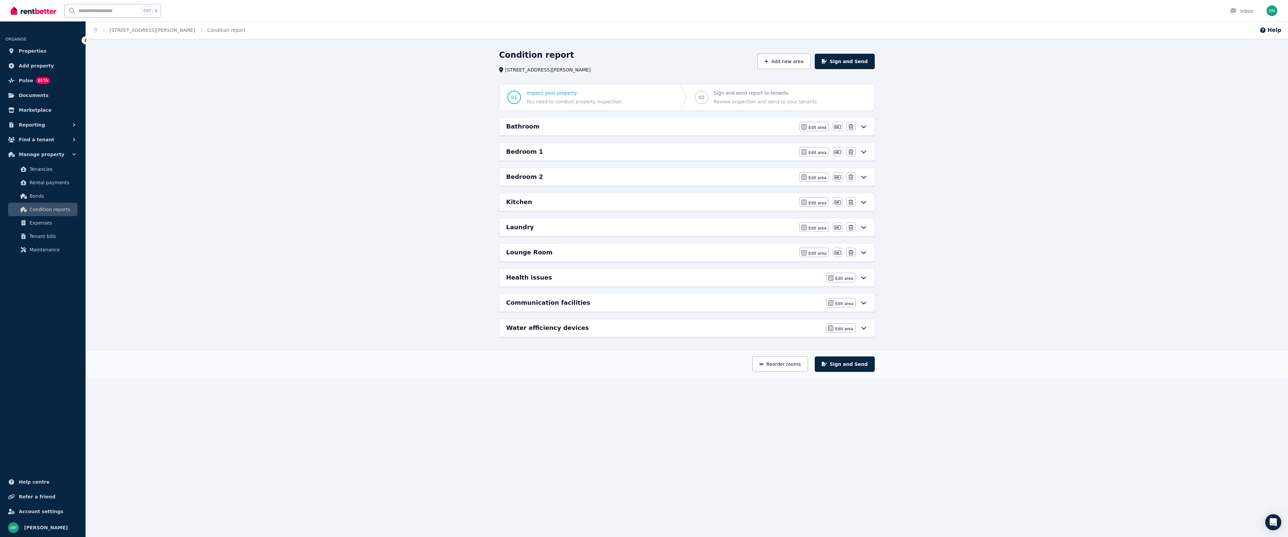
click at [575, 223] on div "Laundry" at bounding box center [650, 226] width 289 height 9
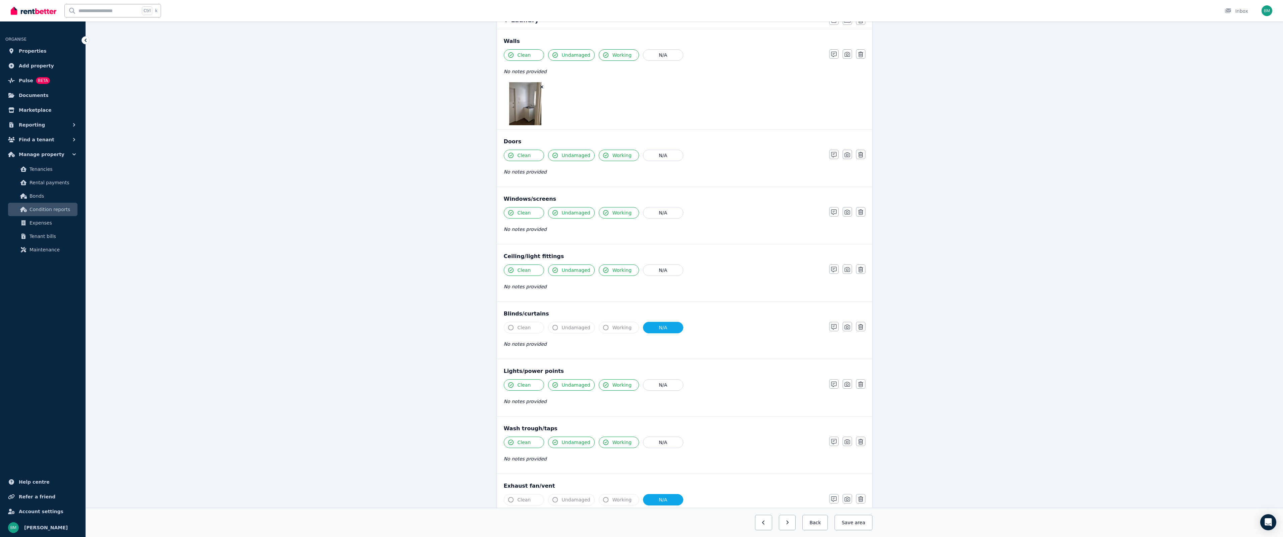
scroll to position [266, 0]
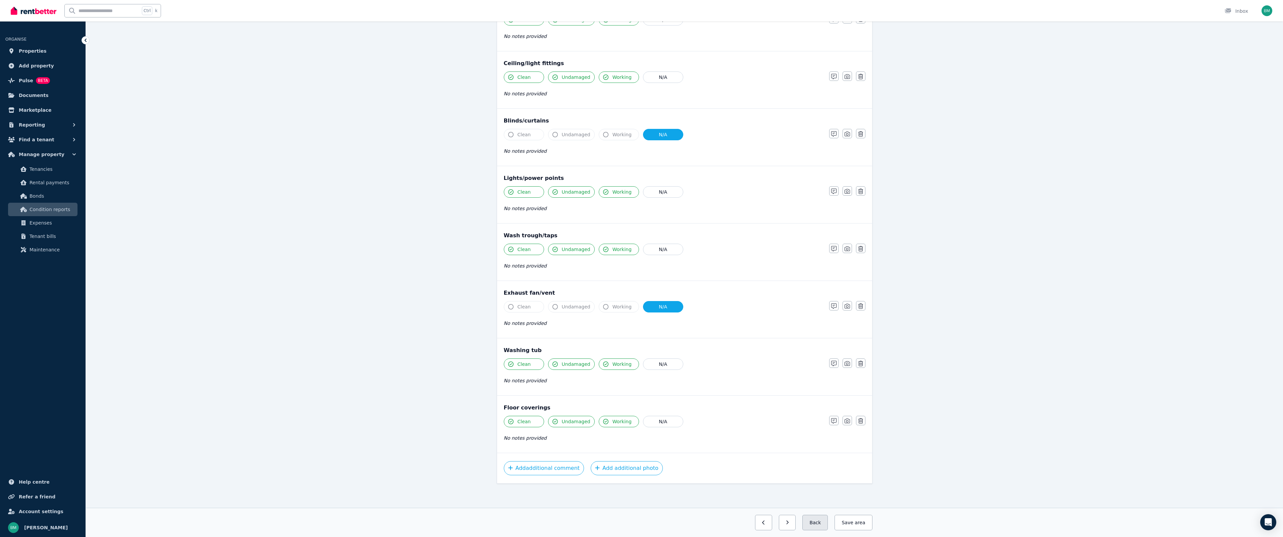
click at [823, 520] on button "Back" at bounding box center [814, 522] width 25 height 15
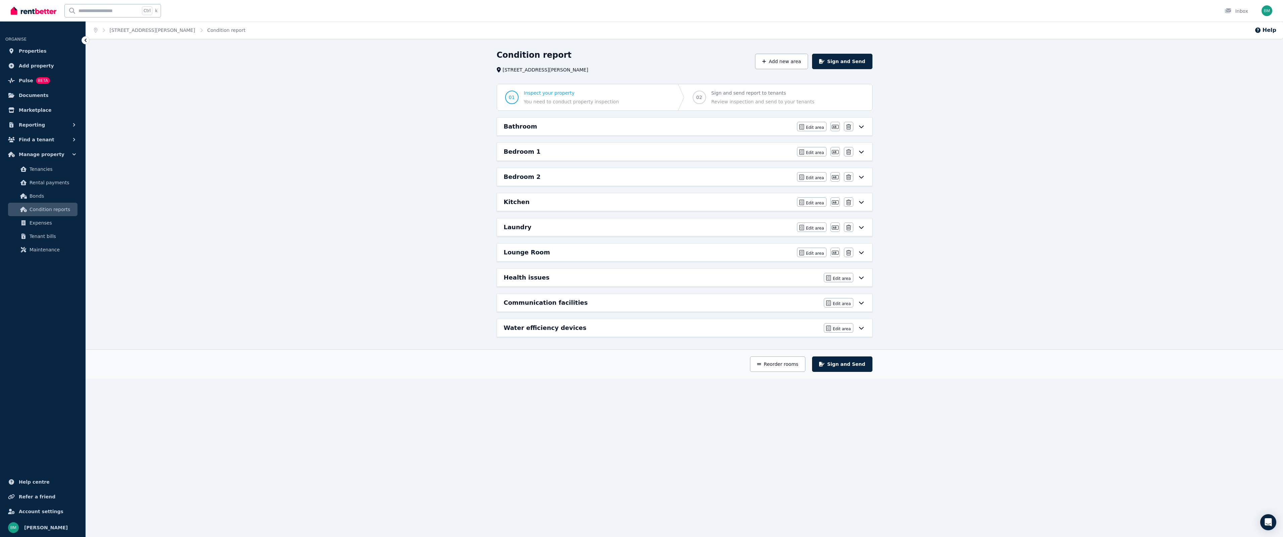
scroll to position [0, 0]
click at [536, 222] on div "Laundry" at bounding box center [650, 226] width 289 height 9
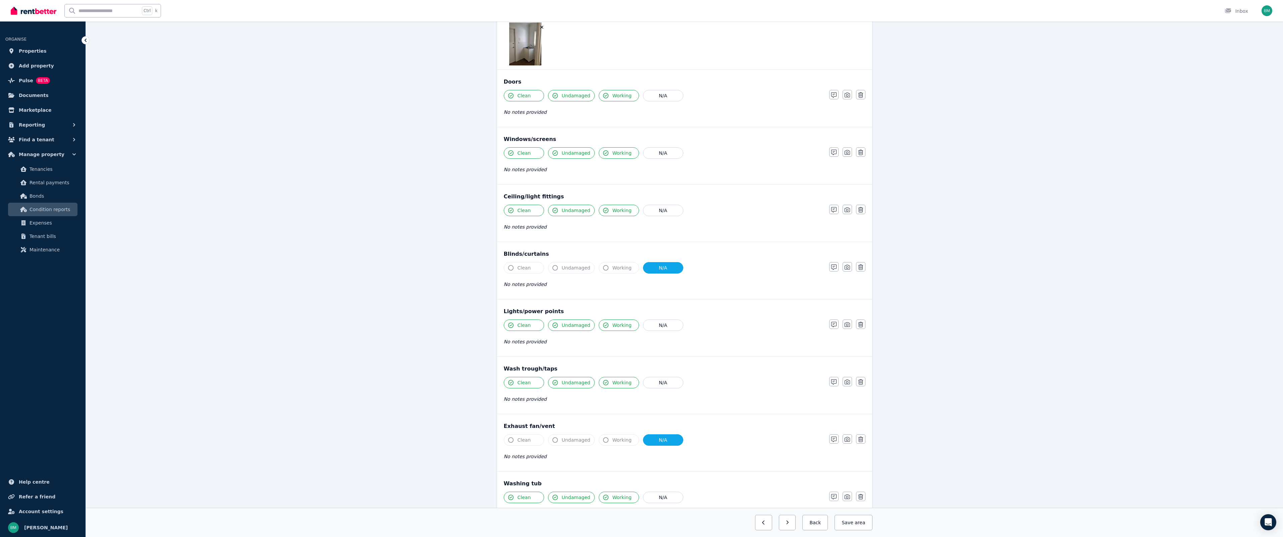
scroll to position [266, 0]
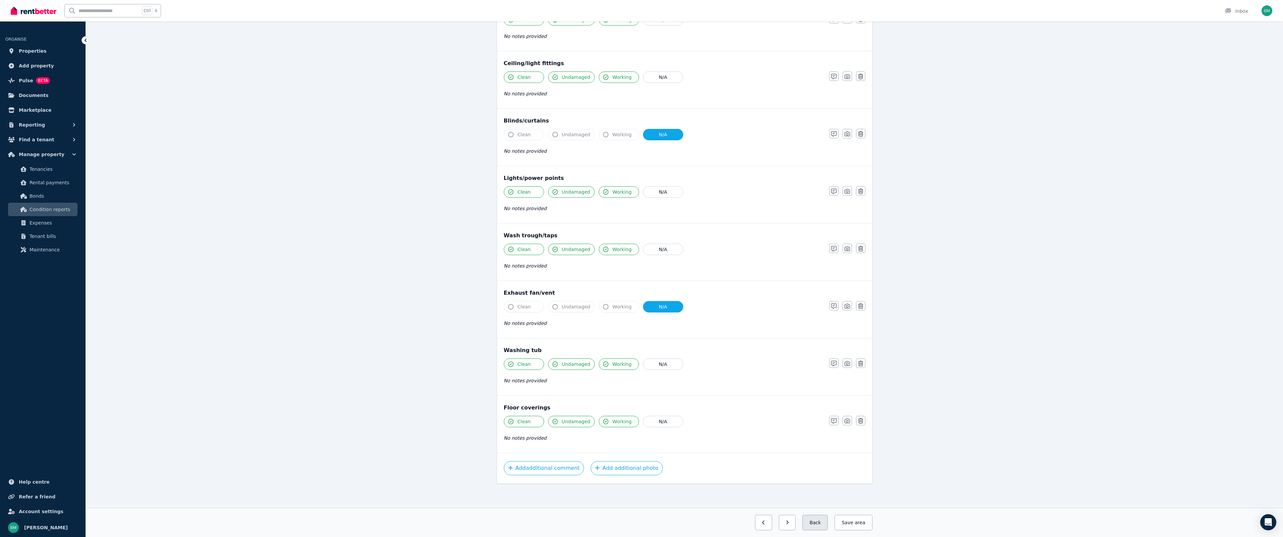
click at [819, 521] on button "Back" at bounding box center [814, 522] width 25 height 15
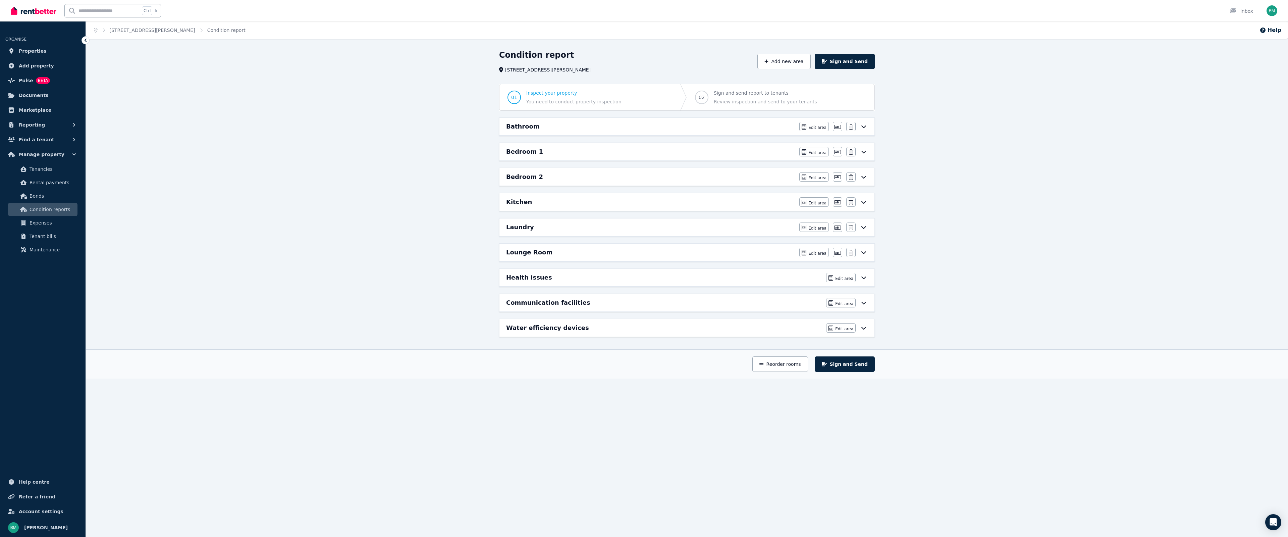
click at [580, 256] on div "Lounge Room" at bounding box center [650, 252] width 289 height 9
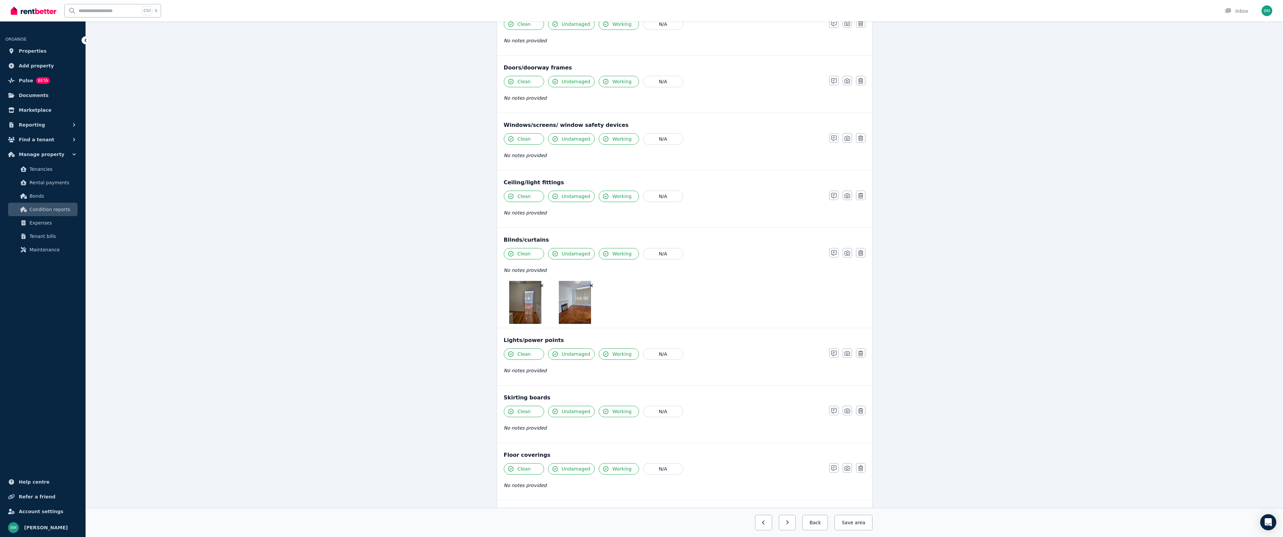
scroll to position [201, 0]
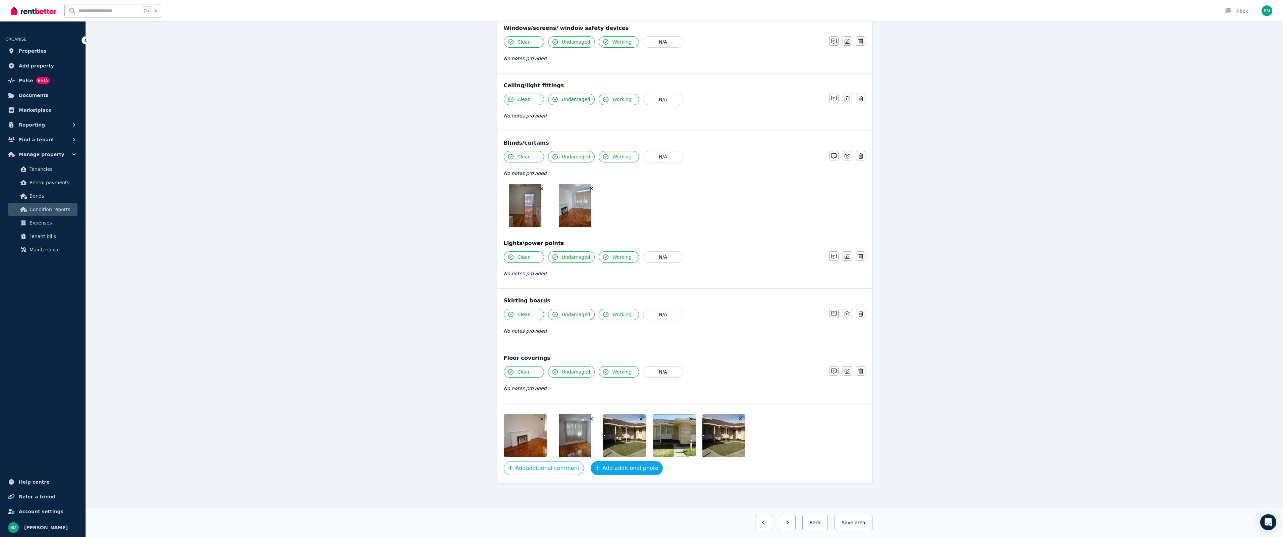
click at [611, 469] on button "Add additional photo" at bounding box center [627, 468] width 72 height 14
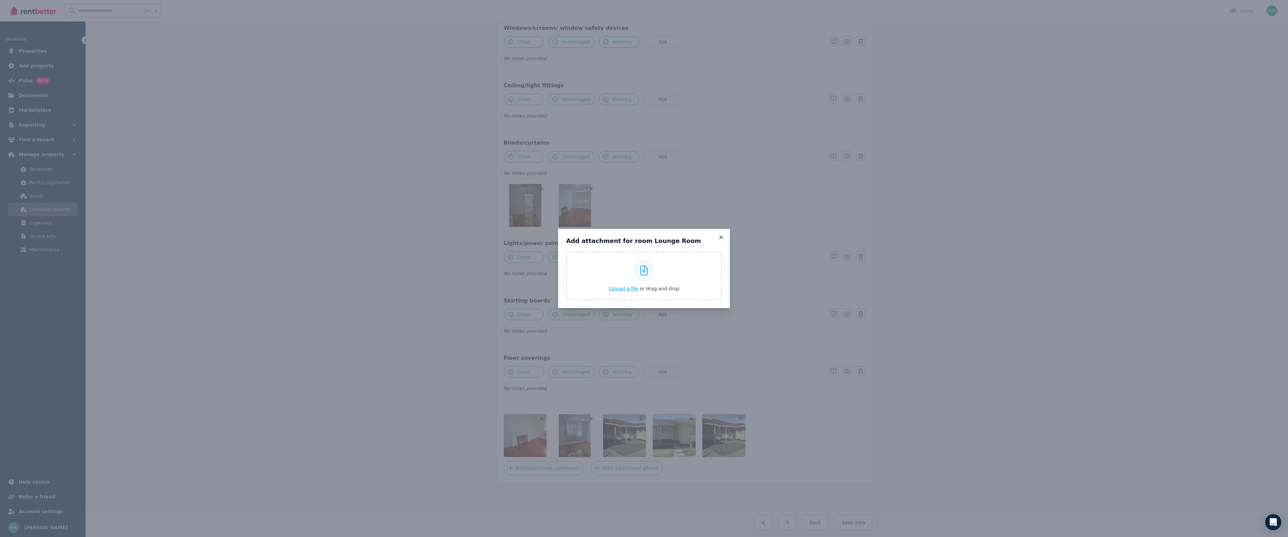
click at [621, 289] on span "Upload a file" at bounding box center [624, 288] width 30 height 5
click at [720, 226] on div "Add attachment for room Lounge Room Upload a file or drag and drop Uploaded " c…" at bounding box center [644, 268] width 1288 height 537
click at [719, 238] on icon at bounding box center [721, 237] width 7 height 6
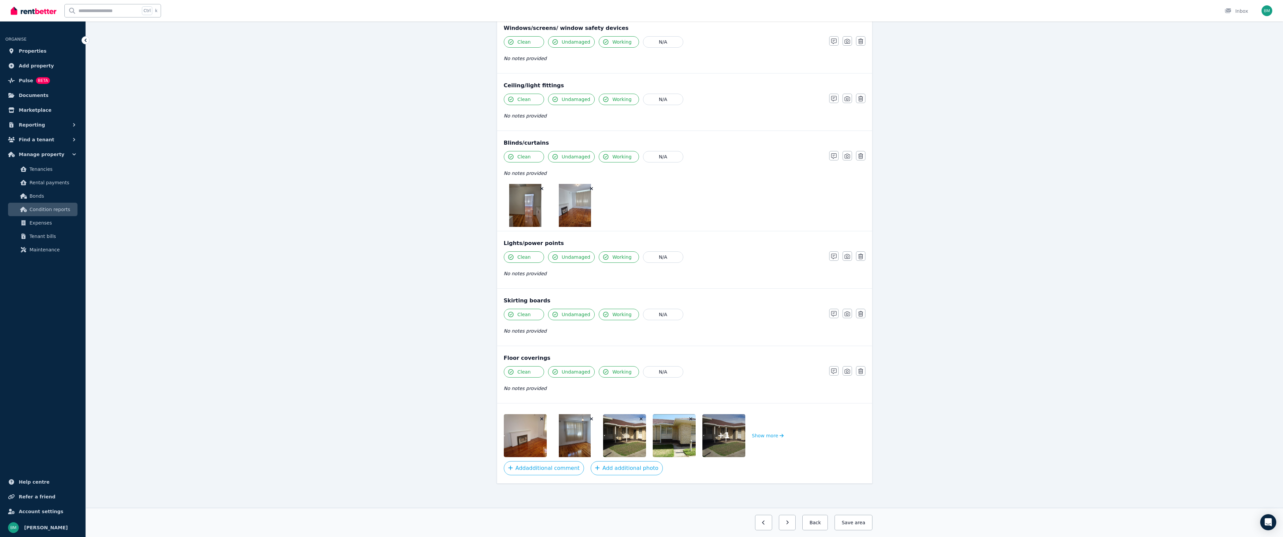
click at [851, 530] on div "Previous: Laundry Next: Health issues Back Save area" at bounding box center [684, 521] width 1197 height 29
click at [852, 528] on button "Save area" at bounding box center [854, 522] width 38 height 15
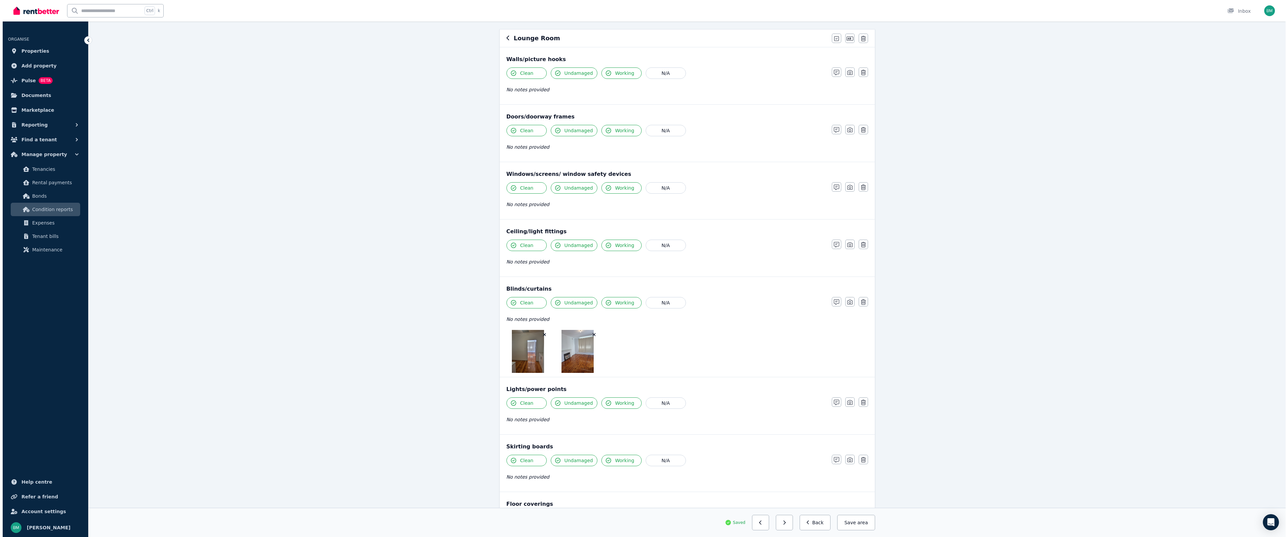
scroll to position [0, 0]
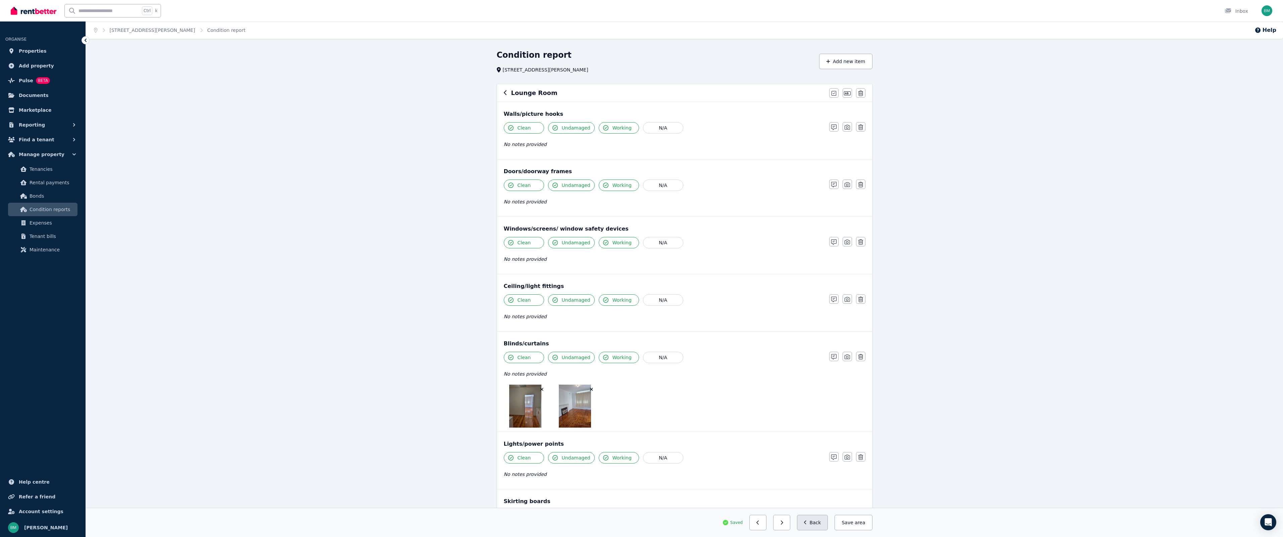
click at [824, 528] on button "Back" at bounding box center [812, 522] width 31 height 15
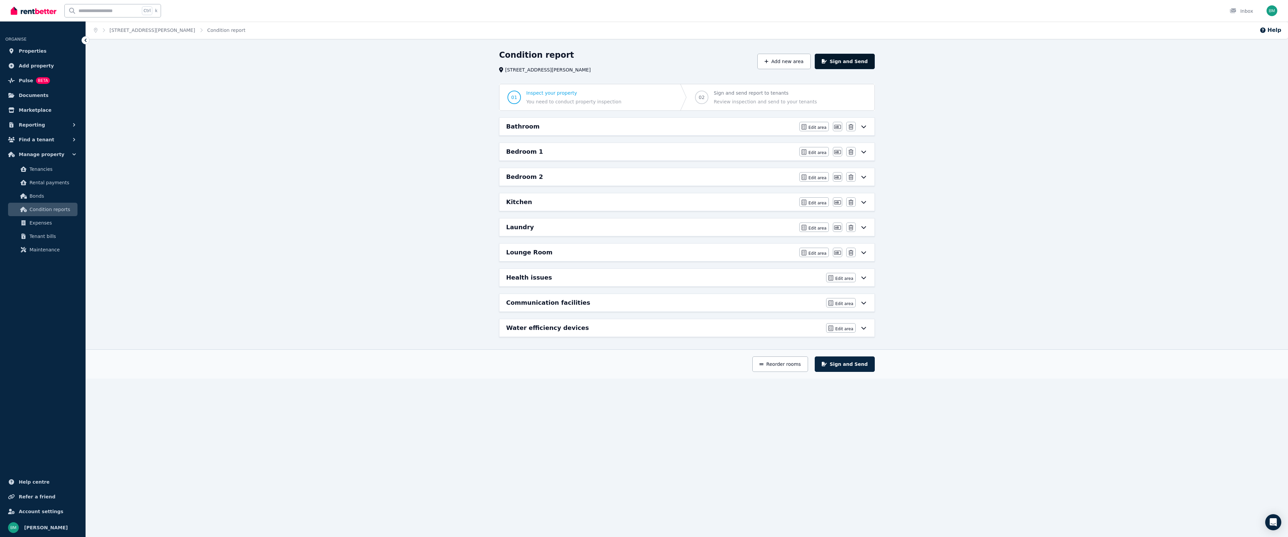
click at [831, 54] on button "Sign and Send" at bounding box center [845, 61] width 60 height 15
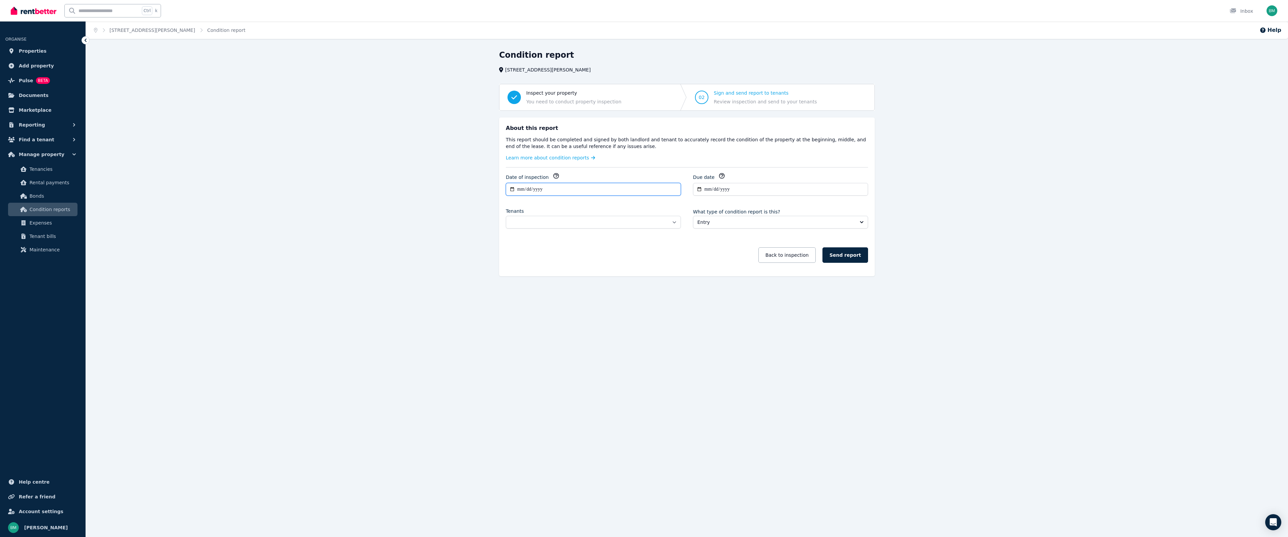
drag, startPoint x: 544, startPoint y: 192, endPoint x: 514, endPoint y: 188, distance: 30.4
click at [544, 192] on input "**********" at bounding box center [593, 189] width 175 height 13
click at [514, 188] on input "**********" at bounding box center [593, 189] width 175 height 13
type input "**********"
click at [547, 221] on select "**********" at bounding box center [593, 222] width 175 height 13
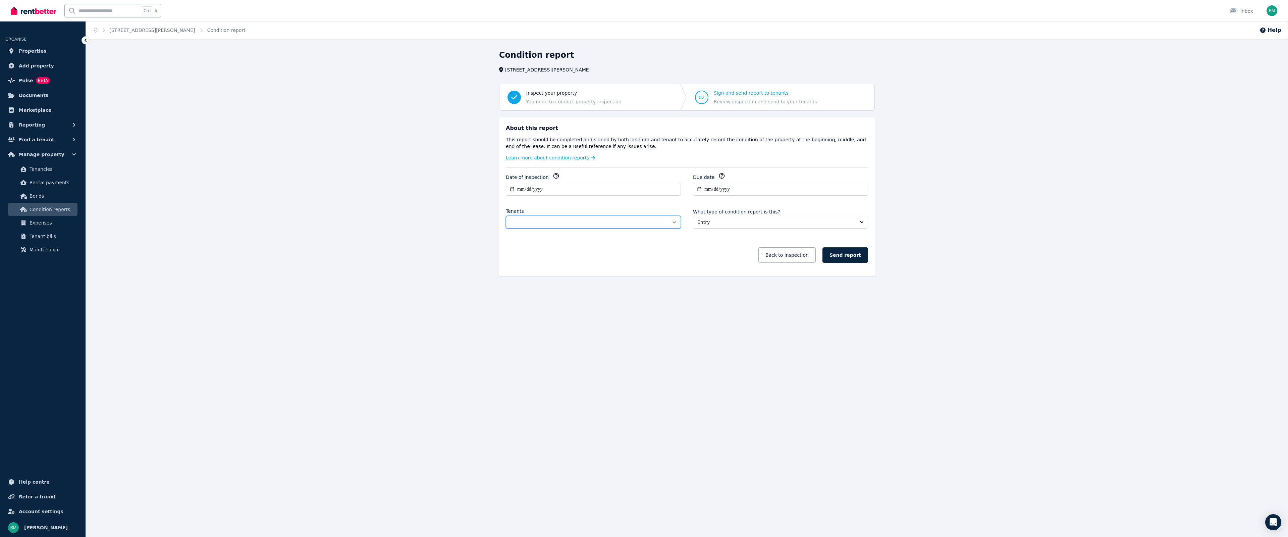
select select "**********"
click at [506, 216] on select "**********" at bounding box center [593, 222] width 175 height 13
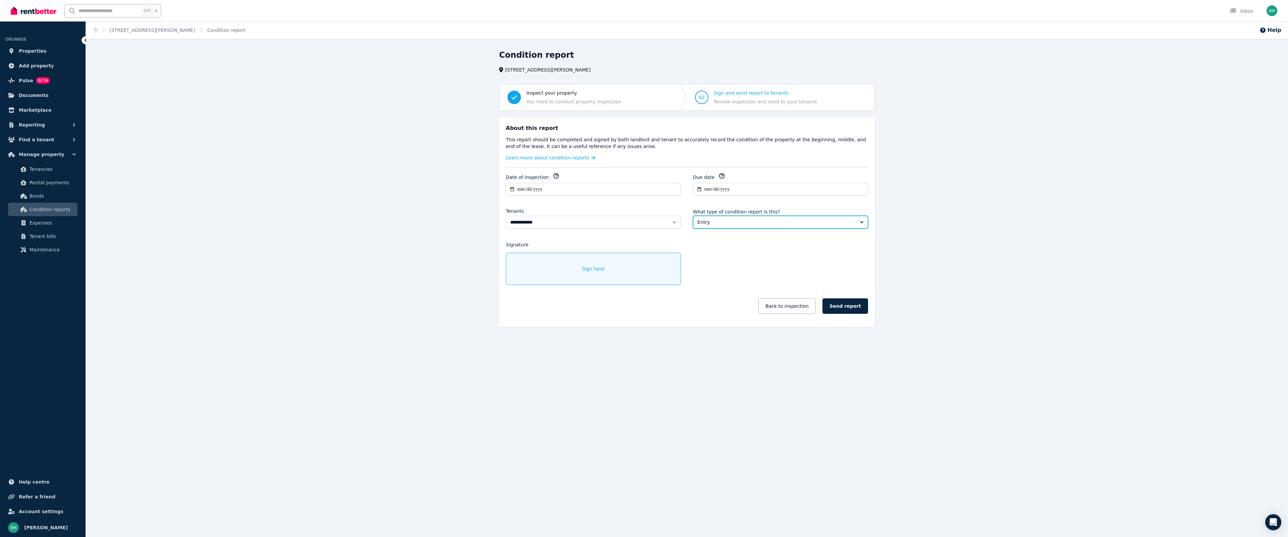
click at [707, 223] on span "Entry" at bounding box center [775, 222] width 157 height 7
click at [715, 236] on span "Entry" at bounding box center [776, 237] width 159 height 7
click at [726, 188] on input "**********" at bounding box center [780, 189] width 175 height 13
click at [700, 190] on input "**********" at bounding box center [780, 189] width 175 height 13
type input "**********"
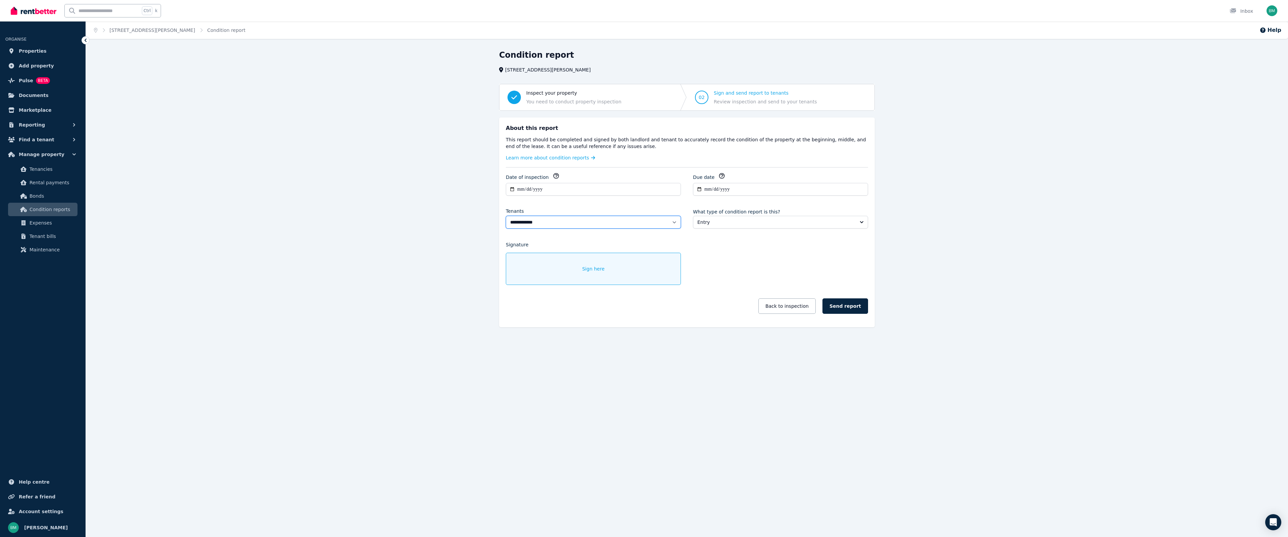
click at [572, 221] on select "**********" at bounding box center [593, 222] width 175 height 13
click at [548, 222] on select "**********" at bounding box center [593, 222] width 175 height 13
click at [553, 222] on select "**********" at bounding box center [593, 222] width 175 height 13
select select
click at [506, 216] on select "**********" at bounding box center [593, 222] width 175 height 13
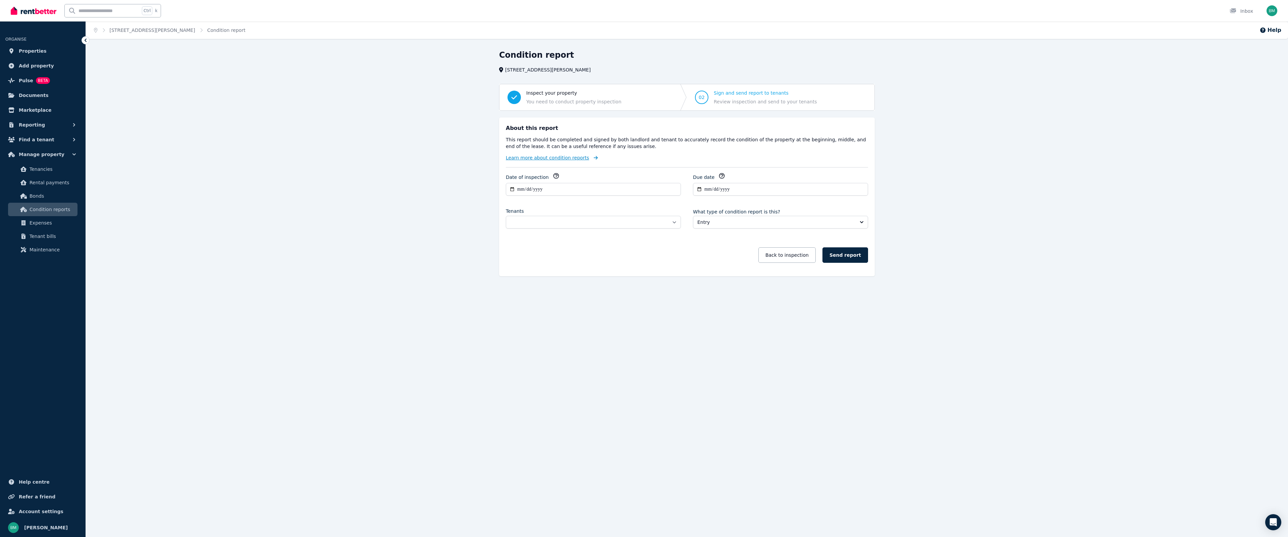
click at [558, 158] on span "Learn more about condition reports" at bounding box center [547, 157] width 83 height 7
click at [224, 31] on link "Condition report" at bounding box center [226, 30] width 38 height 5
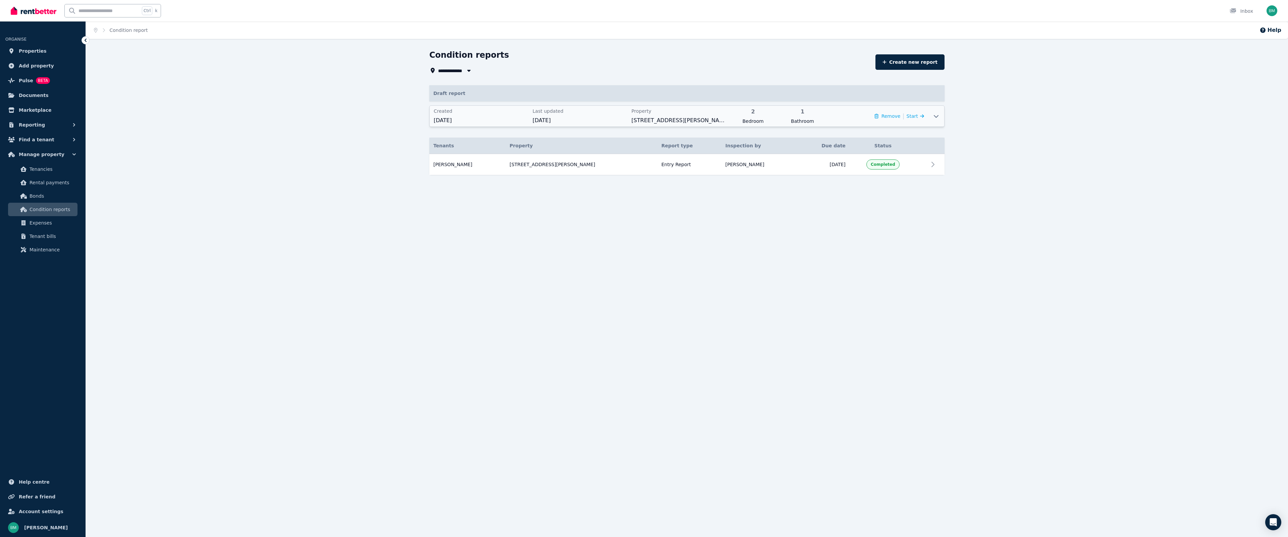
click at [936, 119] on div at bounding box center [936, 116] width 16 height 21
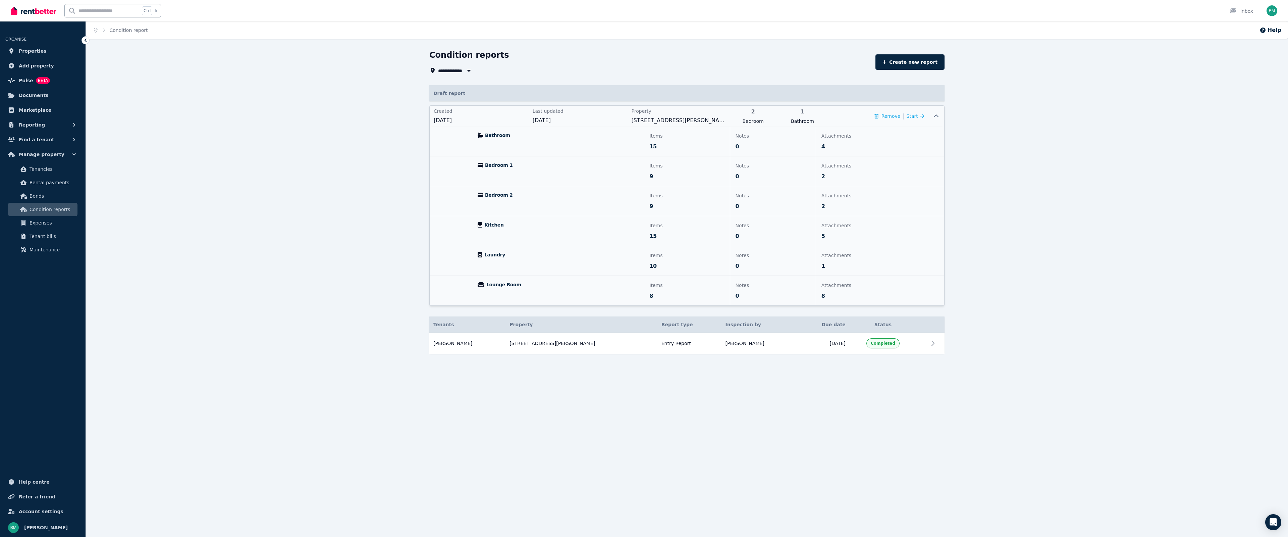
click at [939, 116] on icon at bounding box center [936, 115] width 8 height 5
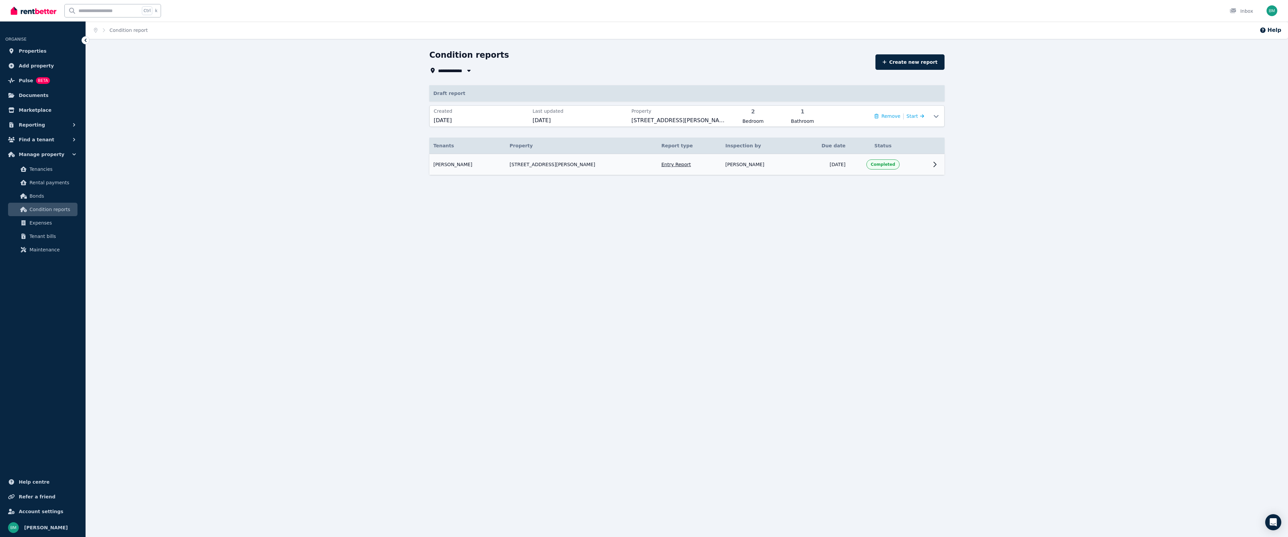
click at [670, 168] on td "Entry Report" at bounding box center [689, 164] width 64 height 21
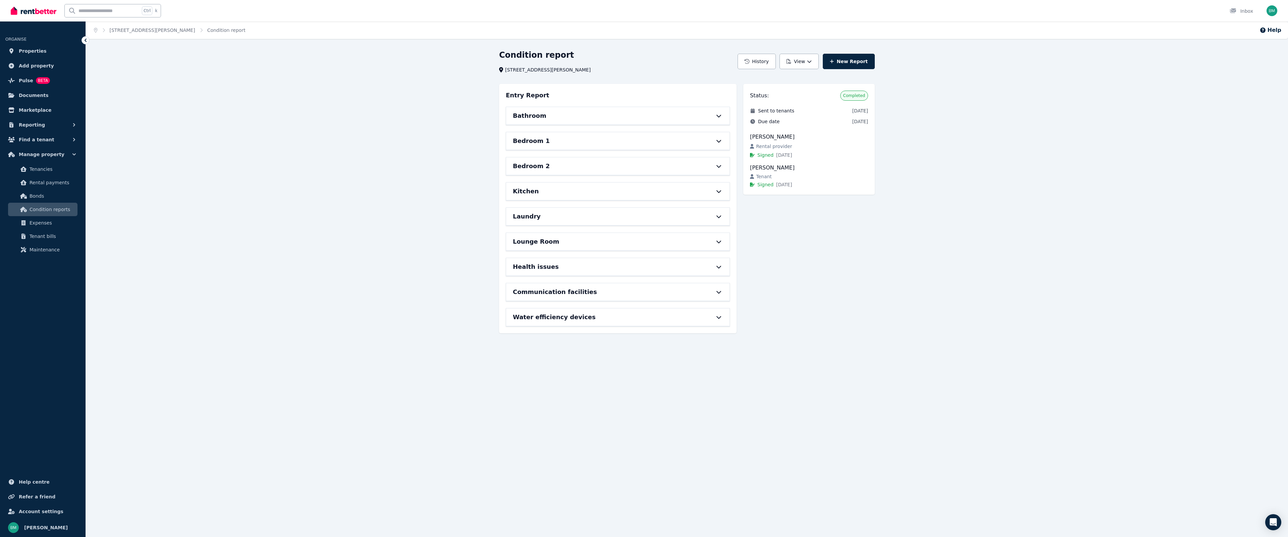
click at [1024, 345] on div "Home Unit 2/86 Arthur St, Payneham South Condition report Help Condition report…" at bounding box center [644, 268] width 1288 height 537
click at [1288, 125] on div "Condition report Unit 2/86 Arthur St, Payneham South History View New Report En…" at bounding box center [687, 198] width 1202 height 296
click at [1276, 129] on div "Condition report Unit 2/86 Arthur St, Payneham South History View New Report En…" at bounding box center [687, 198] width 1202 height 296
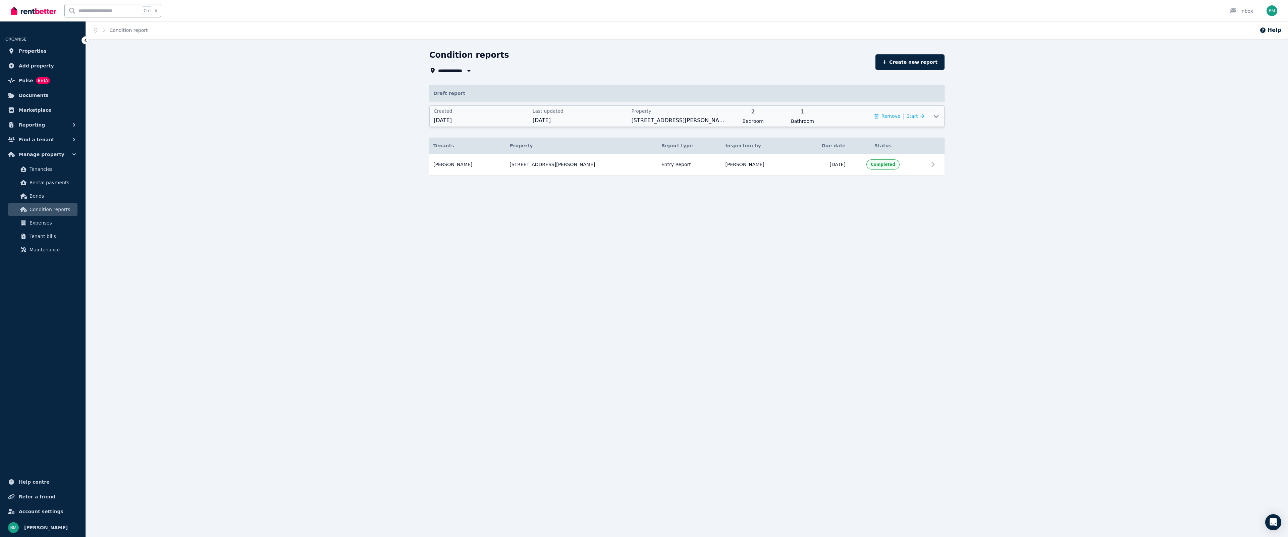
click at [936, 115] on icon at bounding box center [936, 115] width 8 height 5
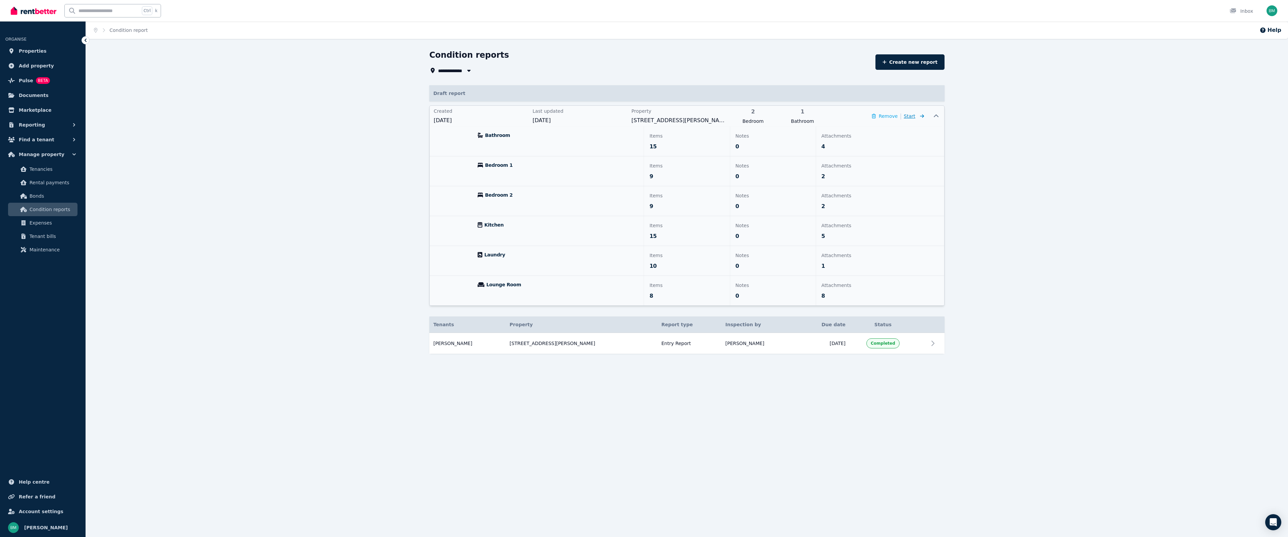
click at [920, 115] on icon at bounding box center [920, 116] width 7 height 5
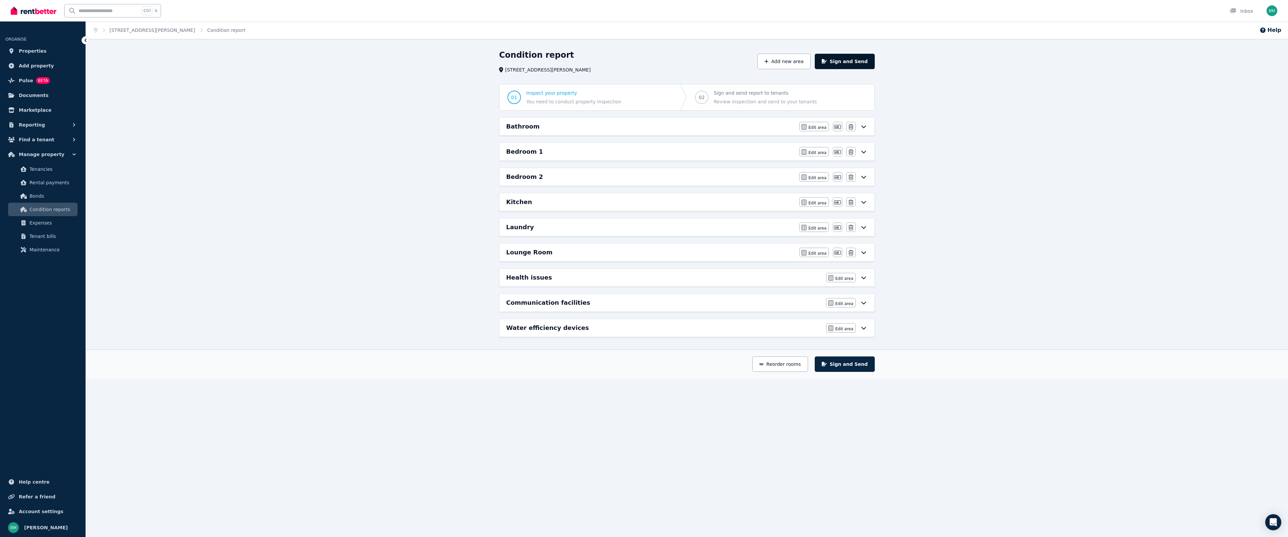
click at [846, 63] on button "Sign and Send" at bounding box center [845, 61] width 60 height 15
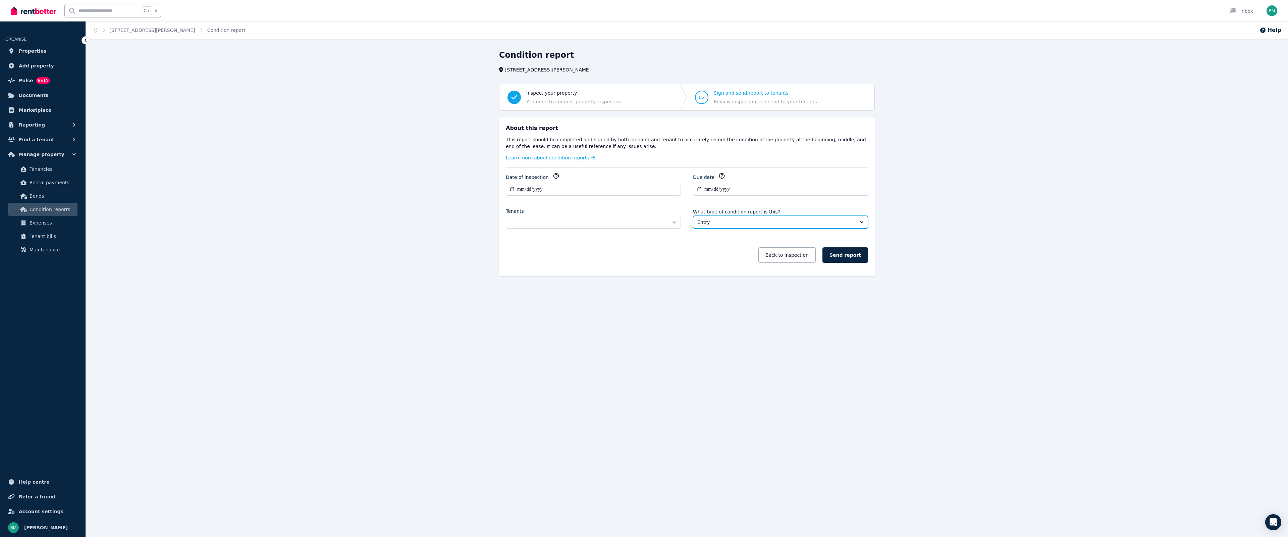
click at [720, 221] on span "Entry" at bounding box center [775, 222] width 157 height 7
click at [711, 237] on span "Entry" at bounding box center [776, 237] width 159 height 7
click at [715, 187] on input "**********" at bounding box center [780, 189] width 175 height 13
click at [699, 189] on input "**********" at bounding box center [780, 189] width 175 height 13
click at [844, 255] on button "Send report" at bounding box center [845, 254] width 46 height 15
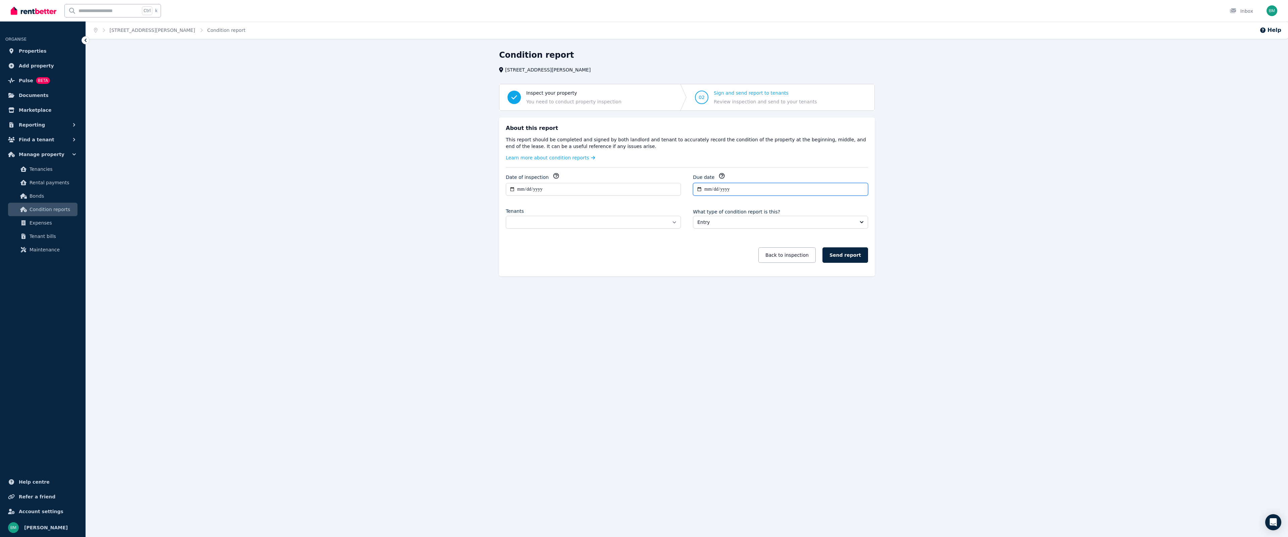
click at [699, 190] on input "**********" at bounding box center [780, 189] width 175 height 13
type input "**********"
click at [586, 219] on select "**********" at bounding box center [593, 222] width 175 height 13
click at [516, 202] on div "**********" at bounding box center [687, 220] width 362 height 97
click at [1189, 0] on div "Ctrl k Inbox" at bounding box center [633, 10] width 1244 height 21
